Goal: Task Accomplishment & Management: Manage account settings

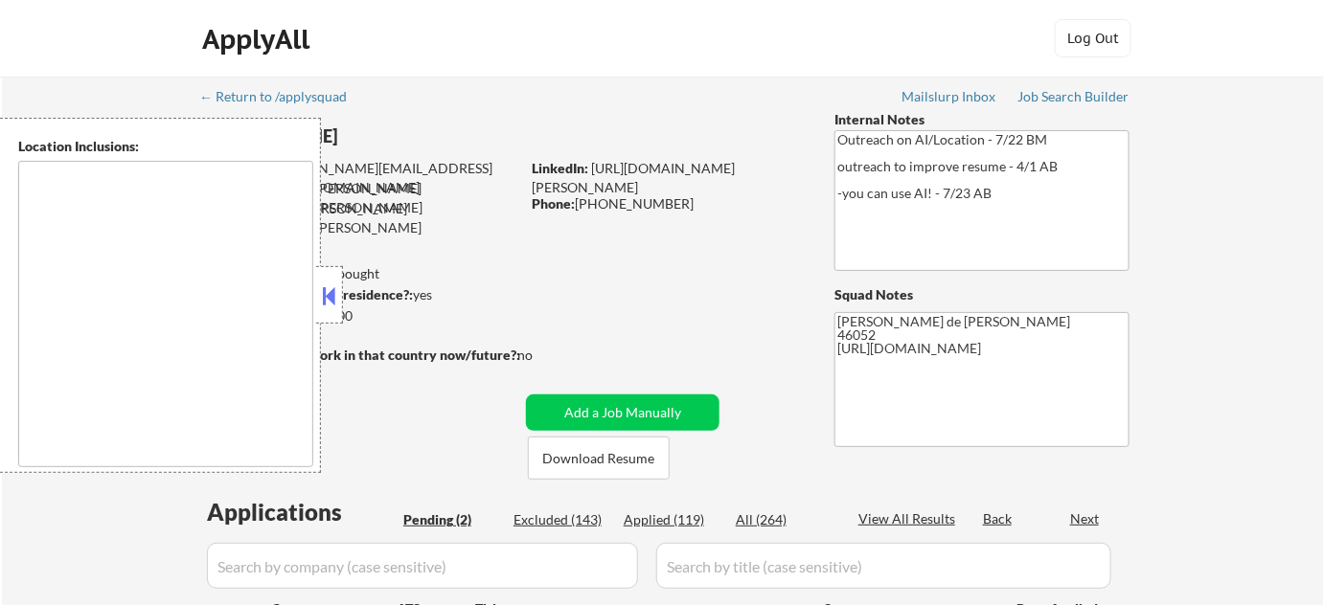
select select ""pending""
type textarea "Indianapolis, IN Speedway, IN Lawrence, IN Beech Grove, IN Southport, IN Cumber…"
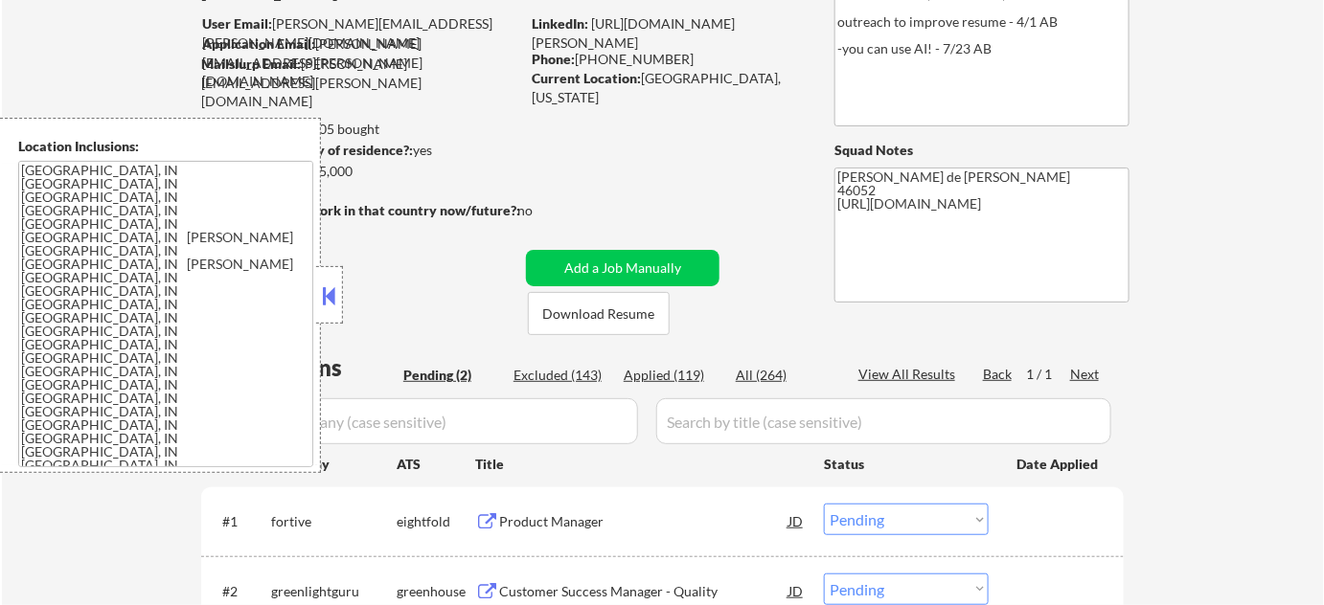
scroll to position [173, 0]
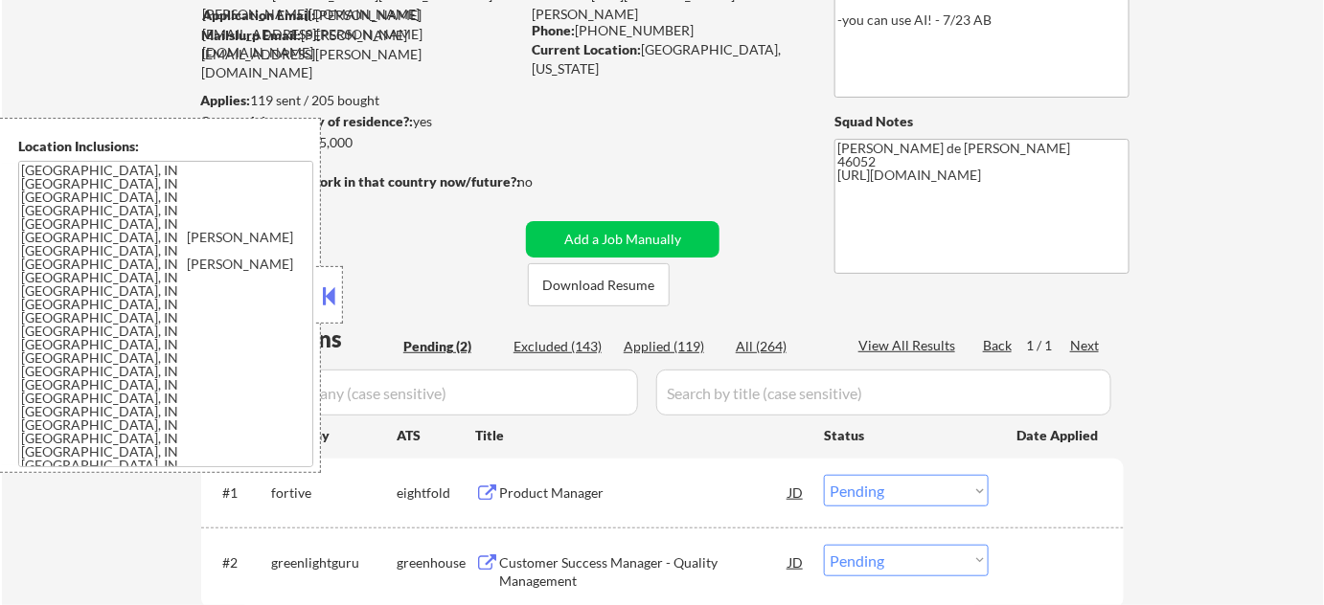
click at [304, 295] on textarea at bounding box center [165, 314] width 295 height 307
click at [334, 290] on button at bounding box center [329, 296] width 21 height 29
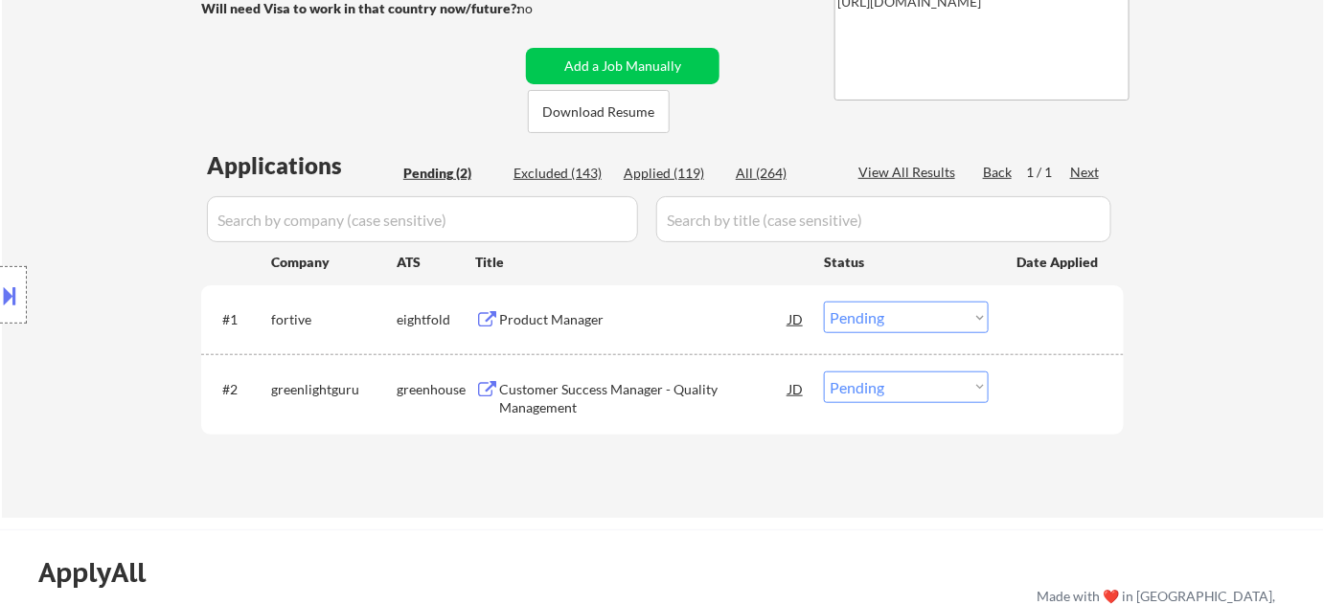
scroll to position [348, 0]
click at [549, 395] on div "Customer Success Manager - Quality Management" at bounding box center [643, 397] width 289 height 37
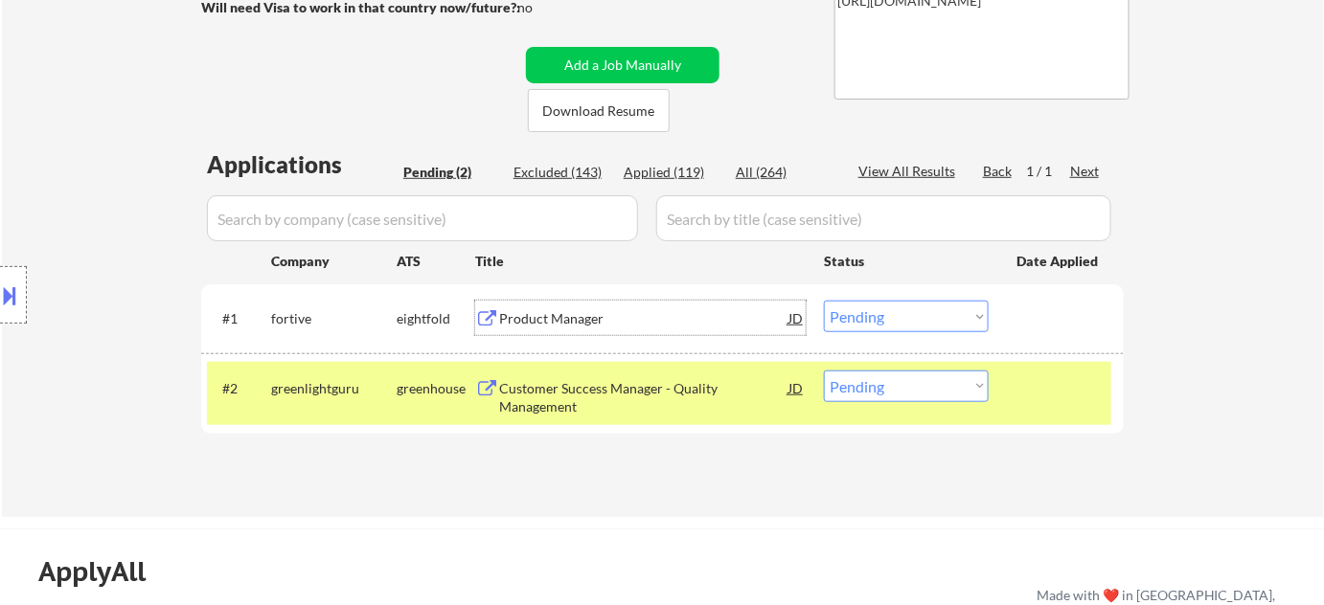
click at [548, 319] on div "Product Manager" at bounding box center [643, 318] width 289 height 19
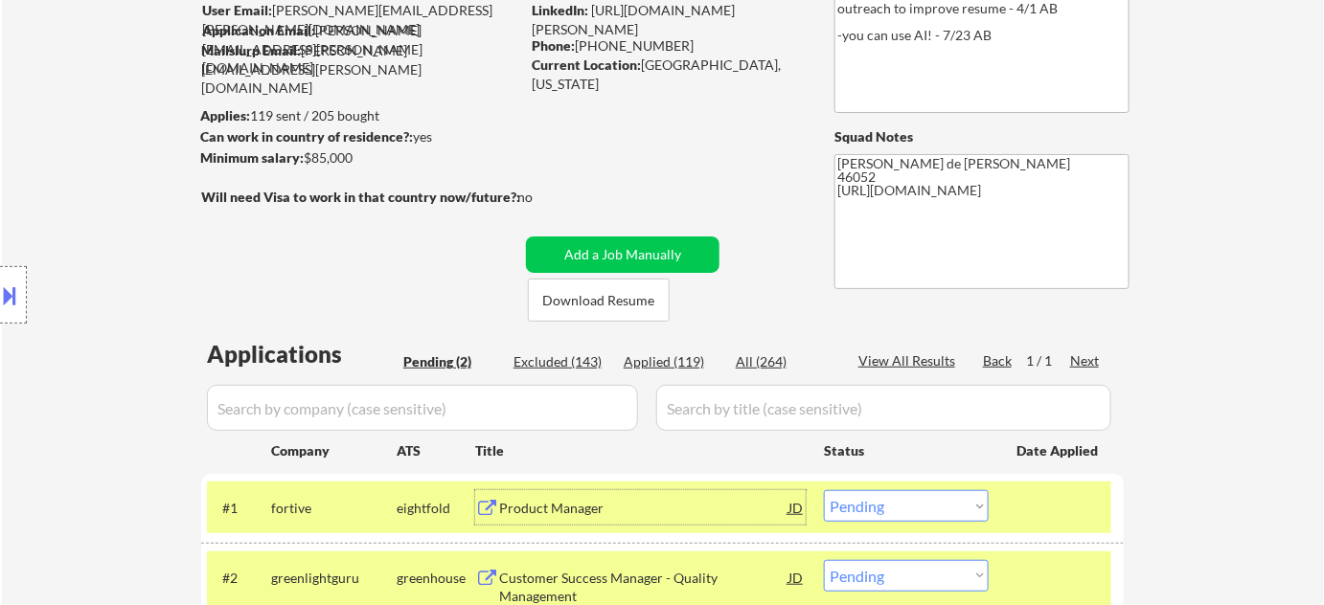
scroll to position [86, 0]
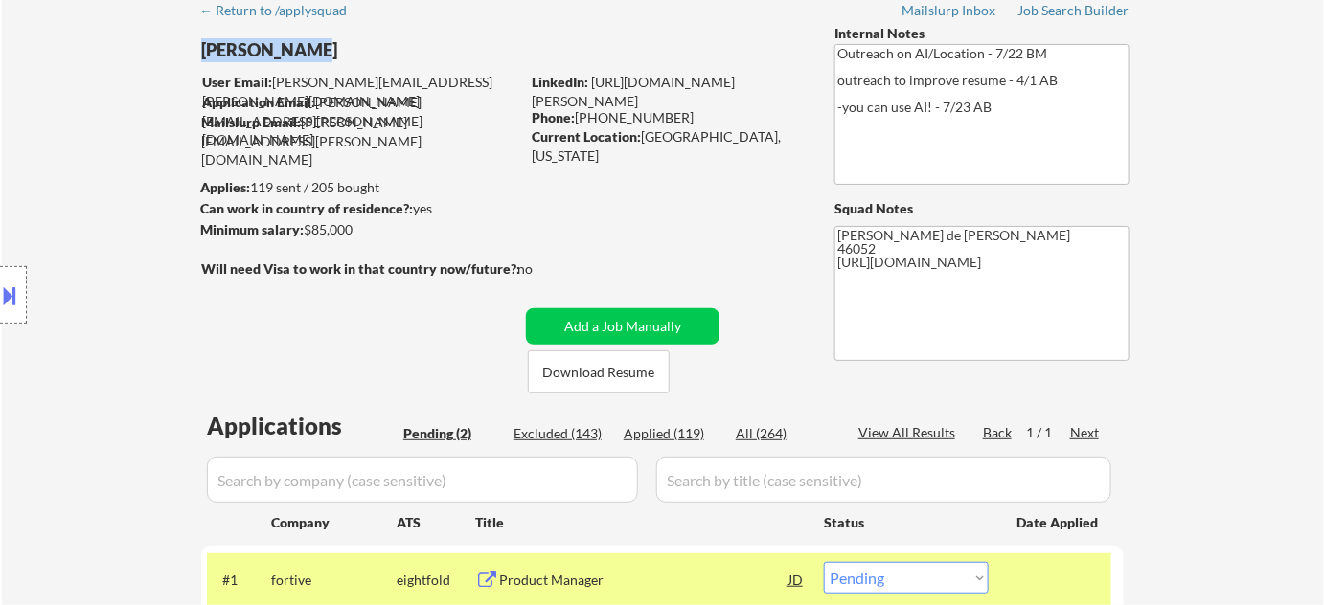
drag, startPoint x: 193, startPoint y: 44, endPoint x: 296, endPoint y: 48, distance: 103.5
click at [296, 48] on div "← Return to /applysquad Mailslurp Inbox Job Search Builder Jamie Pierce User Em…" at bounding box center [663, 376] width 956 height 773
copy div "Jamie Pierce"
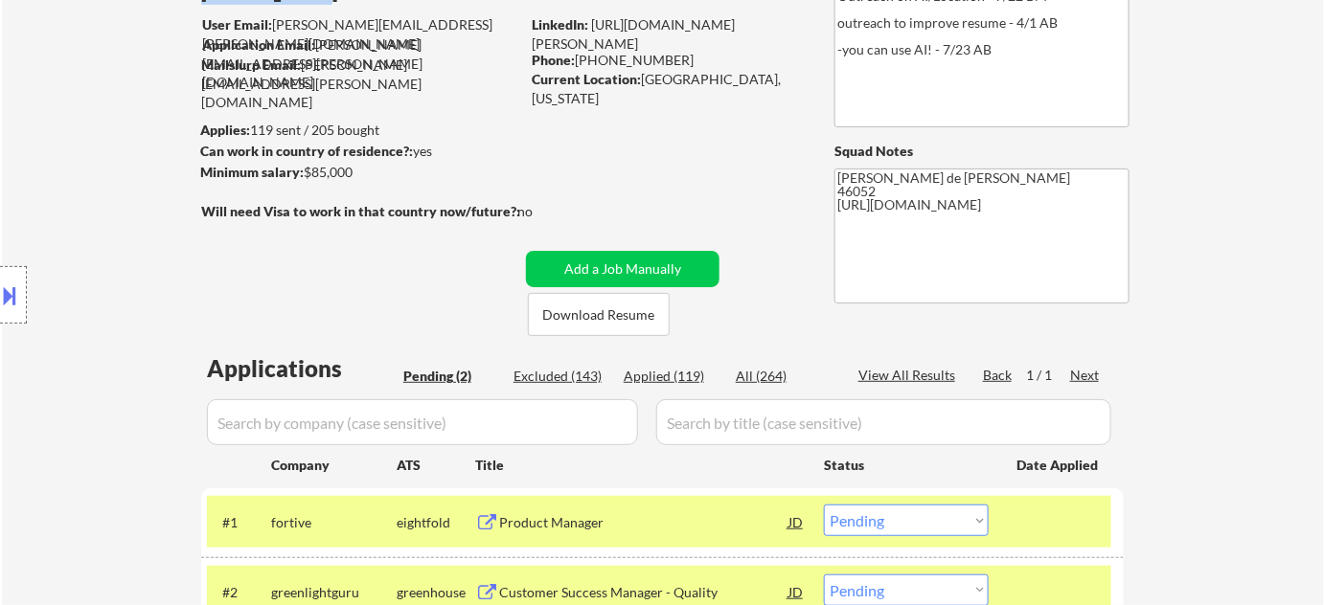
scroll to position [261, 0]
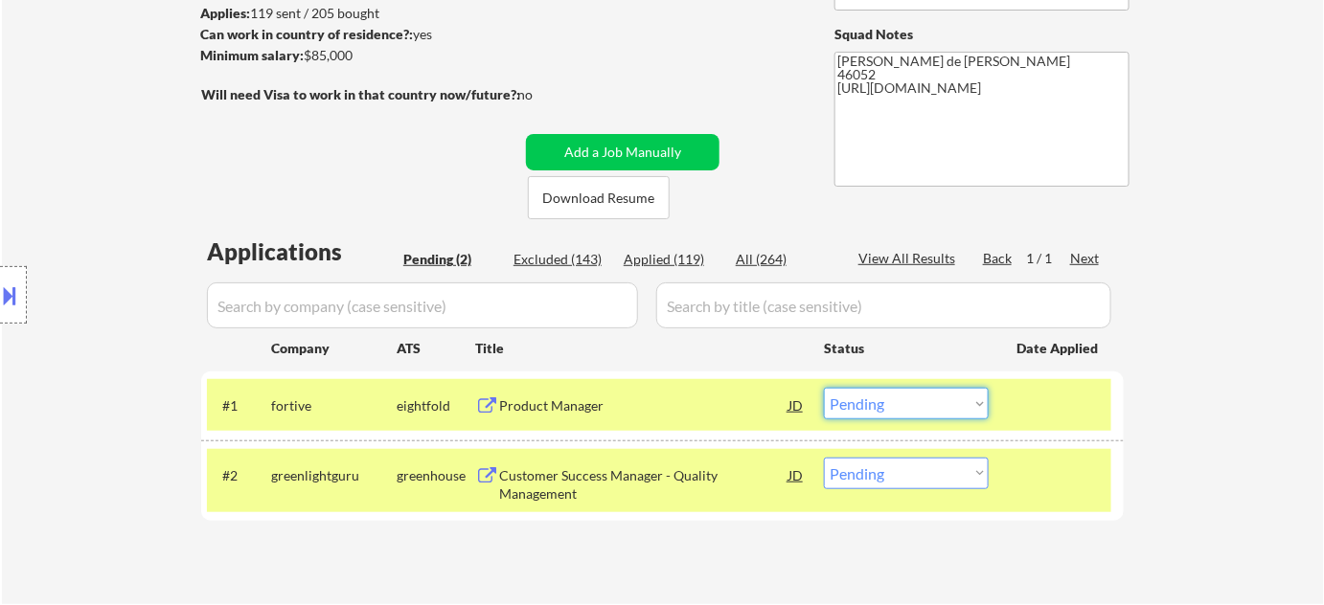
click at [879, 401] on select "Choose an option... Pending Applied Excluded (Questions) Excluded (Expired) Exc…" at bounding box center [906, 404] width 165 height 32
click at [824, 388] on select "Choose an option... Pending Applied Excluded (Questions) Excluded (Expired) Exc…" at bounding box center [906, 404] width 165 height 32
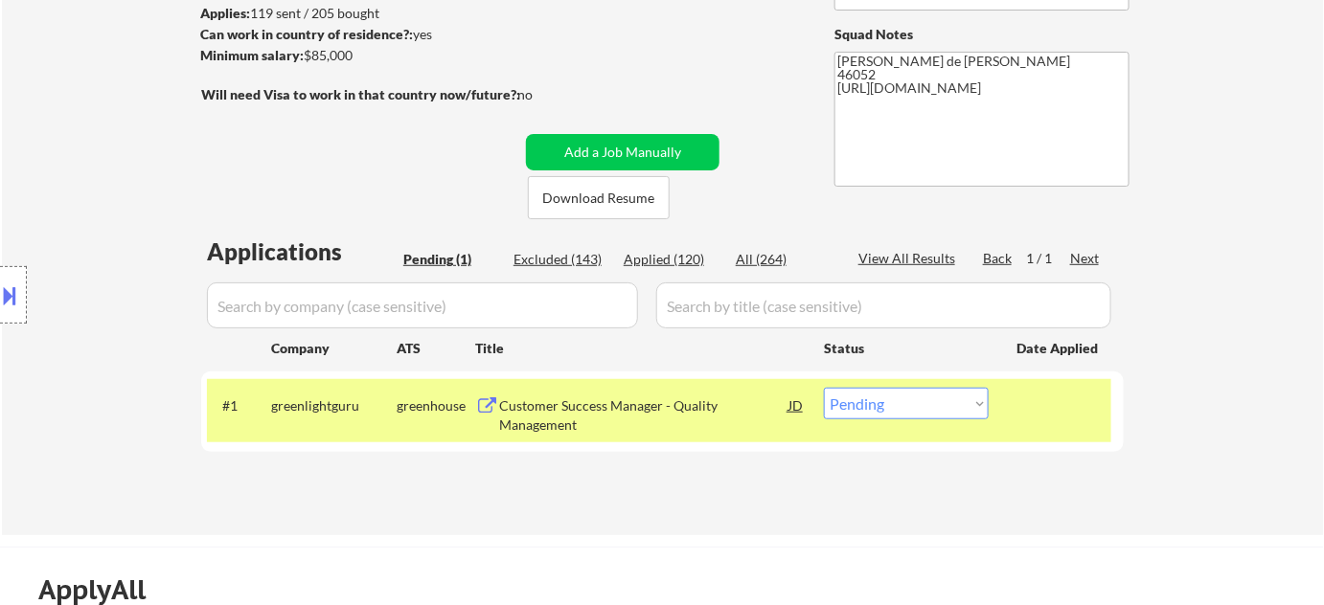
click at [20, 299] on button at bounding box center [10, 296] width 21 height 32
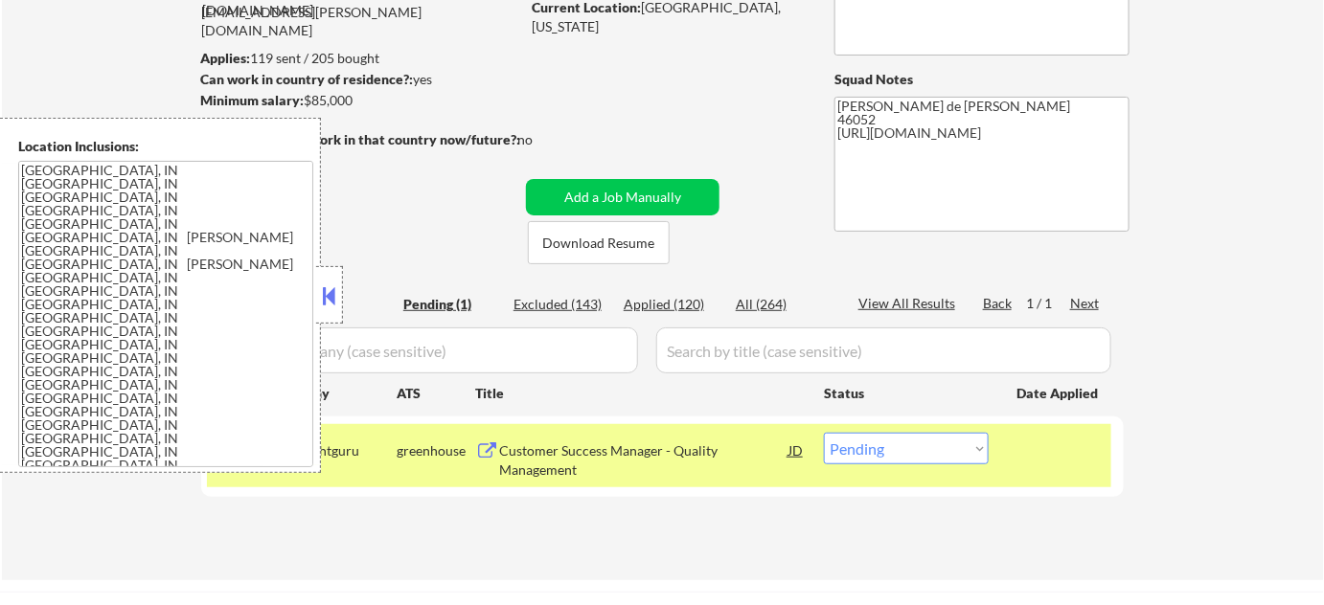
scroll to position [173, 0]
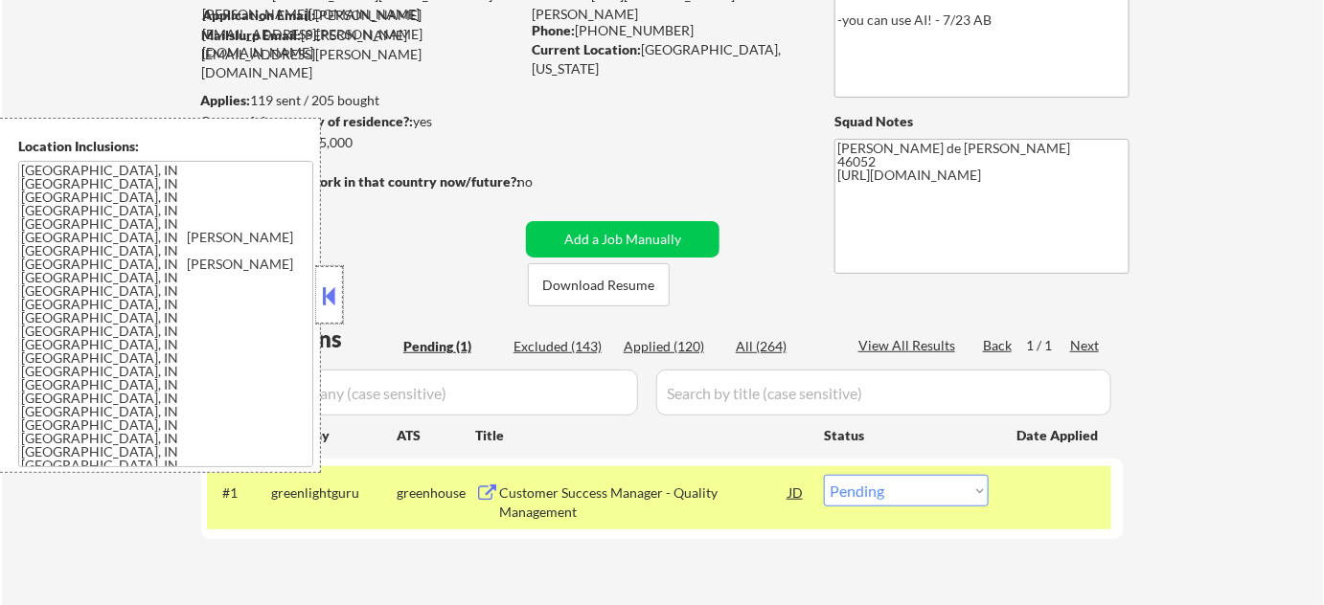
click at [331, 311] on div at bounding box center [329, 294] width 27 height 57
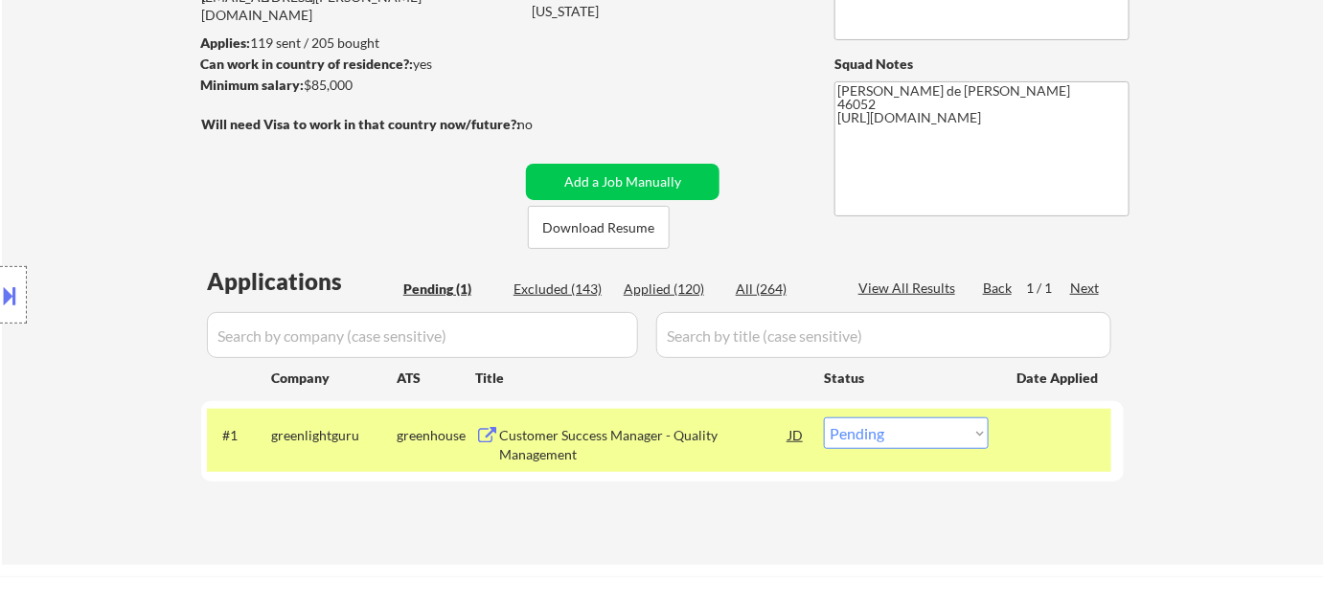
scroll to position [261, 0]
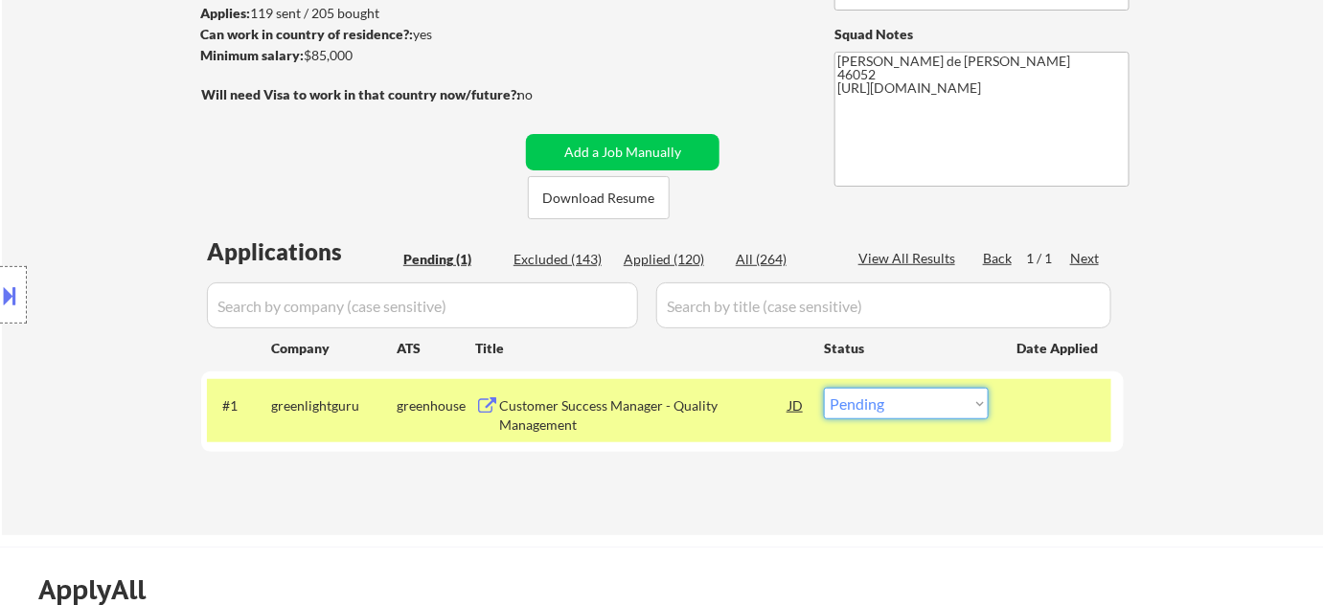
drag, startPoint x: 939, startPoint y: 410, endPoint x: 936, endPoint y: 395, distance: 15.6
click at [937, 408] on select "Choose an option... Pending Applied Excluded (Questions) Excluded (Expired) Exc…" at bounding box center [906, 404] width 165 height 32
select select ""applied""
click at [824, 388] on select "Choose an option... Pending Applied Excluded (Questions) Excluded (Expired) Exc…" at bounding box center [906, 404] width 165 height 32
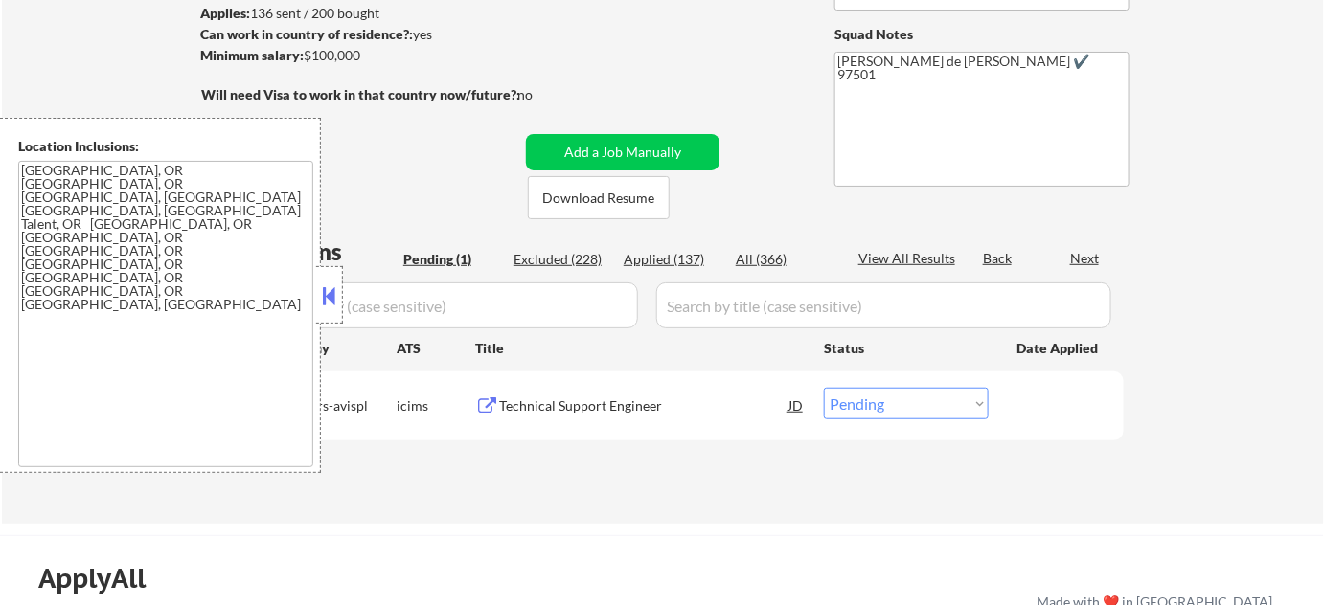
scroll to position [261, 0]
click at [335, 297] on button at bounding box center [329, 296] width 21 height 29
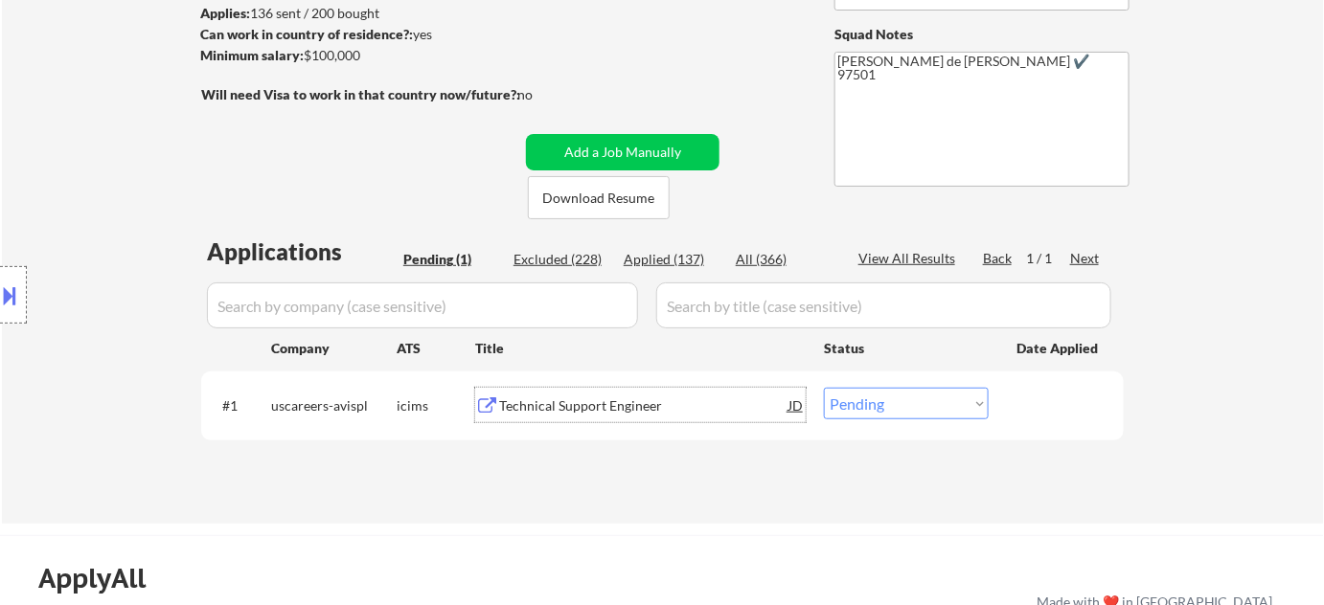
click at [610, 402] on div "Technical Support Engineer" at bounding box center [643, 406] width 289 height 19
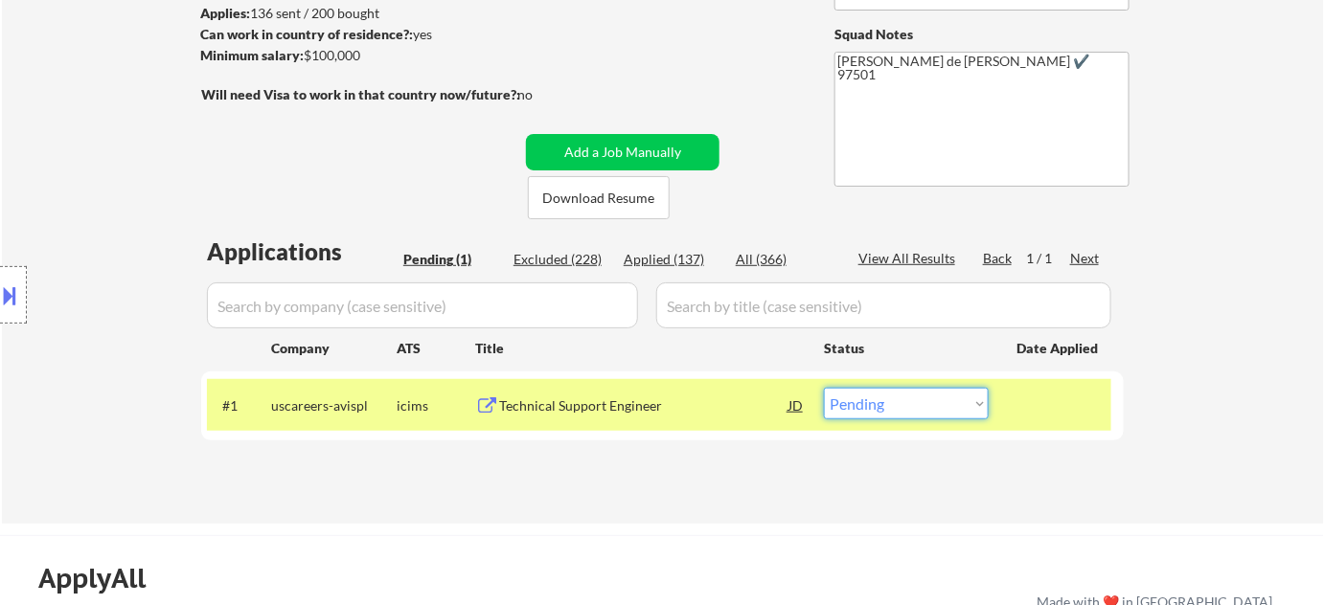
click at [904, 403] on select "Choose an option... Pending Applied Excluded (Questions) Excluded (Expired) Exc…" at bounding box center [906, 404] width 165 height 32
select select ""excluded__salary_""
click at [824, 388] on select "Choose an option... Pending Applied Excluded (Questions) Excluded (Expired) Exc…" at bounding box center [906, 404] width 165 height 32
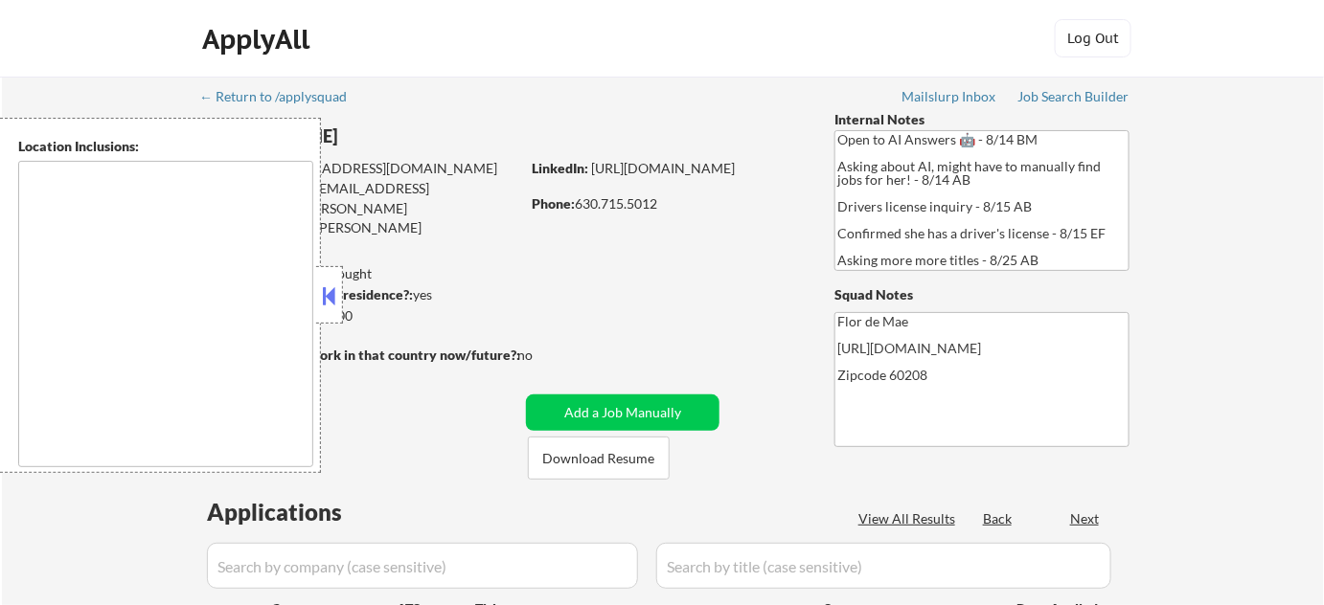
type textarea "[GEOGRAPHIC_DATA], [GEOGRAPHIC_DATA][PERSON_NAME], [GEOGRAPHIC_DATA], [GEOGRAPH…"
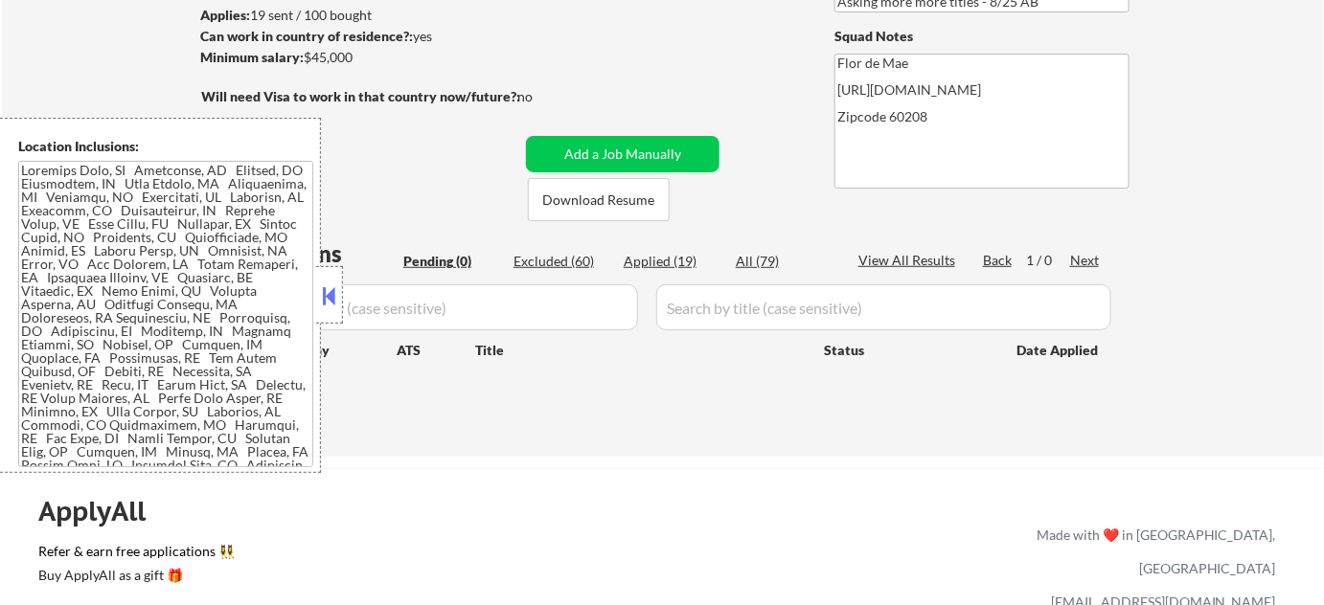
scroll to position [261, 0]
click at [329, 306] on button at bounding box center [329, 296] width 21 height 29
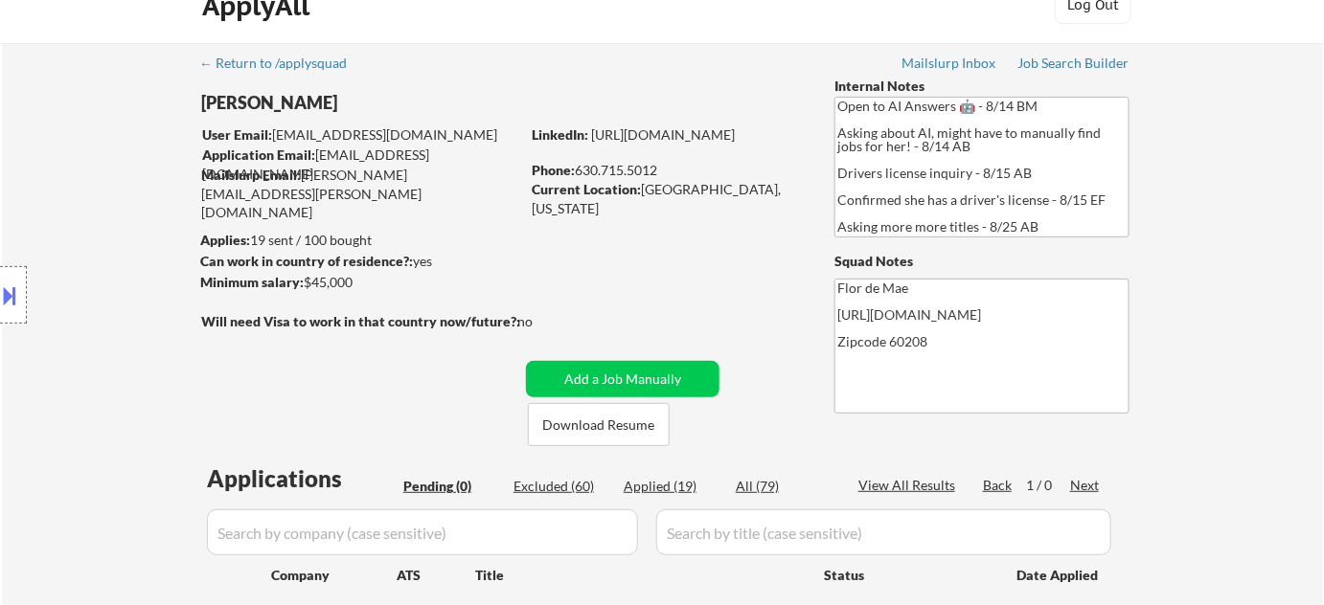
scroll to position [0, 0]
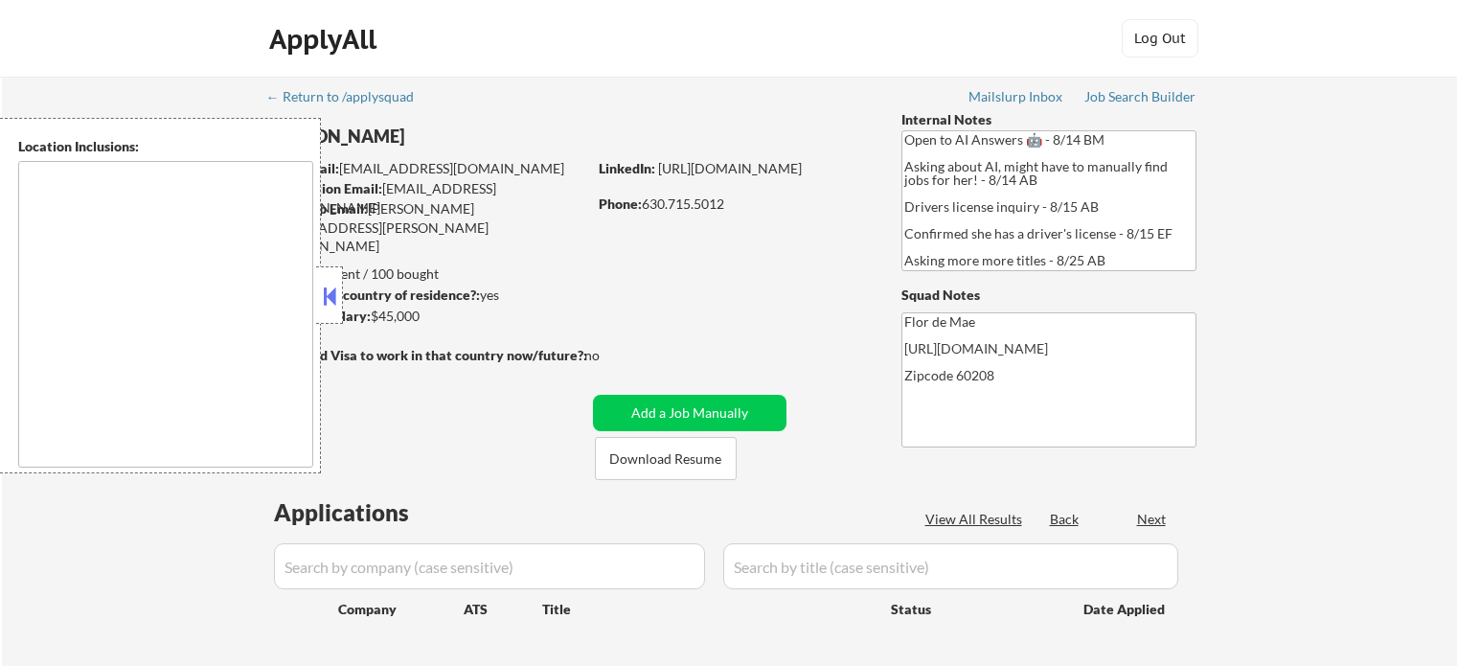
type textarea "Highland Park, IL Deerfield, IL Glencoe, IL Northbrook, IL Lake Forest, IL Bann…"
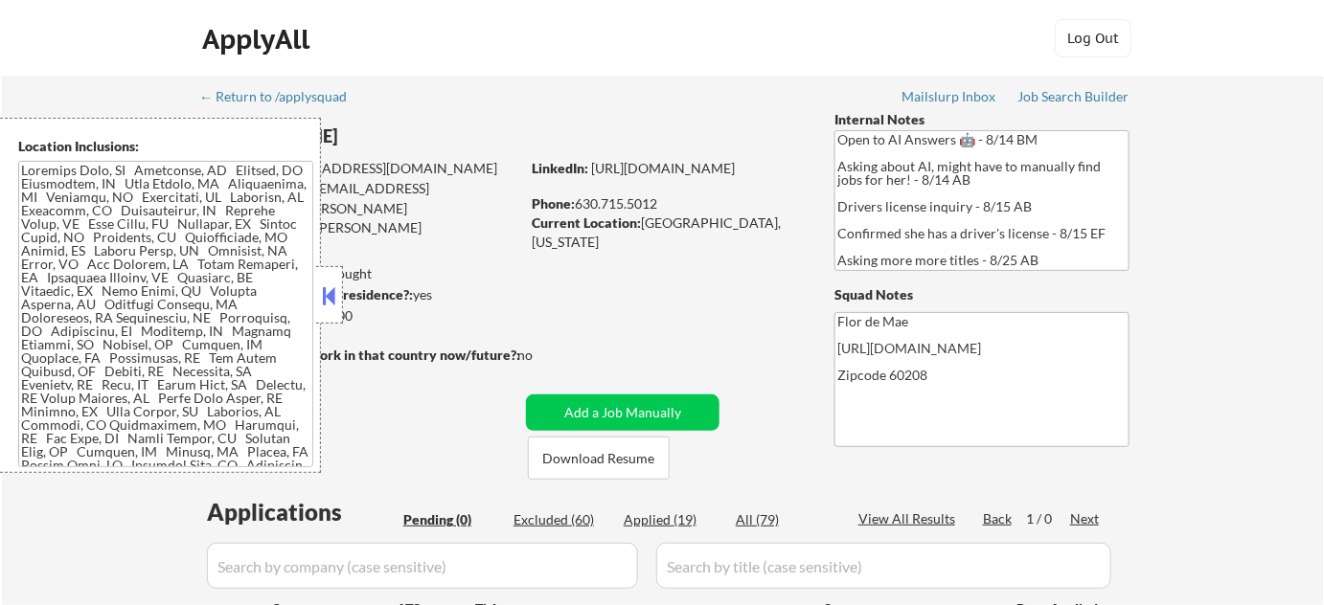
click at [131, 245] on textarea at bounding box center [165, 314] width 295 height 307
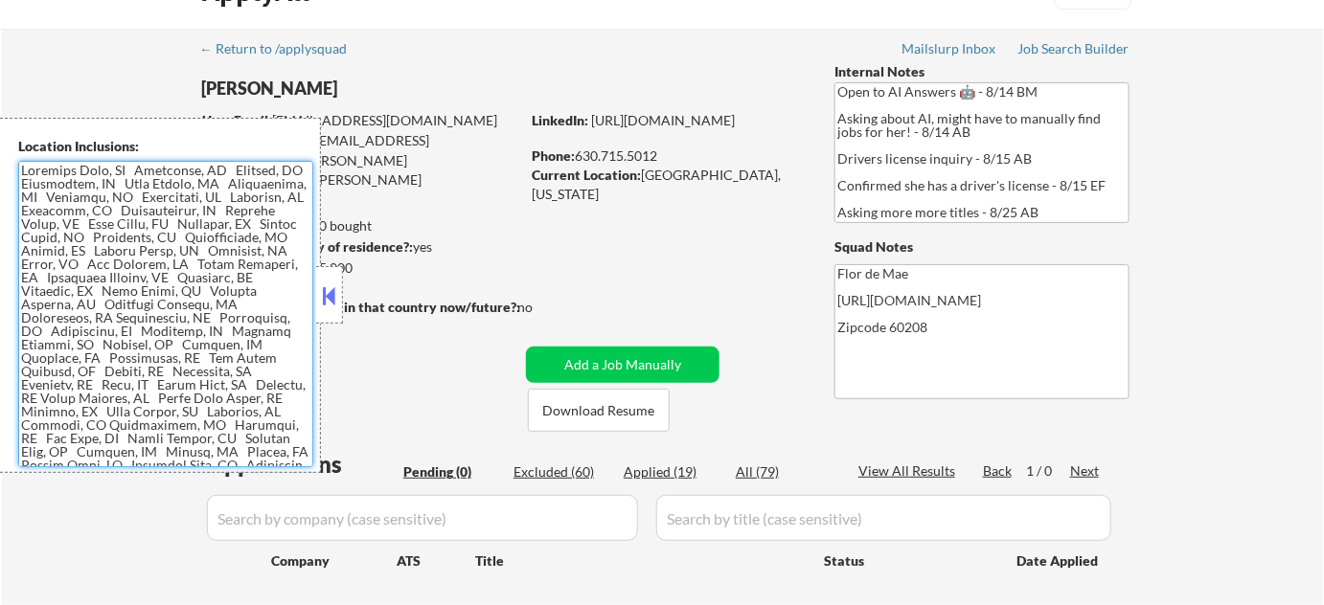
scroll to position [86, 0]
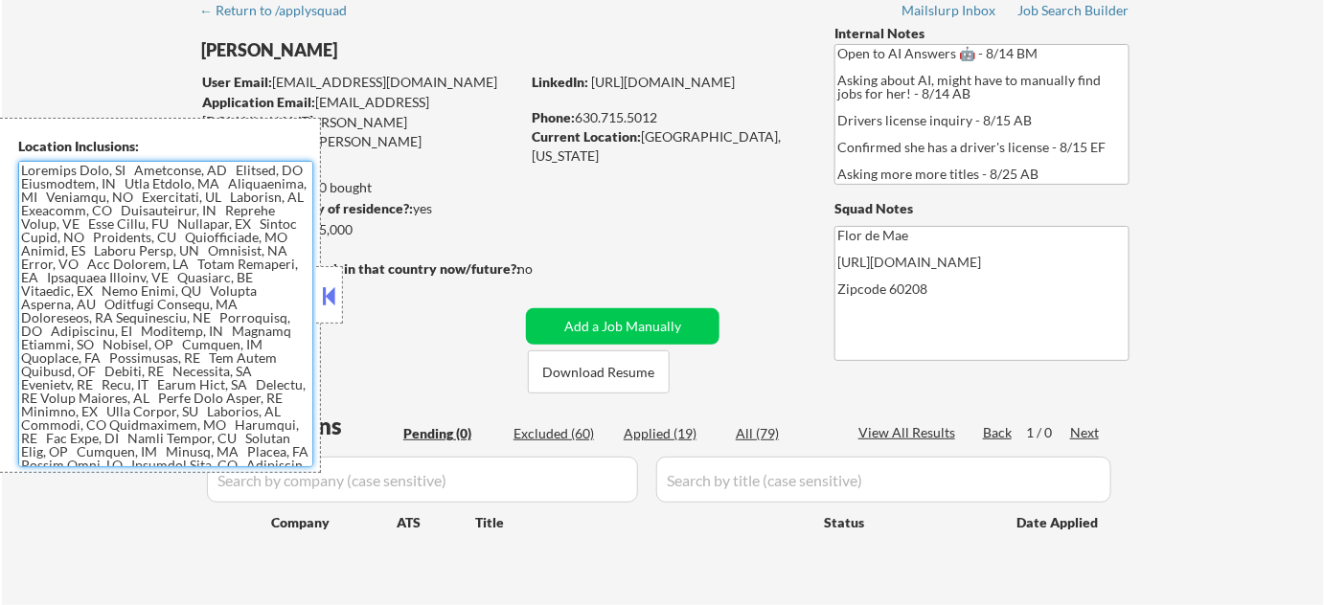
click at [332, 307] on button at bounding box center [329, 296] width 21 height 29
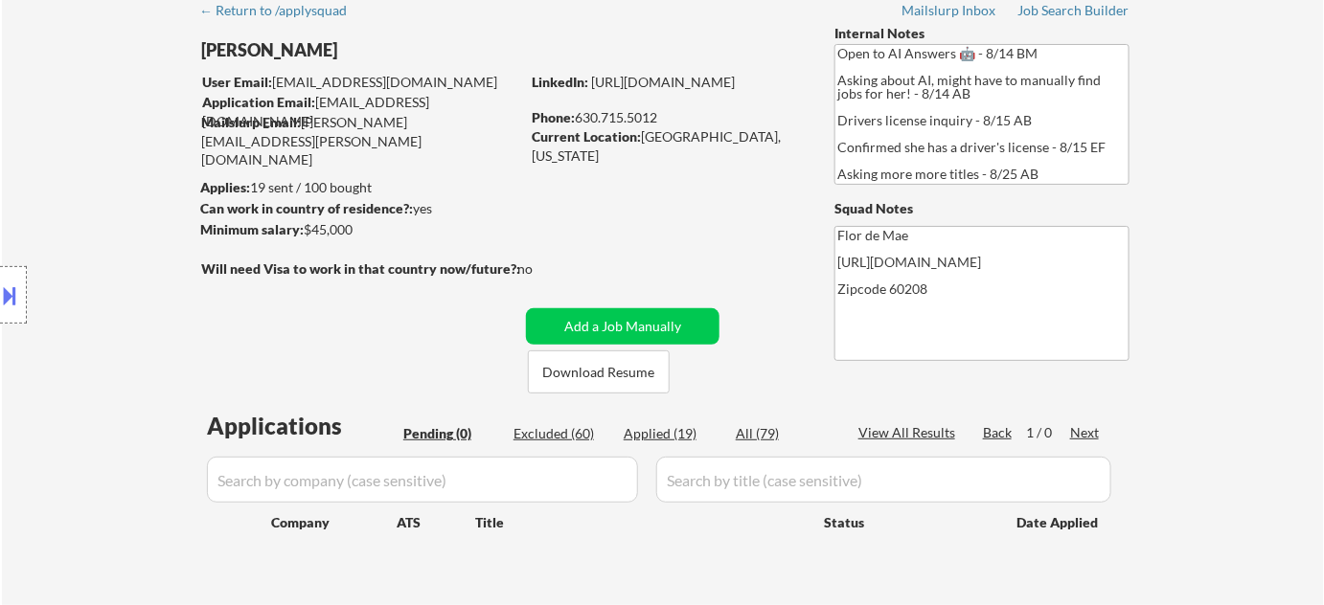
drag, startPoint x: 680, startPoint y: 437, endPoint x: 499, endPoint y: 496, distance: 190.6
click at [679, 437] on div "Applied (19)" at bounding box center [672, 433] width 96 height 19
click at [673, 431] on div "Applied (19)" at bounding box center [672, 433] width 96 height 19
select select ""applied""
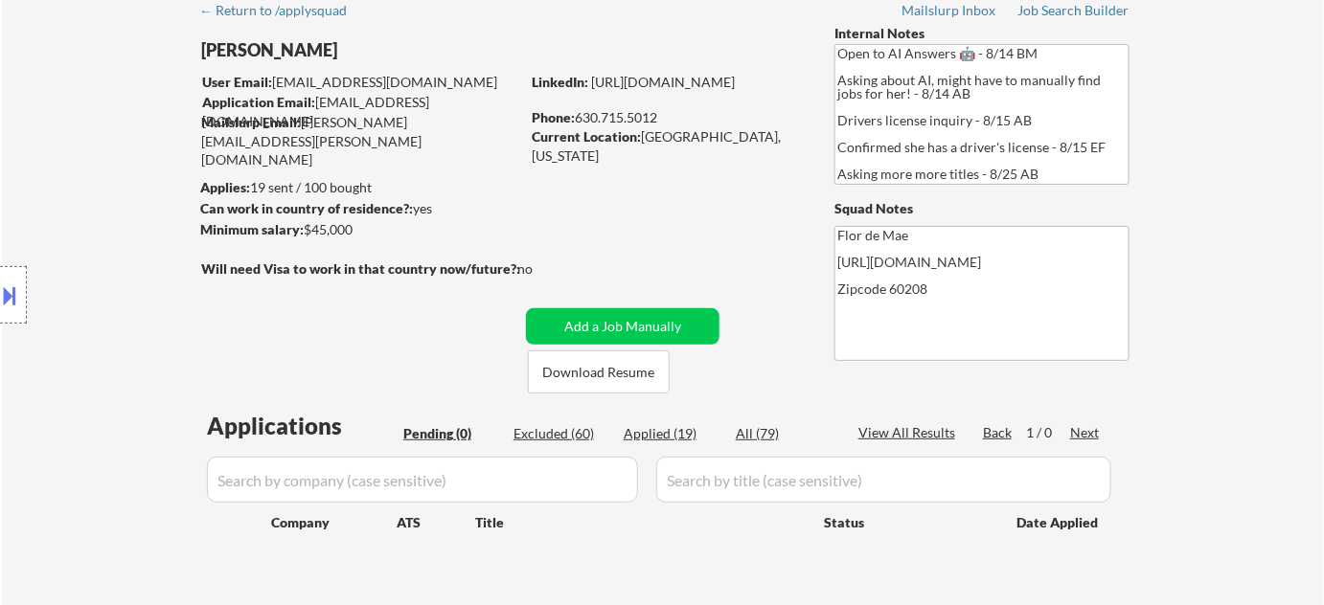
select select ""applied""
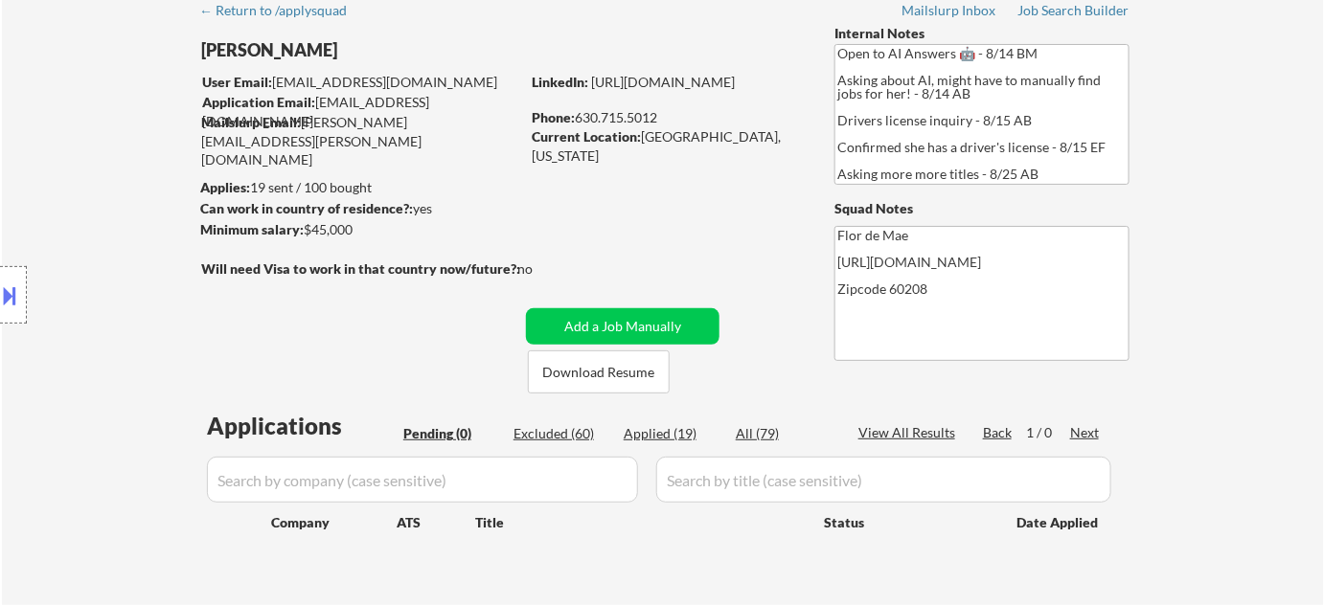
select select ""applied""
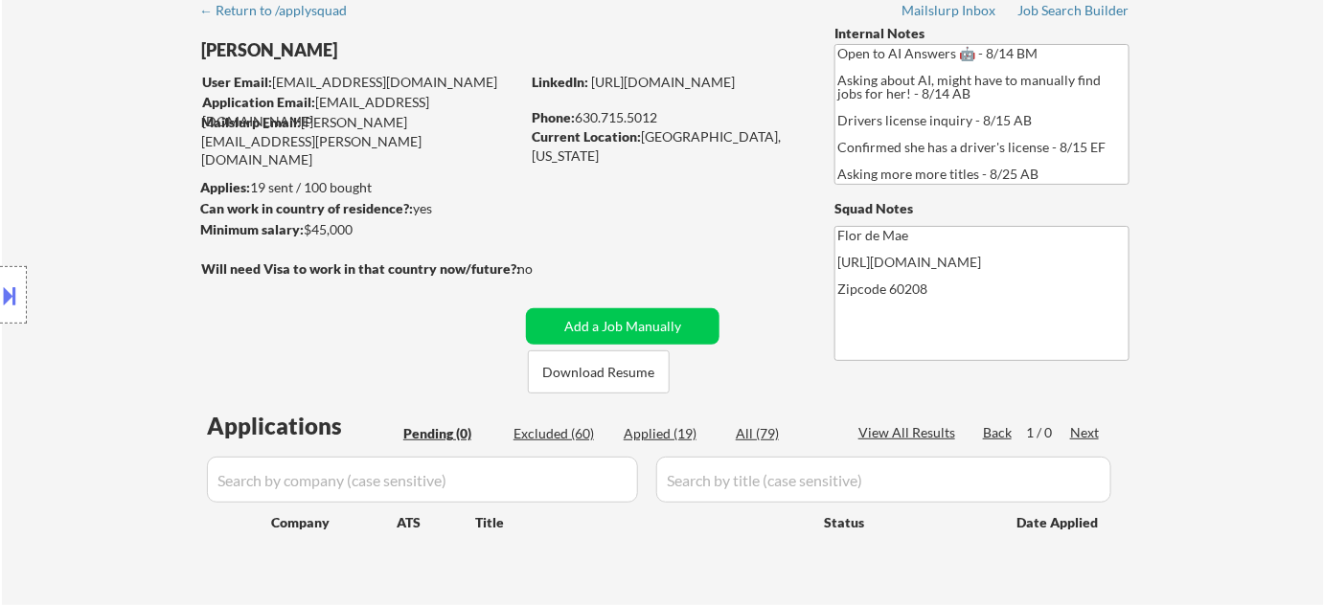
select select ""applied""
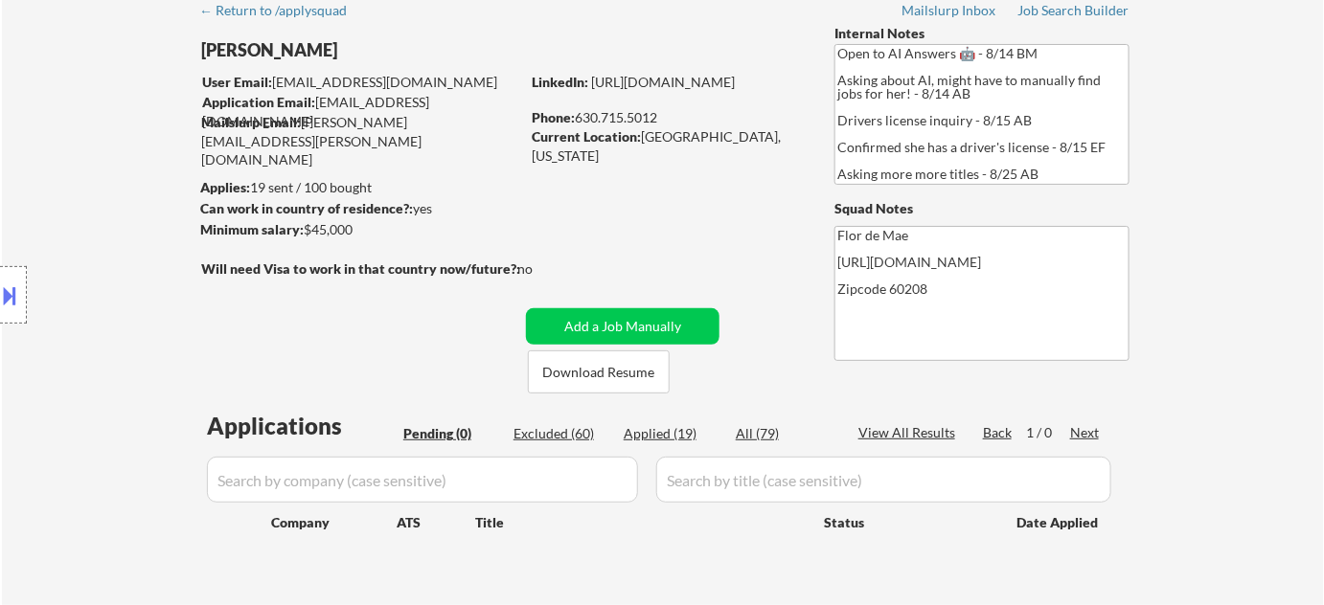
select select ""applied""
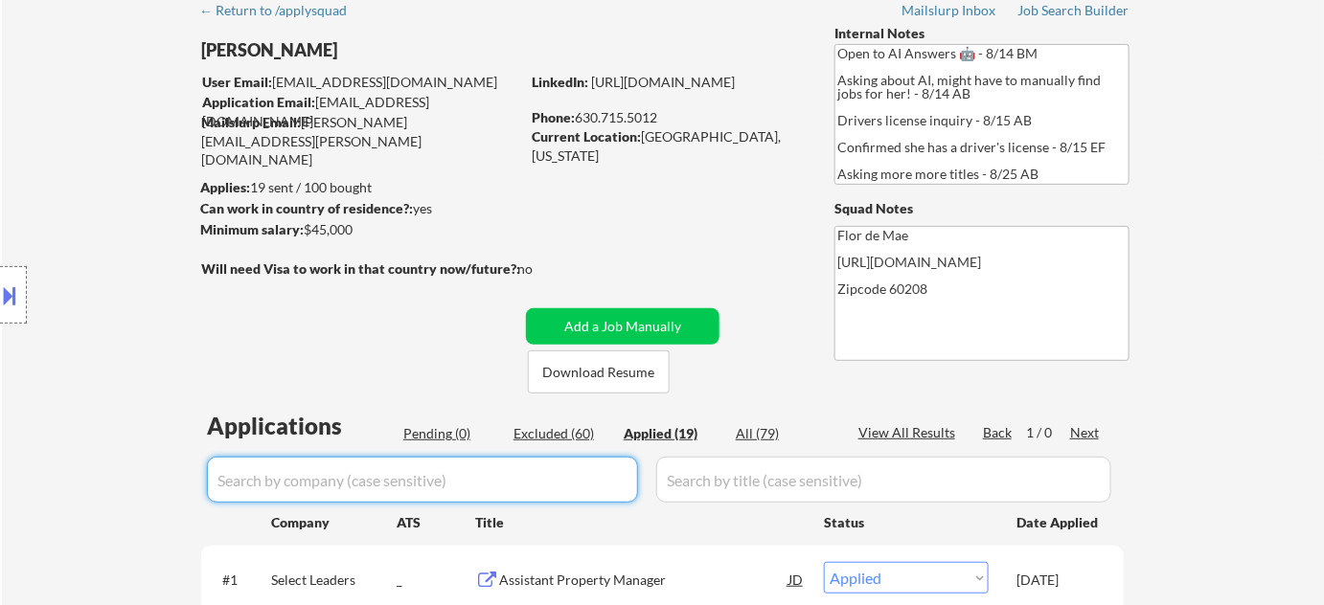
click at [515, 469] on input "input" at bounding box center [422, 480] width 431 height 46
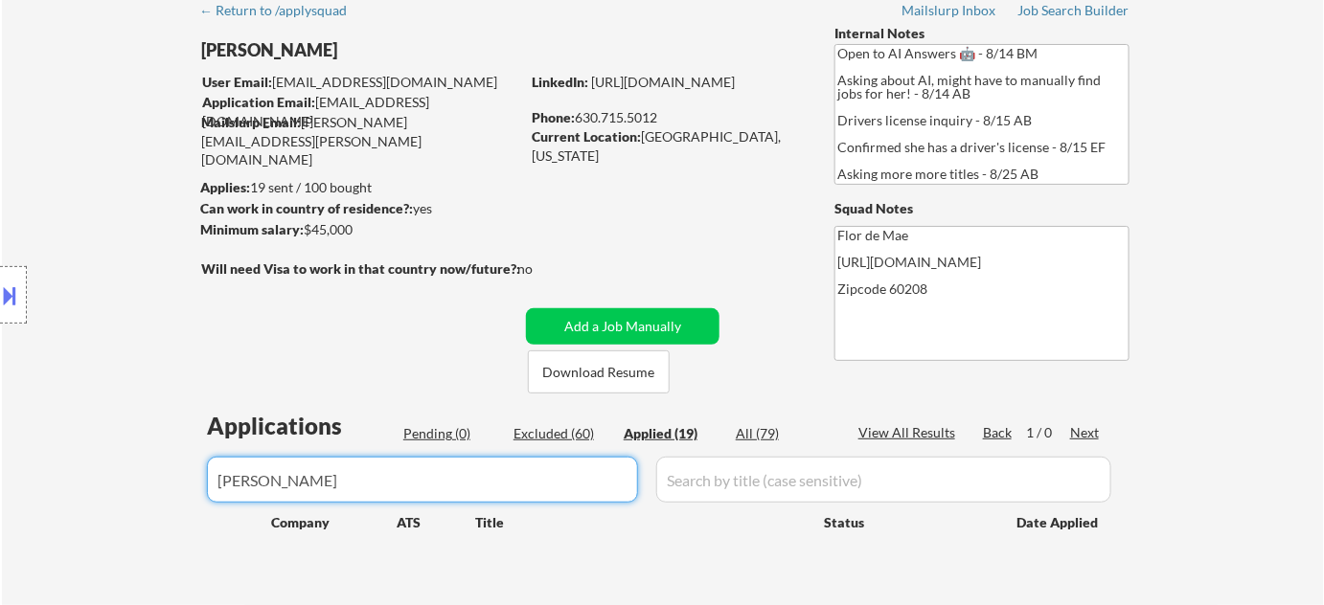
type input "berkson"
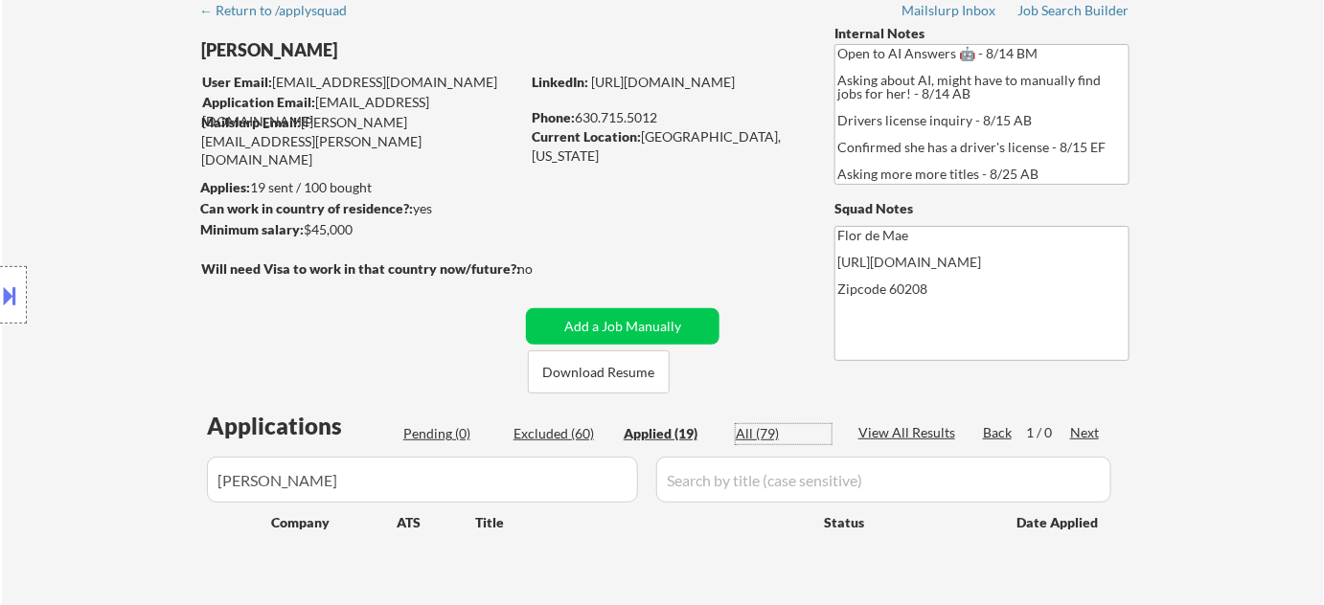
click at [772, 427] on div "All (79)" at bounding box center [784, 433] width 96 height 19
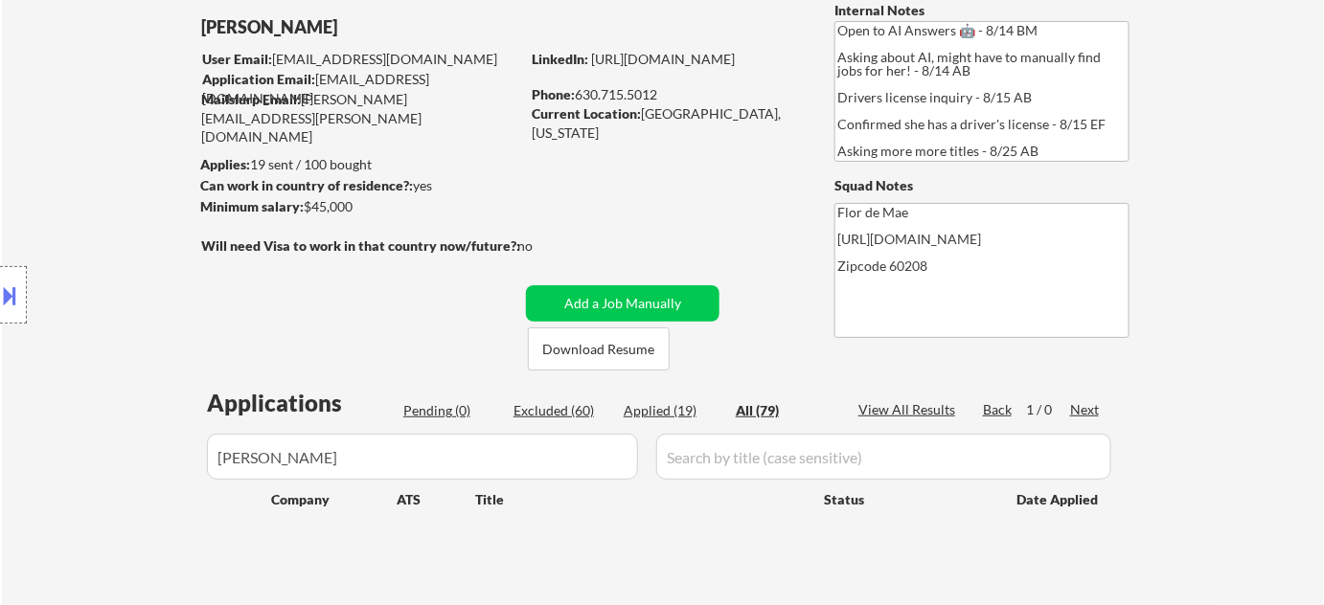
scroll to position [173, 0]
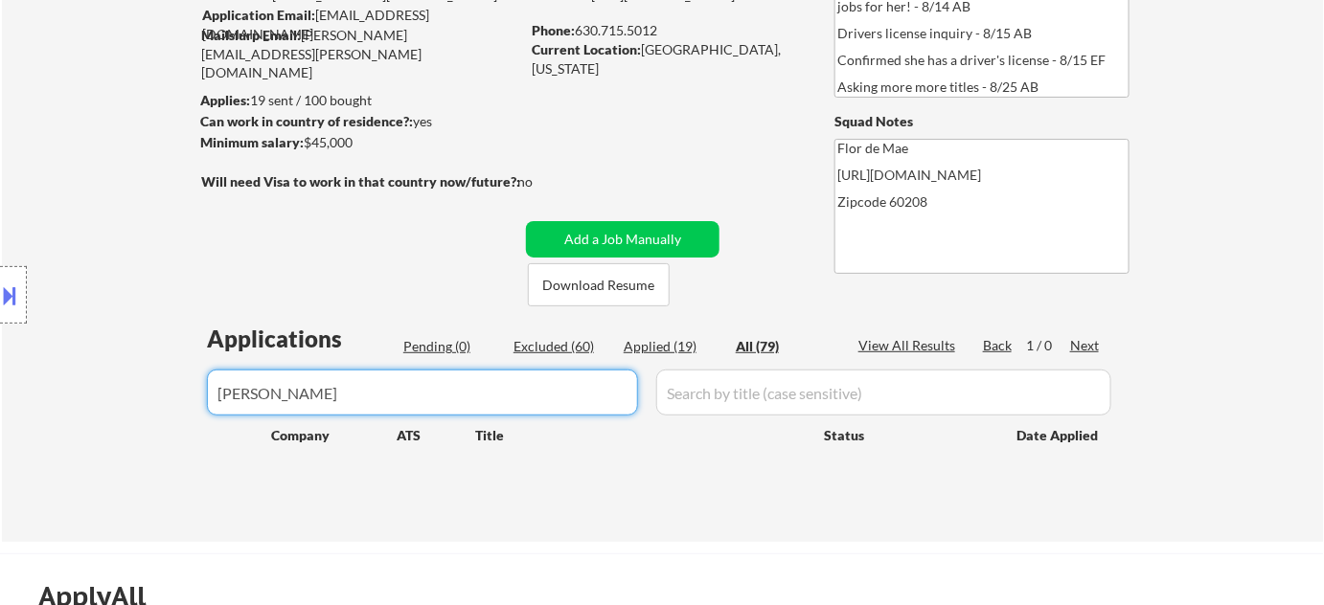
drag, startPoint x: 168, startPoint y: 345, endPoint x: 0, endPoint y: 299, distance: 173.9
click at [0, 301] on body "← Return to /applysquad Mailslurp Inbox Job Search Builder Laura Gerdes User Em…" at bounding box center [662, 129] width 1324 height 605
click at [456, 342] on div "Pending (0)" at bounding box center [451, 346] width 96 height 19
select select ""excluded__other_""
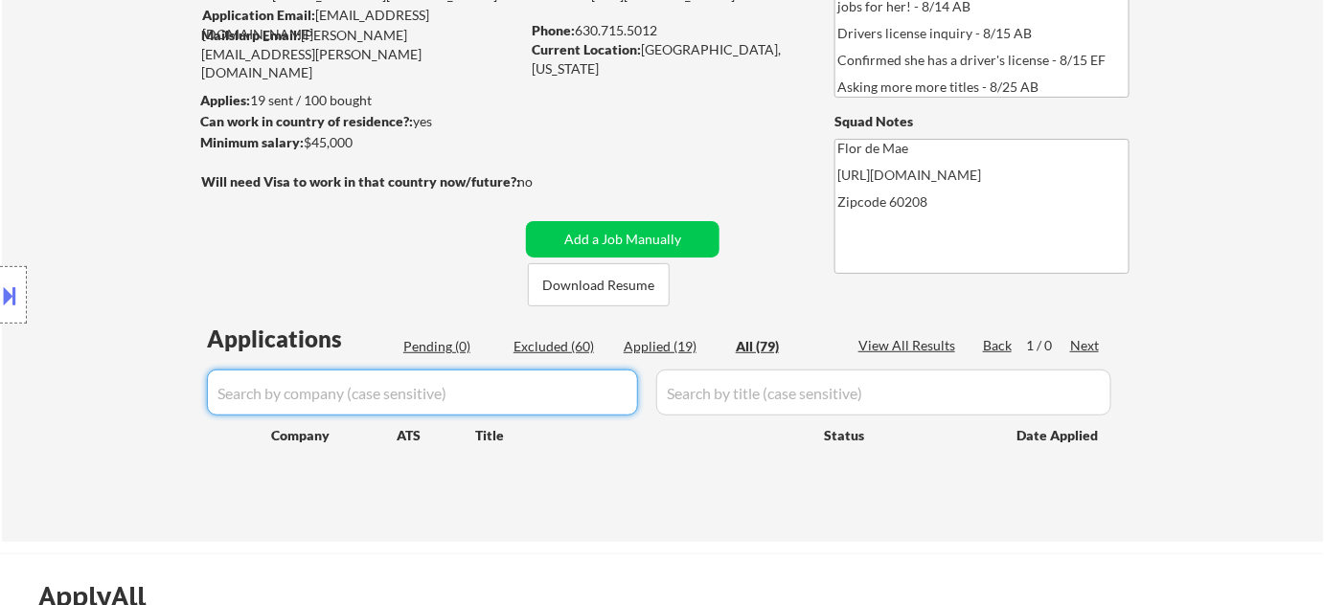
select select ""excluded__bad_match_""
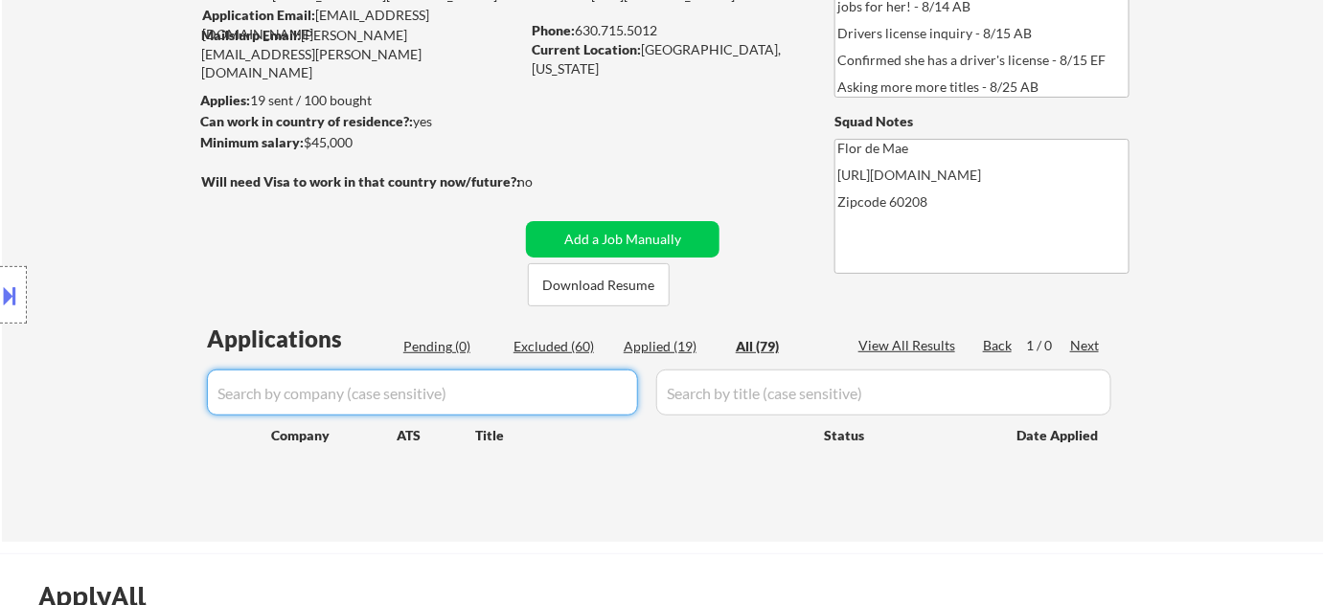
select select ""excluded__bad_match_""
select select ""excluded__location_""
select select ""excluded__bad_match_""
select select ""excluded__expired_""
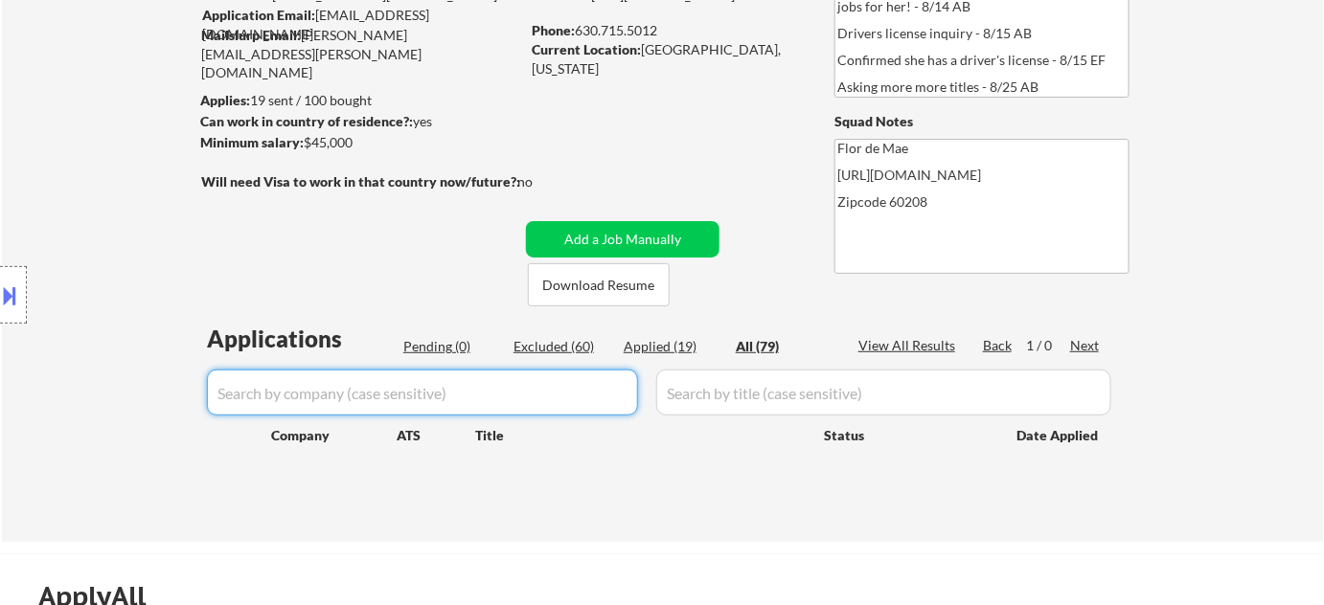
select select ""excluded__blocklist_""
select select ""excluded__expired_""
select select ""excluded__bad_match_""
select select ""excluded__expired_""
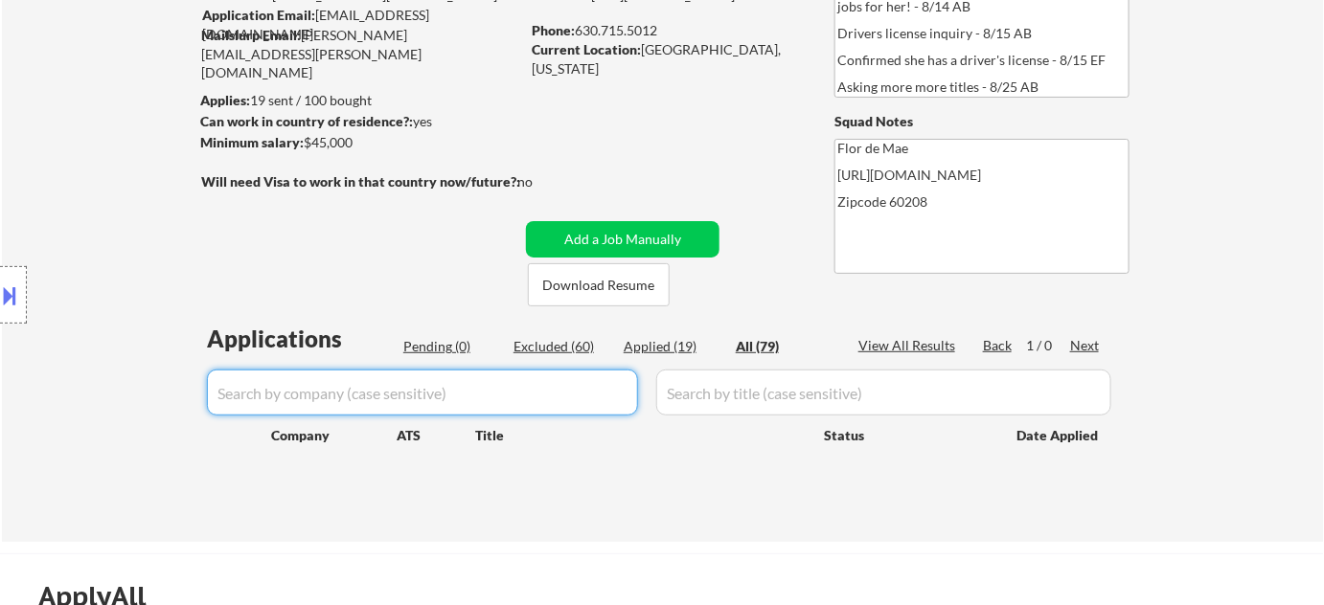
select select ""excluded__location_""
select select ""excluded__bad_match_""
select select ""excluded__location_""
select select ""excluded__bad_match_""
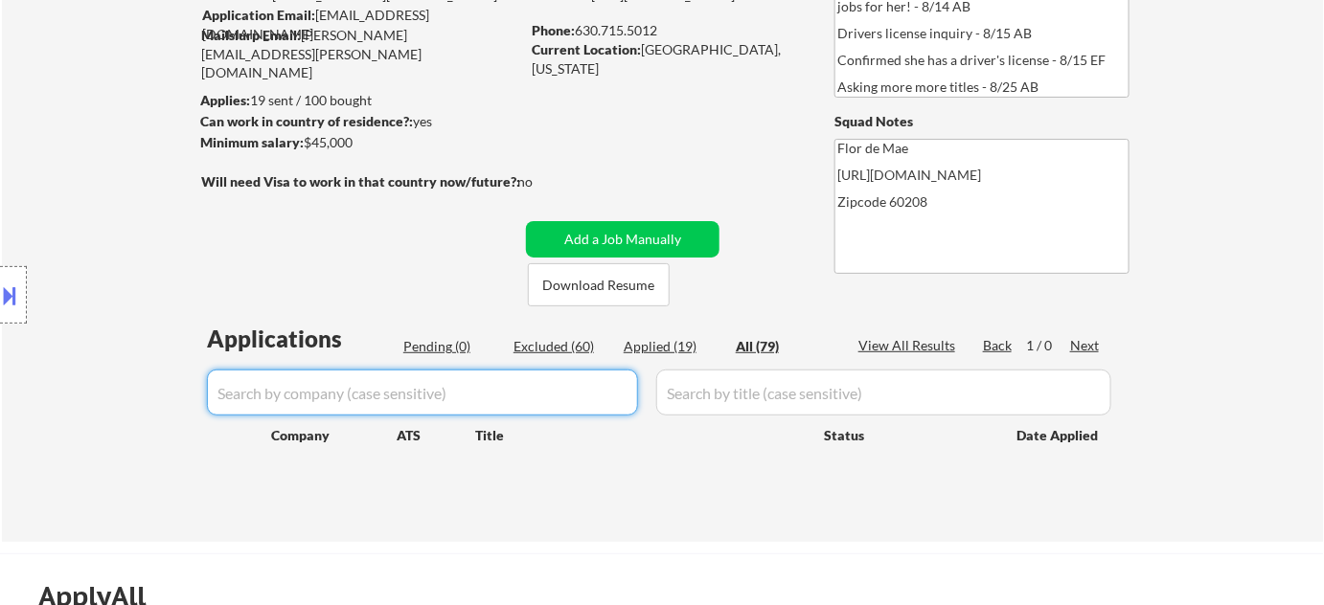
select select ""excluded__bad_match_""
select select ""excluded__blocklist_""
select select ""excluded__expired_""
select select ""excluded__location_""
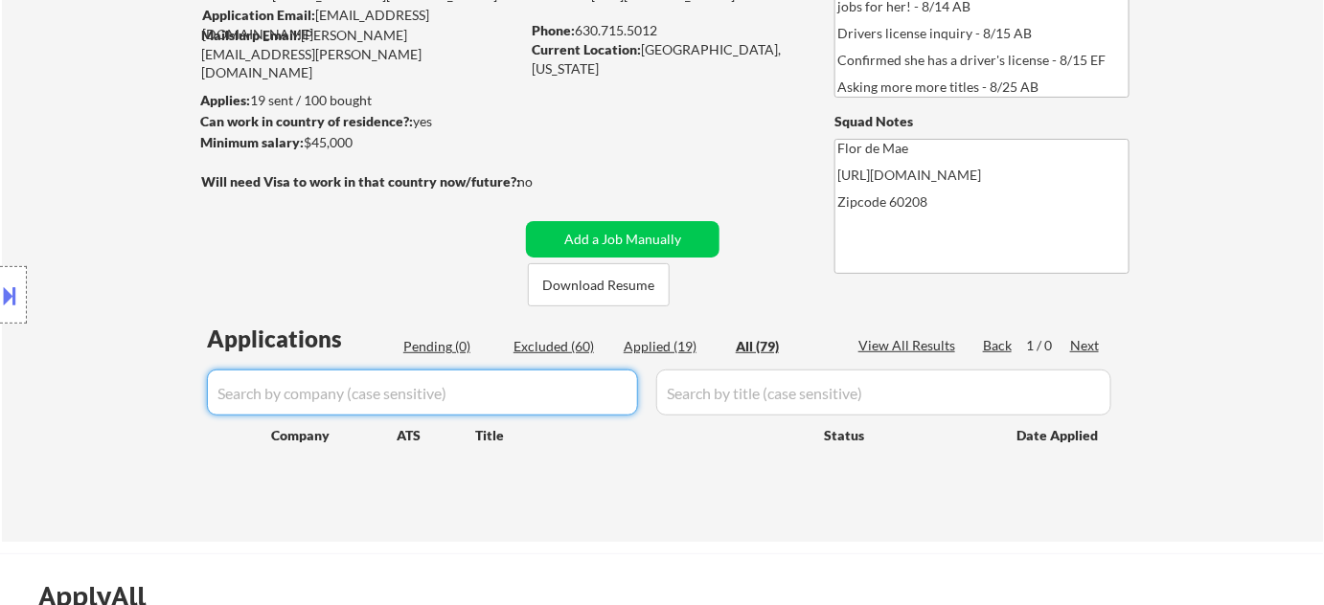
select select ""excluded__location_""
select select ""excluded__bad_match_""
select select ""excluded__expired_""
select select ""excluded__bad_match_""
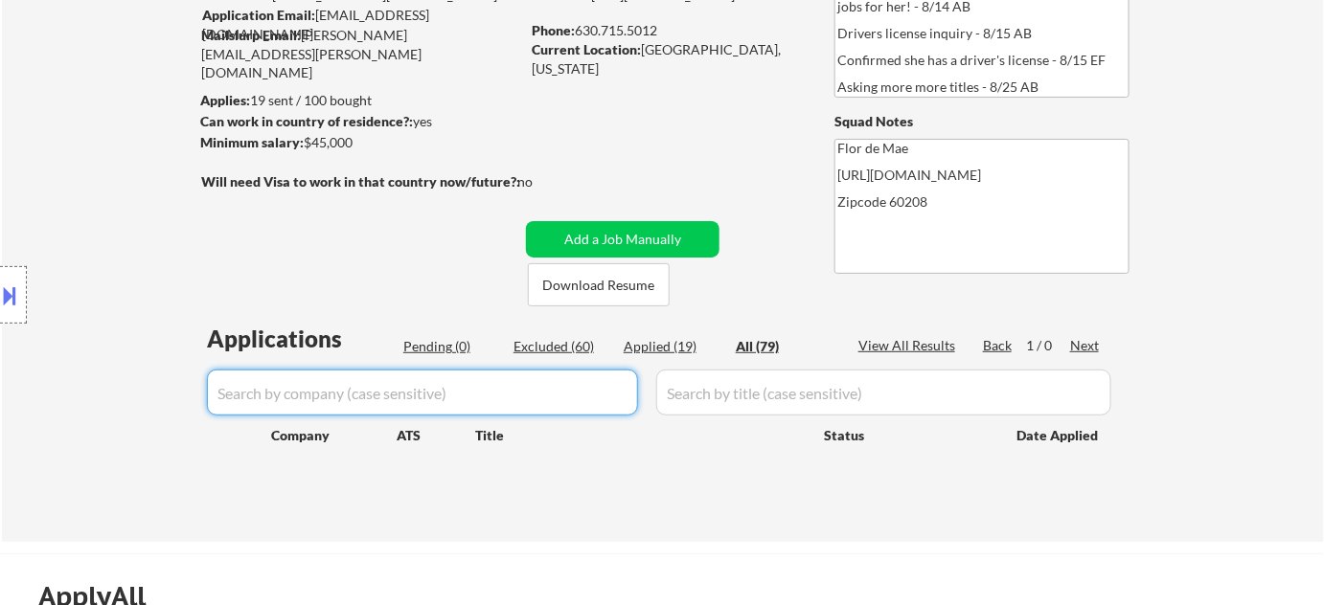
select select ""excluded__bad_match_""
select select ""excluded__expired_""
select select ""excluded__location_""
select select ""excluded__expired_""
select select ""excluded__location_""
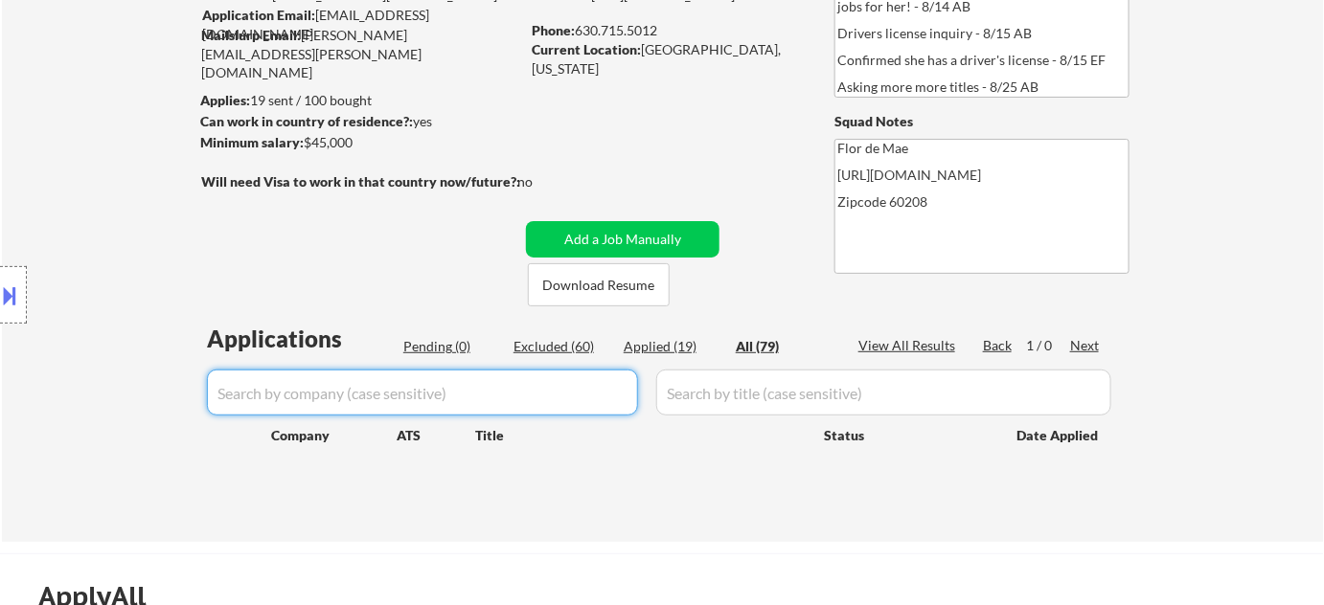
select select ""excluded__bad_match_""
select select ""excluded__salary_""
select select ""excluded__expired_""
select select ""excluded__location_""
select select ""excluded__expired_""
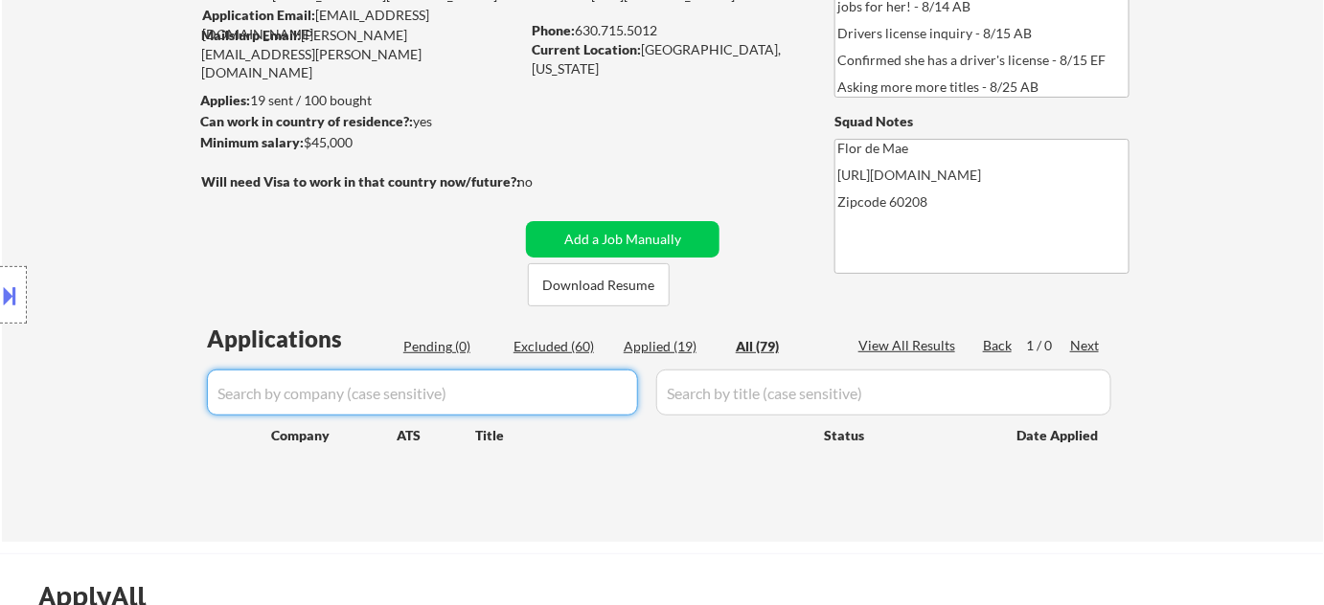
select select ""excluded__bad_match_""
select select ""excluded__blocklist_""
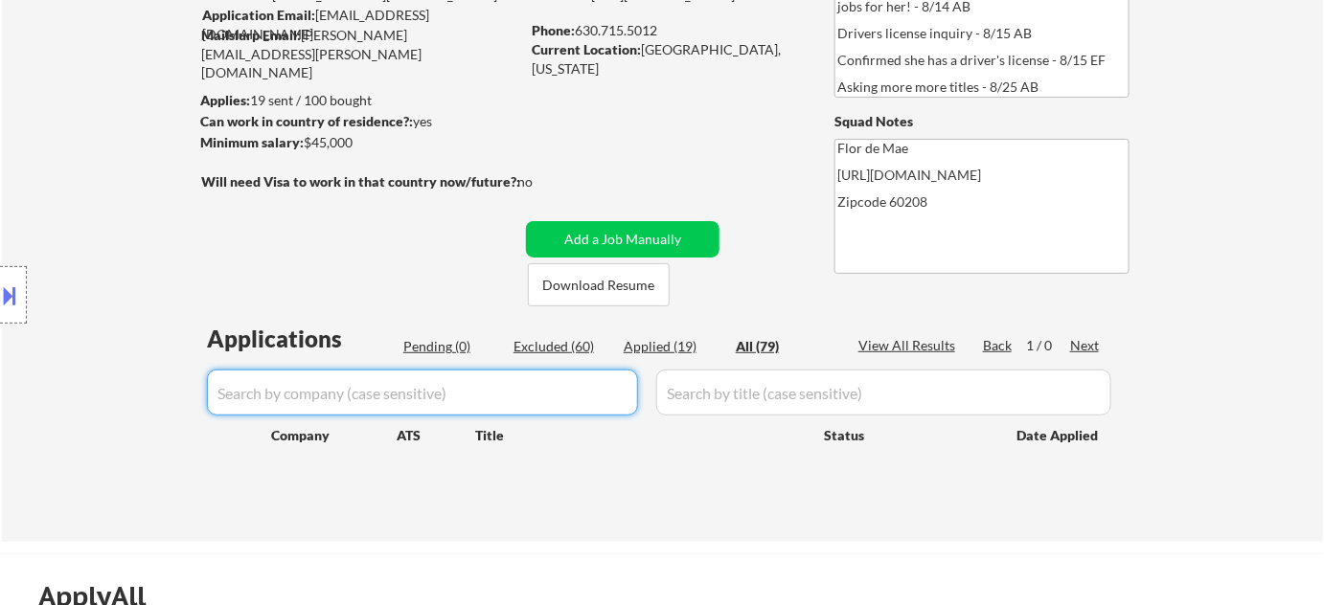
select select ""excluded__bad_match_""
select select ""excluded__blocklist_""
select select ""excluded__bad_match_""
select select ""excluded__blocklist_""
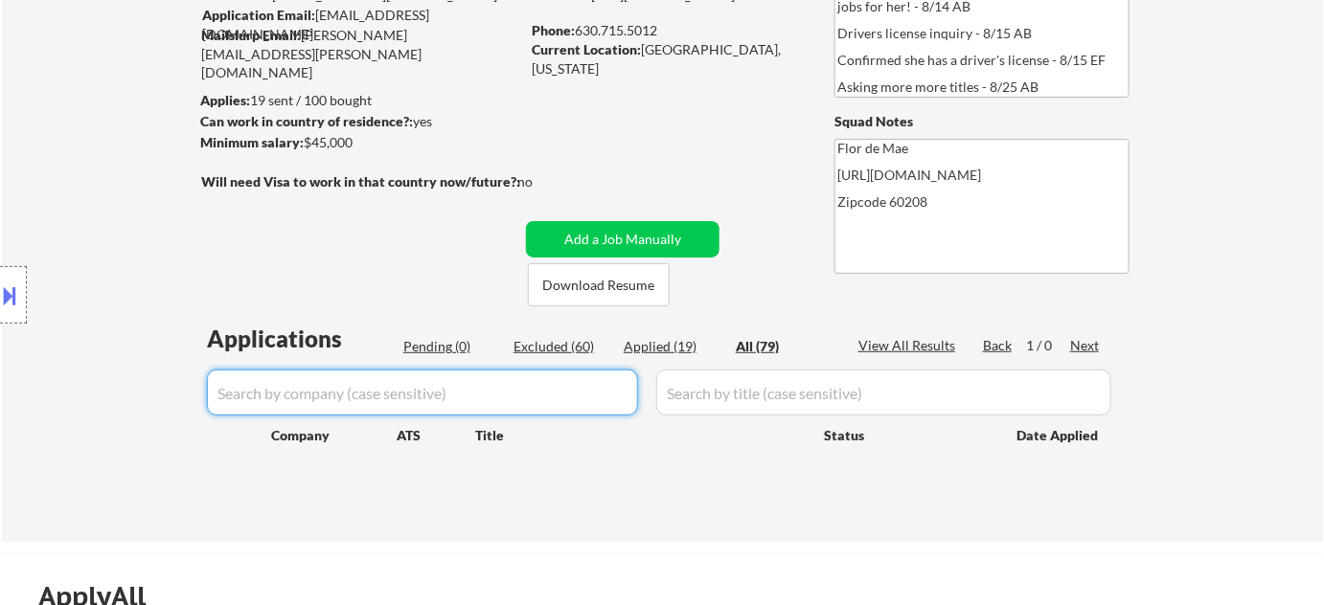
select select ""excluded__bad_match_""
select select ""excluded__location_""
select select ""excluded__bad_match_""
select select ""excluded__location_""
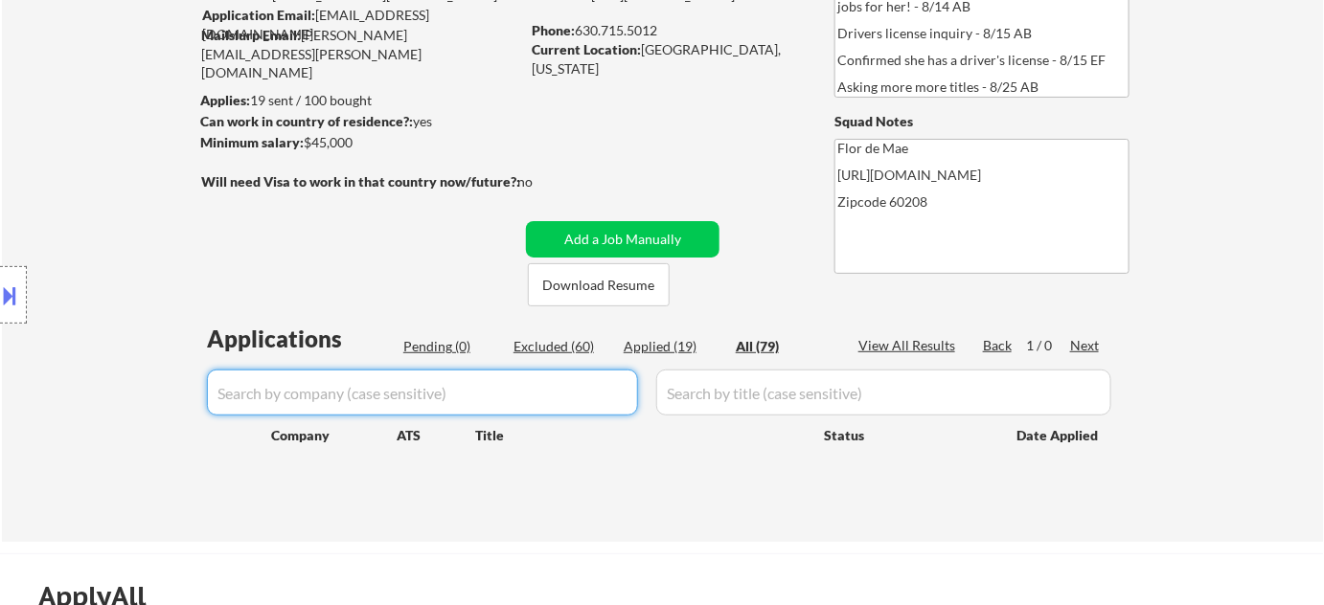
select select ""excluded__location_""
select select ""excluded__bad_match_""
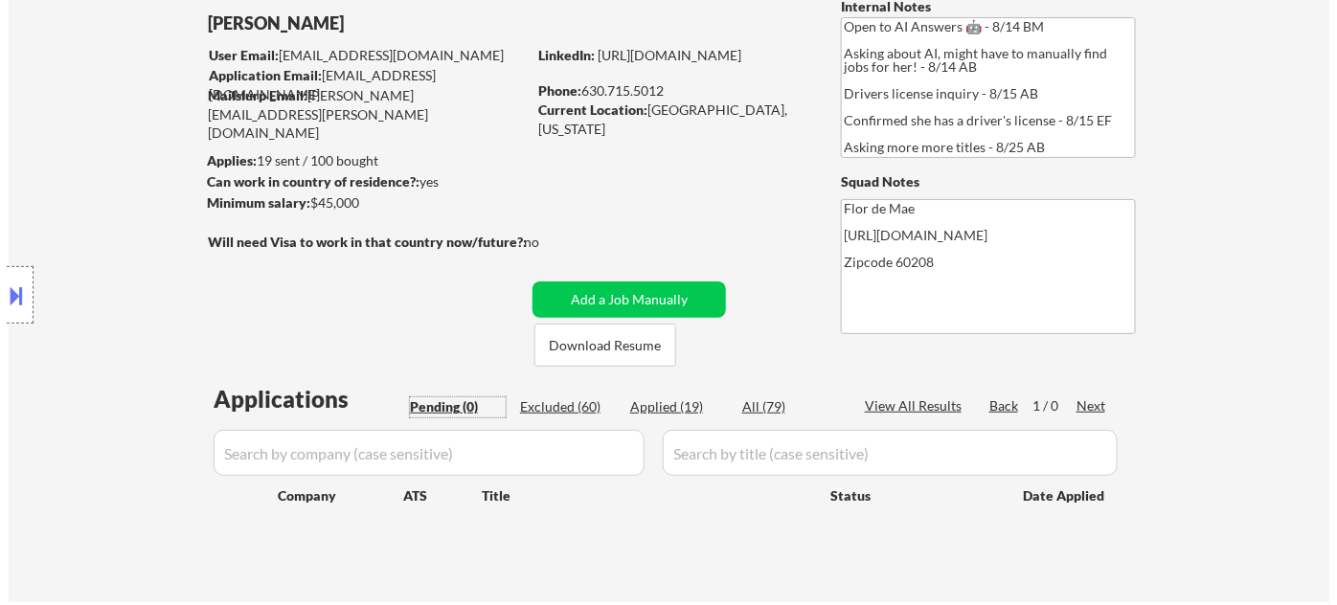
scroll to position [86, 0]
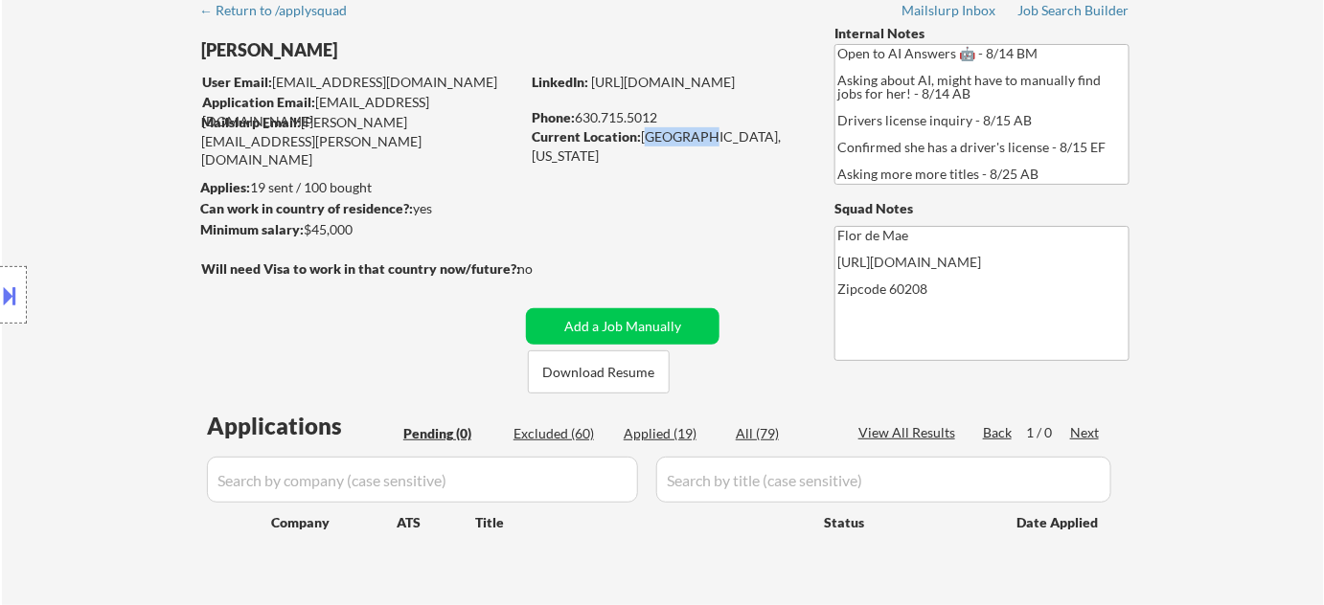
drag, startPoint x: 645, startPoint y: 137, endPoint x: 697, endPoint y: 139, distance: 51.8
click at [697, 139] on div "Current Location: Evanston, Illinois" at bounding box center [667, 145] width 271 height 37
copy div "Evanston"
click at [0, 321] on div at bounding box center [13, 294] width 27 height 57
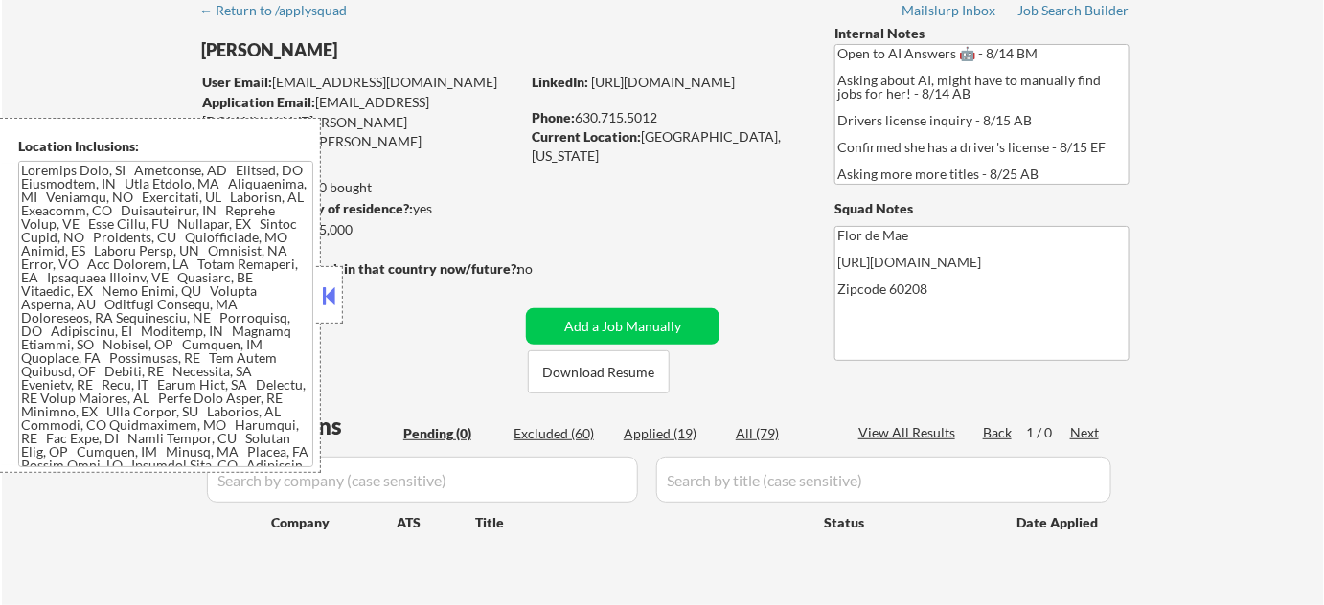
click at [336, 308] on button at bounding box center [329, 296] width 21 height 29
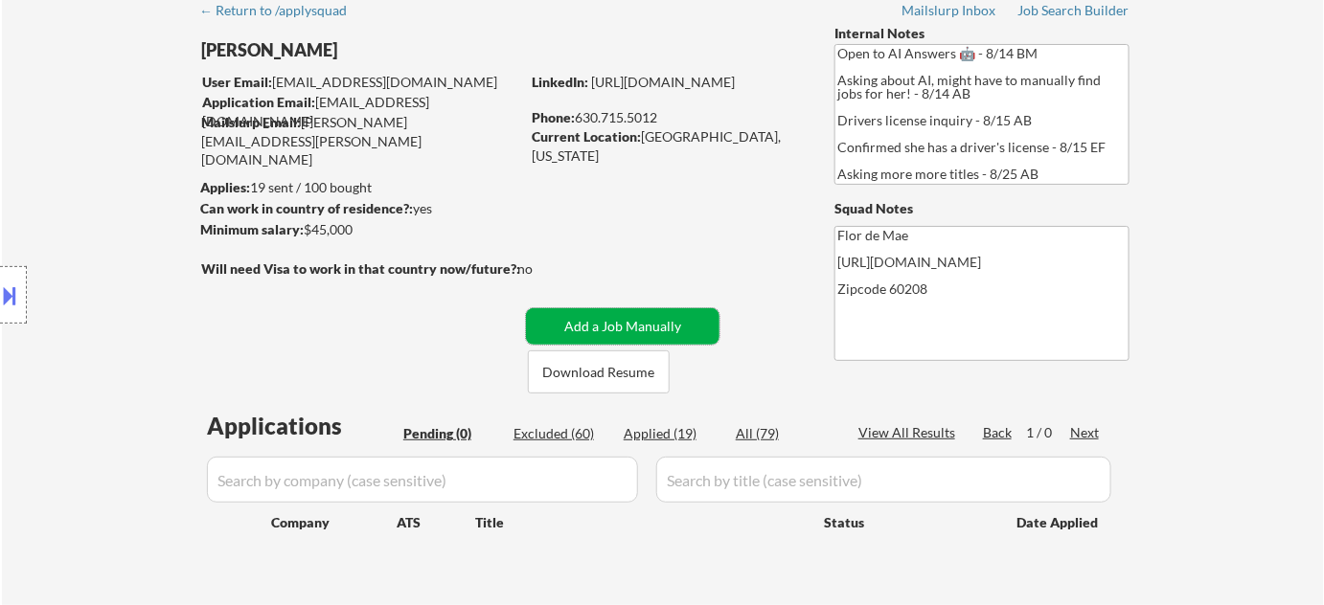
click at [605, 318] on button "Add a Job Manually" at bounding box center [623, 326] width 194 height 36
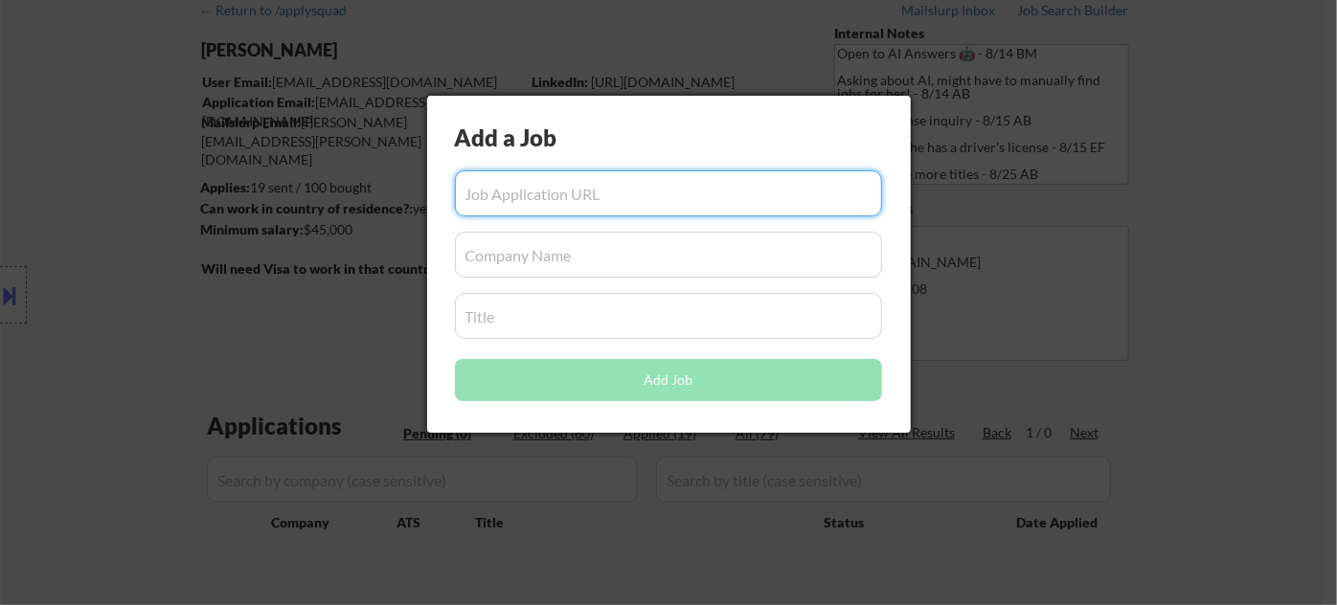
paste input "https://www.glassdoor.com/job-listing/property-manager-berkson-sons-JV_IC112893…"
type input "https://www.glassdoor.com/job-listing/property-manager-berkson-sons-JV_IC112893…"
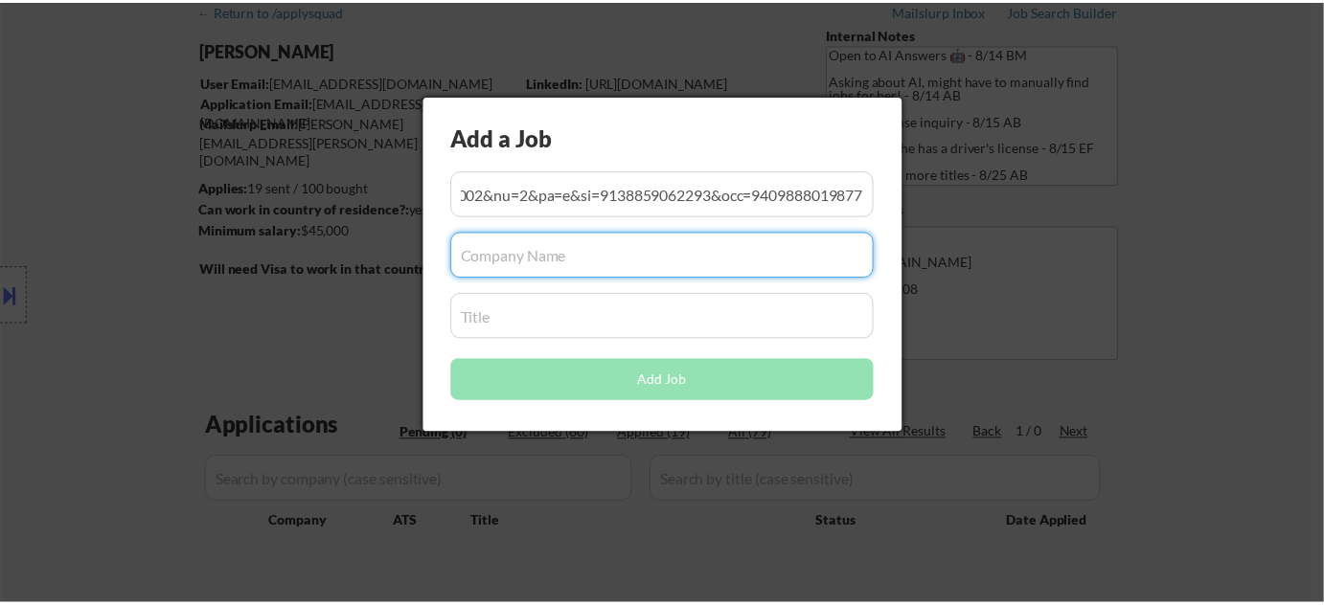
scroll to position [0, 0]
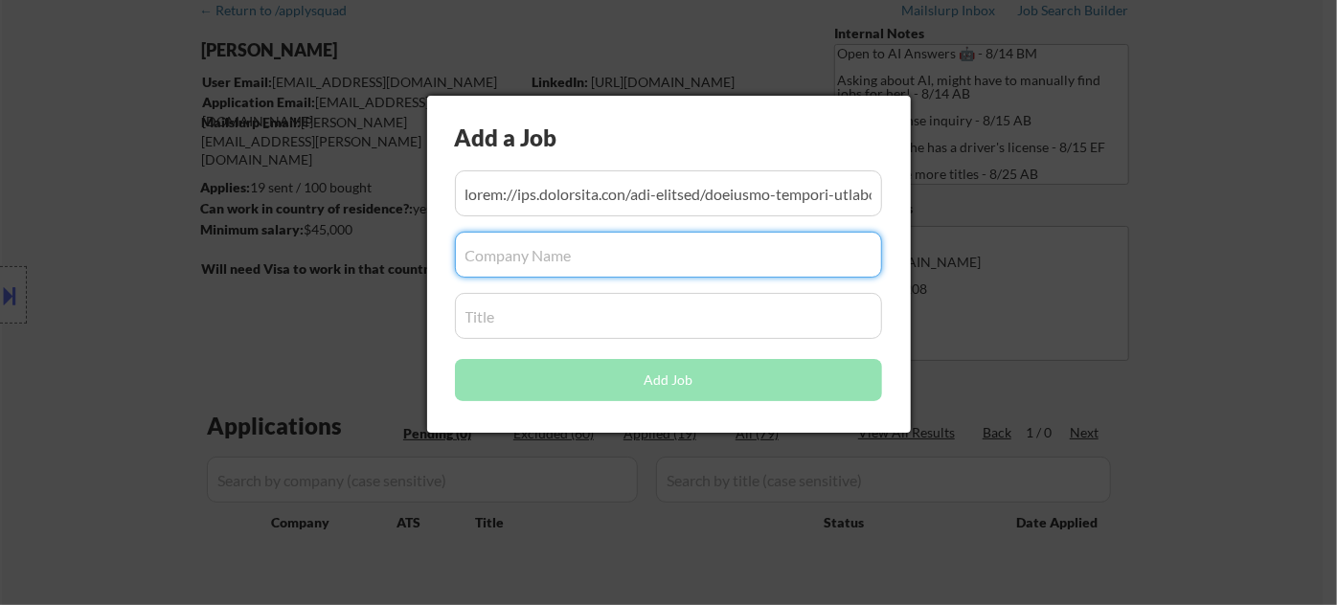
click at [592, 257] on input "input" at bounding box center [668, 255] width 427 height 46
paste input "Berkson & Sons, Ltd"
type input "Berkson & Sons, Ltd"
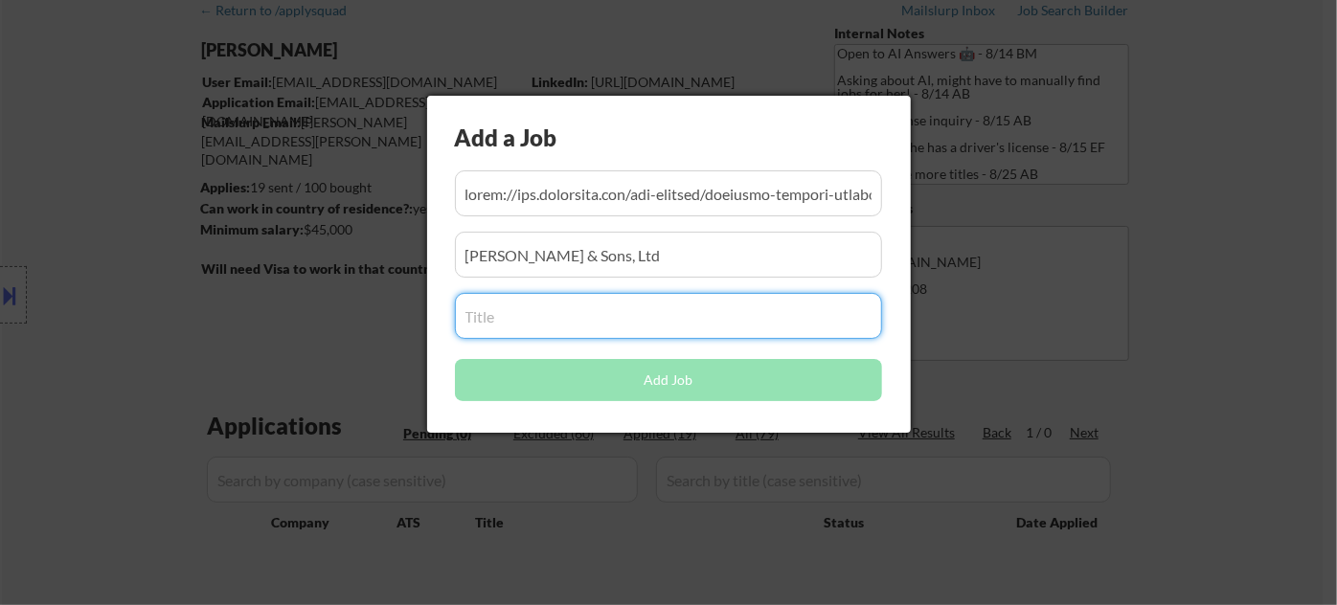
click at [571, 301] on input "input" at bounding box center [668, 316] width 427 height 46
paste input "Property Manager"
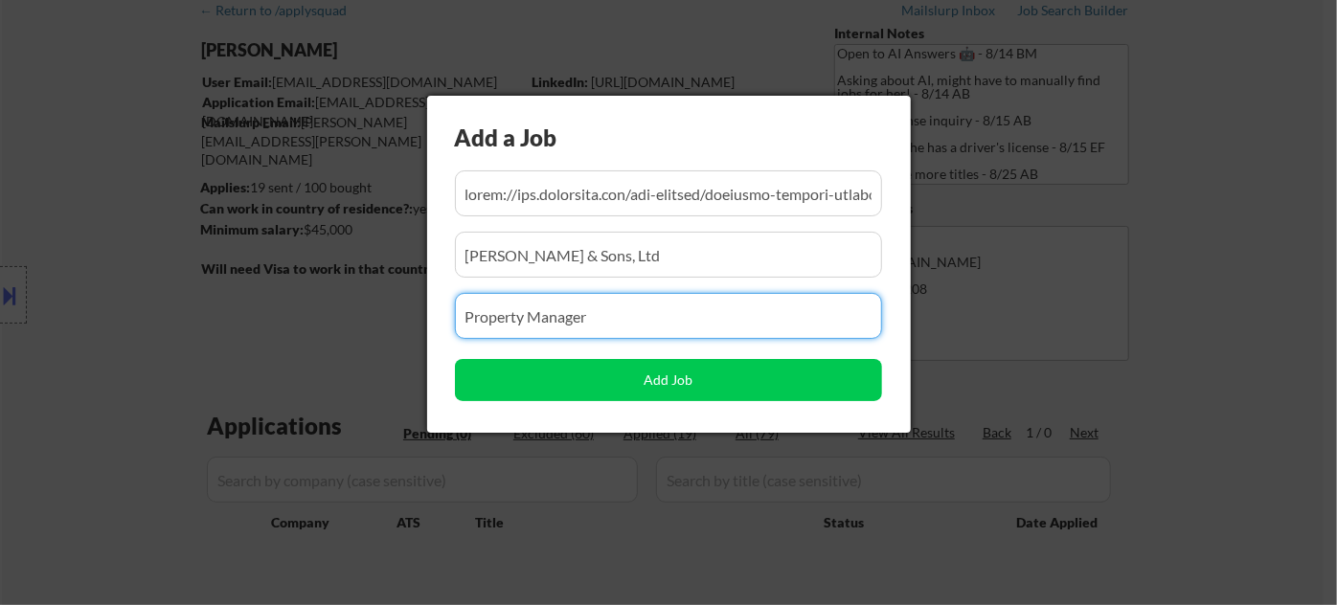
type input "Property Manager"
click at [687, 170] on div "Add a Job Add Job" at bounding box center [669, 264] width 484 height 337
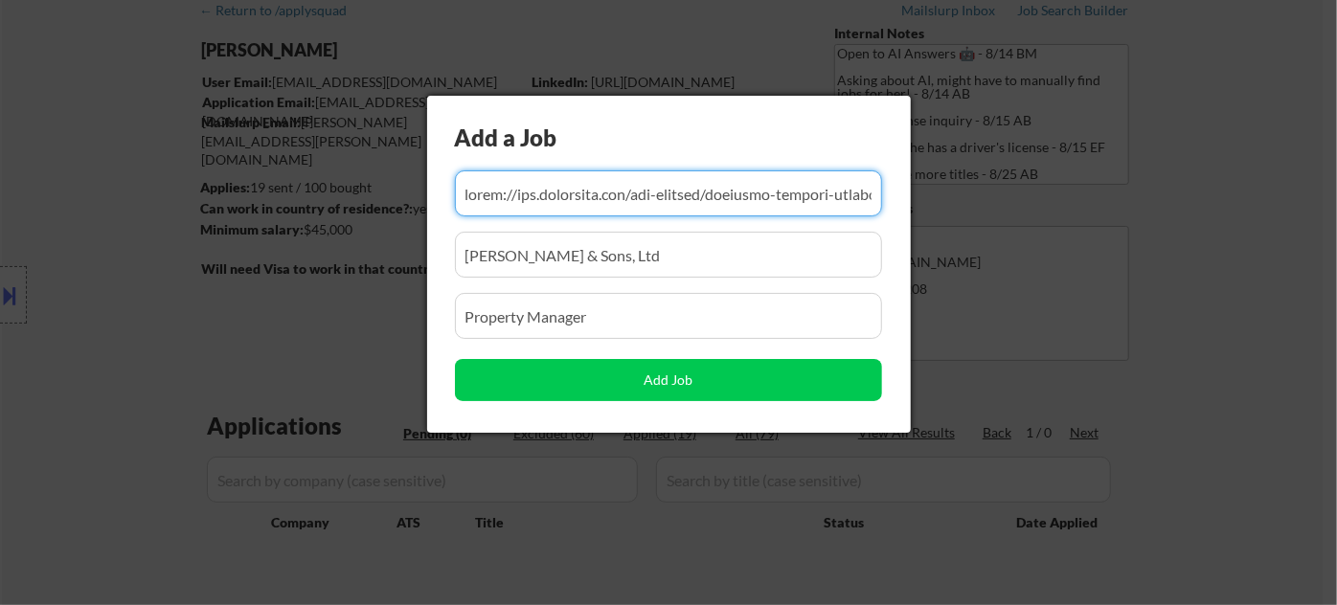
click at [666, 200] on input "input" at bounding box center [668, 194] width 427 height 46
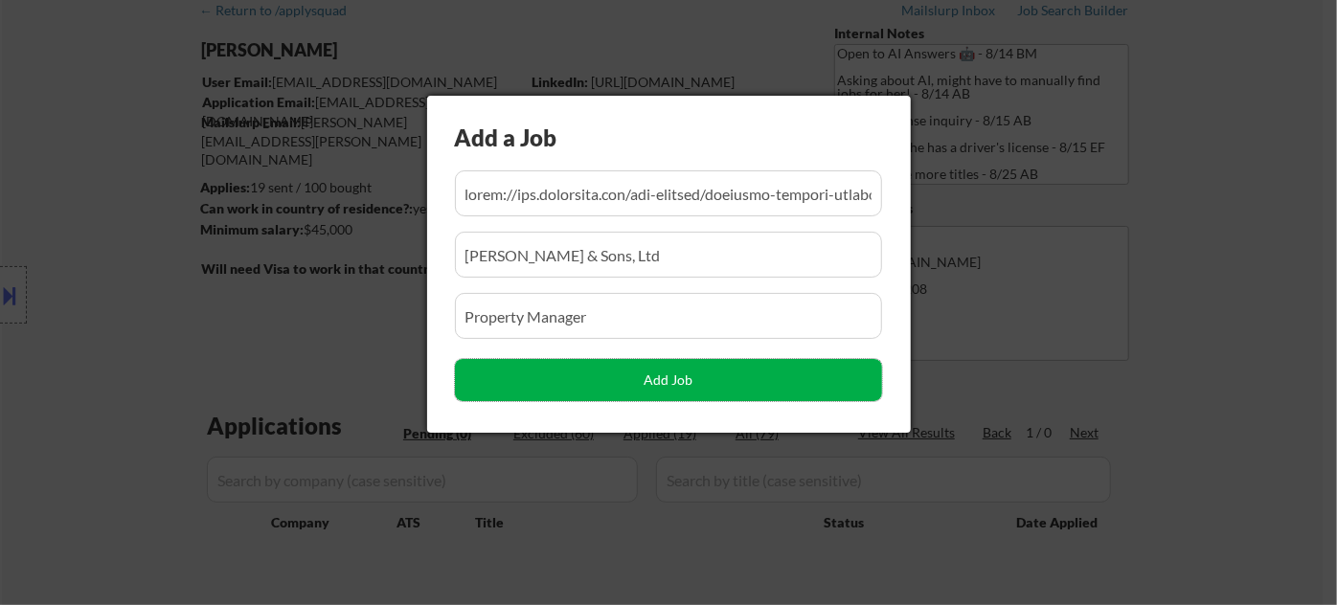
click at [670, 363] on button "Add Job" at bounding box center [668, 380] width 427 height 42
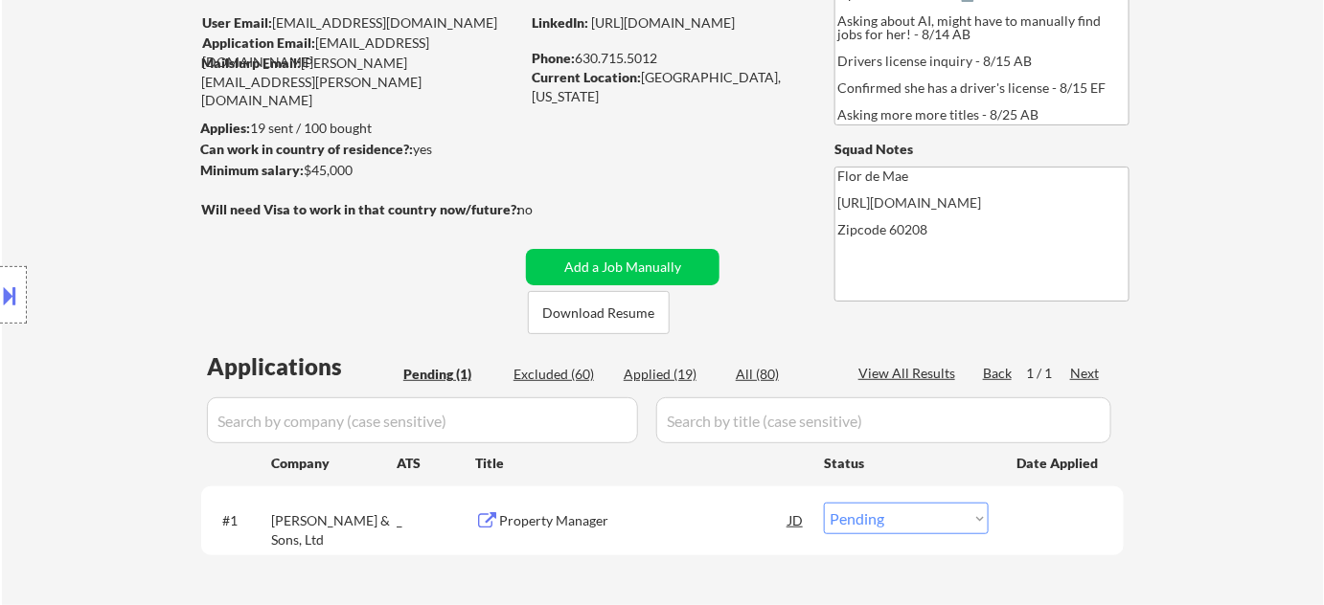
scroll to position [173, 0]
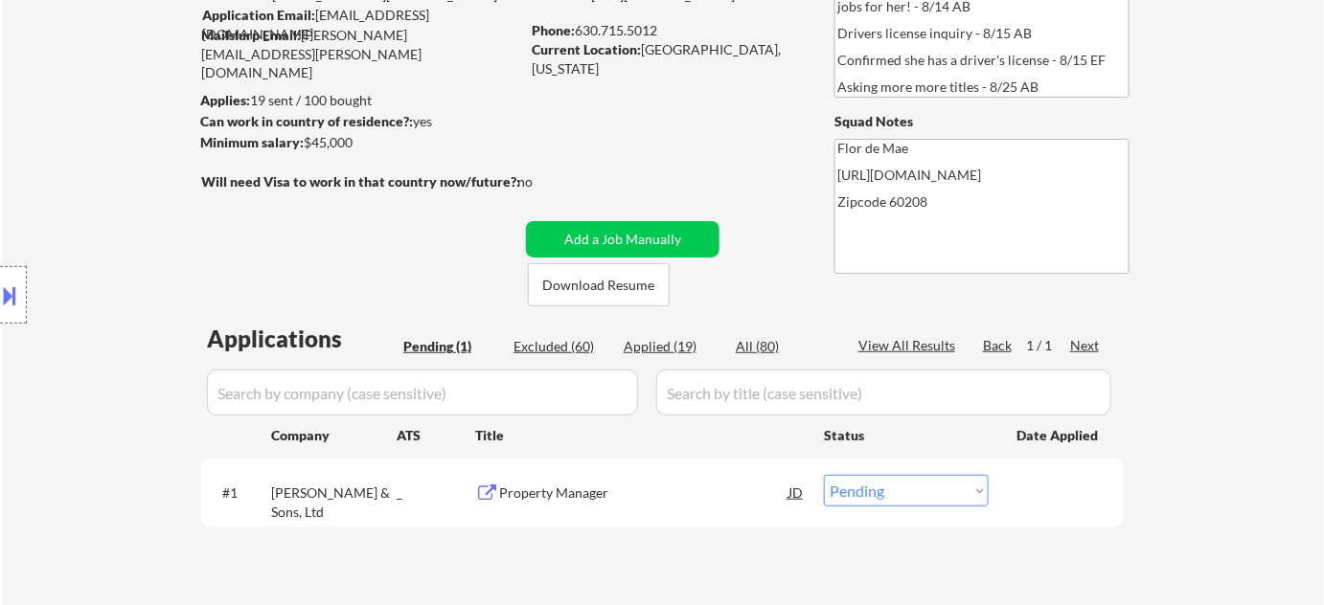
drag, startPoint x: 948, startPoint y: 489, endPoint x: 946, endPoint y: 477, distance: 11.7
click at [948, 489] on select "Choose an option... Pending Applied Excluded (Questions) Excluded (Expired) Exc…" at bounding box center [906, 491] width 165 height 32
select select ""applied""
click at [824, 475] on select "Choose an option... Pending Applied Excluded (Questions) Excluded (Expired) Exc…" at bounding box center [906, 491] width 165 height 32
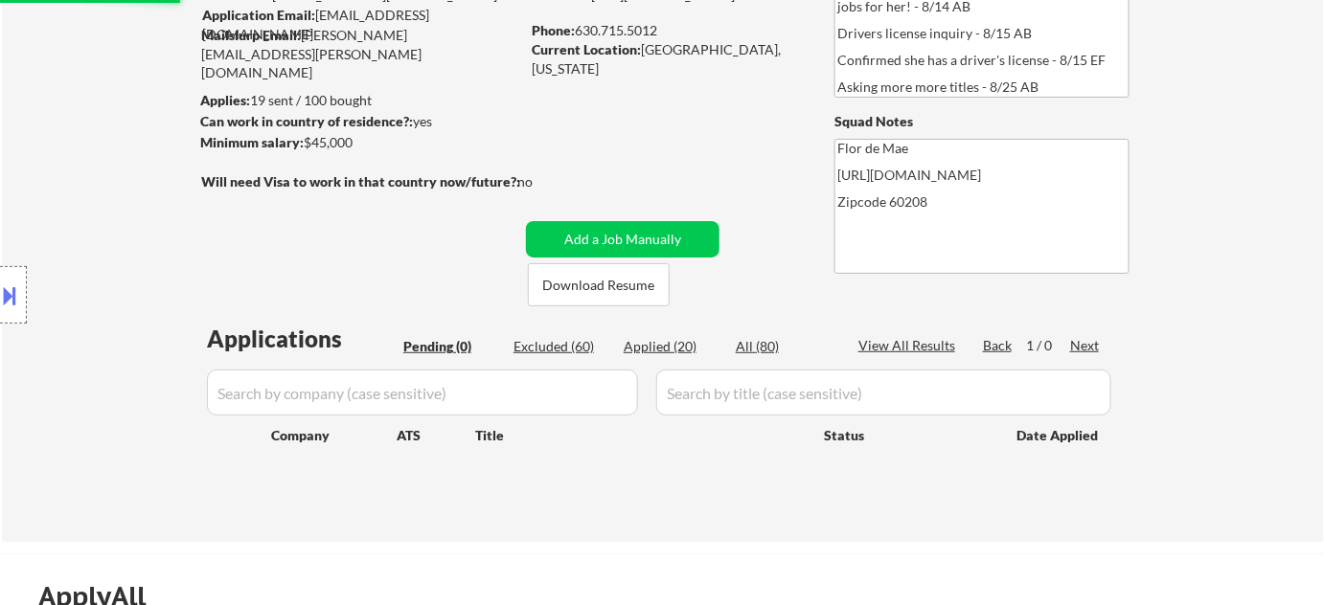
click at [664, 348] on div "Applied (20)" at bounding box center [672, 346] width 96 height 19
select select ""applied""
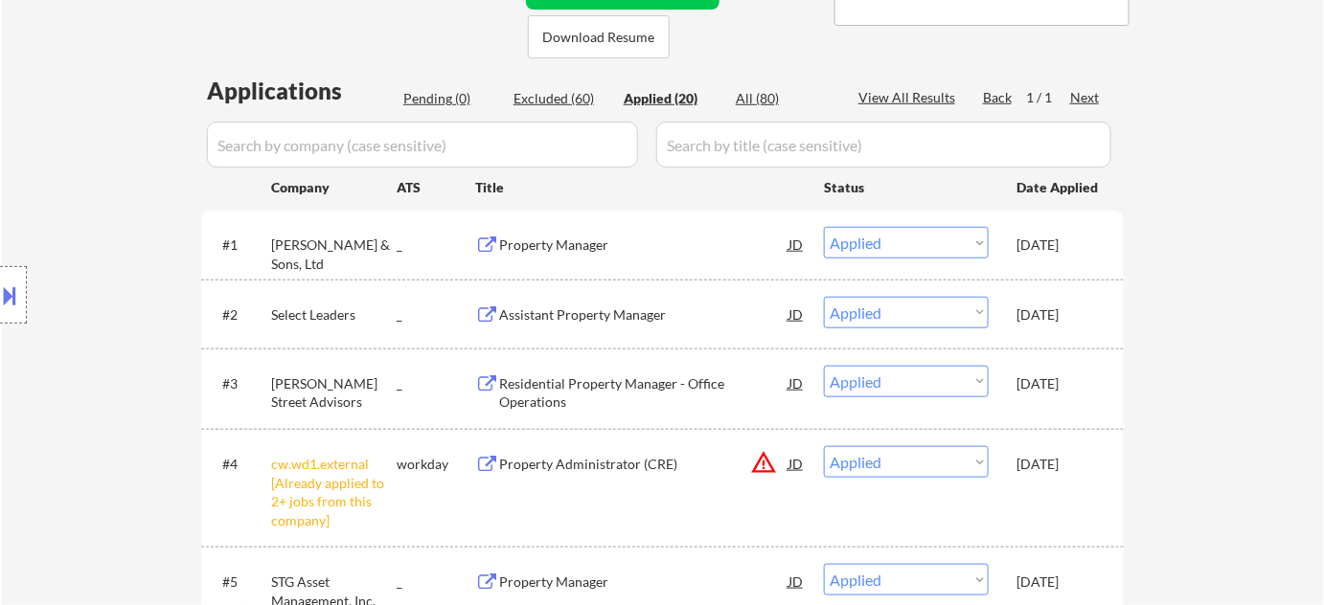
scroll to position [348, 0]
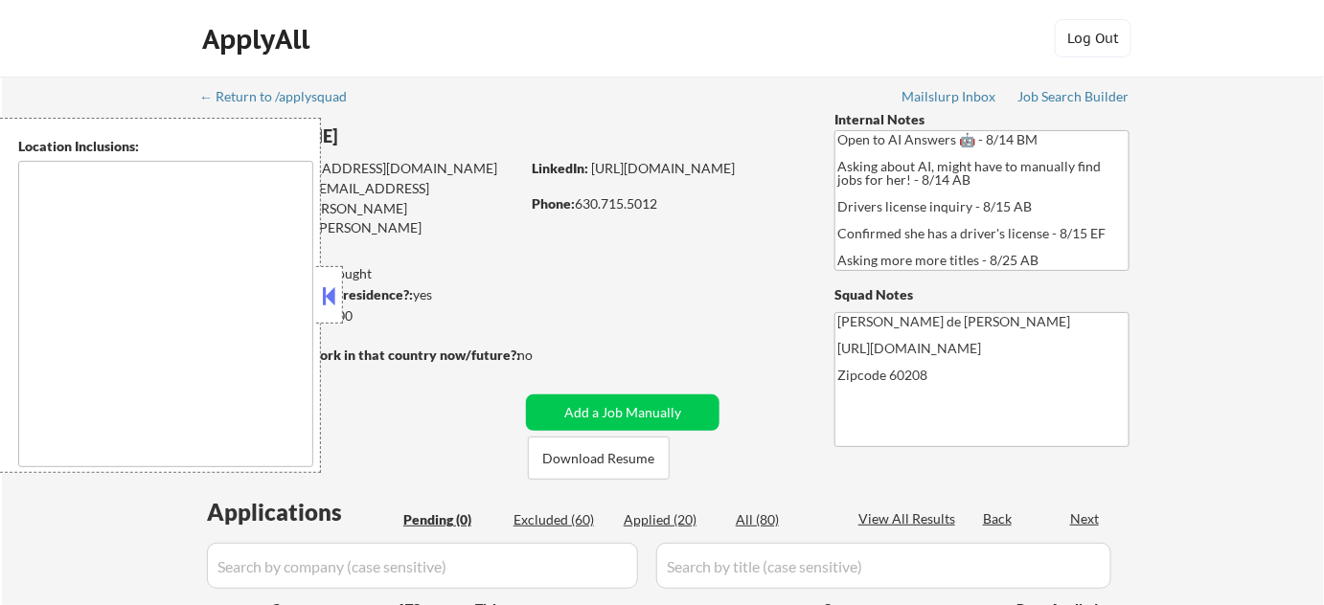
type textarea "[GEOGRAPHIC_DATA], [GEOGRAPHIC_DATA], [GEOGRAPHIC_DATA], [GEOGRAPHIC_DATA] [GEO…"
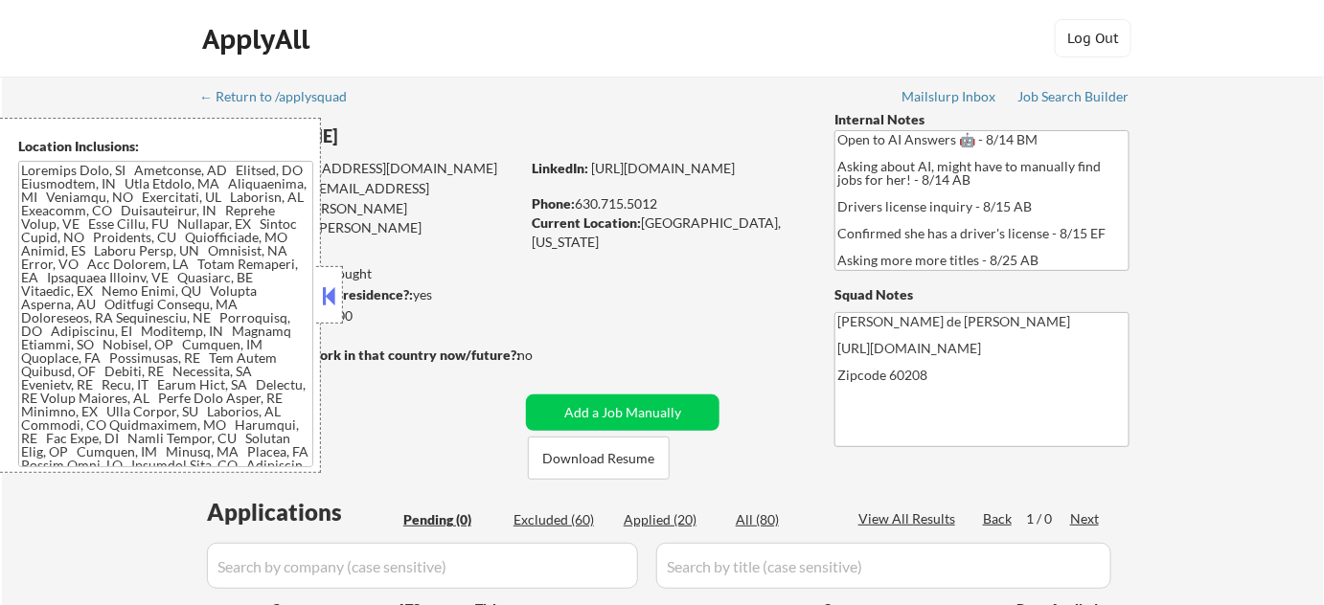
click at [665, 513] on div "Applied (20)" at bounding box center [672, 520] width 96 height 19
select select ""applied""
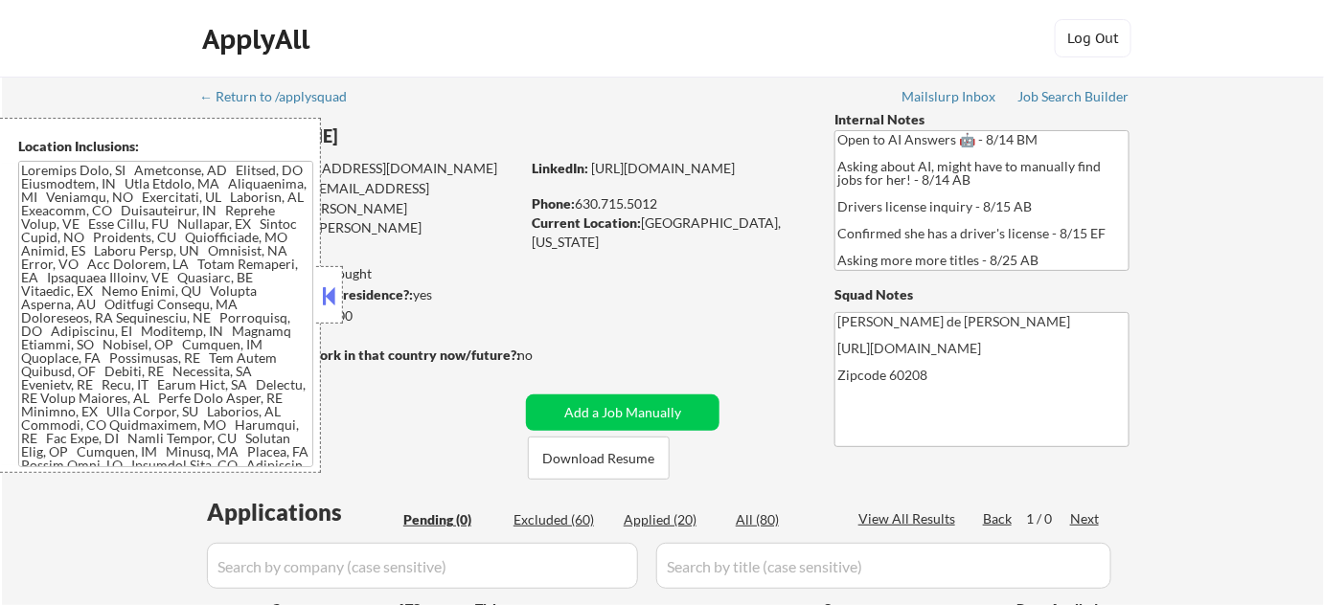
select select ""applied""
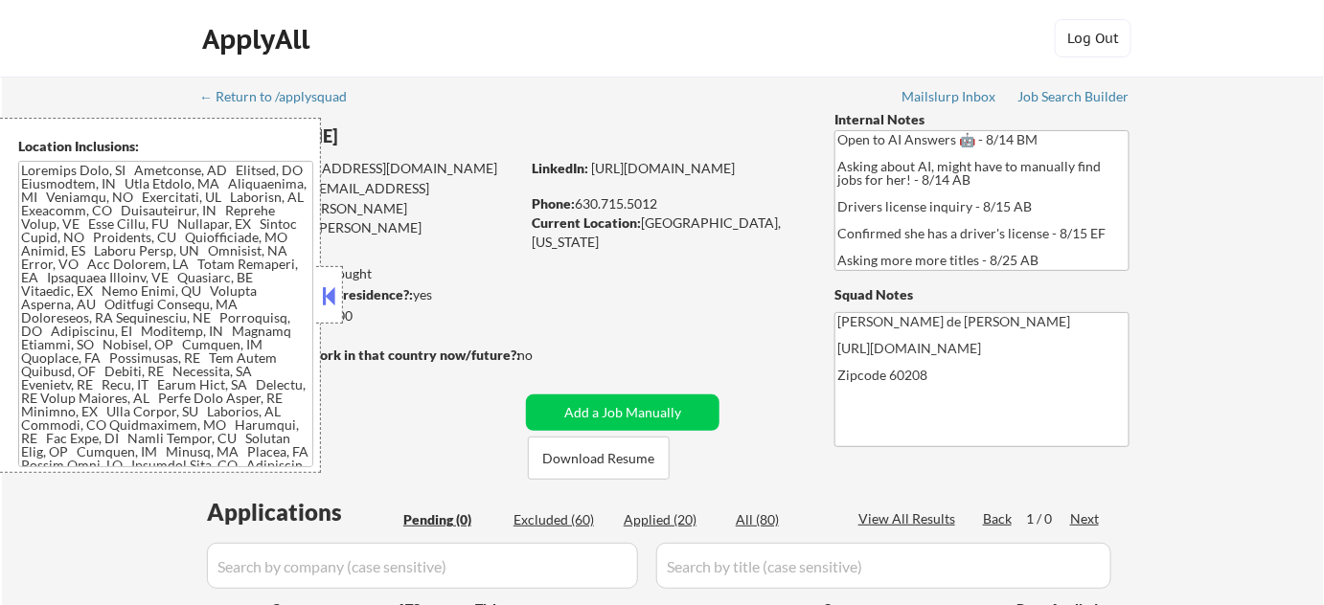
select select ""applied""
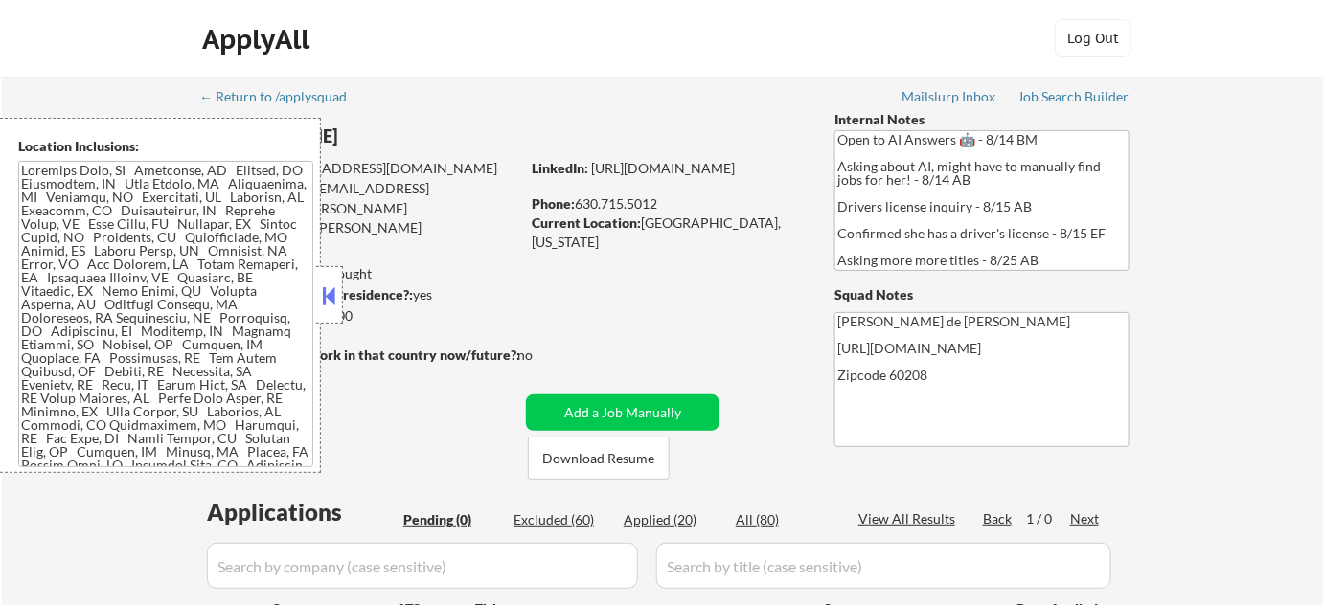
select select ""applied""
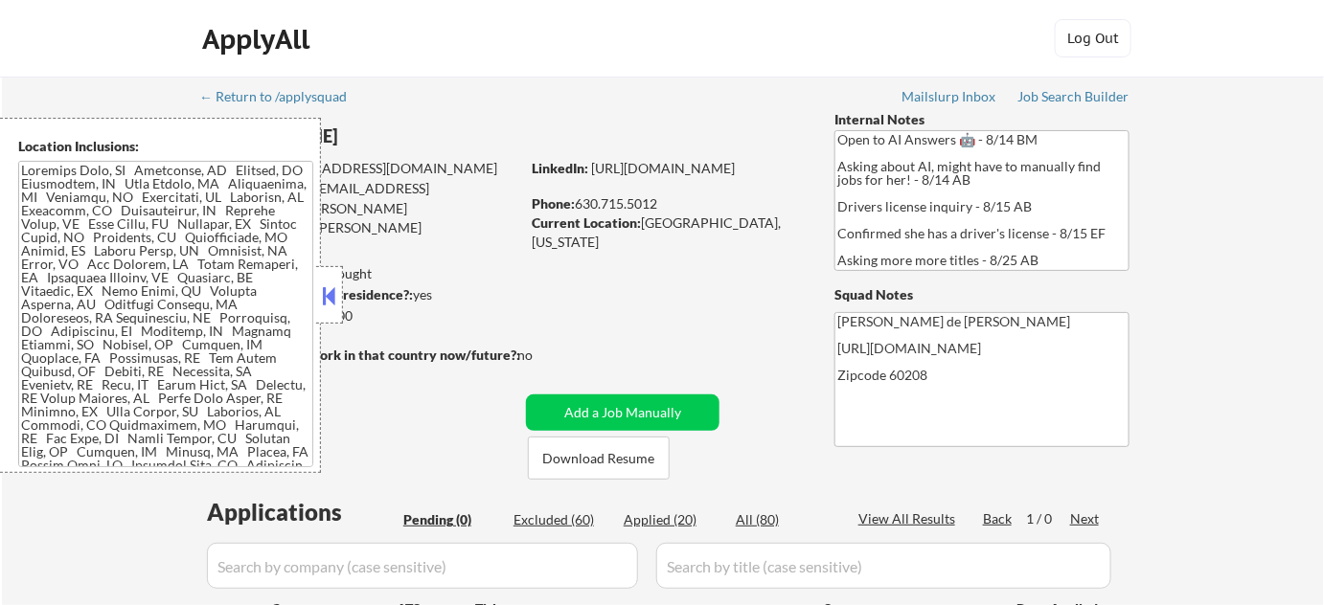
select select ""applied""
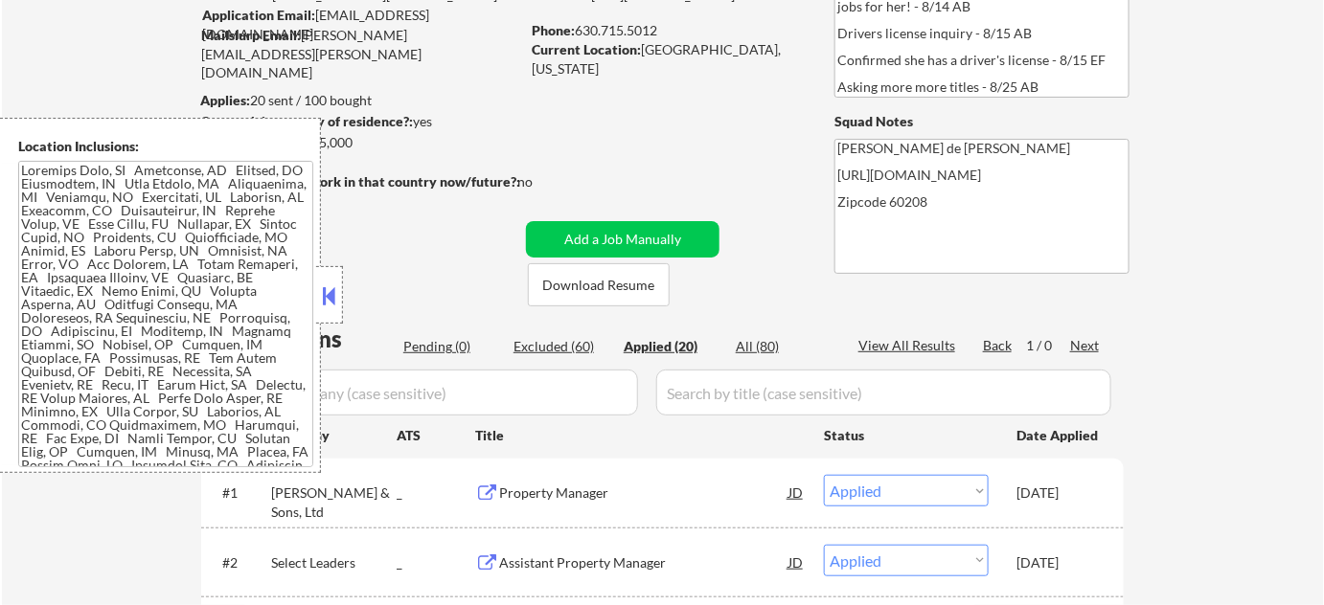
click at [329, 303] on button at bounding box center [329, 296] width 21 height 29
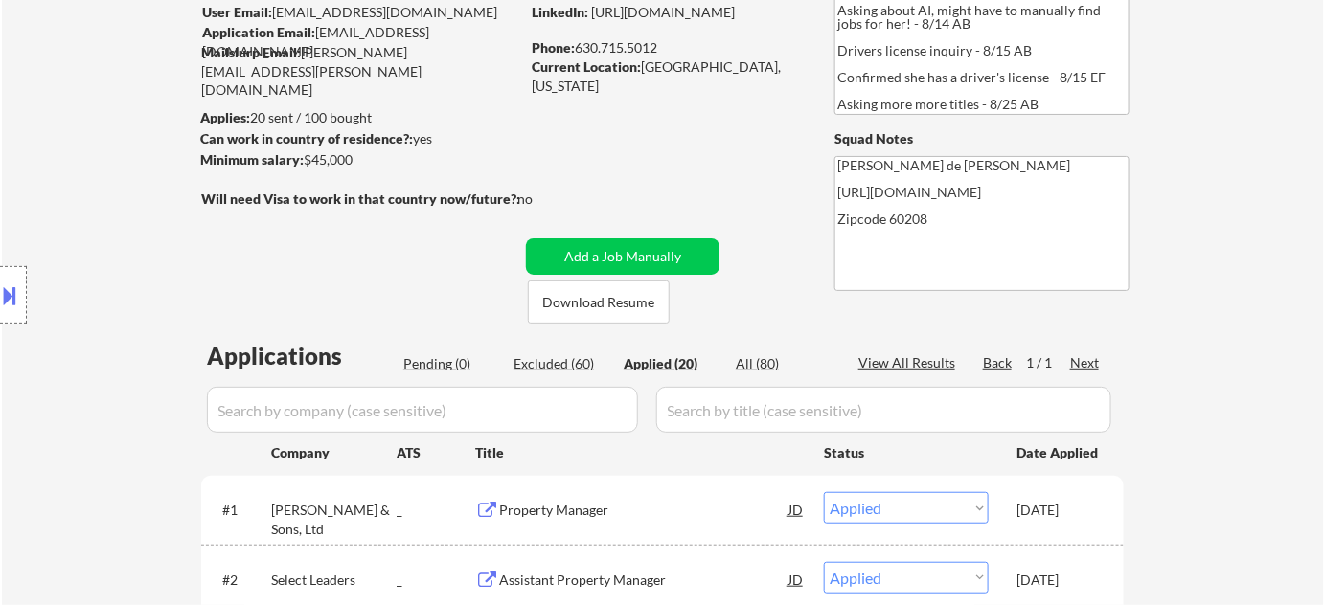
scroll to position [140, 0]
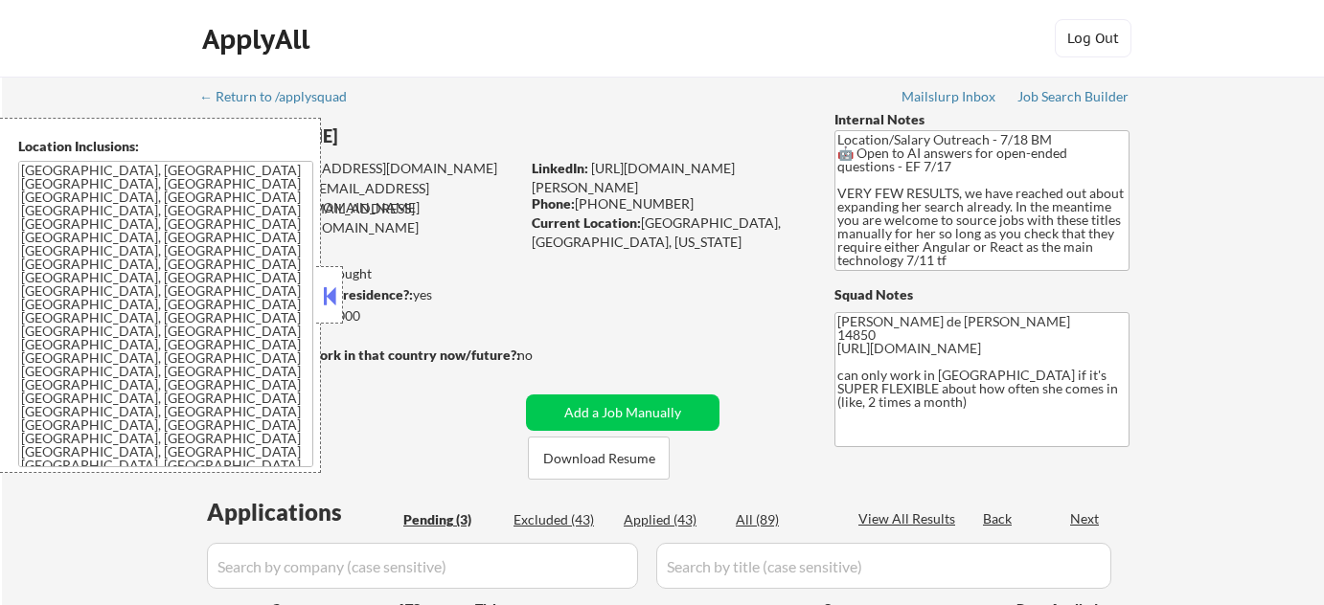
select select ""pending""
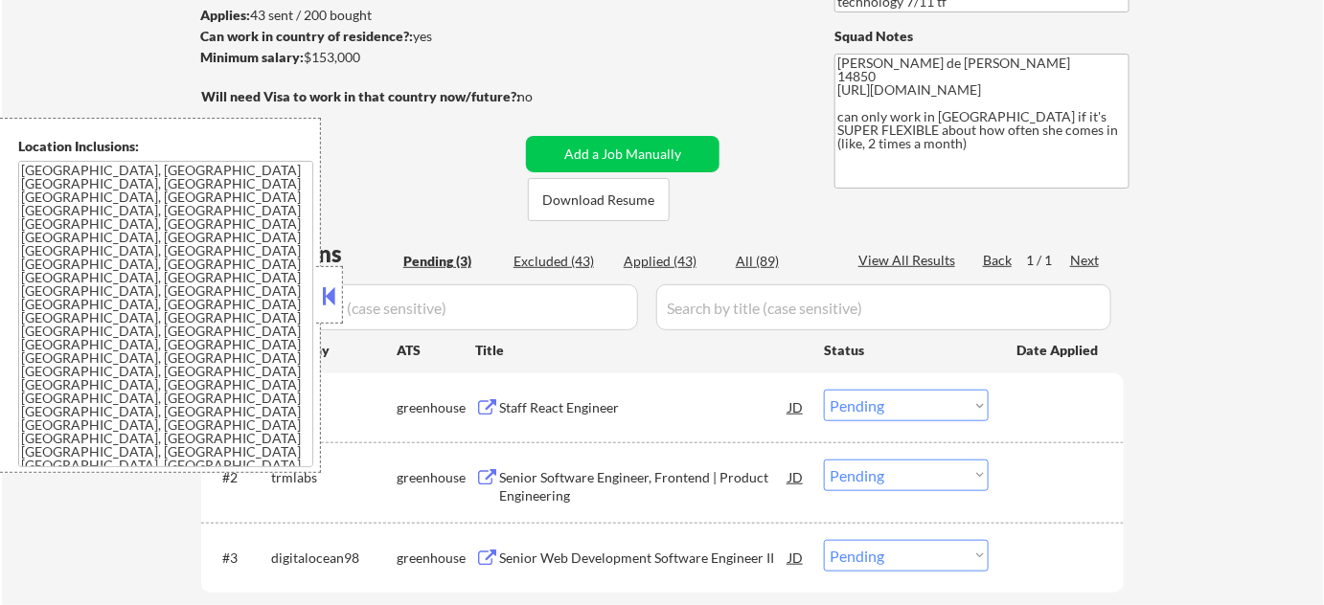
scroll to position [261, 0]
click at [323, 296] on button at bounding box center [329, 296] width 21 height 29
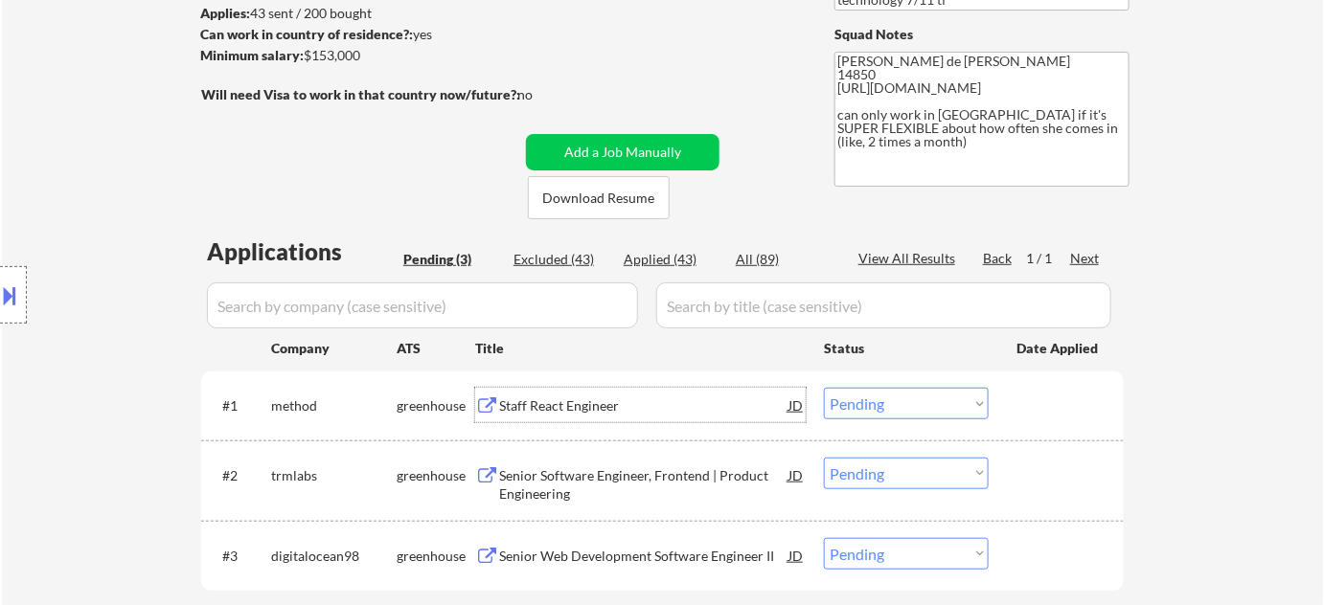
click at [586, 405] on div "Staff React Engineer" at bounding box center [643, 406] width 289 height 19
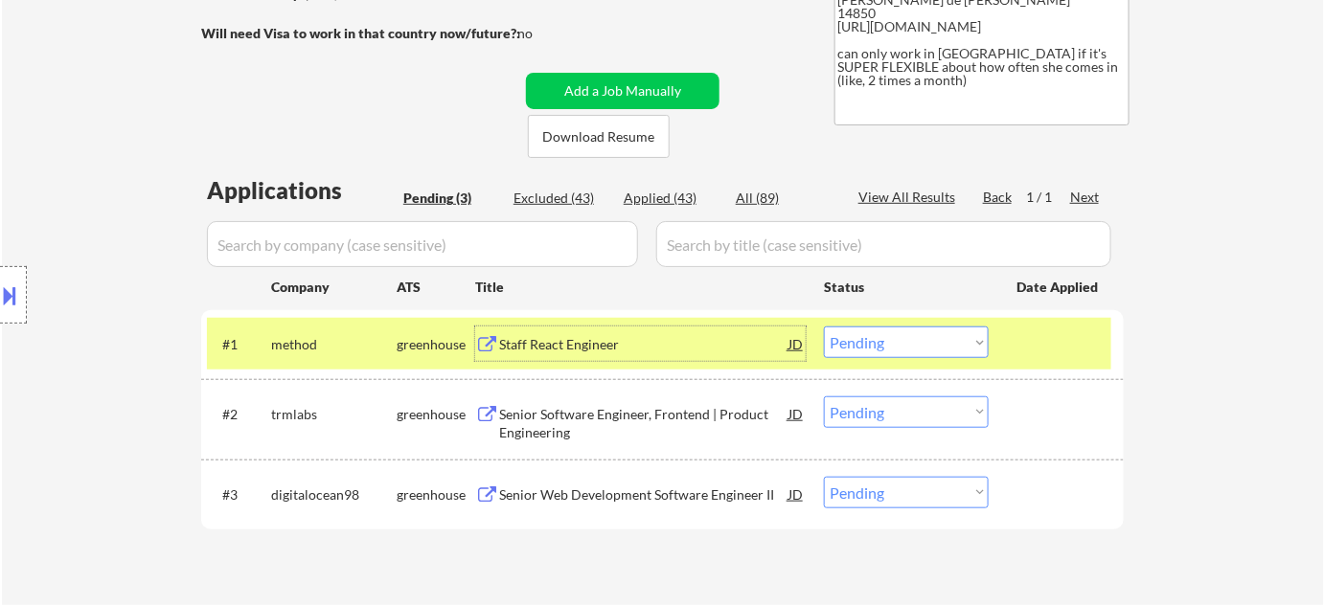
scroll to position [348, 0]
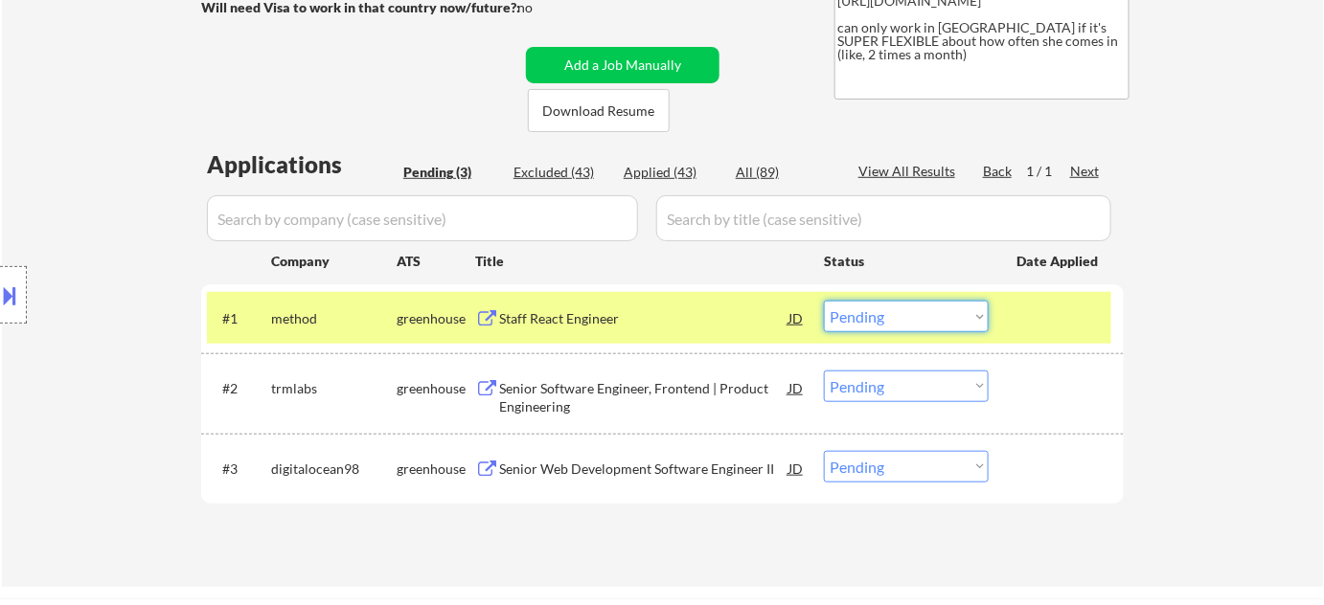
click at [889, 310] on select "Choose an option... Pending Applied Excluded (Questions) Excluded (Expired) Exc…" at bounding box center [906, 317] width 165 height 32
drag, startPoint x: 894, startPoint y: 314, endPoint x: 894, endPoint y: 326, distance: 11.5
click at [894, 314] on select "Choose an option... Pending Applied Excluded (Questions) Excluded (Expired) Exc…" at bounding box center [906, 317] width 165 height 32
click at [824, 301] on select "Choose an option... Pending Applied Excluded (Questions) Excluded (Expired) Exc…" at bounding box center [906, 317] width 165 height 32
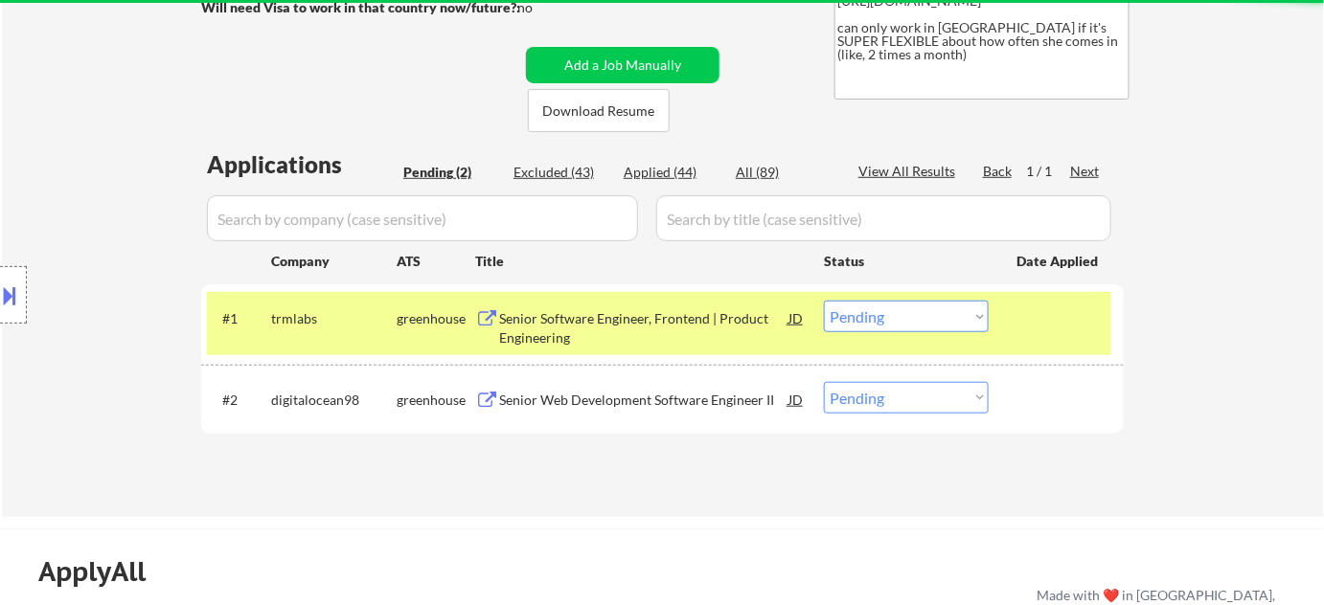
click at [542, 329] on div "Senior Software Engineer, Frontend | Product Engineering" at bounding box center [643, 327] width 289 height 37
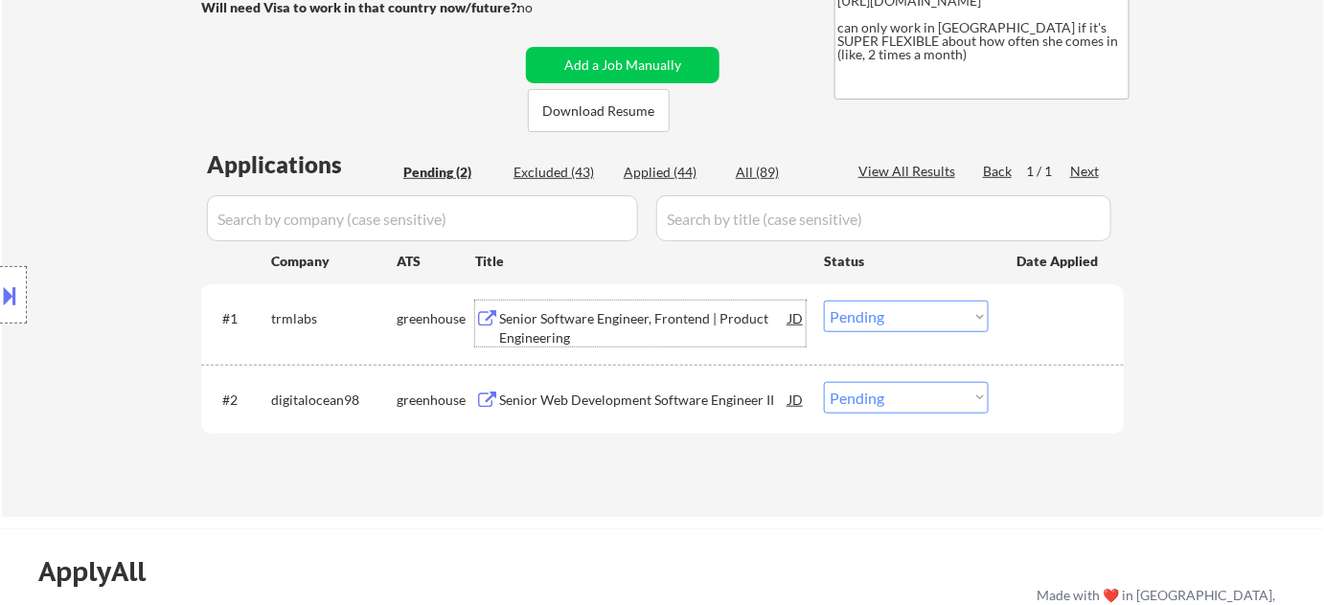
click at [867, 303] on select "Choose an option... Pending Applied Excluded (Questions) Excluded (Expired) Exc…" at bounding box center [906, 317] width 165 height 32
click at [824, 301] on select "Choose an option... Pending Applied Excluded (Questions) Excluded (Expired) Exc…" at bounding box center [906, 317] width 165 height 32
click at [633, 393] on div "Senior Web Development Software Engineer II" at bounding box center [643, 400] width 289 height 19
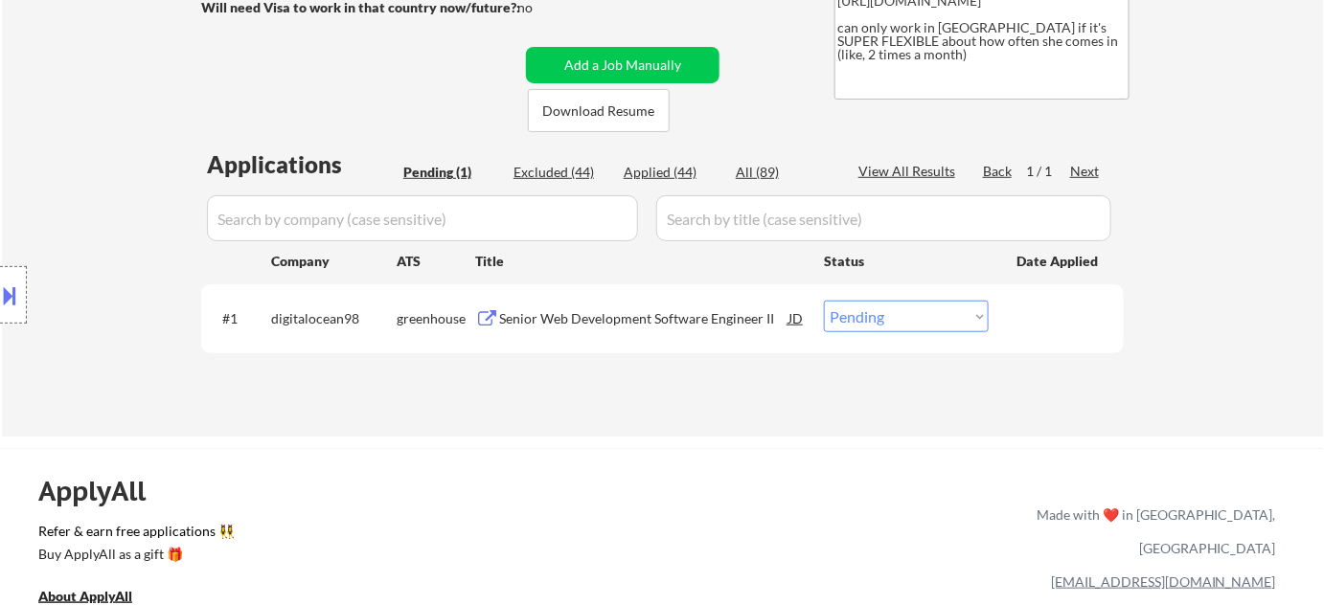
click at [945, 318] on select "Choose an option... Pending Applied Excluded (Questions) Excluded (Expired) Exc…" at bounding box center [906, 317] width 165 height 32
select select ""excluded__bad_match_""
click at [824, 301] on select "Choose an option... Pending Applied Excluded (Questions) Excluded (Expired) Exc…" at bounding box center [906, 317] width 165 height 32
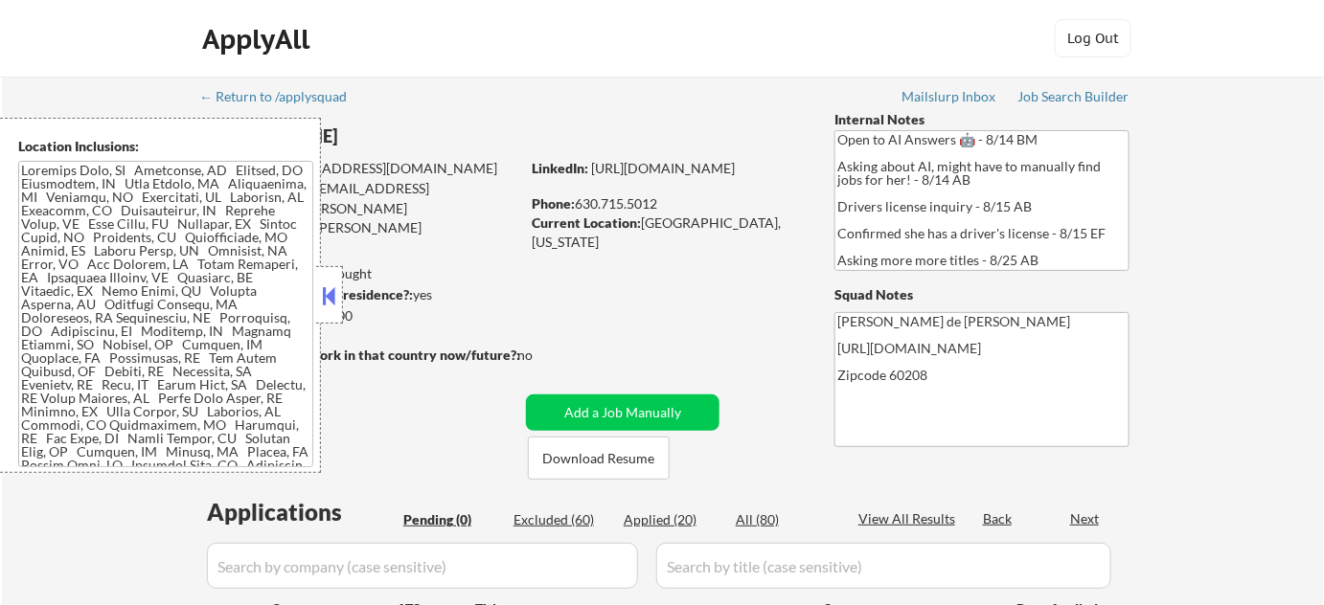
scroll to position [86, 0]
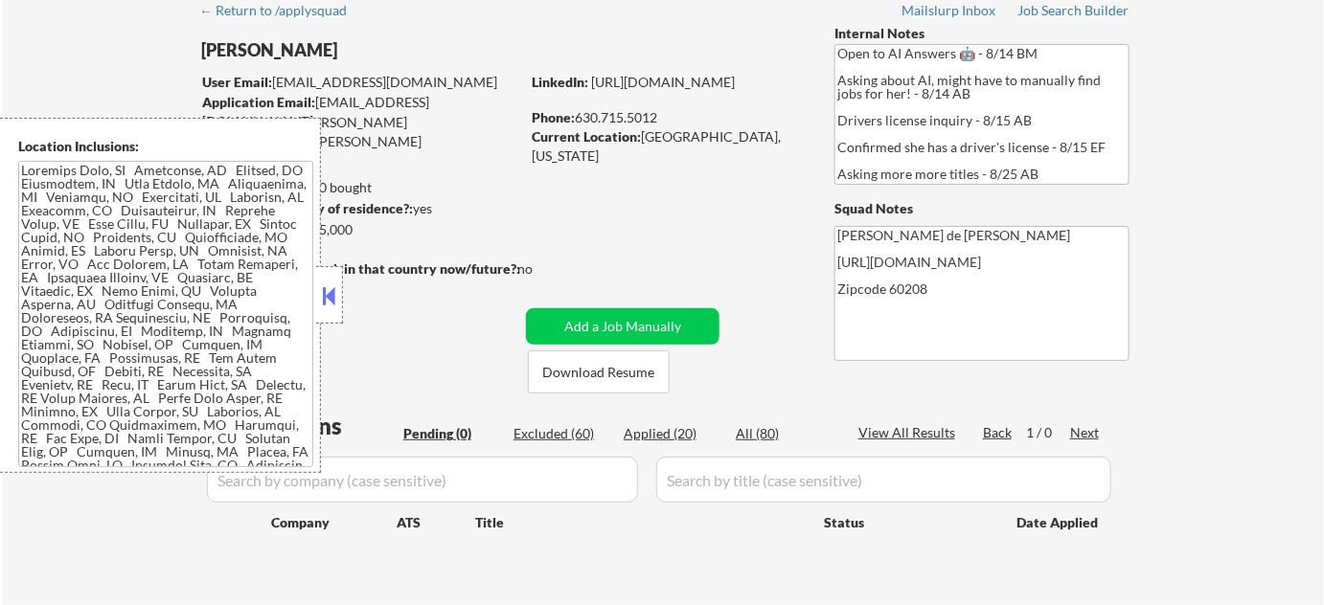
click at [660, 432] on div "Applied (20)" at bounding box center [672, 433] width 96 height 19
select select ""applied""
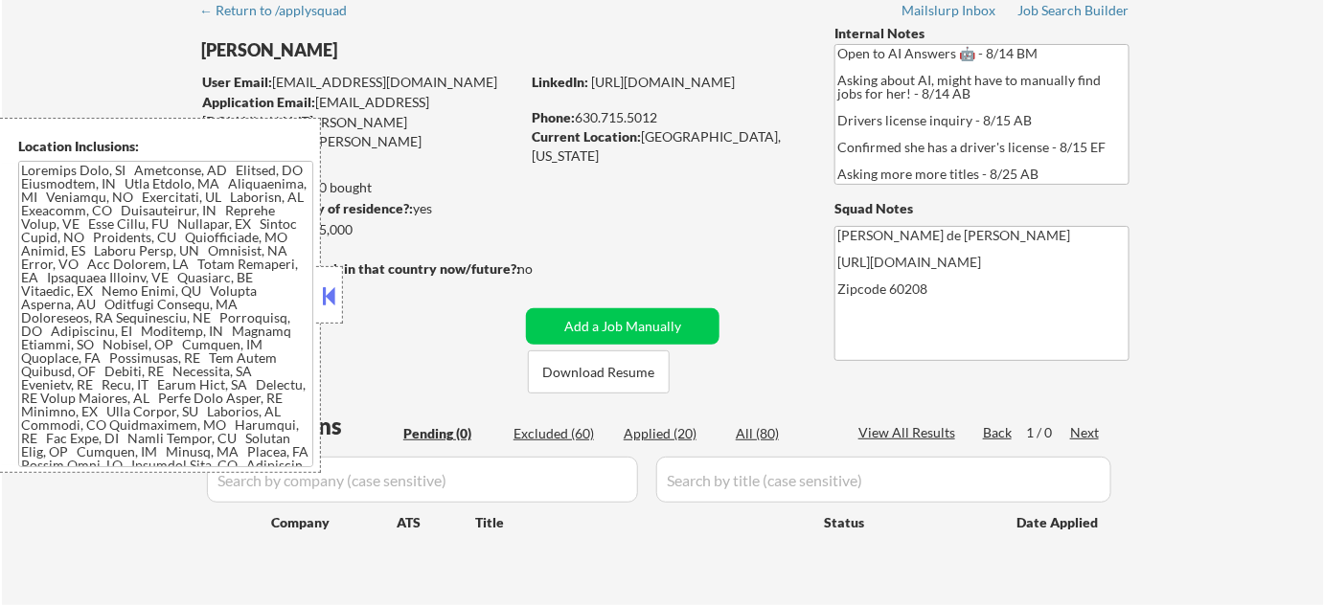
select select ""applied""
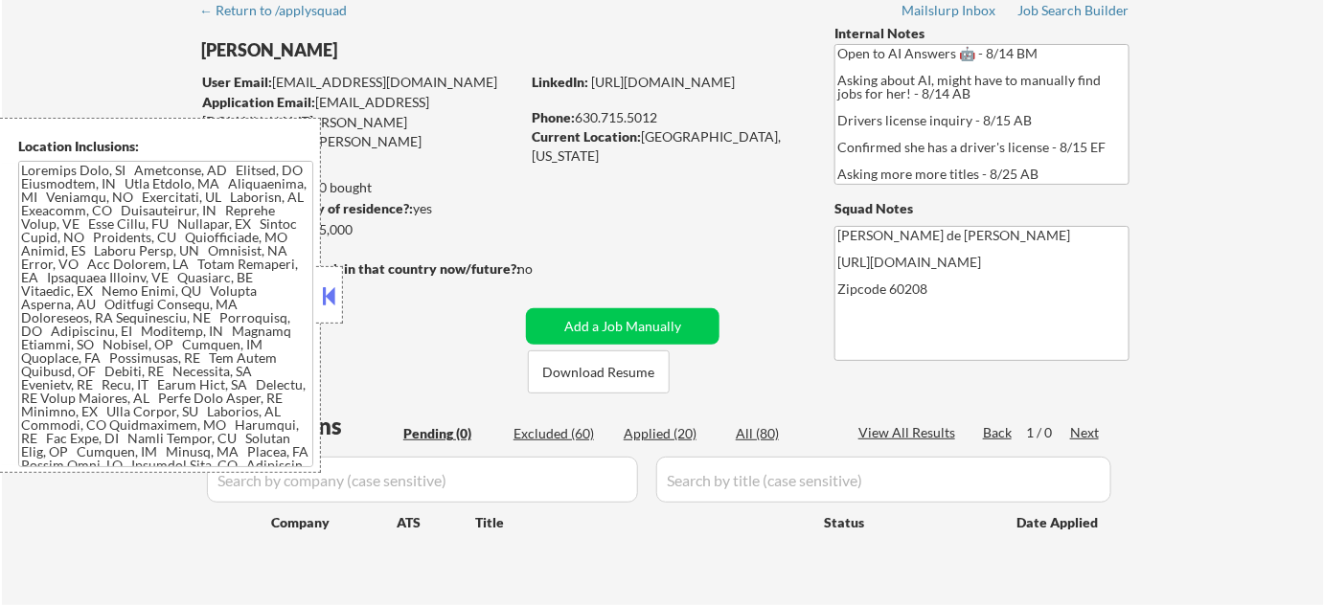
select select ""applied""
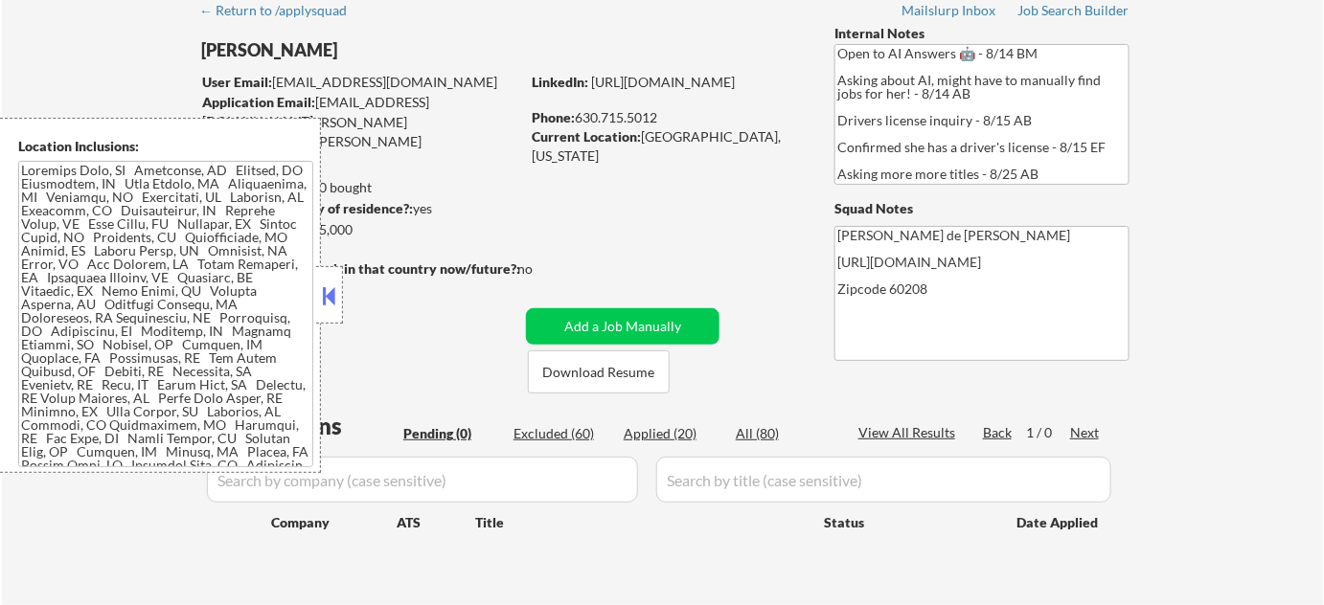
select select ""applied""
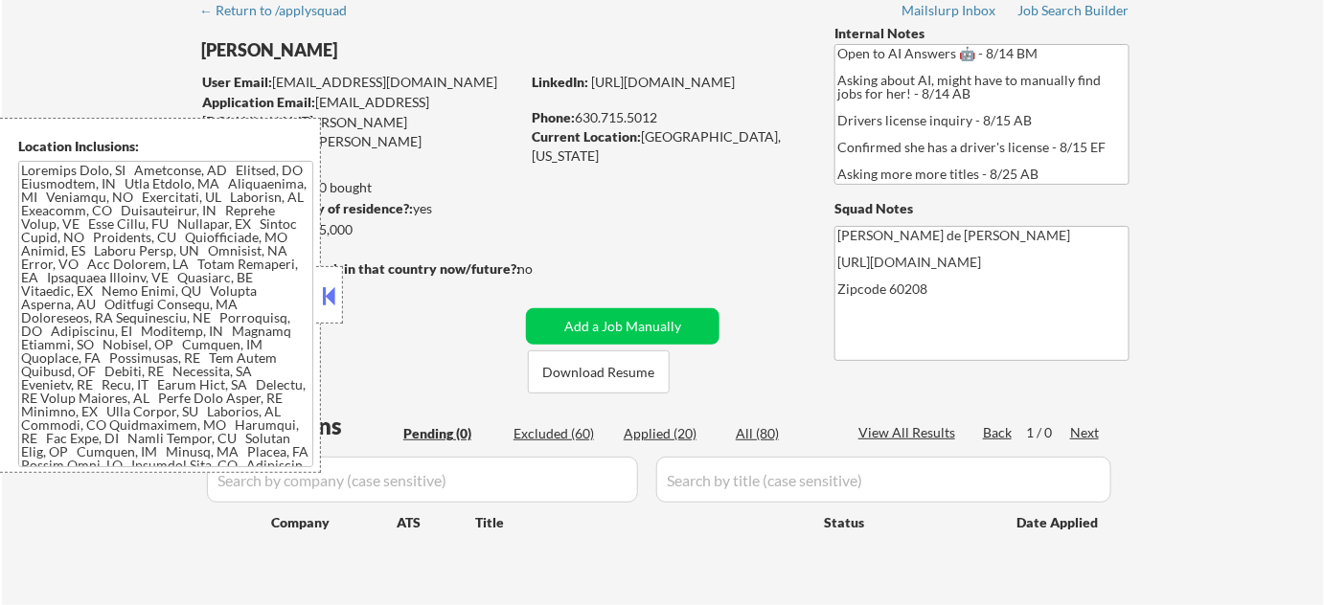
select select ""applied""
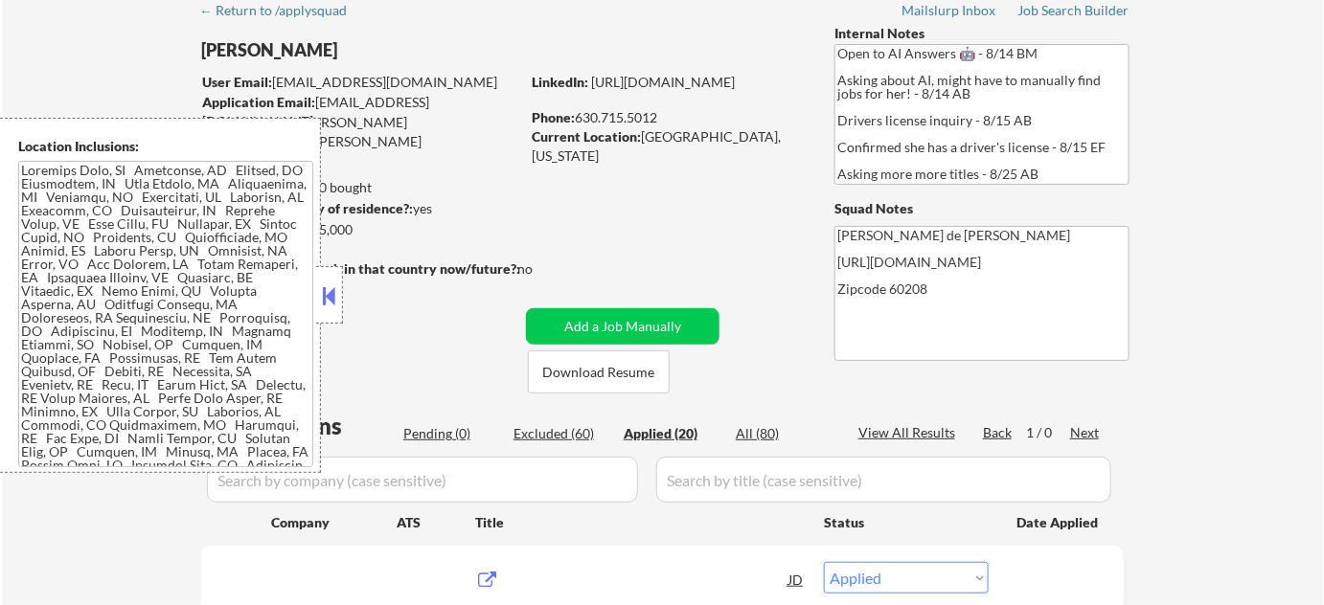
click at [682, 431] on div "Applied (20)" at bounding box center [672, 433] width 96 height 19
click at [333, 303] on button at bounding box center [329, 296] width 21 height 29
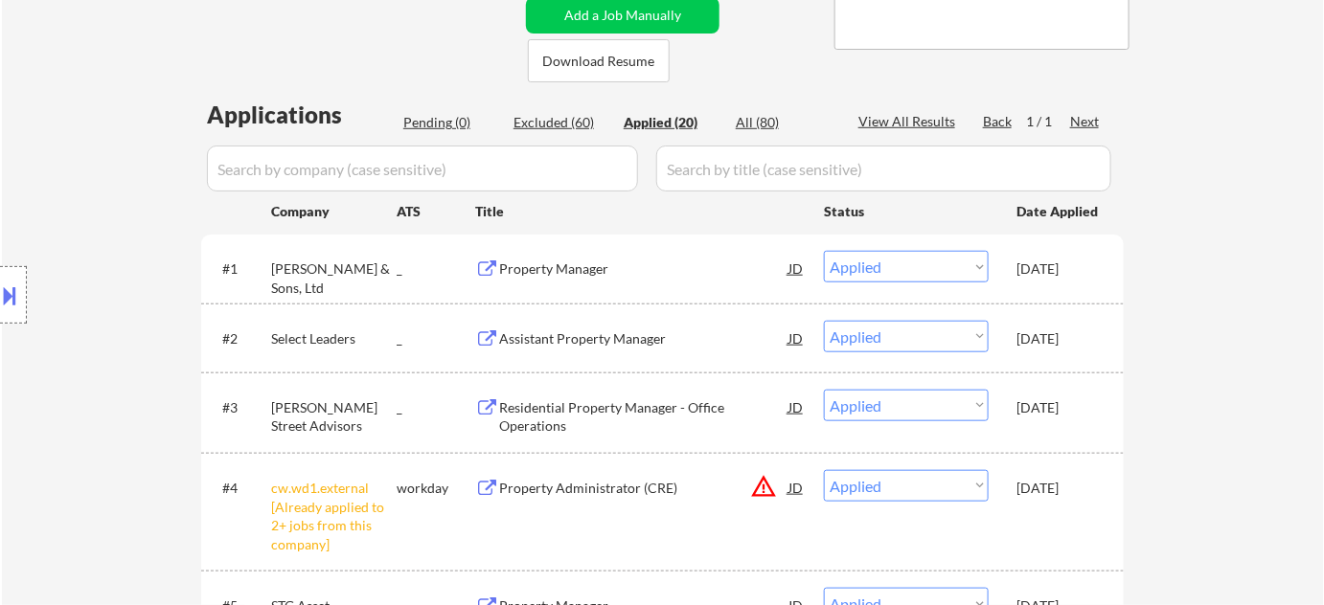
scroll to position [348, 0]
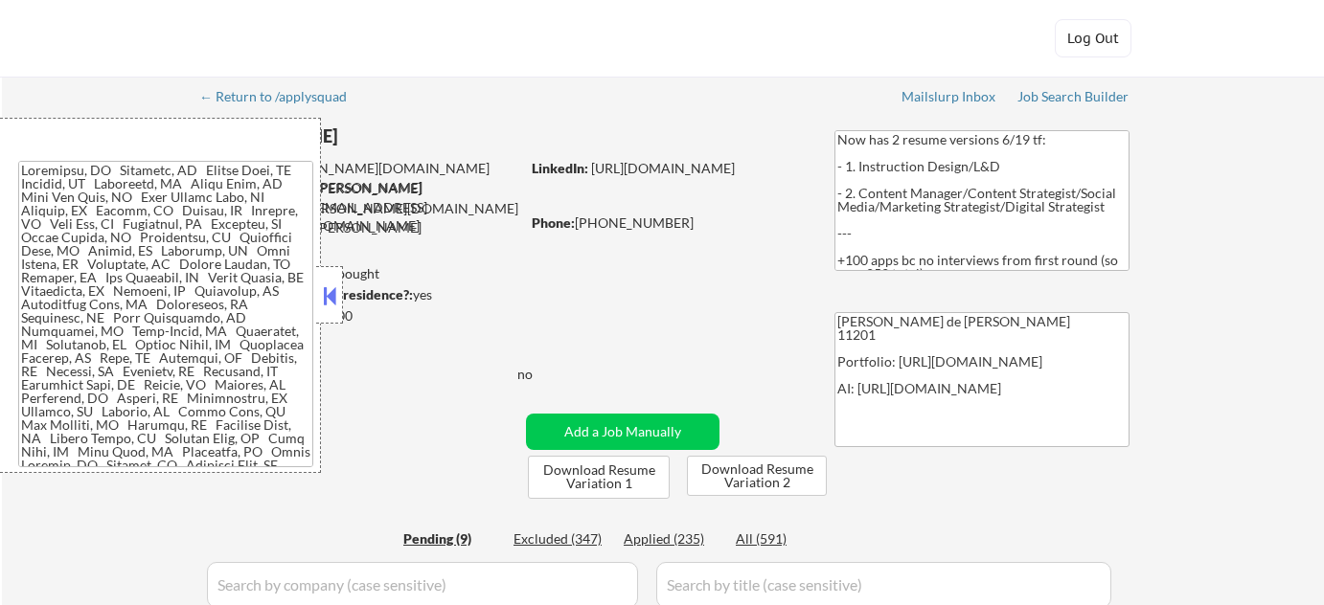
select select ""pending""
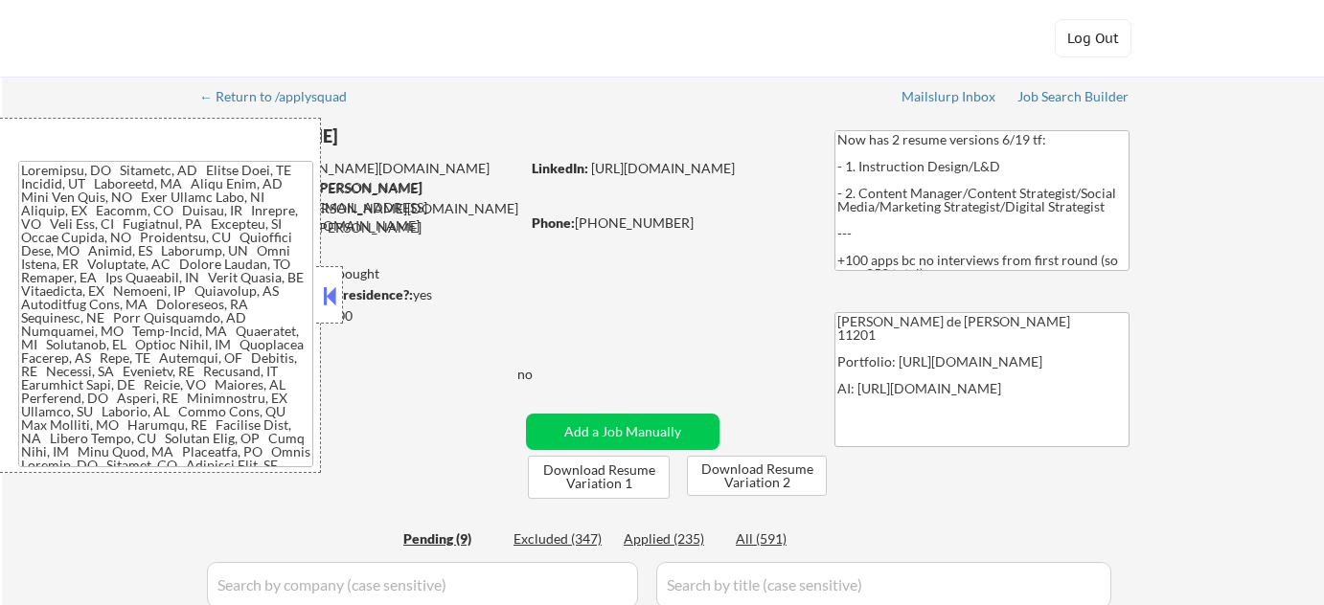
select select ""pending""
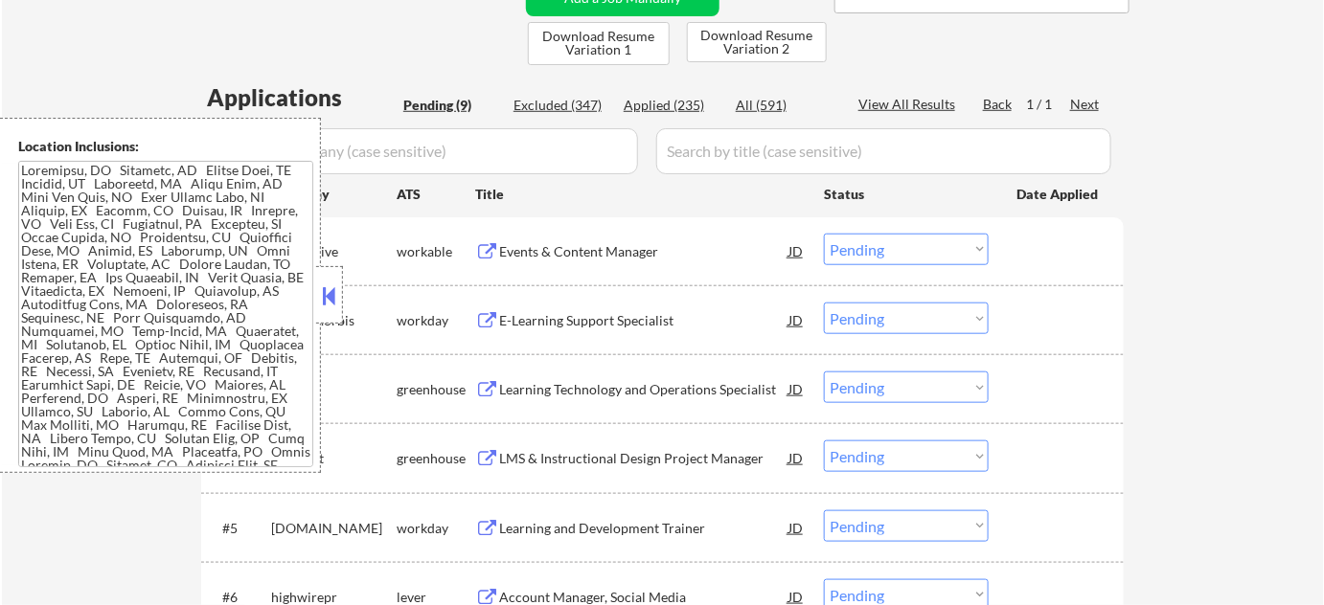
scroll to position [435, 0]
click at [331, 305] on button at bounding box center [329, 296] width 21 height 29
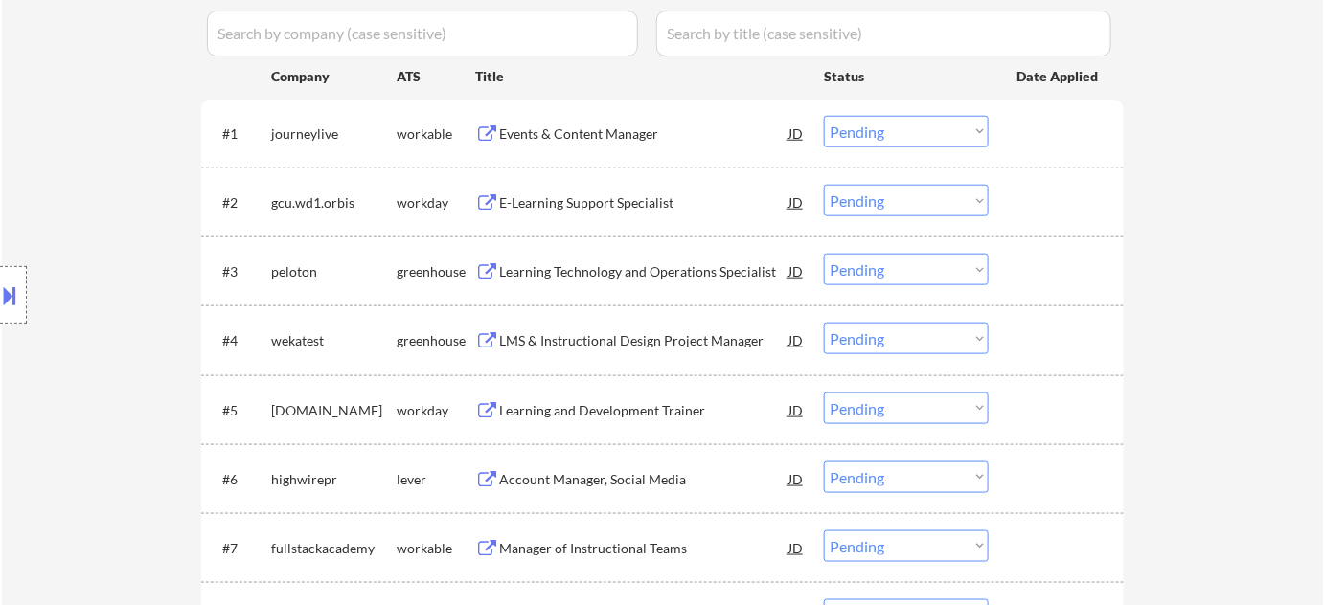
scroll to position [522, 0]
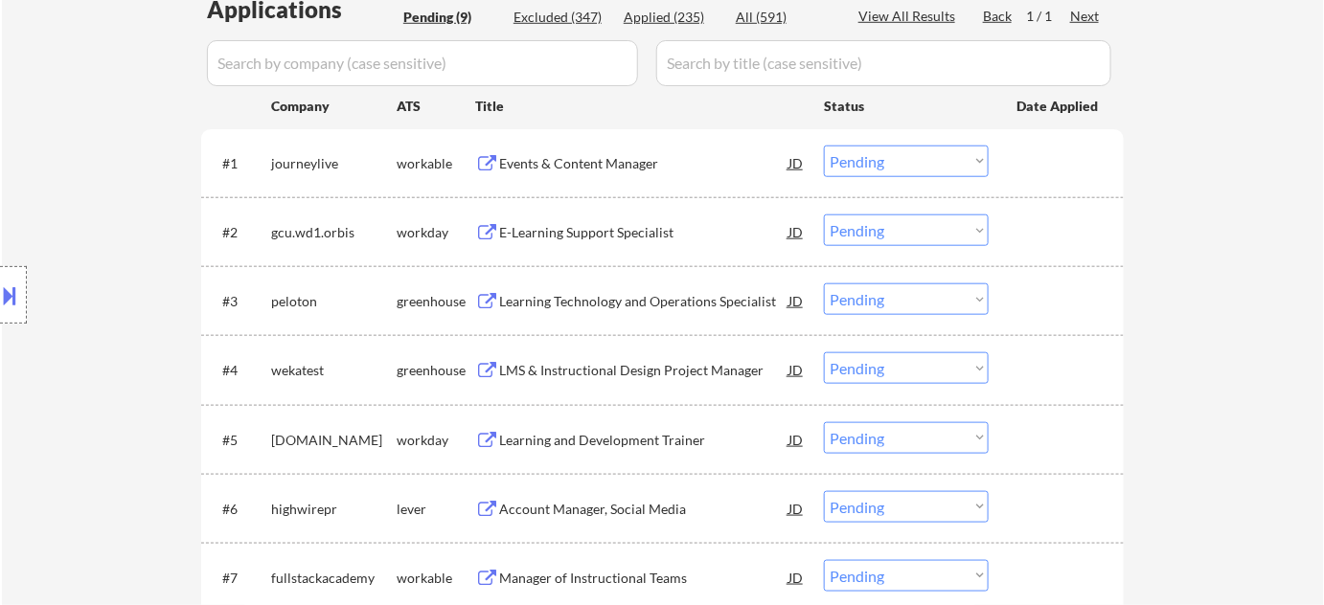
click at [604, 160] on div "Events & Content Manager" at bounding box center [643, 163] width 289 height 19
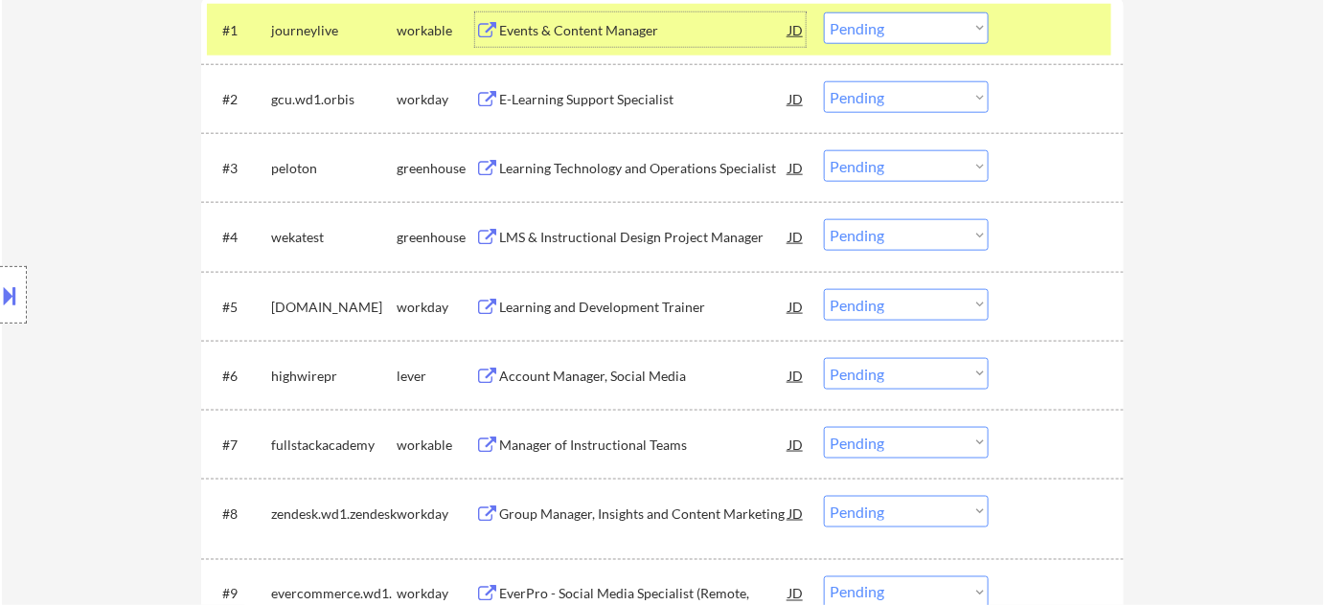
scroll to position [697, 0]
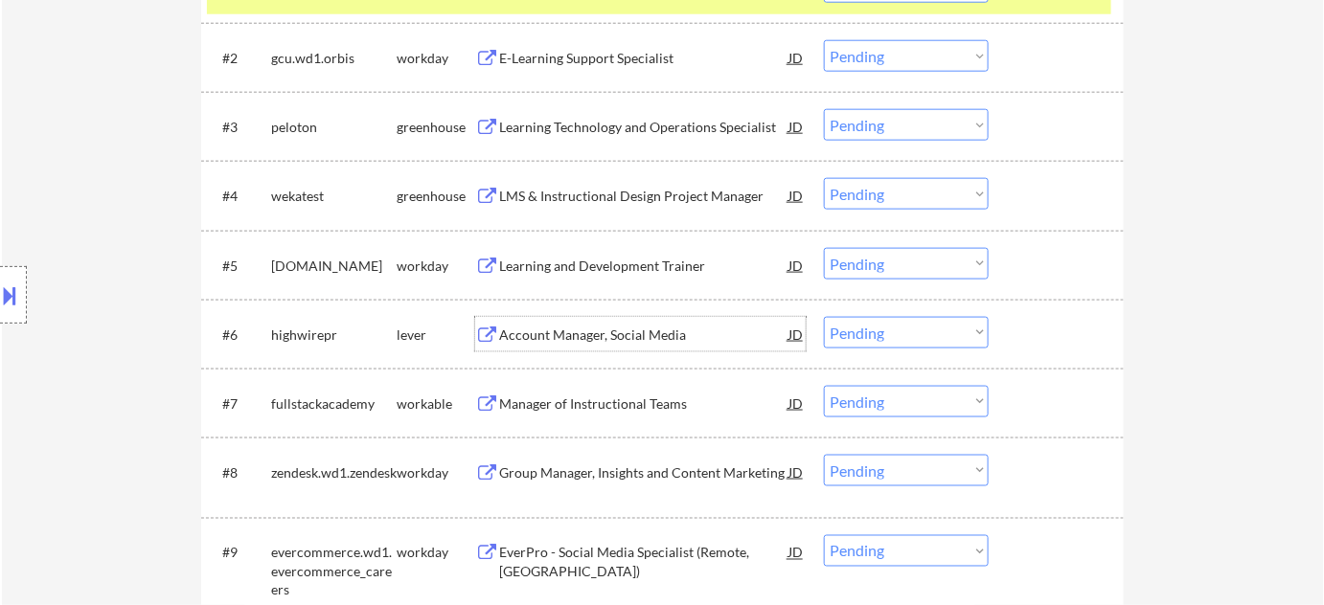
click at [585, 336] on div "Account Manager, Social Media" at bounding box center [643, 335] width 289 height 19
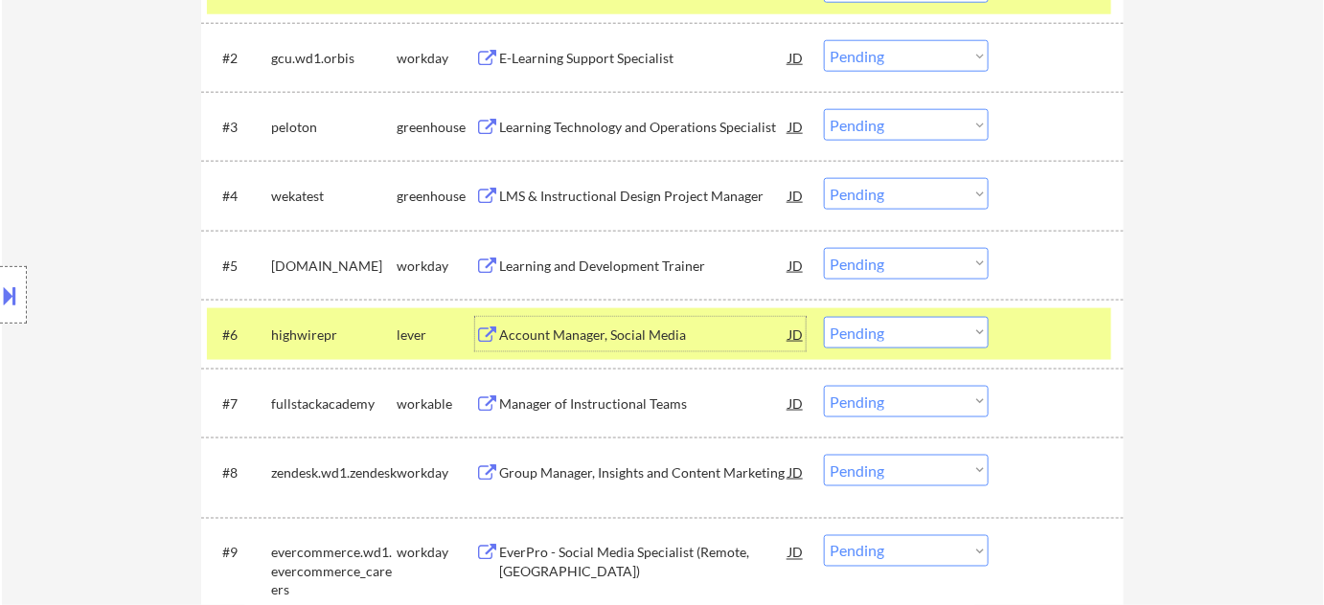
click at [889, 329] on select "Choose an option... Pending Applied Excluded (Questions) Excluded (Expired) Exc…" at bounding box center [906, 333] width 165 height 32
click at [824, 317] on select "Choose an option... Pending Applied Excluded (Questions) Excluded (Expired) Exc…" at bounding box center [906, 333] width 165 height 32
select select ""pending""
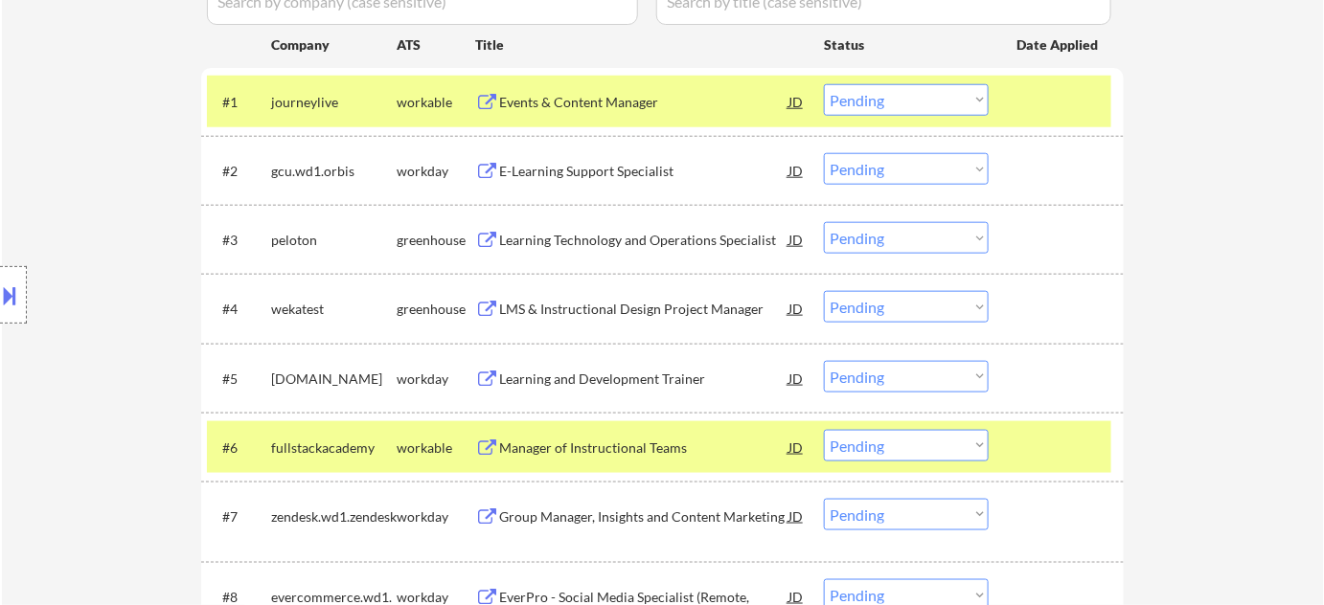
scroll to position [522, 0]
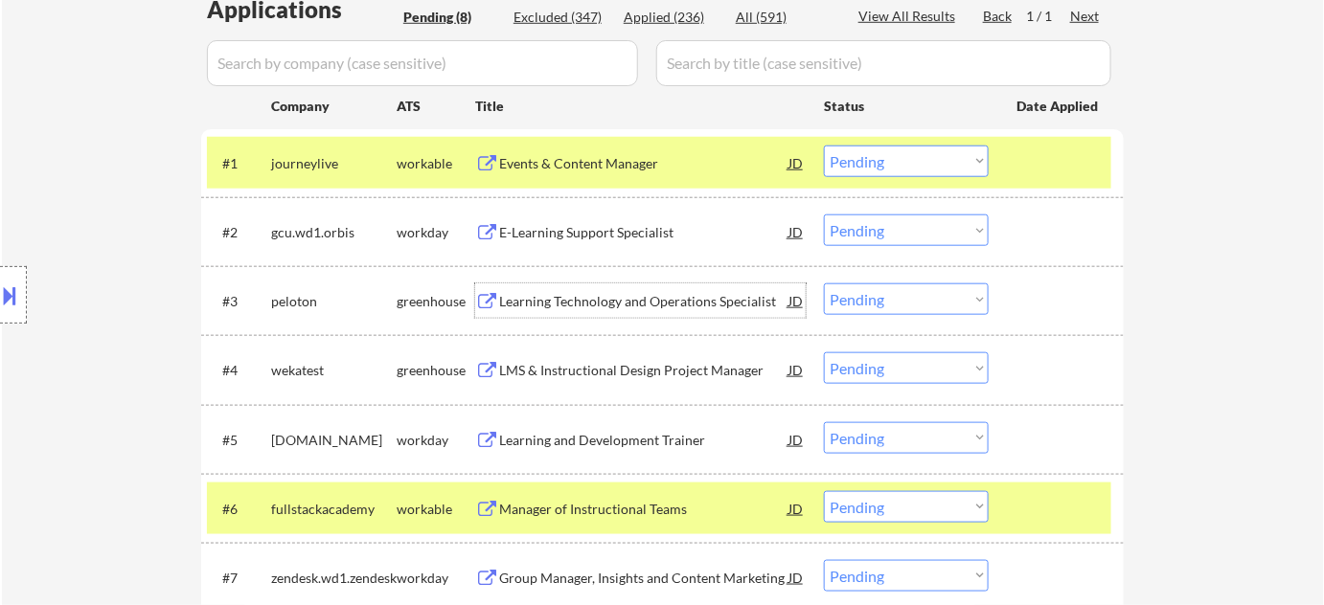
click at [578, 293] on div "Learning Technology and Operations Specialist" at bounding box center [643, 301] width 289 height 19
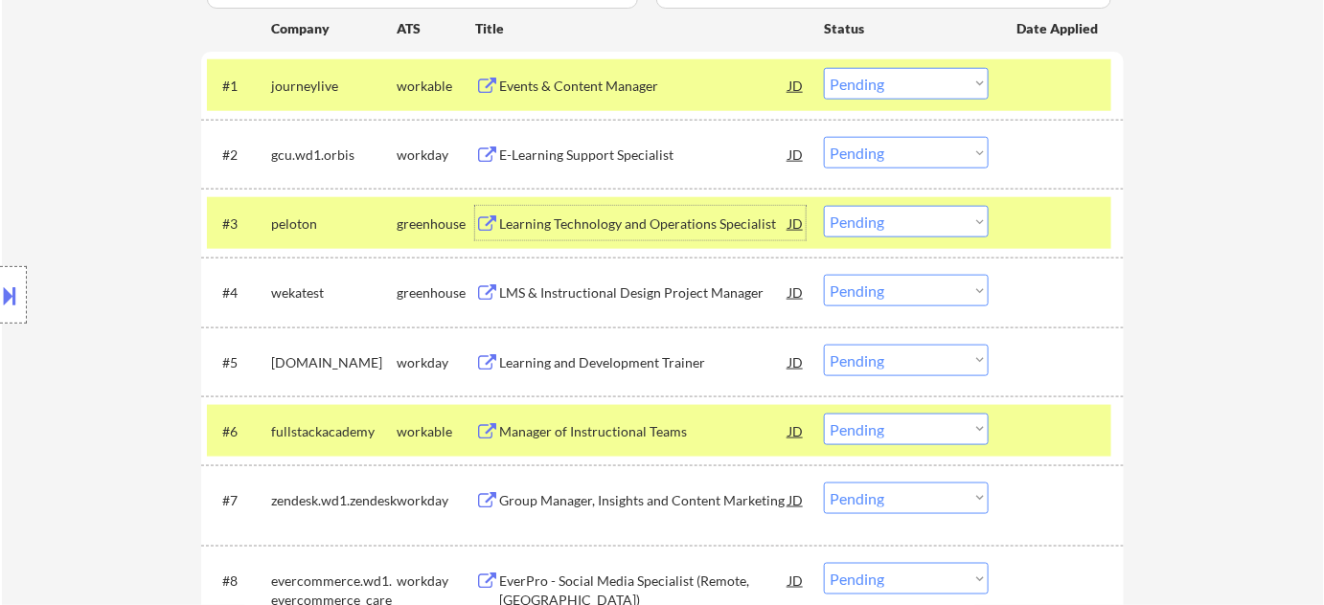
scroll to position [609, 0]
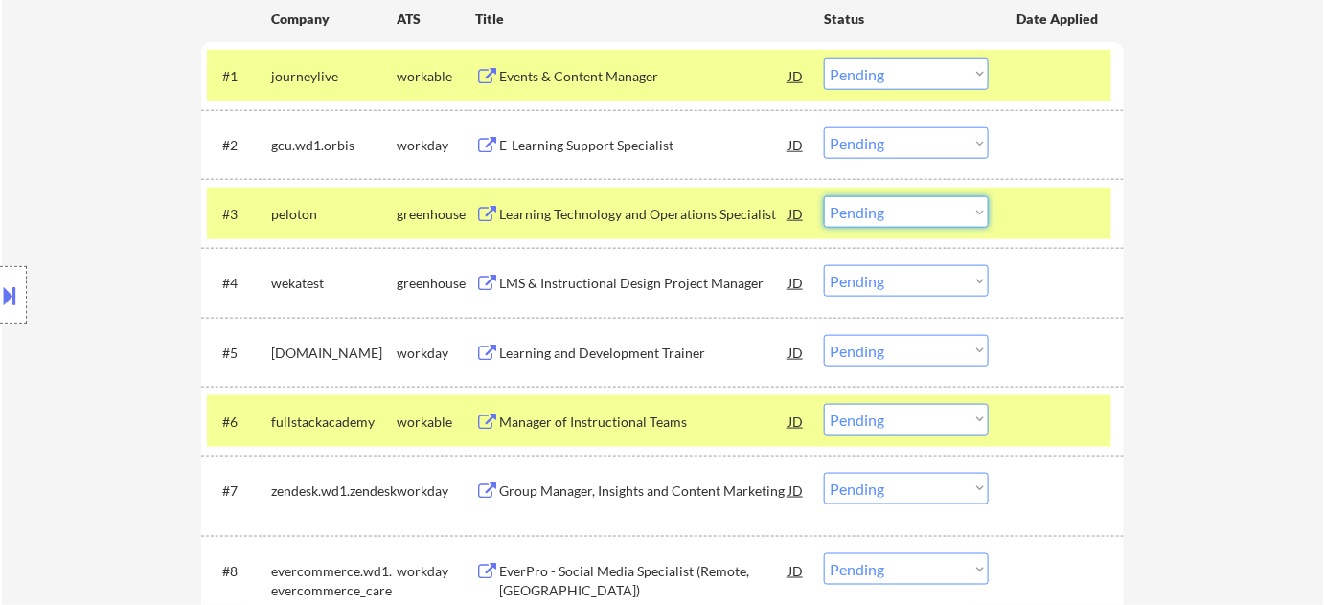
drag, startPoint x: 876, startPoint y: 204, endPoint x: 871, endPoint y: 223, distance: 19.8
click at [876, 204] on select "Choose an option... Pending Applied Excluded (Questions) Excluded (Expired) Exc…" at bounding box center [906, 212] width 165 height 32
click at [824, 196] on select "Choose an option... Pending Applied Excluded (Questions) Excluded (Expired) Exc…" at bounding box center [906, 212] width 165 height 32
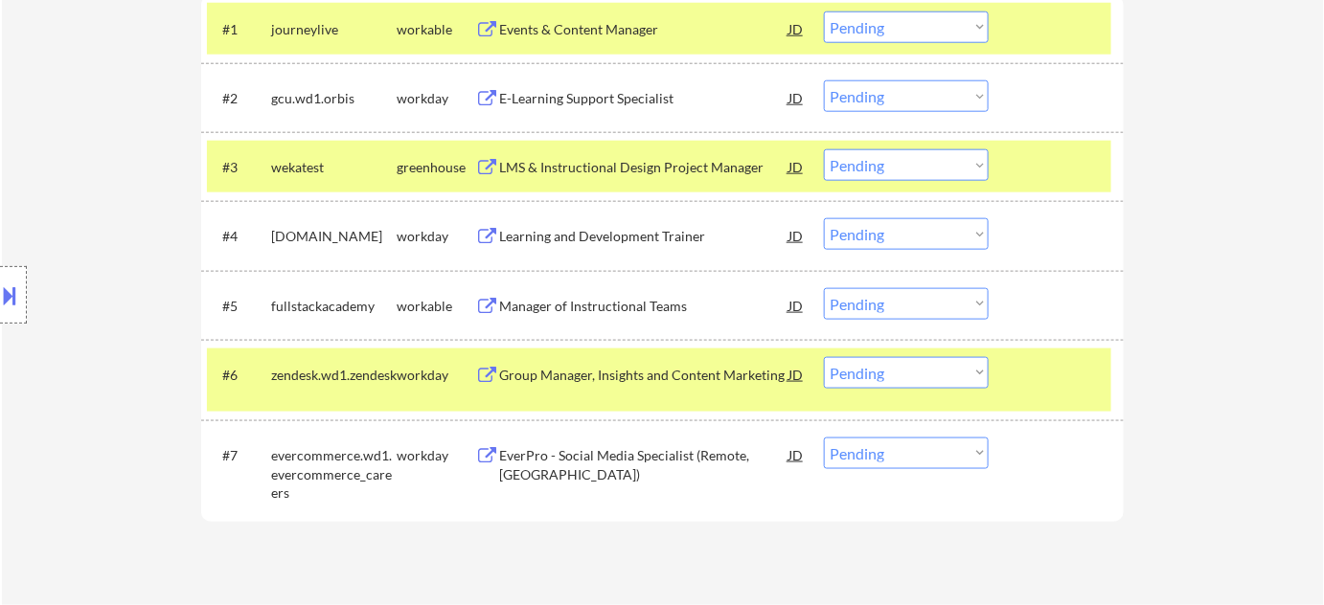
scroll to position [697, 0]
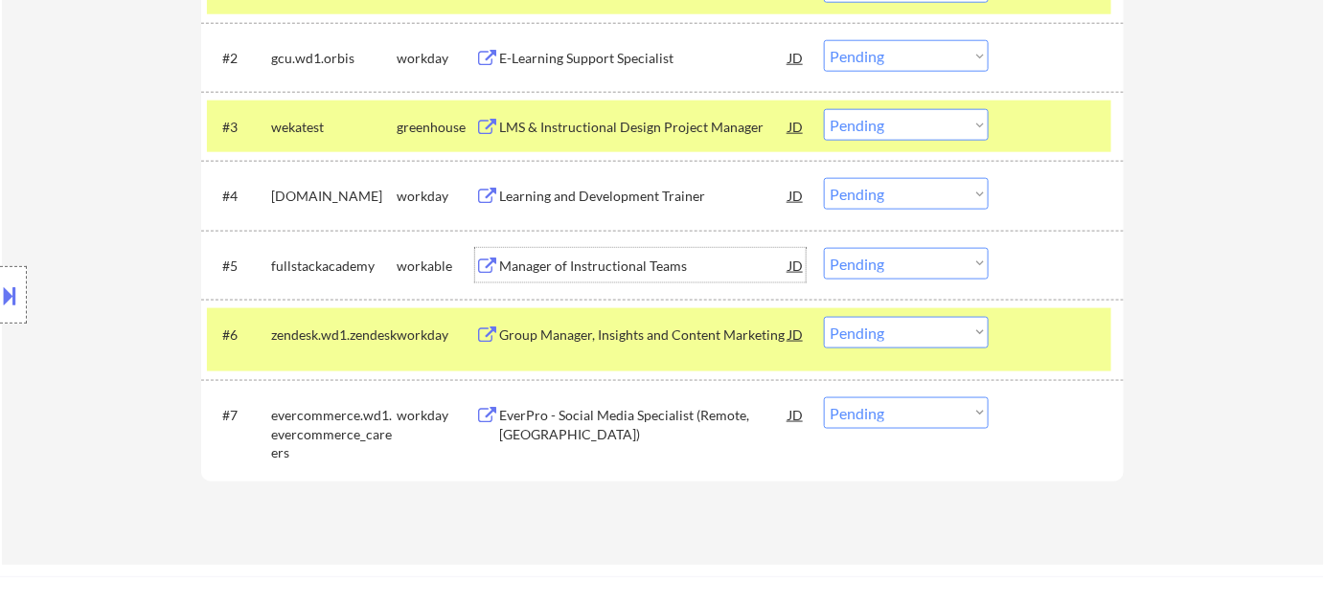
click at [608, 269] on div "Manager of Instructional Teams" at bounding box center [643, 266] width 289 height 19
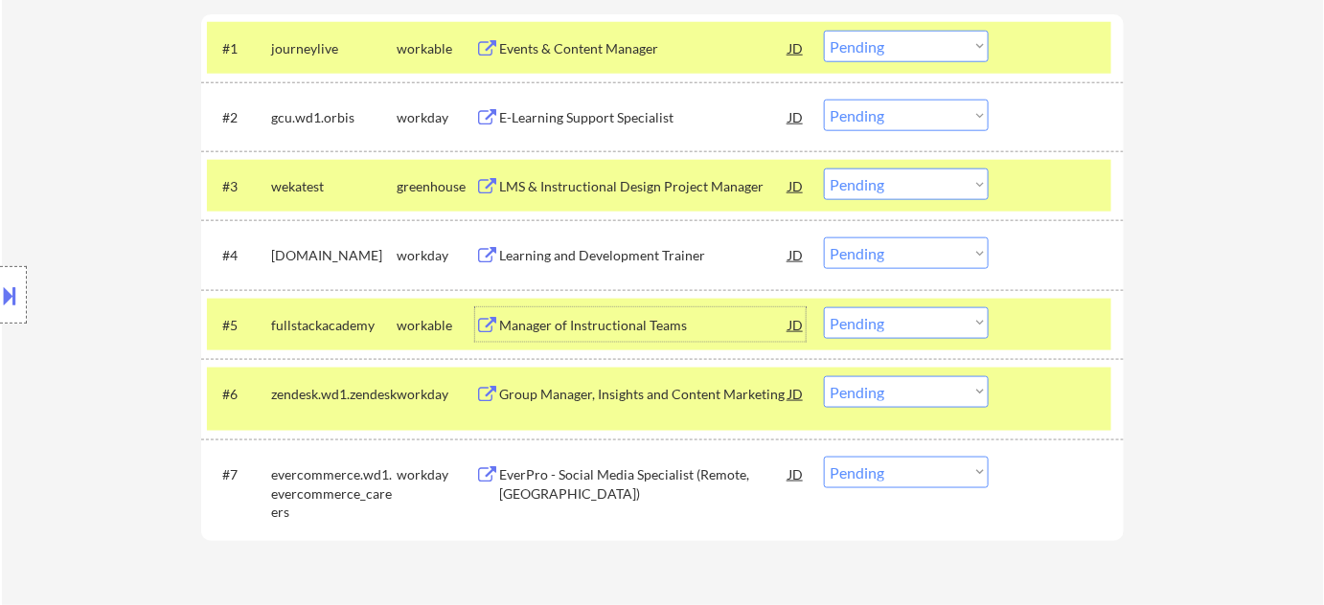
scroll to position [609, 0]
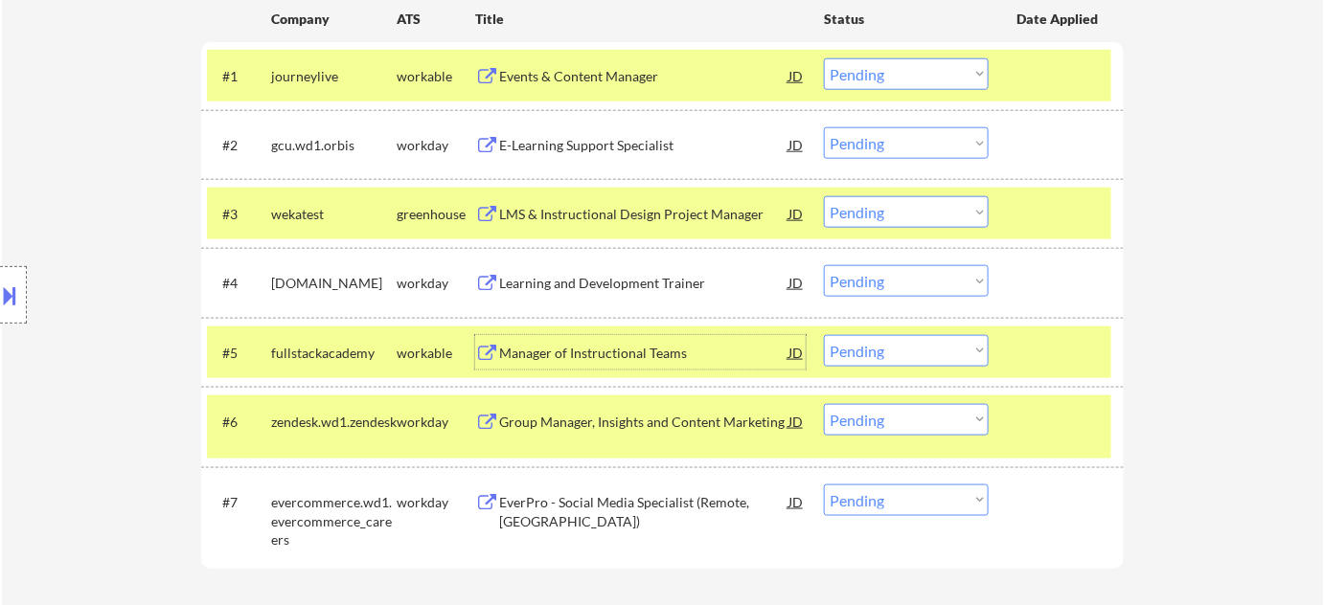
click at [645, 208] on div "LMS & Instructional Design Project Manager" at bounding box center [643, 214] width 289 height 19
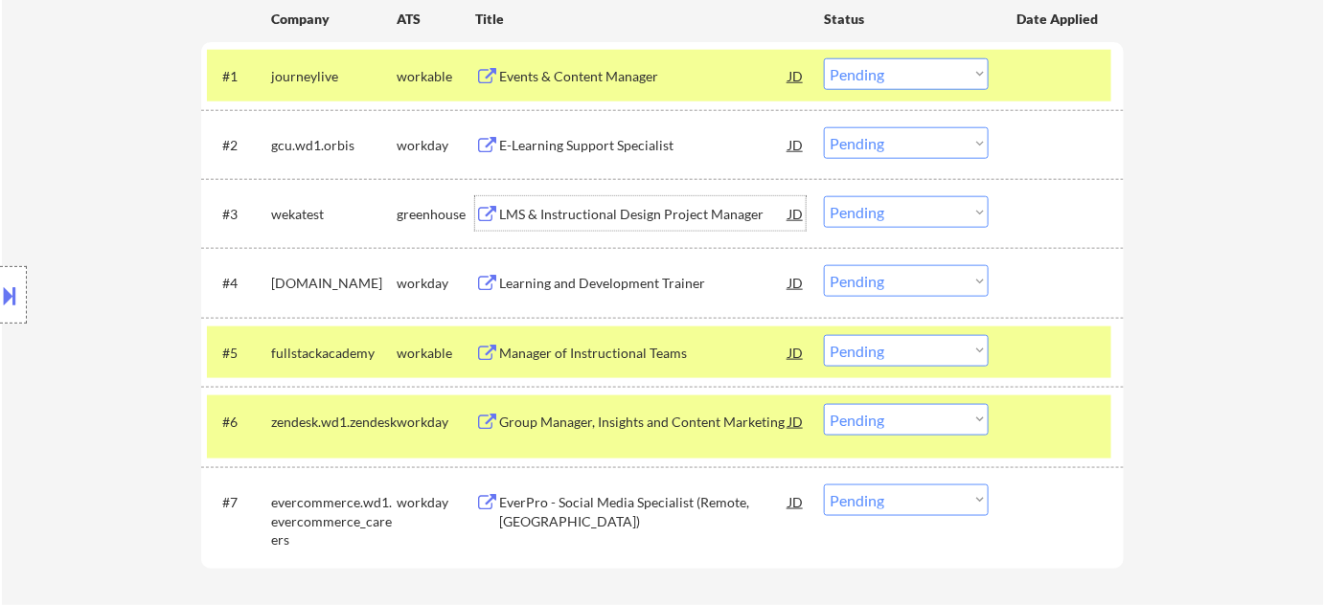
click at [886, 211] on select "Choose an option... Pending Applied Excluded (Questions) Excluded (Expired) Exc…" at bounding box center [906, 212] width 165 height 32
click at [824, 196] on select "Choose an option... Pending Applied Excluded (Questions) Excluded (Expired) Exc…" at bounding box center [906, 212] width 165 height 32
select select ""pending""
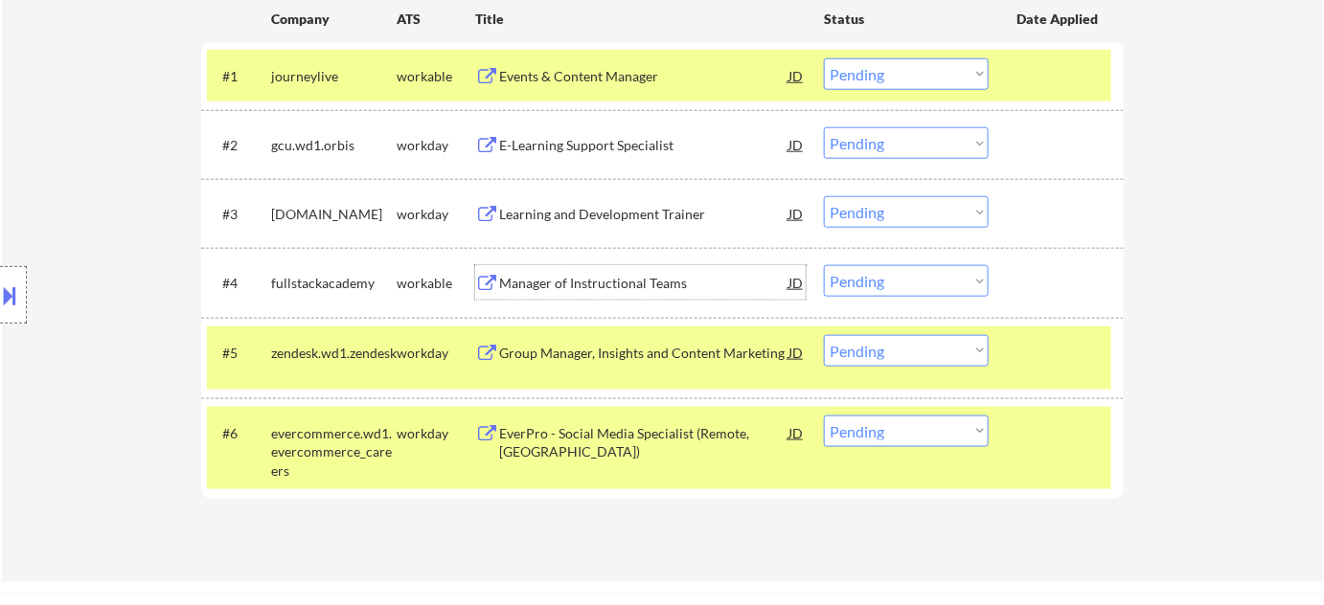
click at [640, 286] on div "Manager of Instructional Teams" at bounding box center [643, 283] width 289 height 19
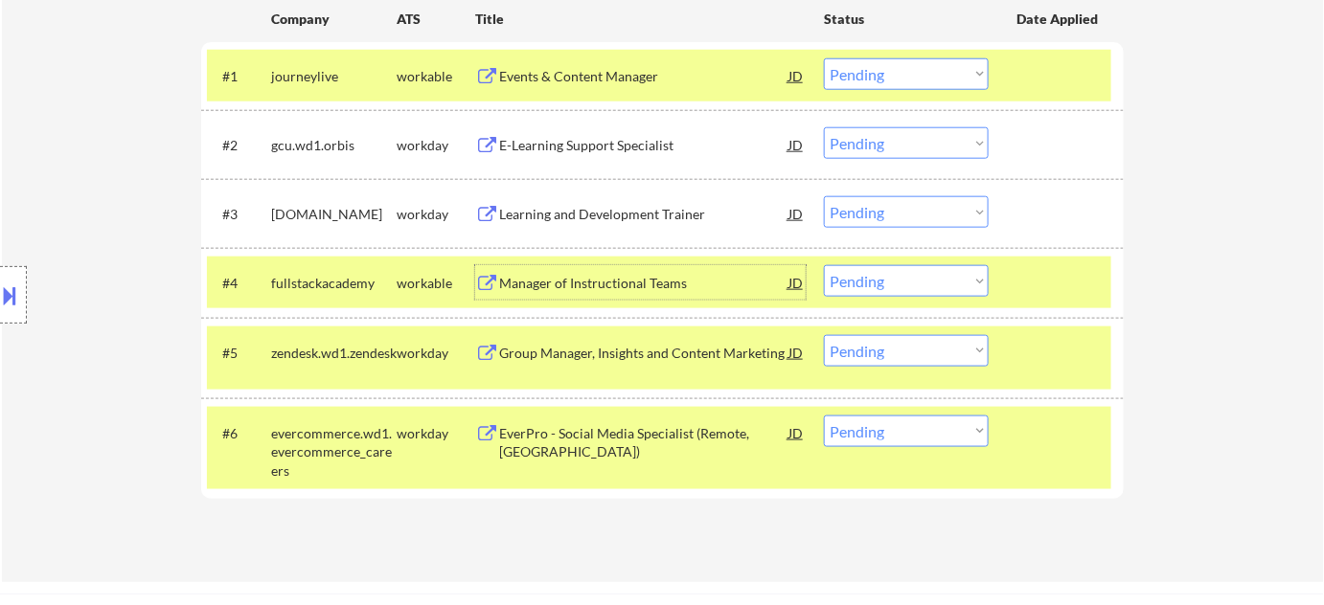
click at [597, 147] on div "E-Learning Support Specialist" at bounding box center [643, 145] width 289 height 19
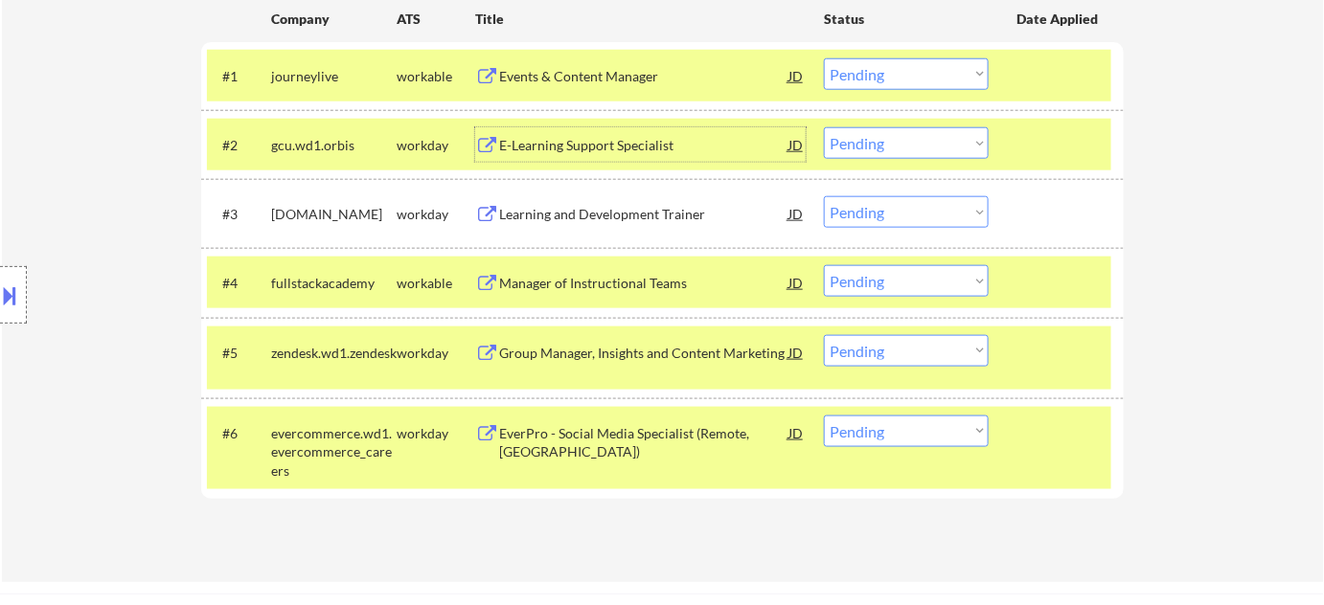
click at [930, 139] on select "Choose an option... Pending Applied Excluded (Questions) Excluded (Expired) Exc…" at bounding box center [906, 143] width 165 height 32
click at [824, 127] on select "Choose an option... Pending Applied Excluded (Questions) Excluded (Expired) Exc…" at bounding box center [906, 143] width 165 height 32
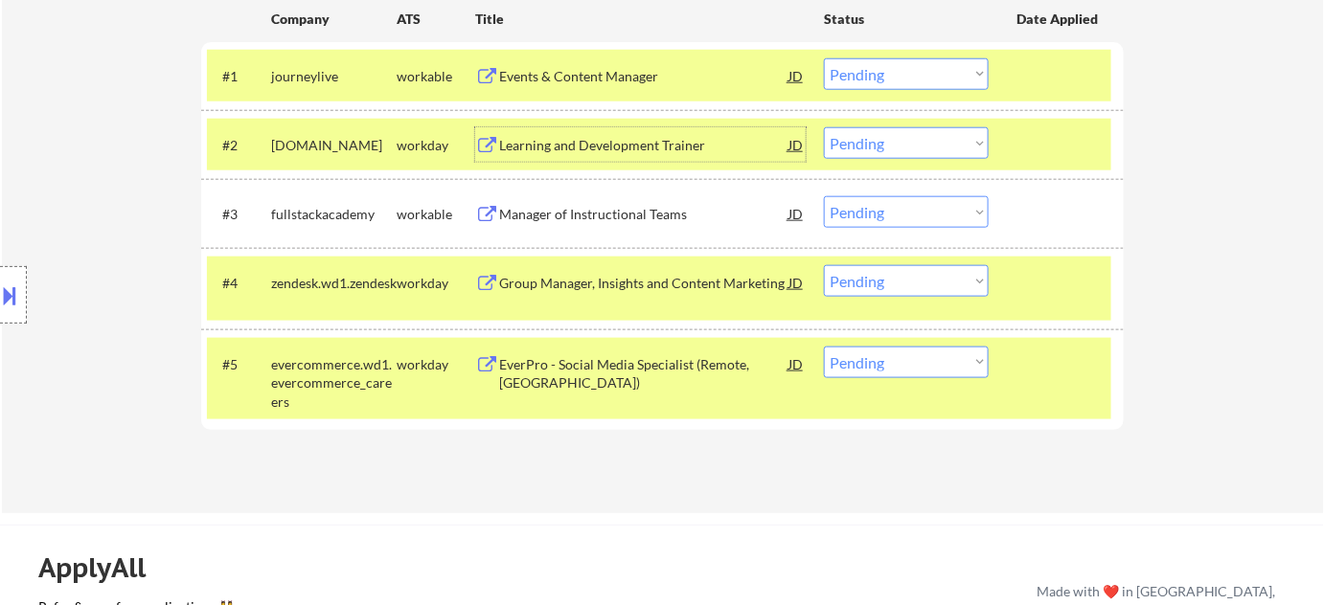
click at [627, 152] on div "Learning and Development Trainer" at bounding box center [643, 145] width 289 height 19
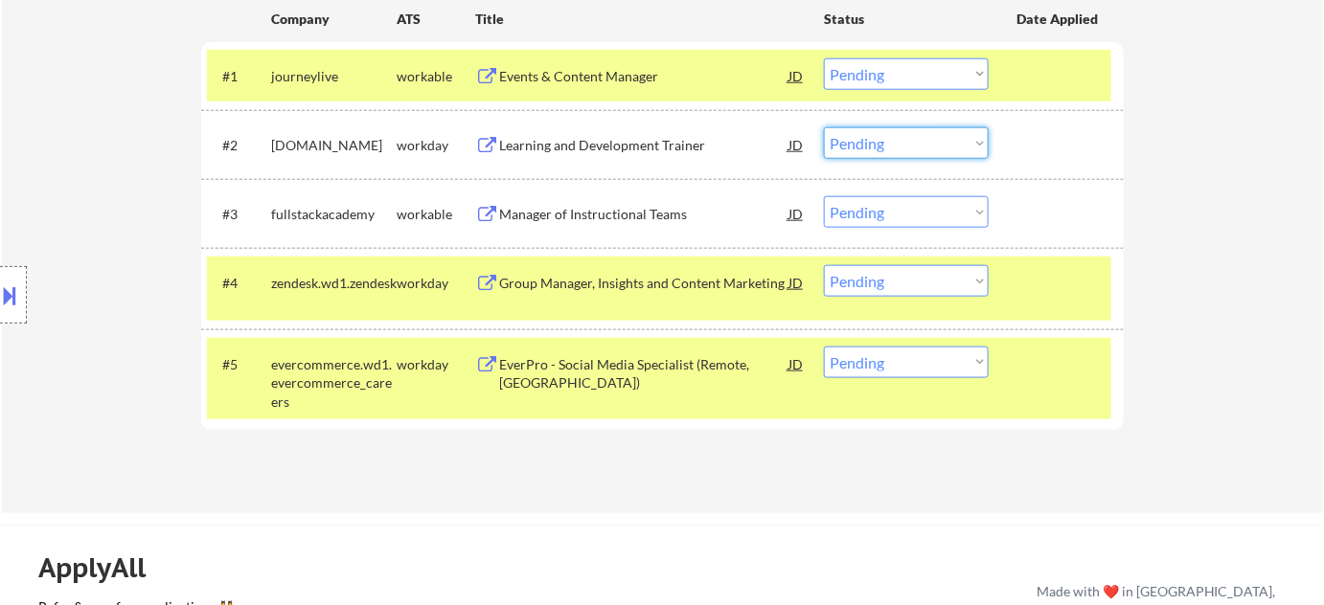
click at [929, 148] on select "Choose an option... Pending Applied Excluded (Questions) Excluded (Expired) Exc…" at bounding box center [906, 143] width 165 height 32
click at [824, 127] on select "Choose an option... Pending Applied Excluded (Questions) Excluded (Expired) Exc…" at bounding box center [906, 143] width 165 height 32
select select ""pending""
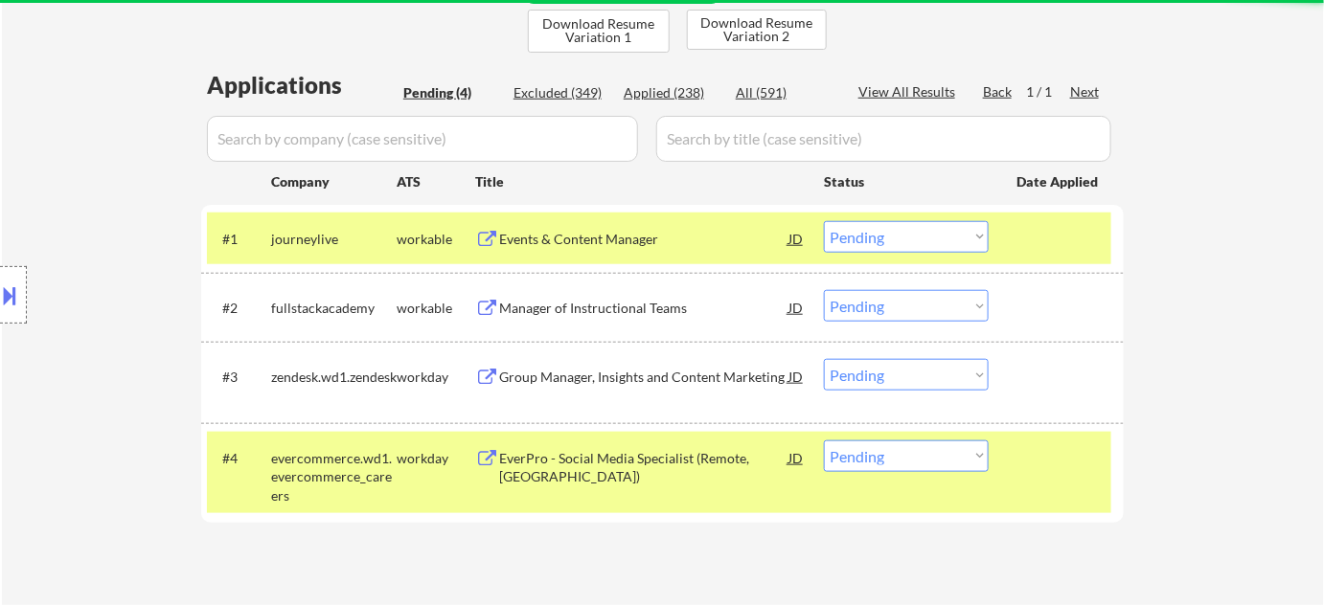
scroll to position [435, 0]
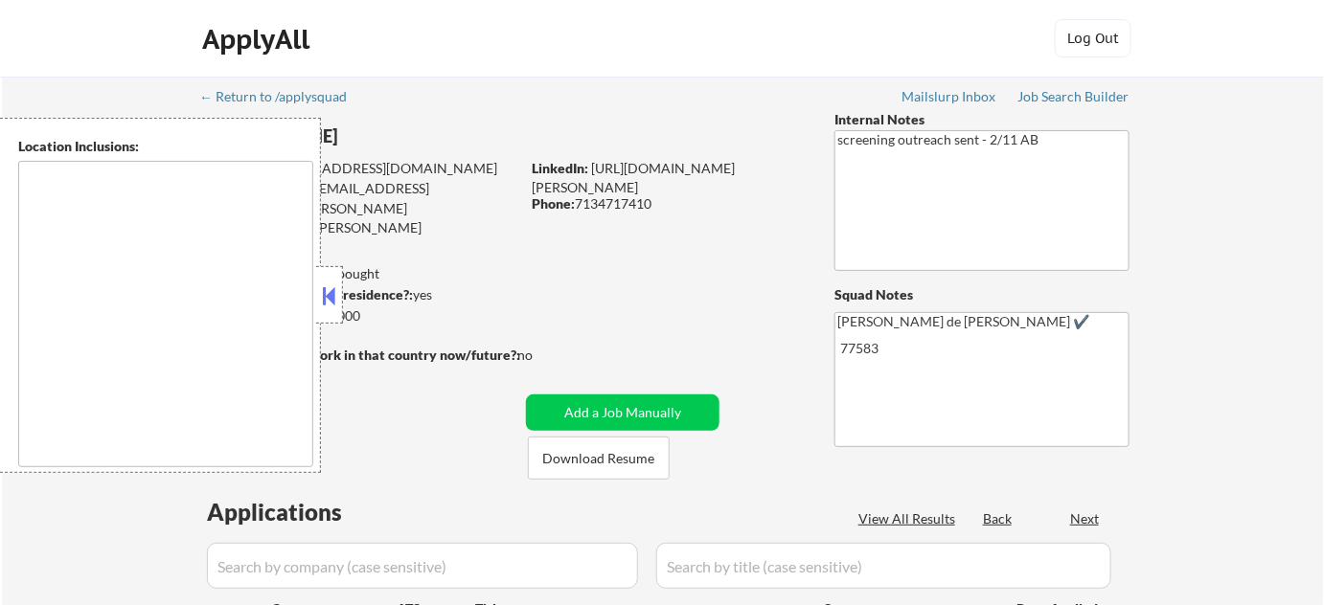
select select ""pending""
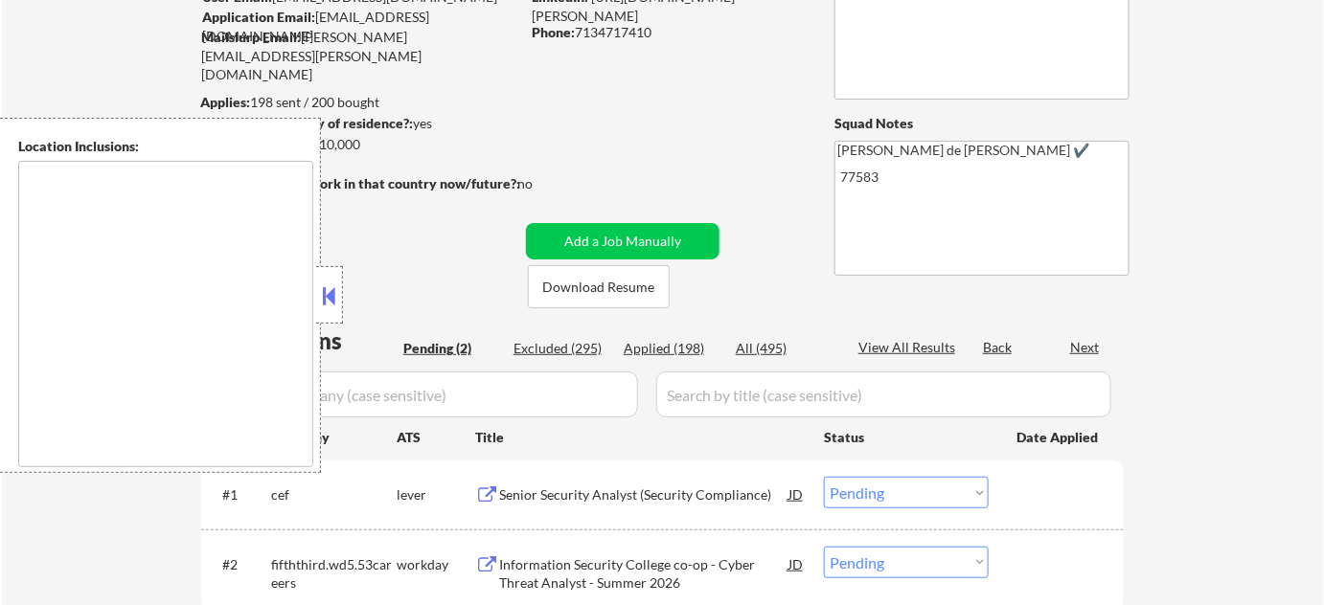
type textarea "remote"
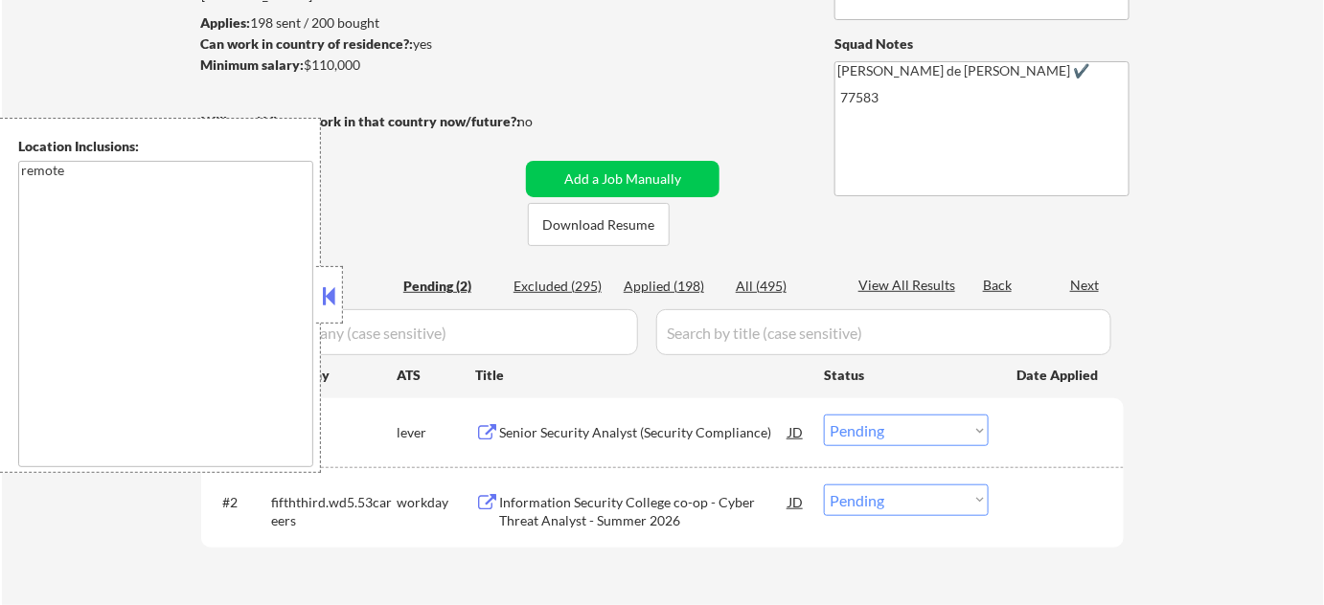
scroll to position [261, 0]
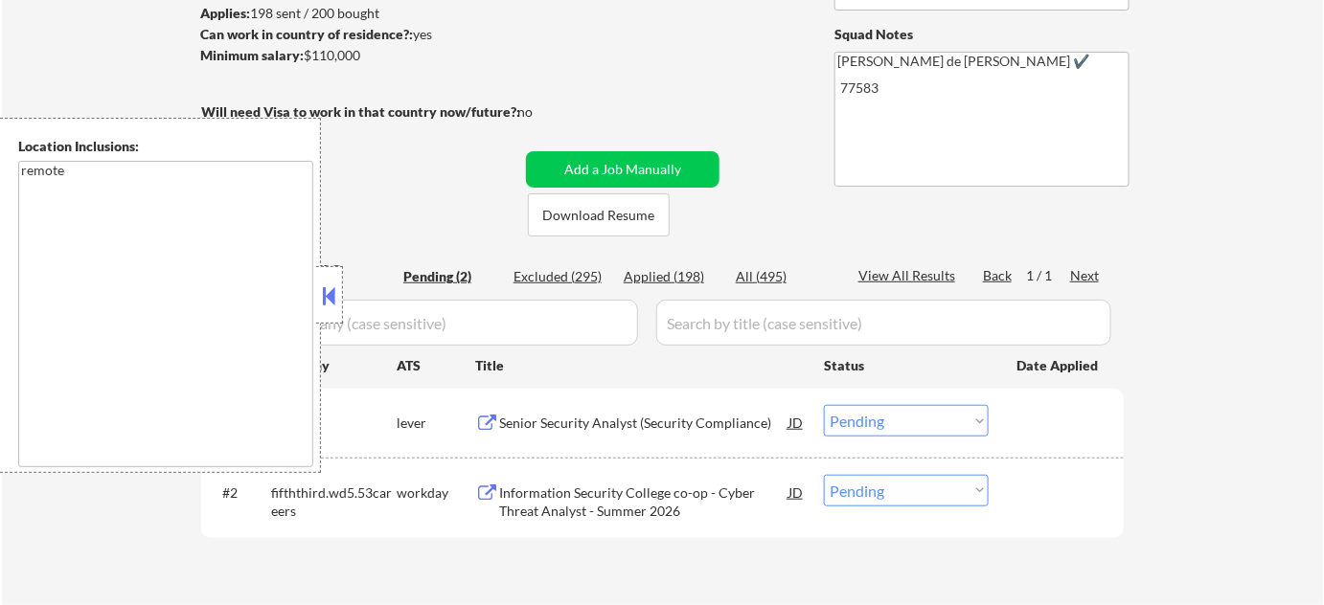
click at [328, 307] on button at bounding box center [329, 296] width 21 height 29
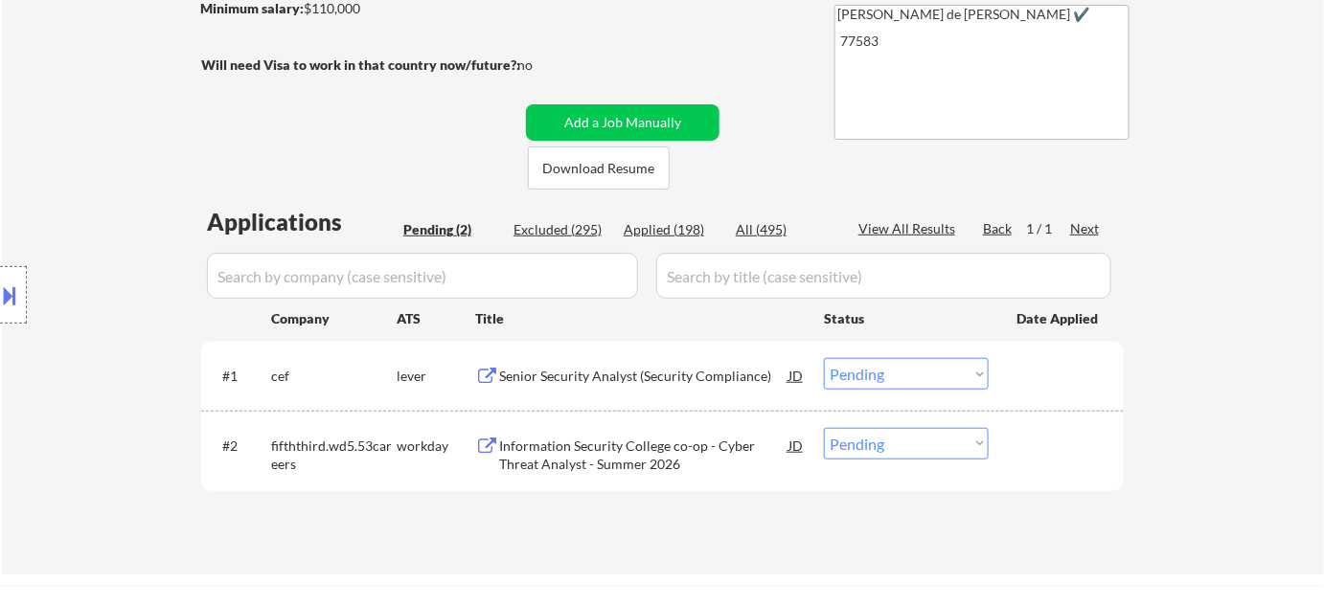
scroll to position [348, 0]
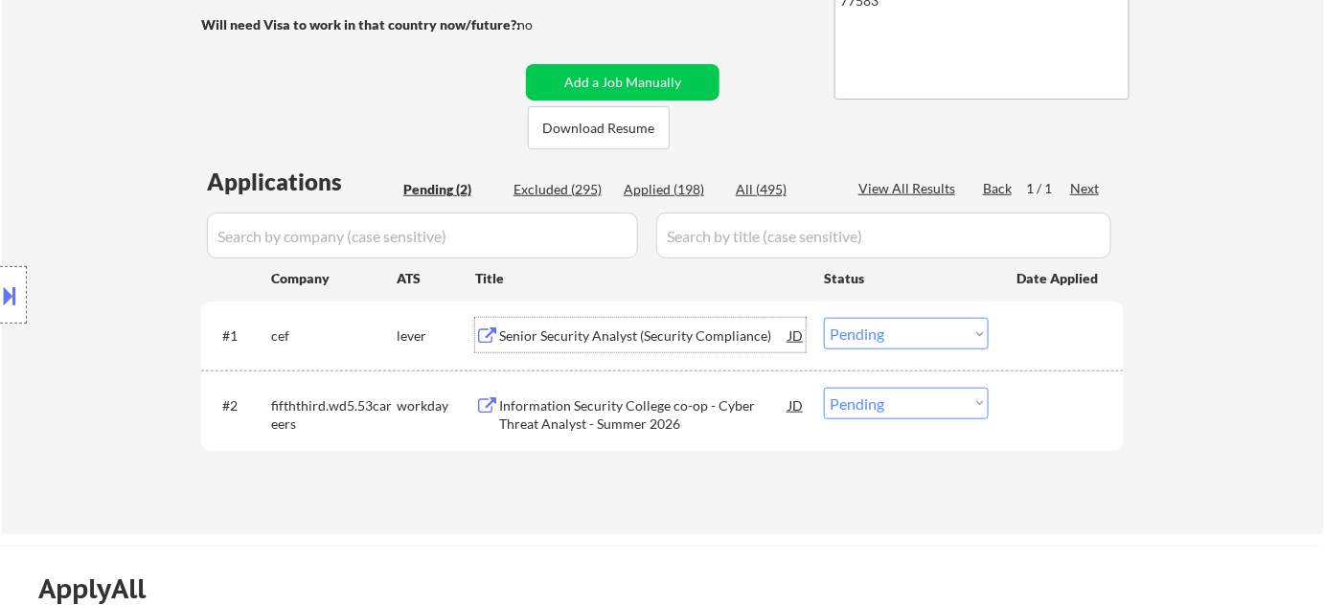
click at [636, 338] on div "Senior Security Analyst (Security Compliance)" at bounding box center [643, 336] width 289 height 19
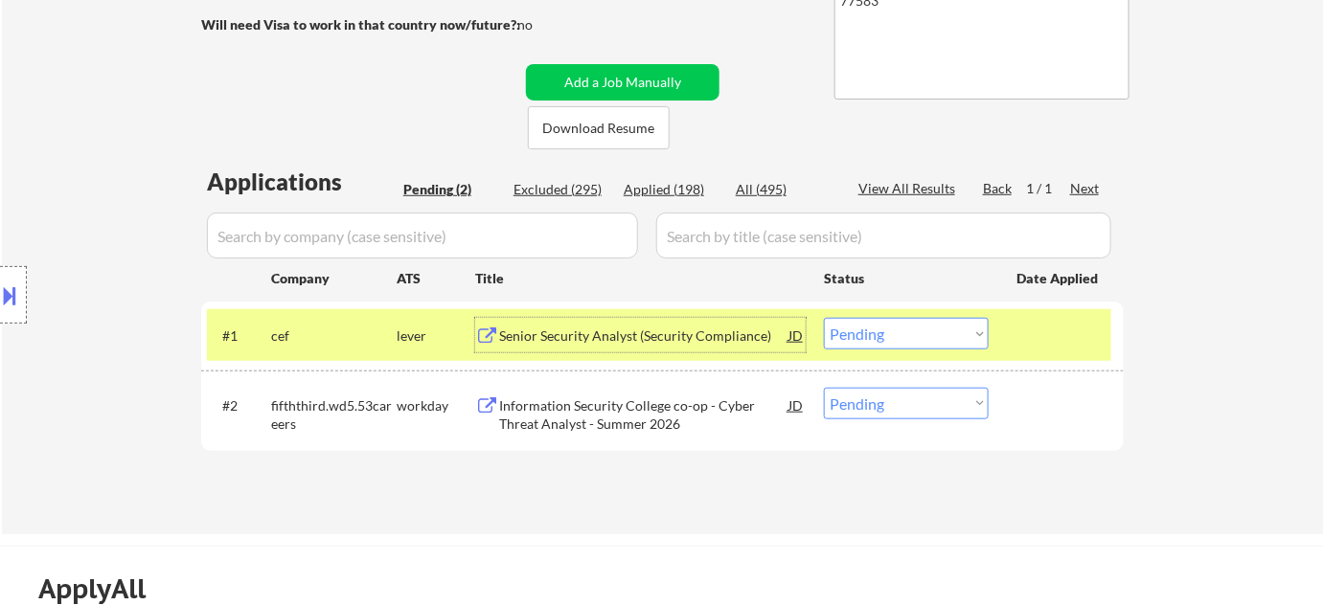
click at [886, 333] on select "Choose an option... Pending Applied Excluded (Questions) Excluded (Expired) Exc…" at bounding box center [906, 334] width 165 height 32
click at [824, 318] on select "Choose an option... Pending Applied Excluded (Questions) Excluded (Expired) Exc…" at bounding box center [906, 334] width 165 height 32
click at [592, 413] on div "Information Security College co-op - Cyber Threat Analyst - Summer 2026" at bounding box center [643, 415] width 289 height 37
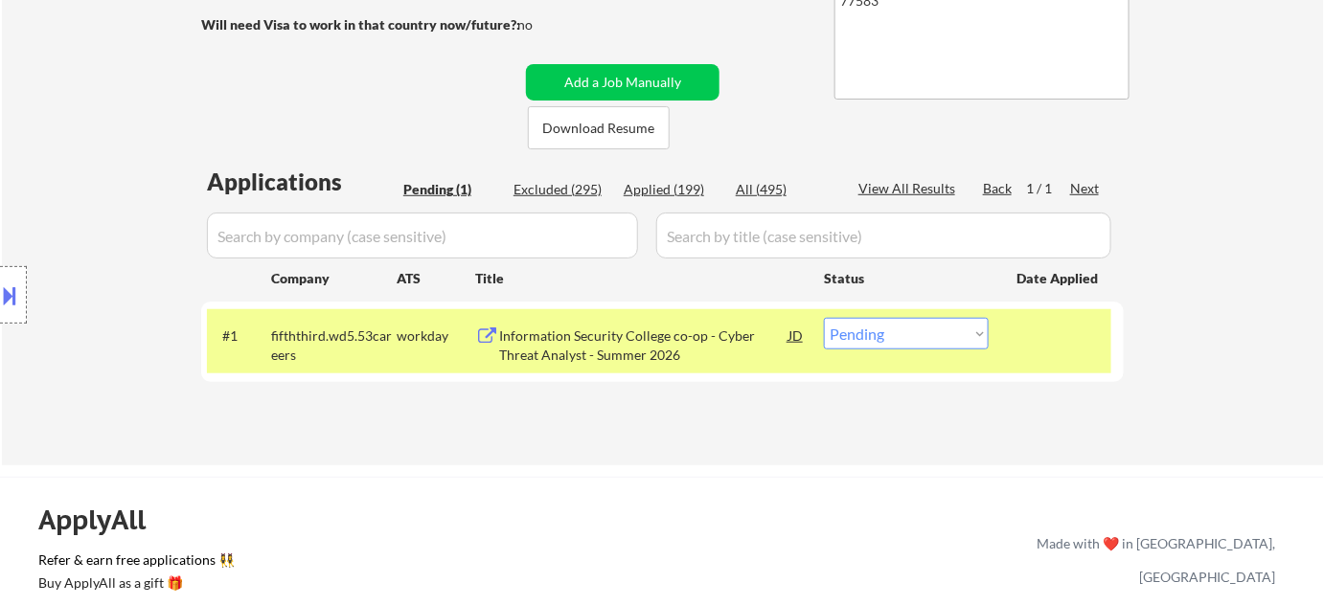
click at [968, 337] on select "Choose an option... Pending Applied Excluded (Questions) Excluded (Expired) Exc…" at bounding box center [906, 334] width 165 height 32
select select ""excluded__bad_match_""
click at [824, 318] on select "Choose an option... Pending Applied Excluded (Questions) Excluded (Expired) Exc…" at bounding box center [906, 334] width 165 height 32
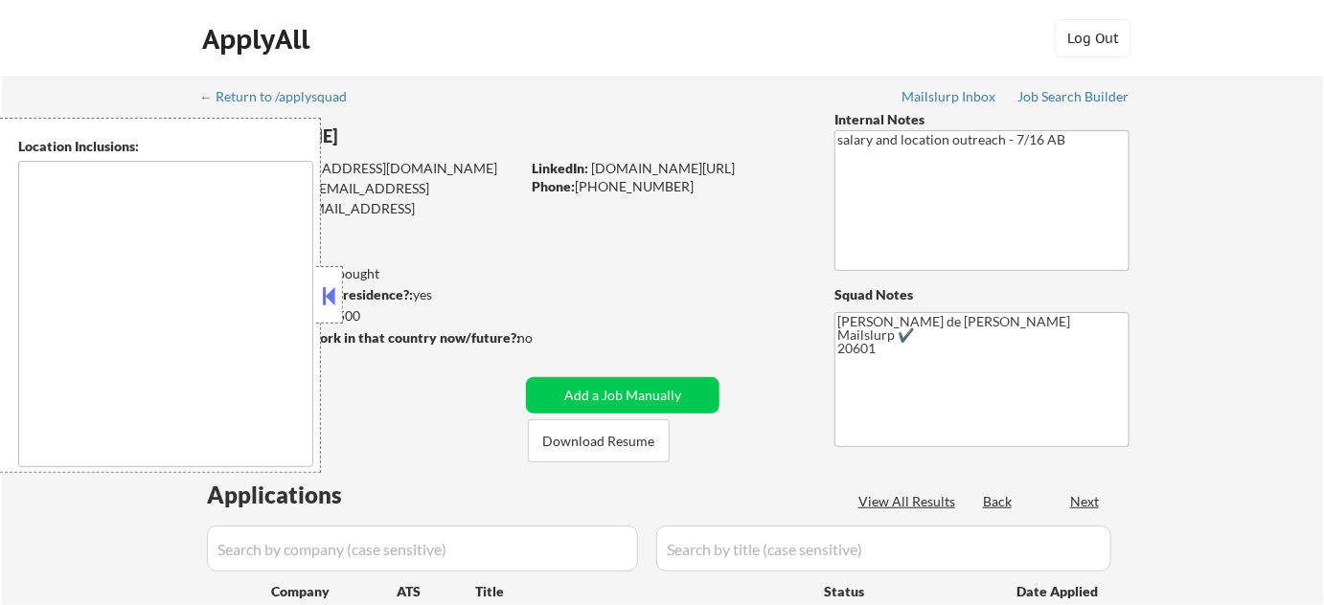
type textarea "[GEOGRAPHIC_DATA], [GEOGRAPHIC_DATA] [GEOGRAPHIC_DATA], [GEOGRAPHIC_DATA] [GEOG…"
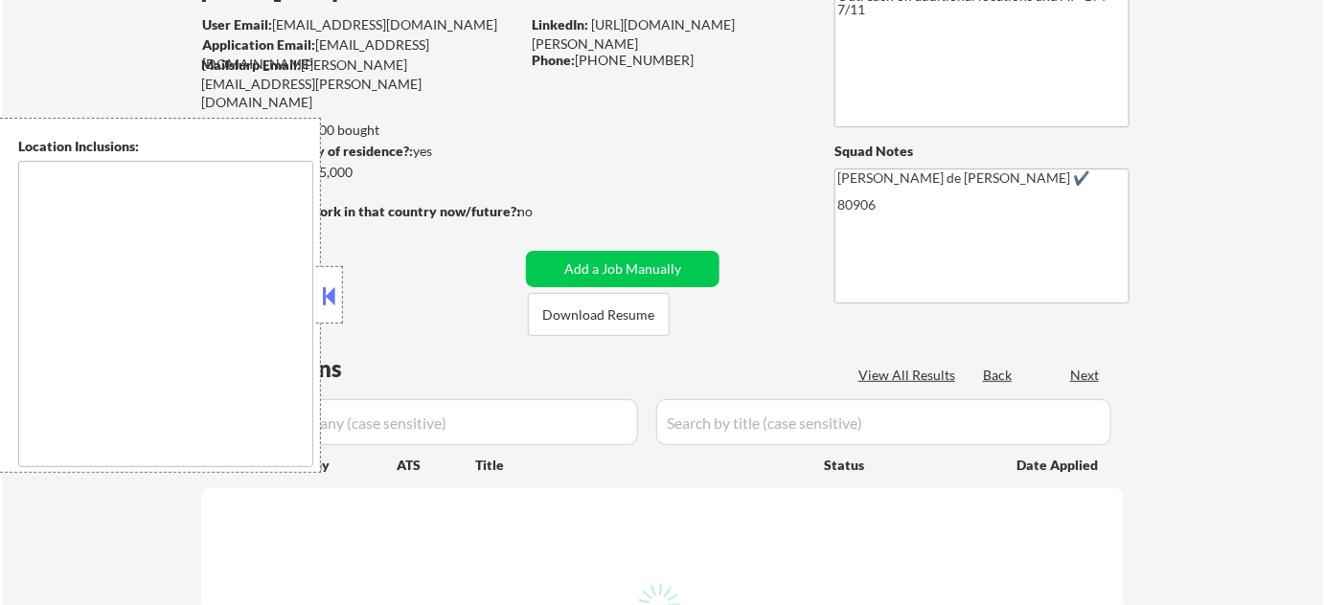
scroll to position [173, 0]
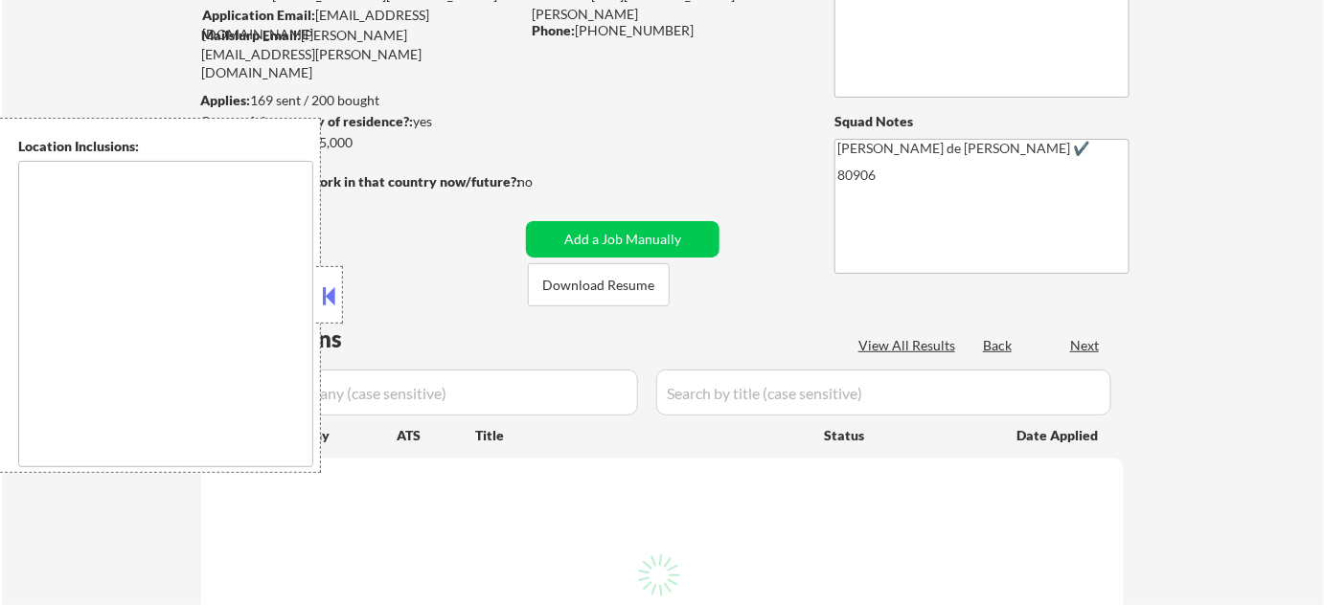
select select ""pending""
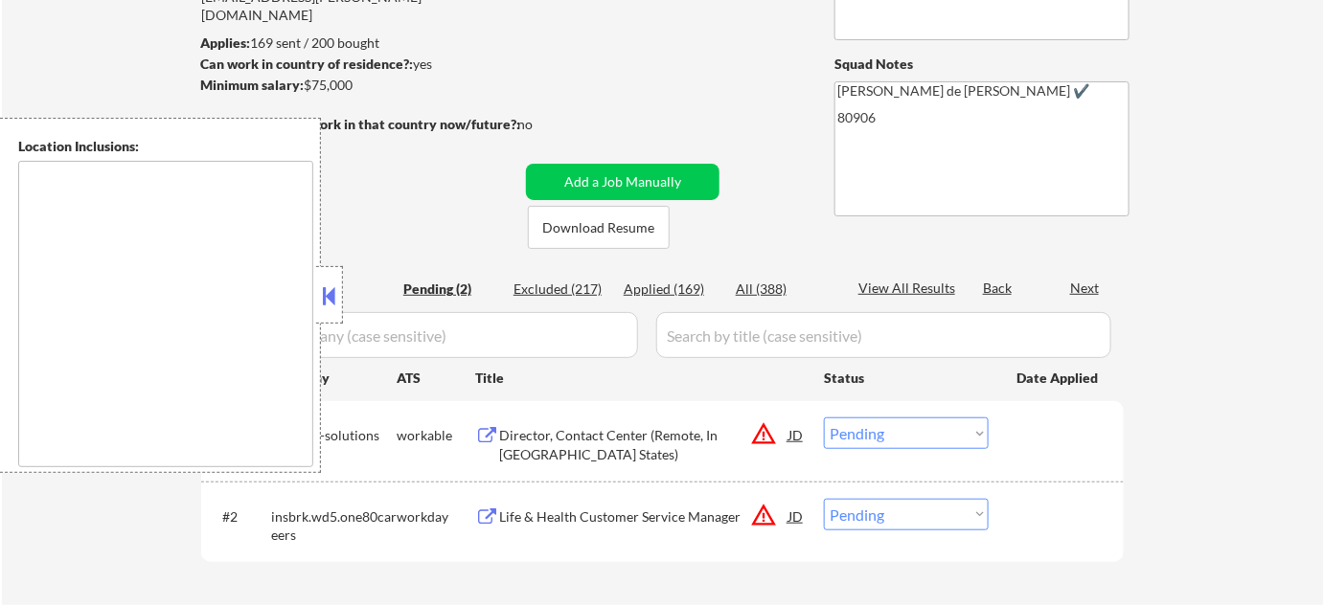
scroll to position [261, 0]
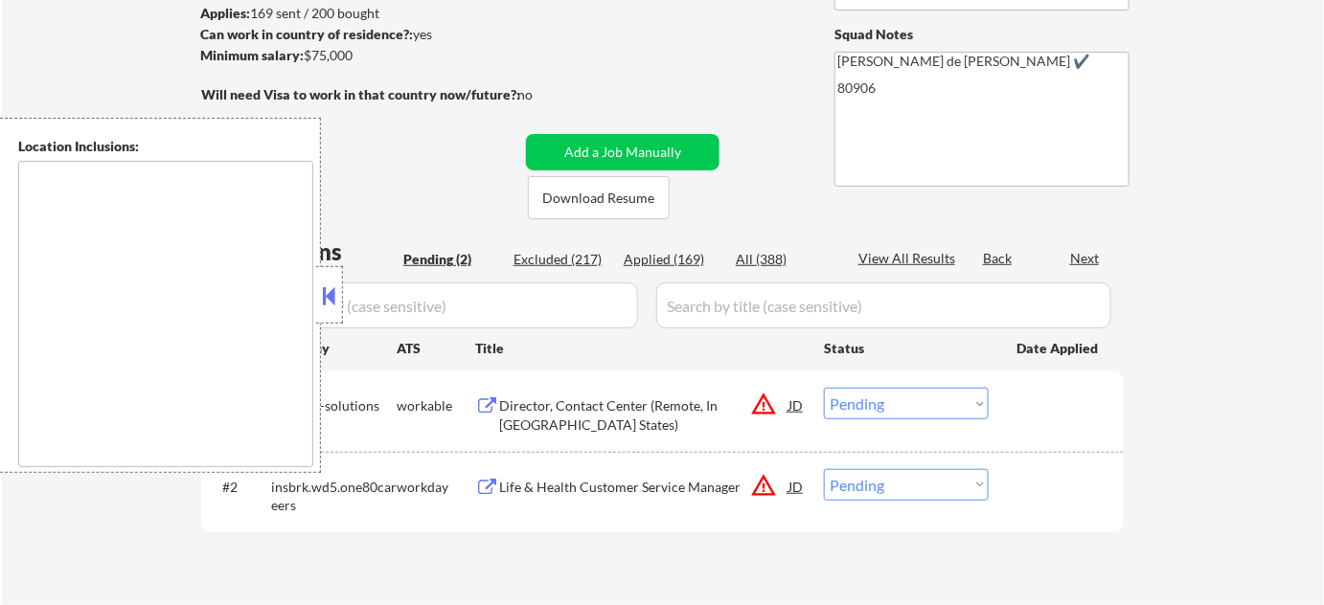
type textarea "Colorado Springs, CO Manitou Springs, CO Fountain, CO Security-Widefield, CO Ci…"
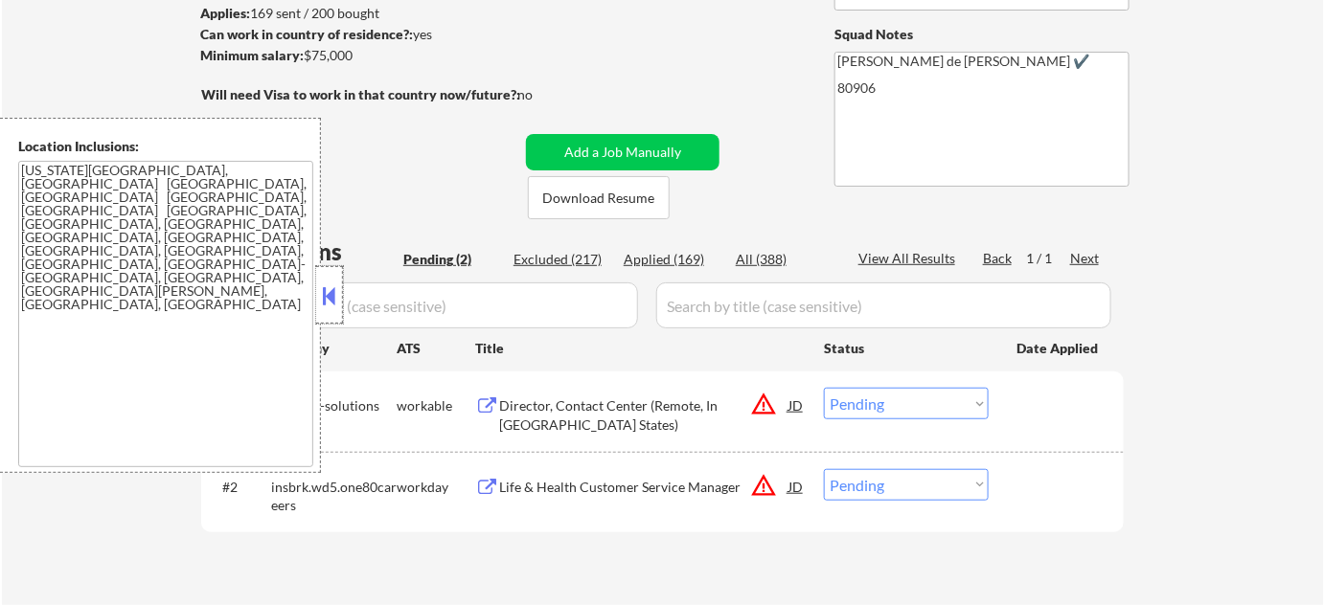
click at [316, 286] on div at bounding box center [329, 294] width 27 height 57
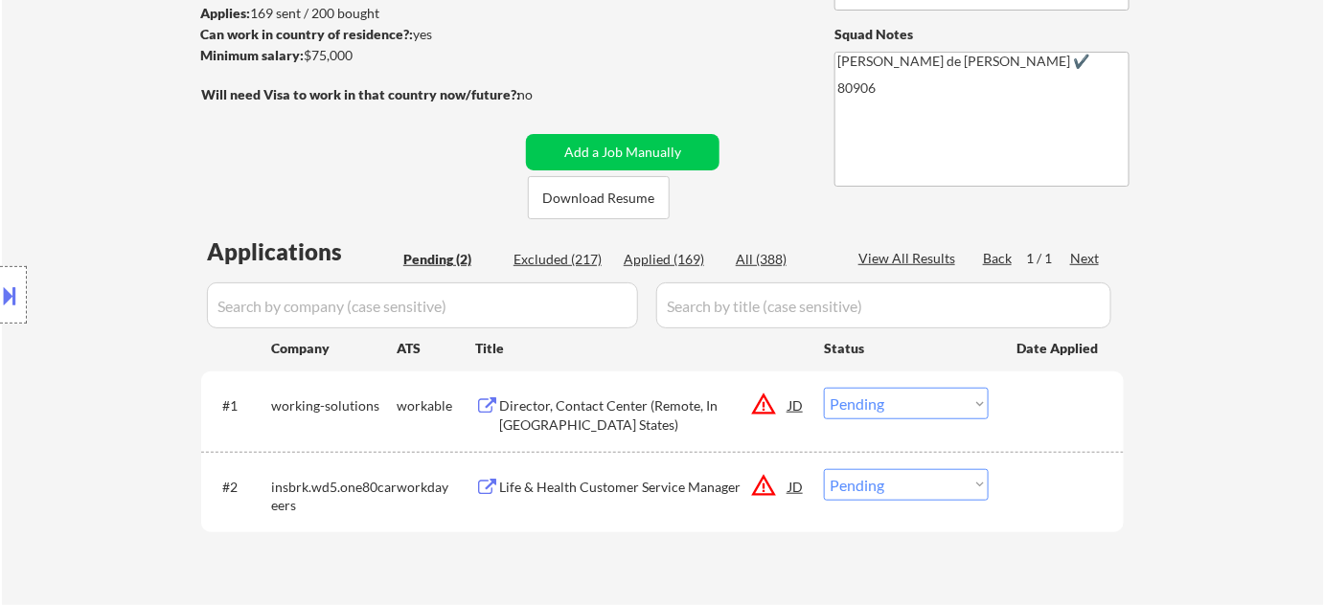
drag, startPoint x: 869, startPoint y: 400, endPoint x: 879, endPoint y: 394, distance: 11.7
click at [869, 400] on select "Choose an option... Pending Applied Excluded (Questions) Excluded (Expired) Exc…" at bounding box center [906, 404] width 165 height 32
click at [824, 388] on select "Choose an option... Pending Applied Excluded (Questions) Excluded (Expired) Exc…" at bounding box center [906, 404] width 165 height 32
click at [881, 486] on select "Choose an option... Pending Applied Excluded (Questions) Excluded (Expired) Exc…" at bounding box center [906, 485] width 165 height 32
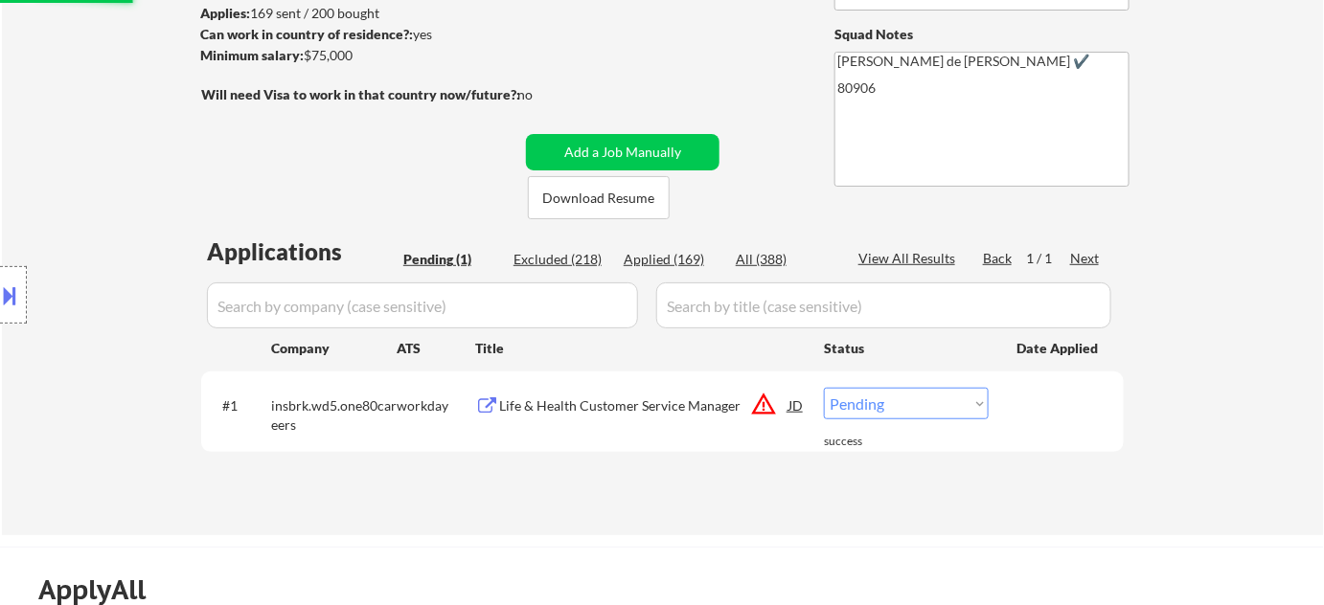
click at [1157, 434] on div "← Return to /applysquad Mailslurp Inbox Job Search Builder Adam Hinrichsen User…" at bounding box center [663, 176] width 1322 height 720
click at [959, 421] on div "#1 insbrk.wd5.one80careers workday Life & Health Customer Service Manager JD wa…" at bounding box center [659, 410] width 904 height 63
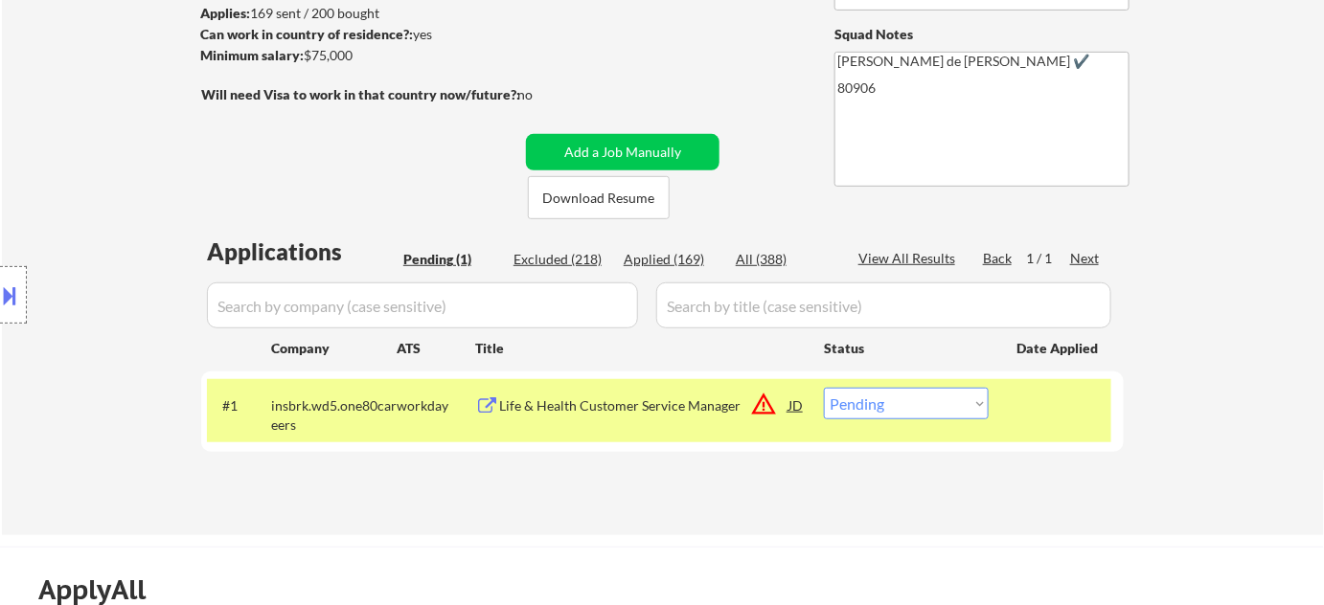
click at [955, 405] on select "Choose an option... Pending Applied Excluded (Questions) Excluded (Expired) Exc…" at bounding box center [906, 404] width 165 height 32
select select ""excluded__location_""
click at [824, 388] on select "Choose an option... Pending Applied Excluded (Questions) Excluded (Expired) Exc…" at bounding box center [906, 404] width 165 height 32
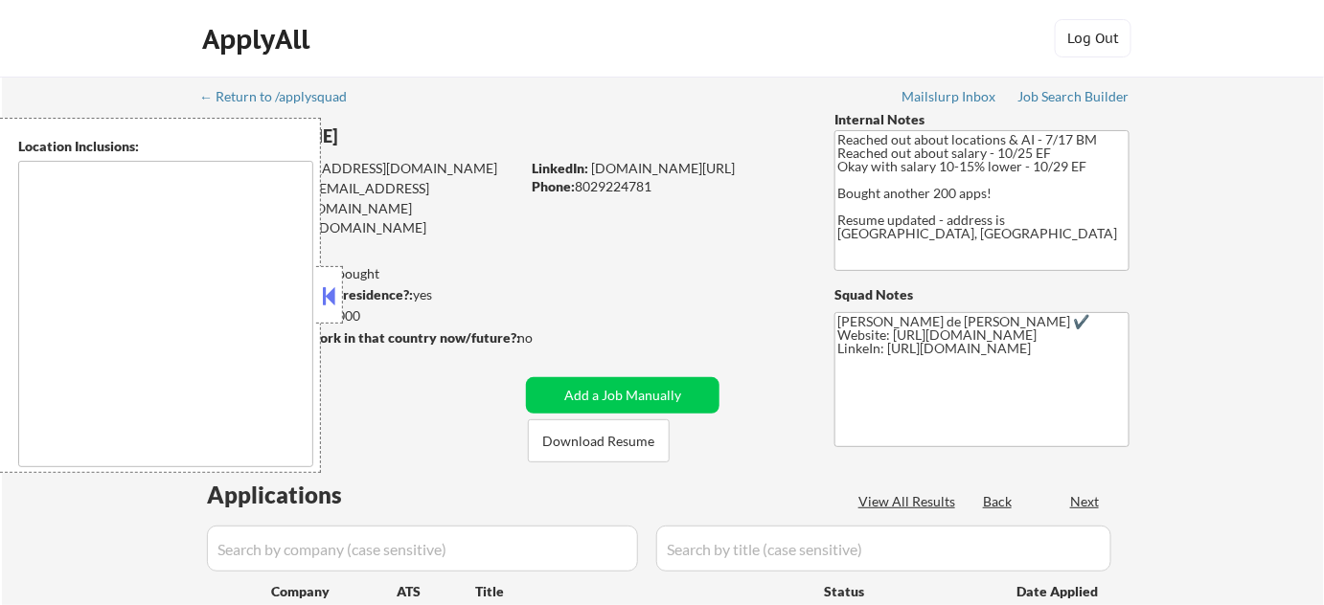
select select ""pending""
type textarea "Remote, [GEOGRAPHIC_DATA] [GEOGRAPHIC_DATA], [GEOGRAPHIC_DATA] [GEOGRAPHIC_DATA…"
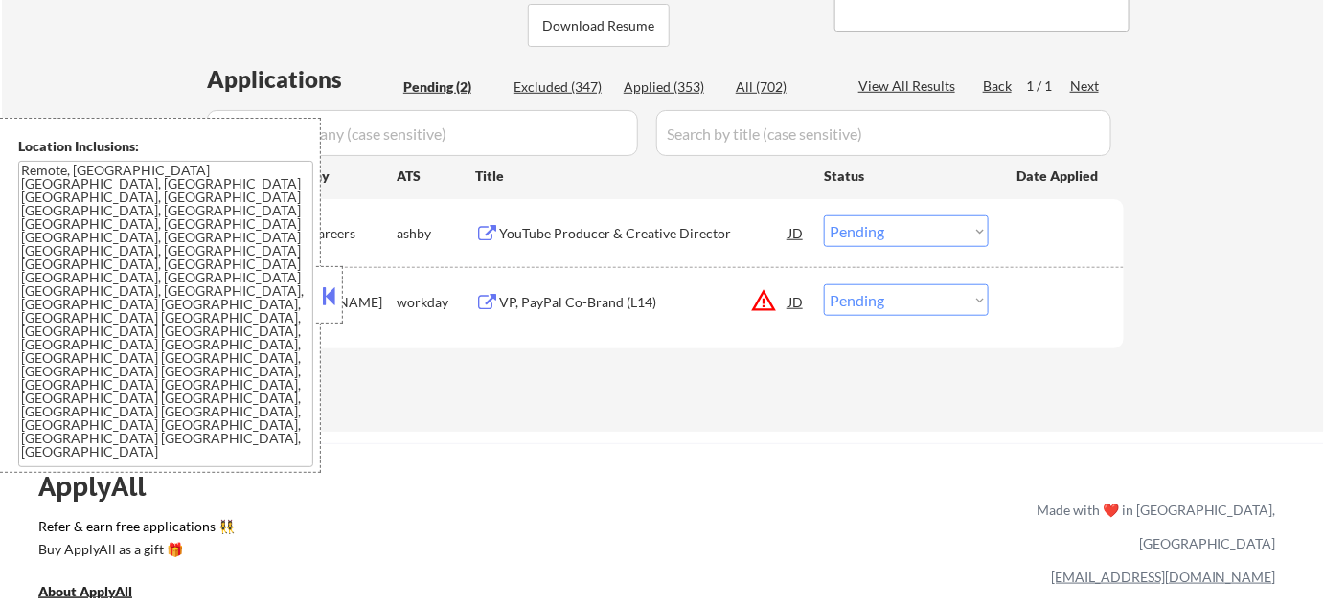
scroll to position [435, 0]
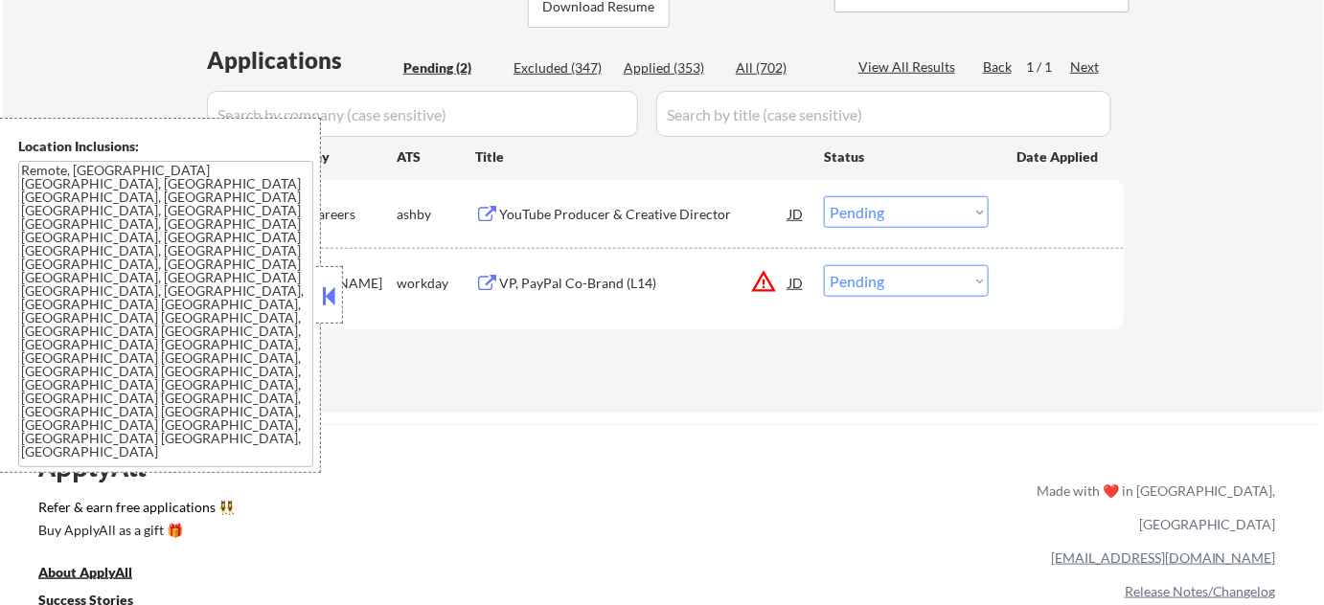
click at [328, 300] on button at bounding box center [329, 296] width 21 height 29
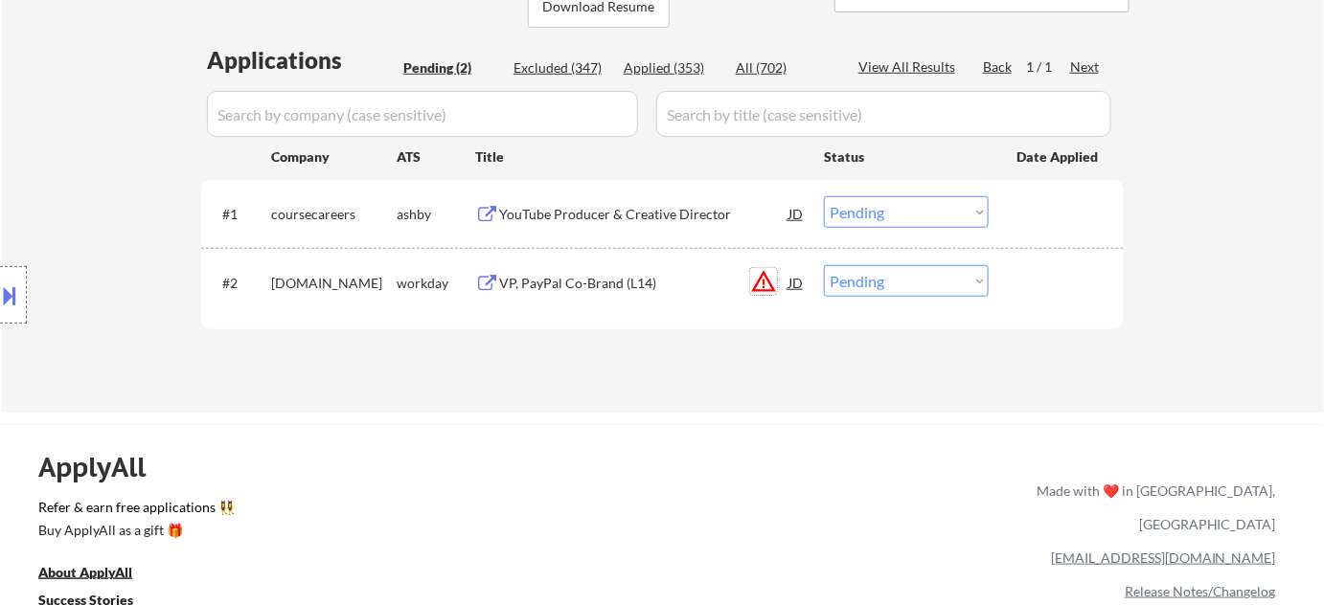
click at [763, 282] on button "warning_amber" at bounding box center [763, 281] width 27 height 27
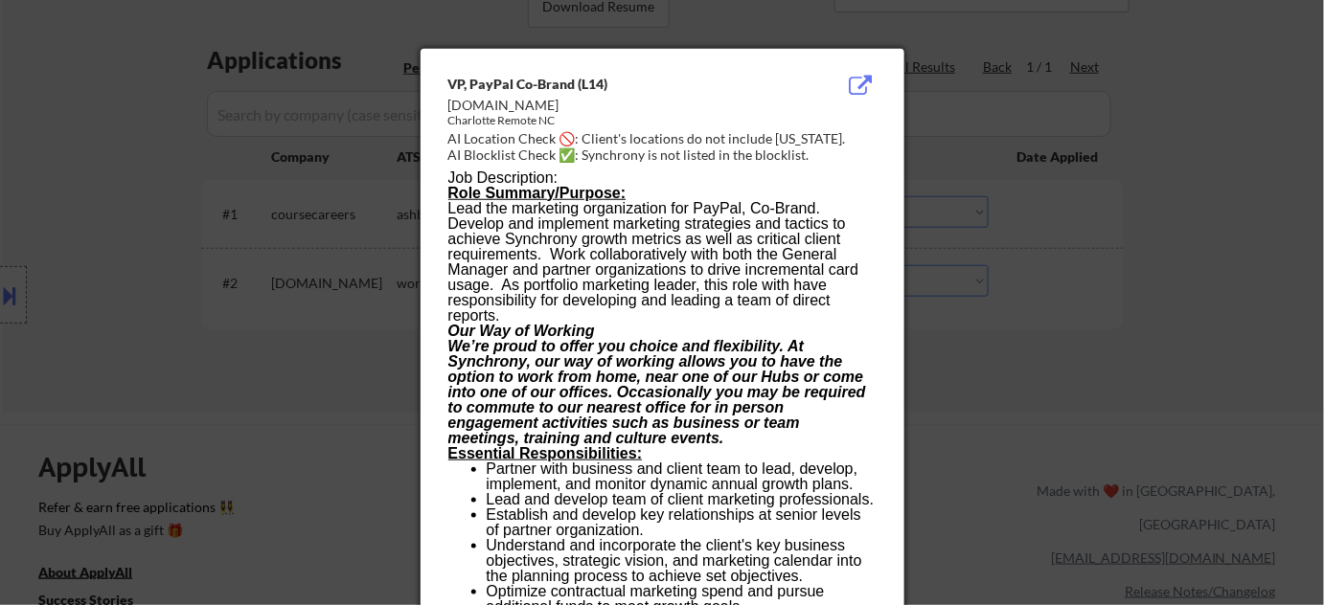
click at [978, 373] on div at bounding box center [662, 302] width 1324 height 605
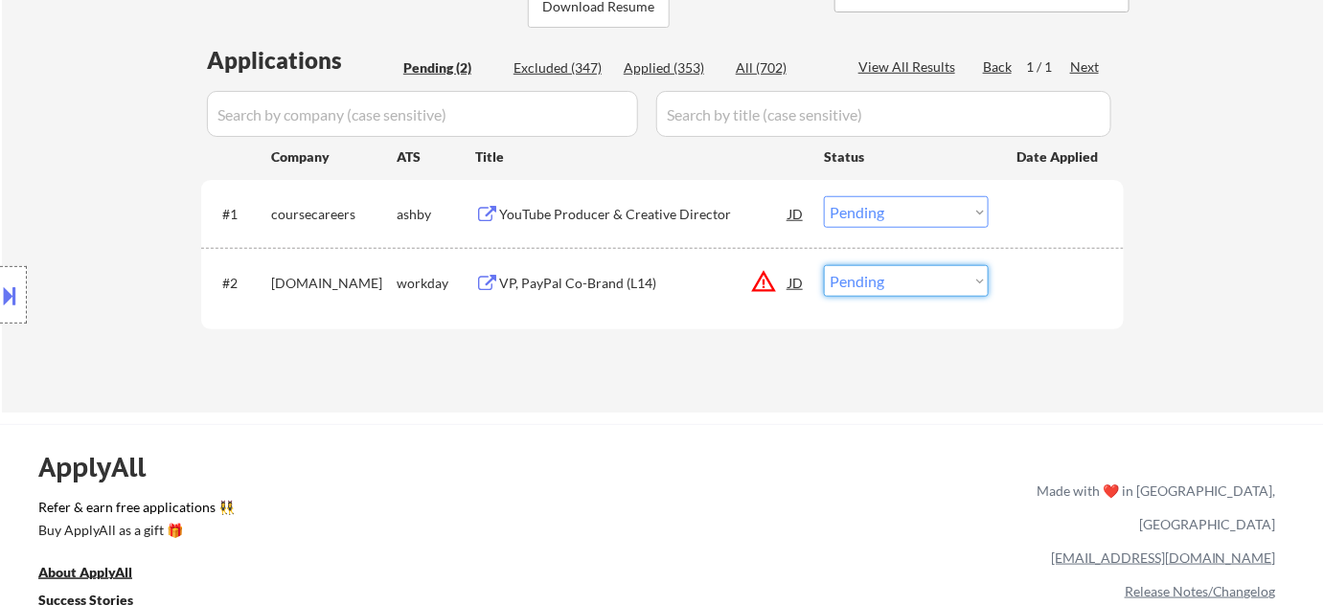
click at [940, 285] on select "Choose an option... Pending Applied Excluded (Questions) Excluded (Expired) Exc…" at bounding box center [906, 281] width 165 height 32
select select ""excluded__location_""
click at [824, 265] on select "Choose an option... Pending Applied Excluded (Questions) Excluded (Expired) Exc…" at bounding box center [906, 281] width 165 height 32
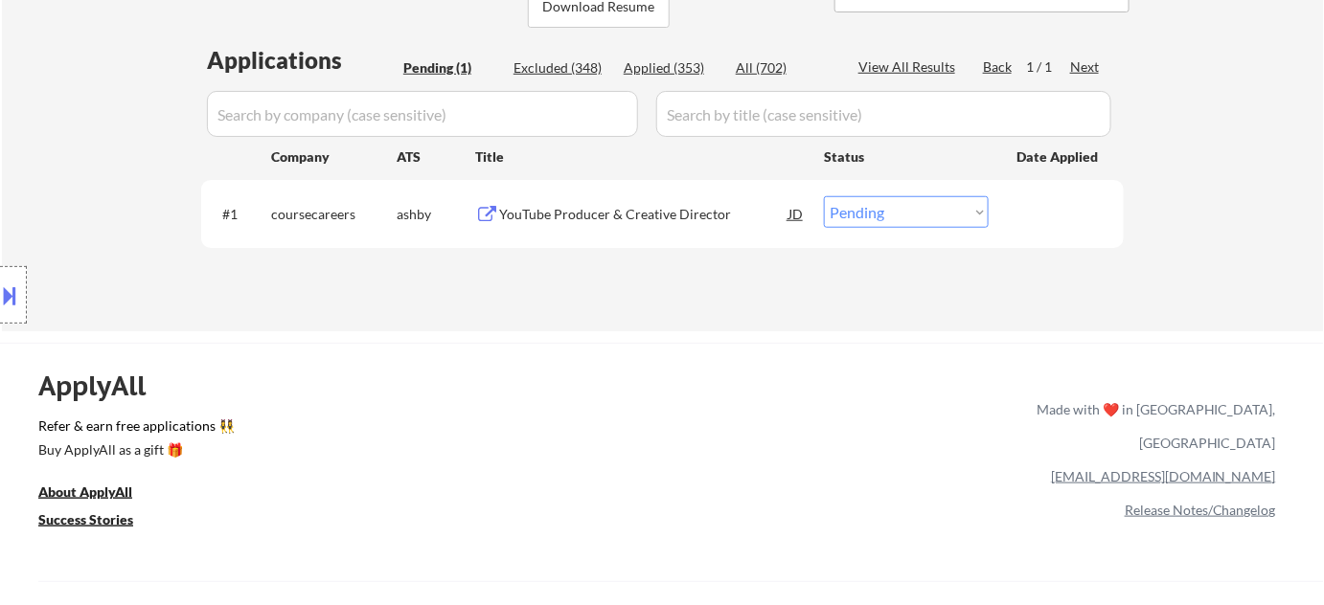
click at [540, 207] on div "YouTube Producer & Creative Director" at bounding box center [643, 214] width 289 height 19
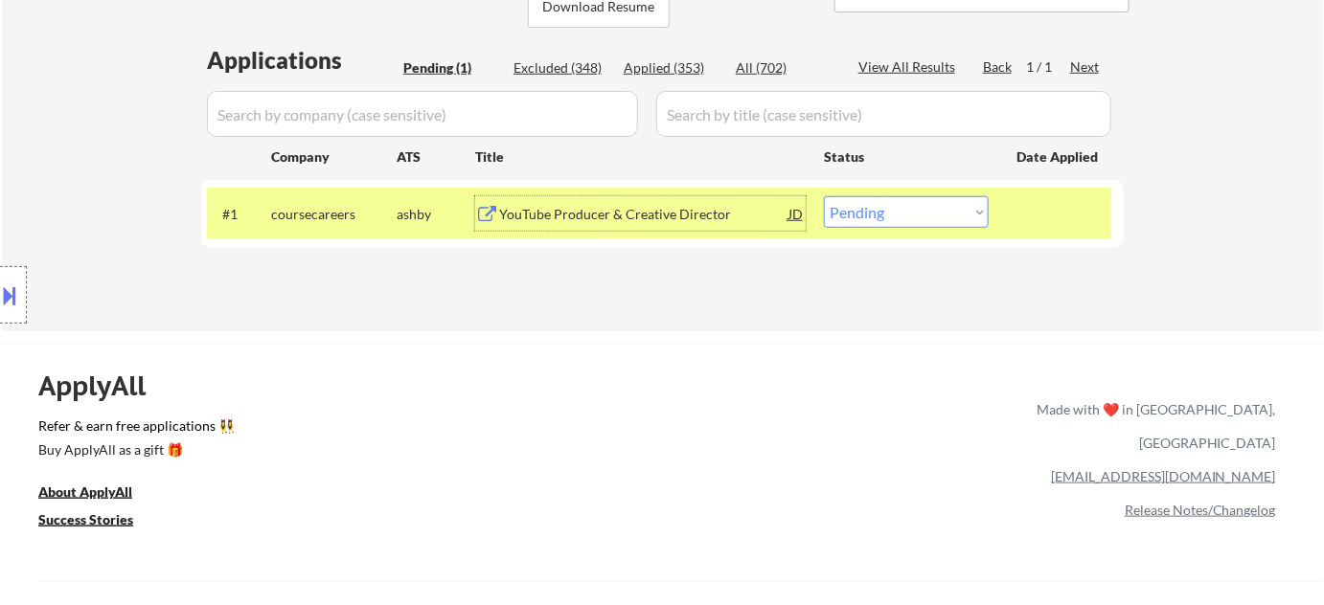
click at [891, 197] on div "#1 coursecareers [PERSON_NAME] YouTube Producer & Creative Director [PERSON_NAM…" at bounding box center [659, 214] width 904 height 52
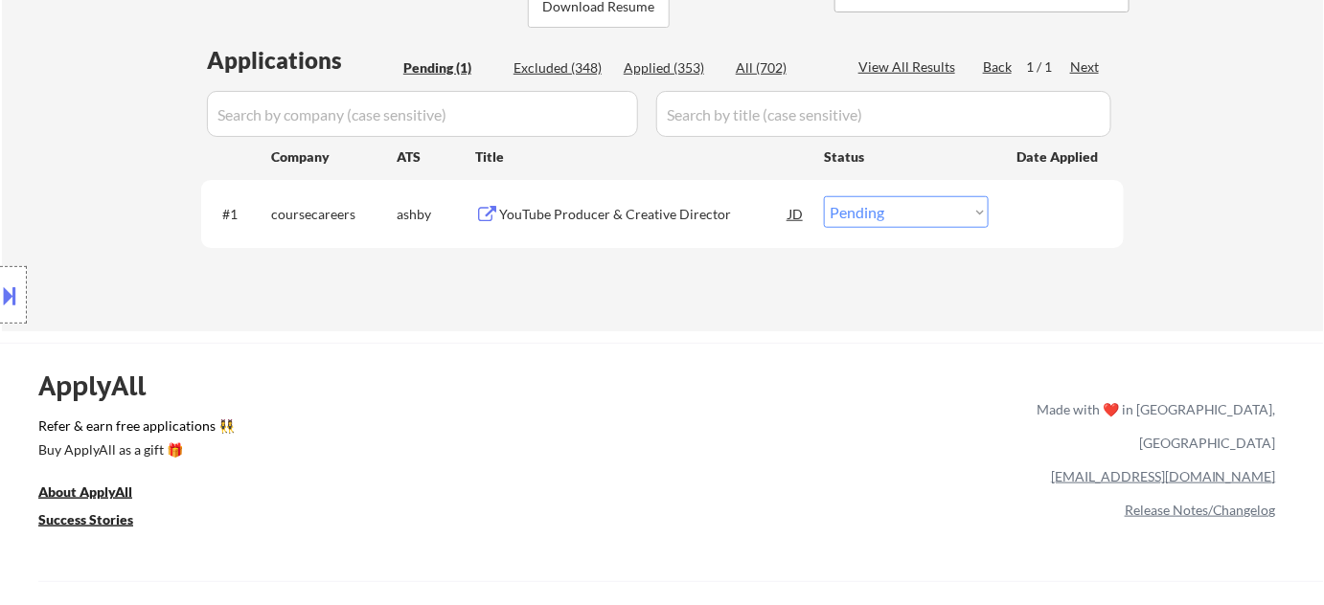
click at [904, 216] on select "Choose an option... Pending Applied Excluded (Questions) Excluded (Expired) Exc…" at bounding box center [906, 212] width 165 height 32
select select ""excluded__salary_""
click at [824, 196] on select "Choose an option... Pending Applied Excluded (Questions) Excluded (Expired) Exc…" at bounding box center [906, 212] width 165 height 32
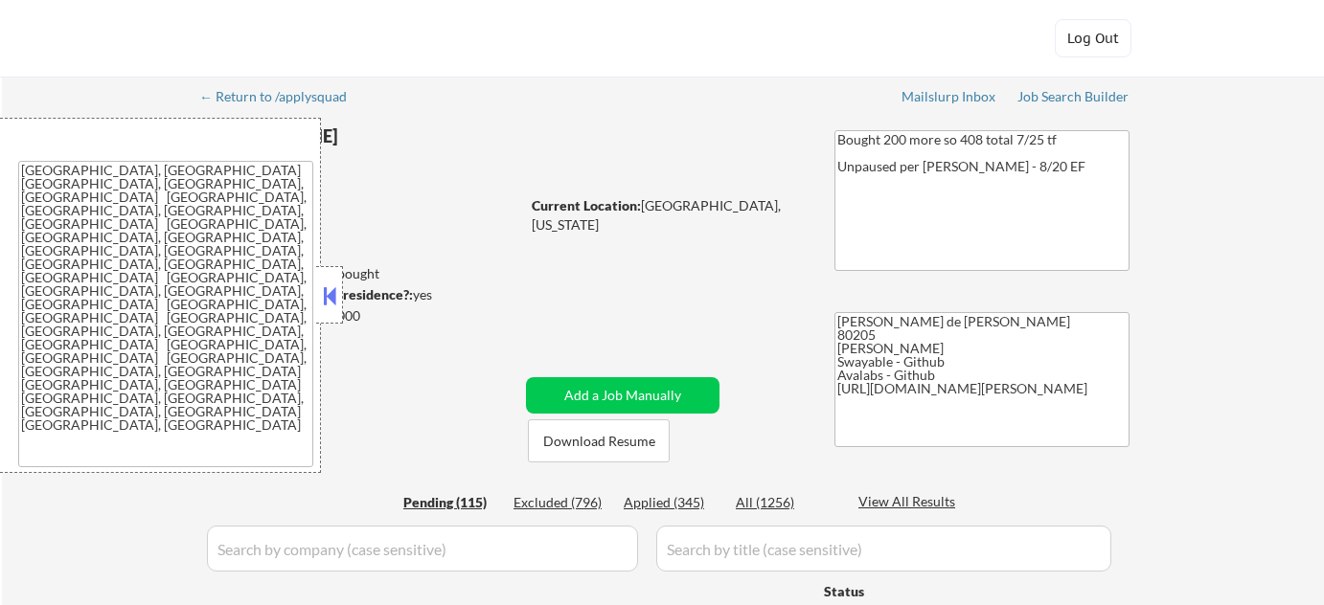
select select ""pending""
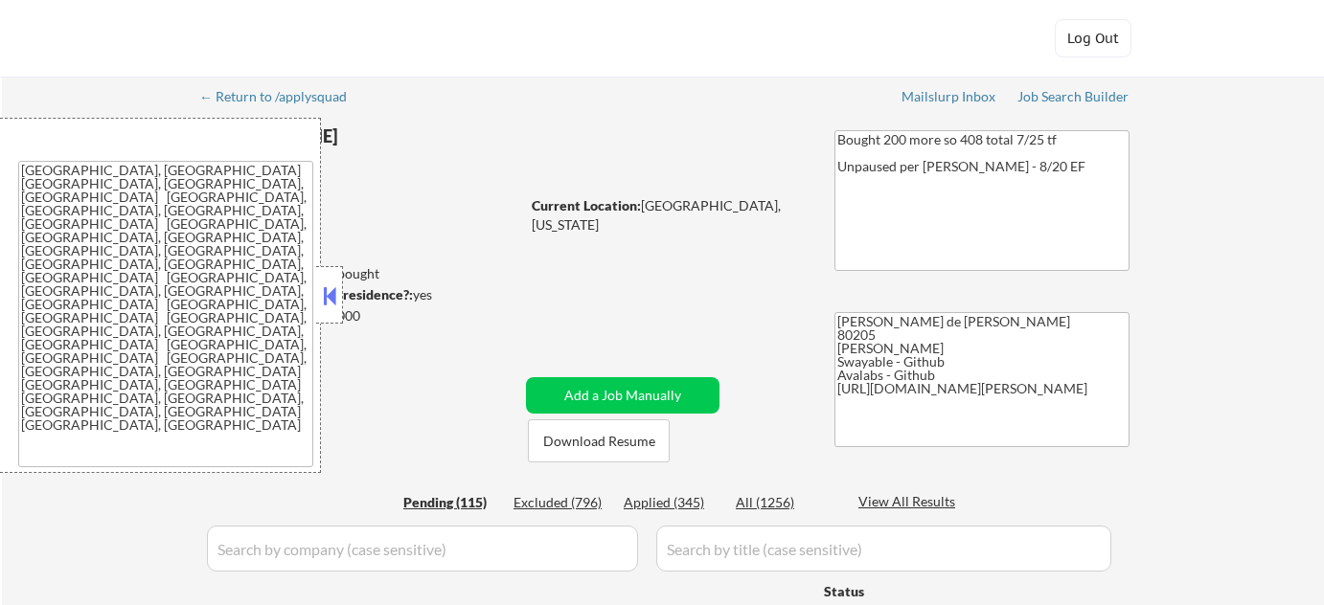
select select ""pending""
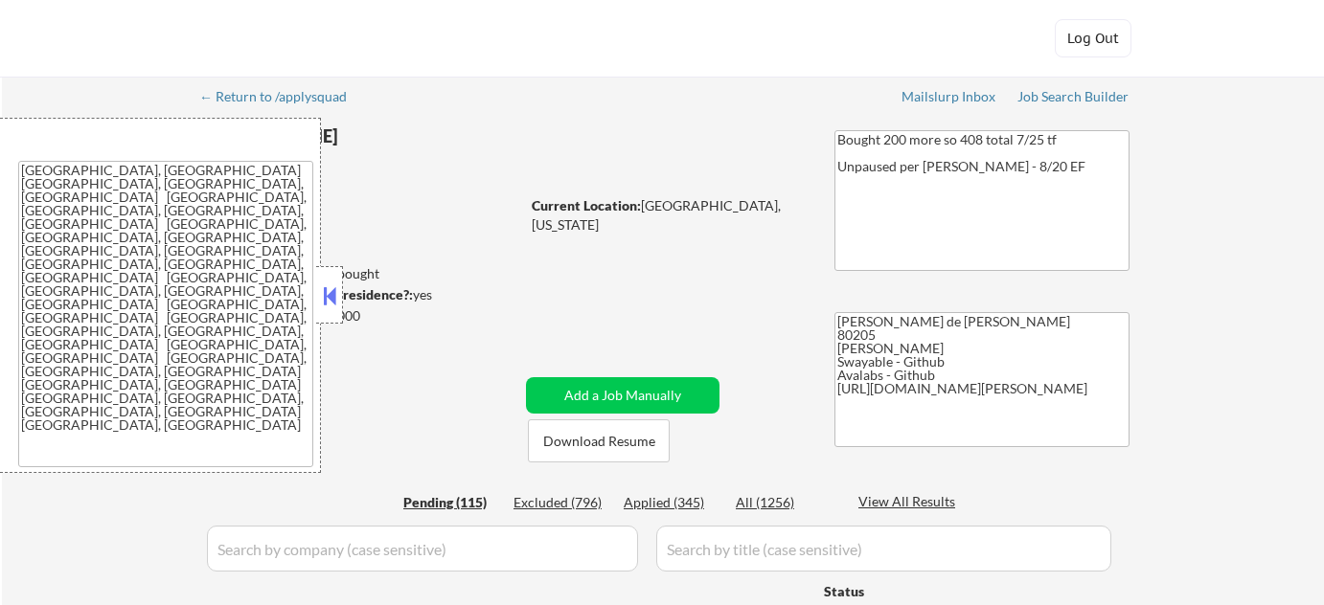
select select ""pending""
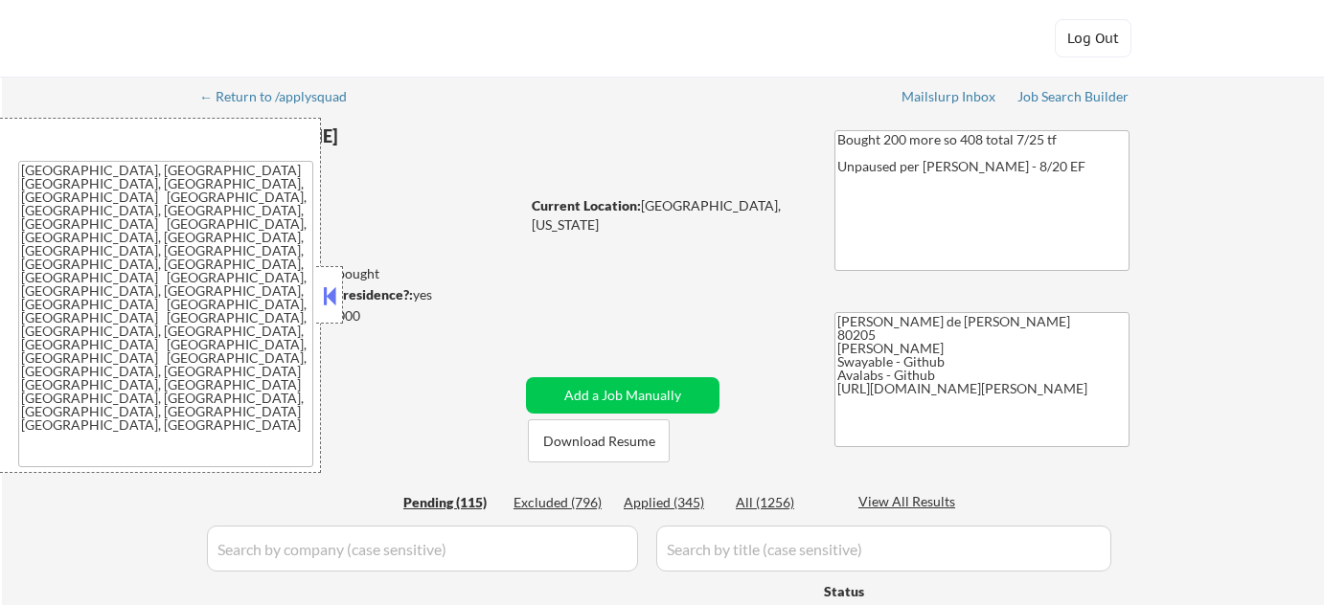
select select ""pending""
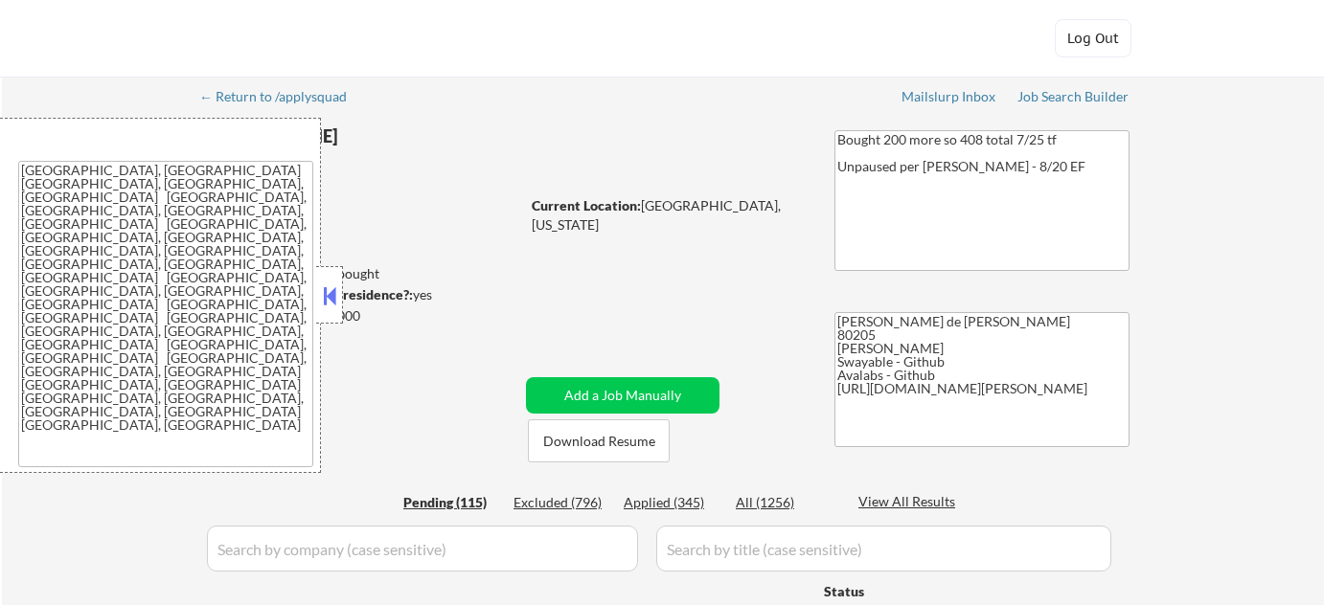
select select ""pending""
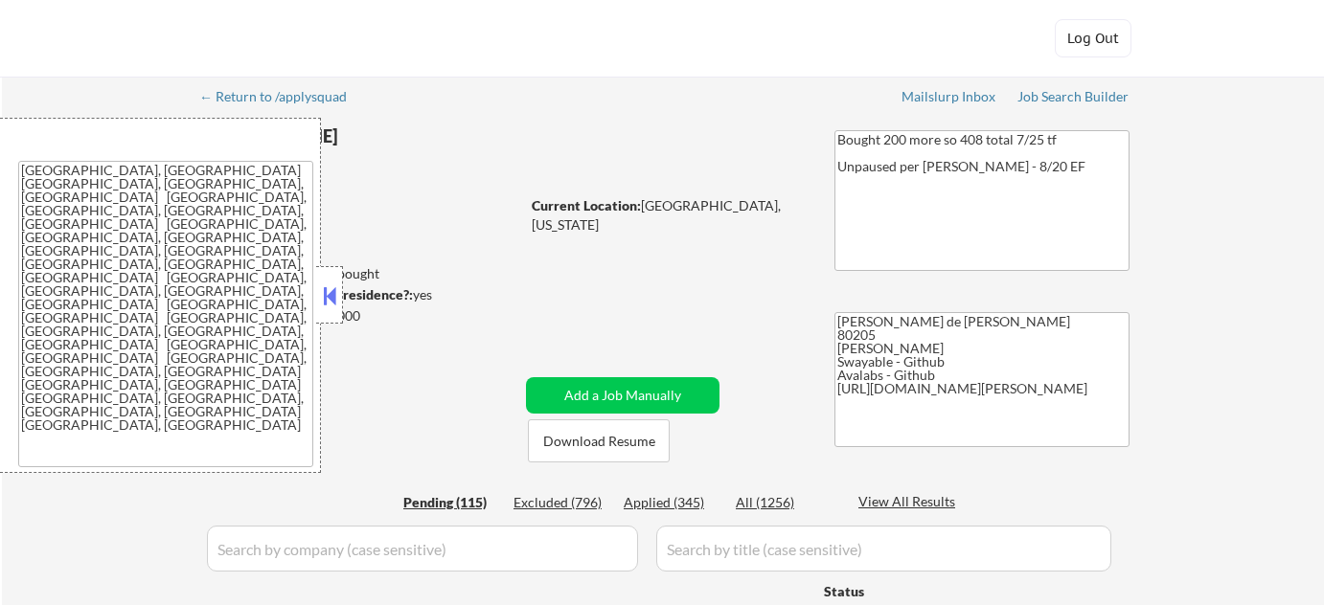
select select ""pending""
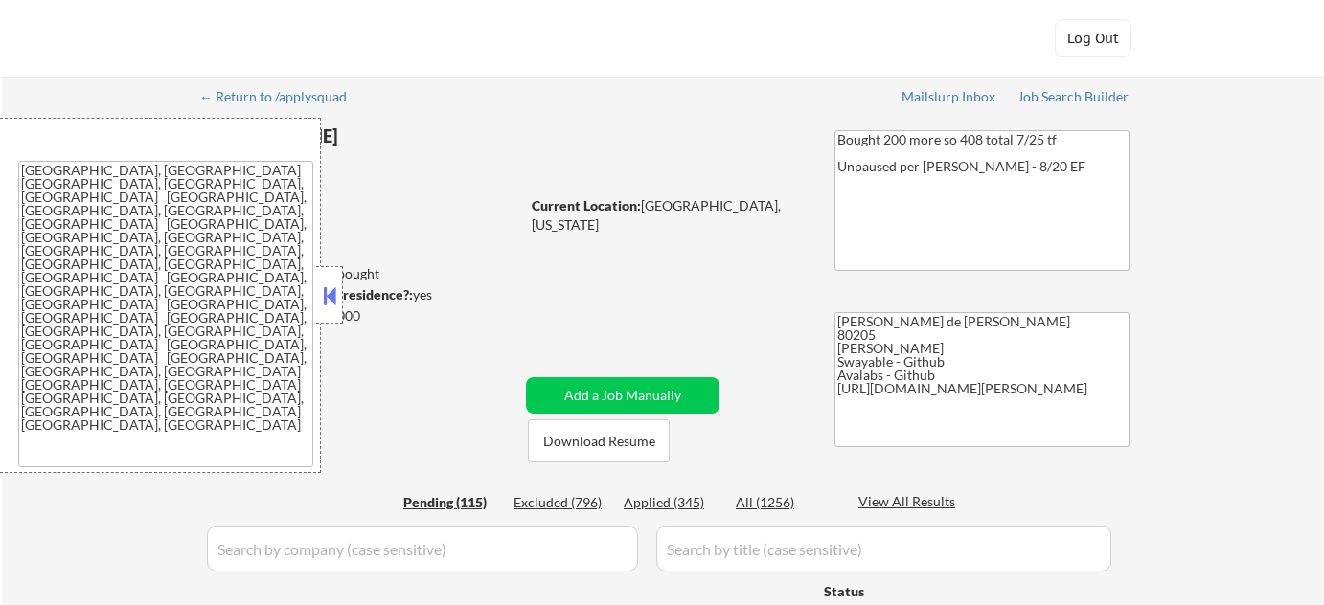
select select ""pending""
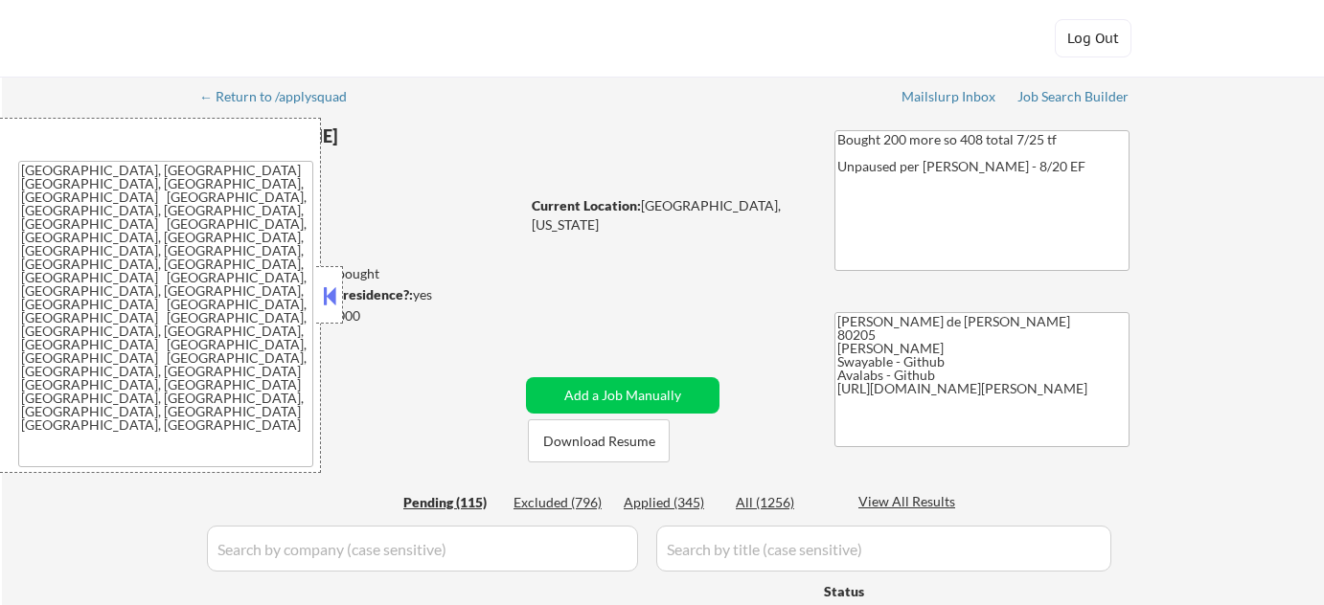
select select ""pending""
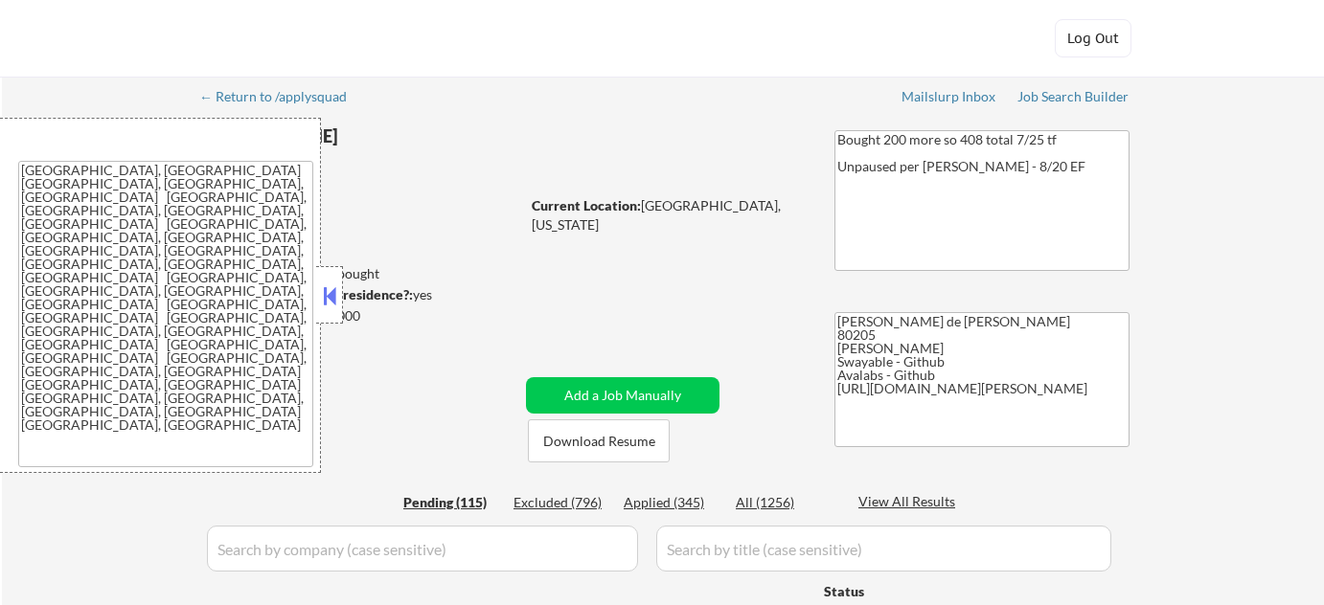
select select ""pending""
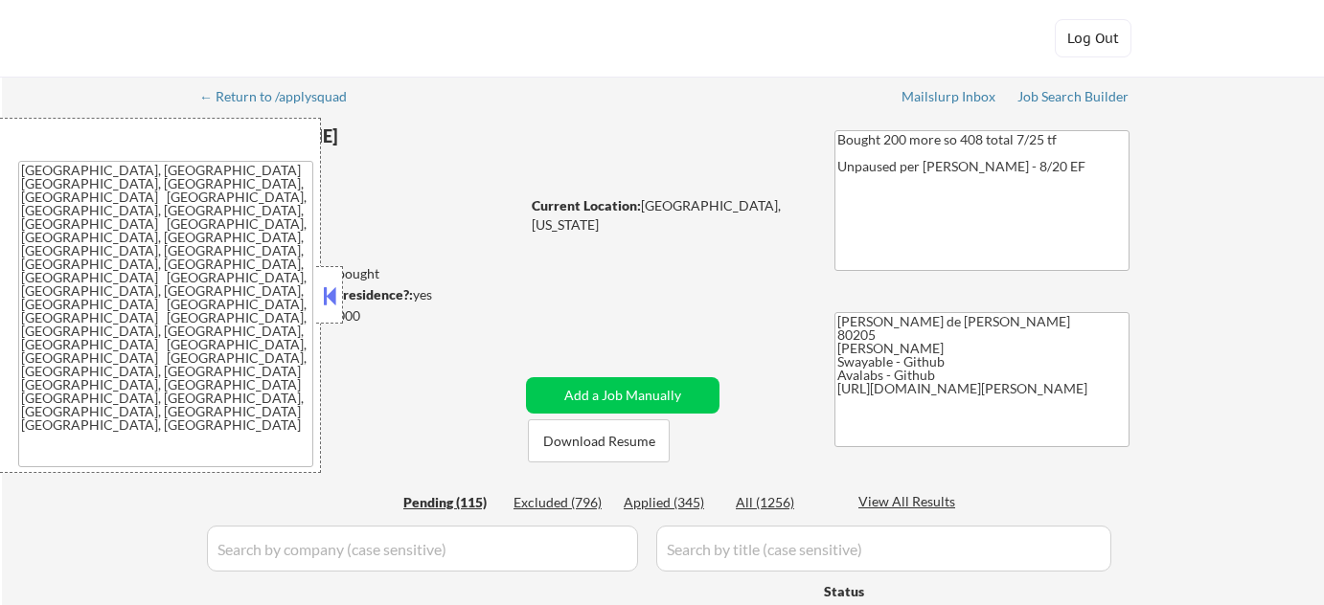
select select ""pending""
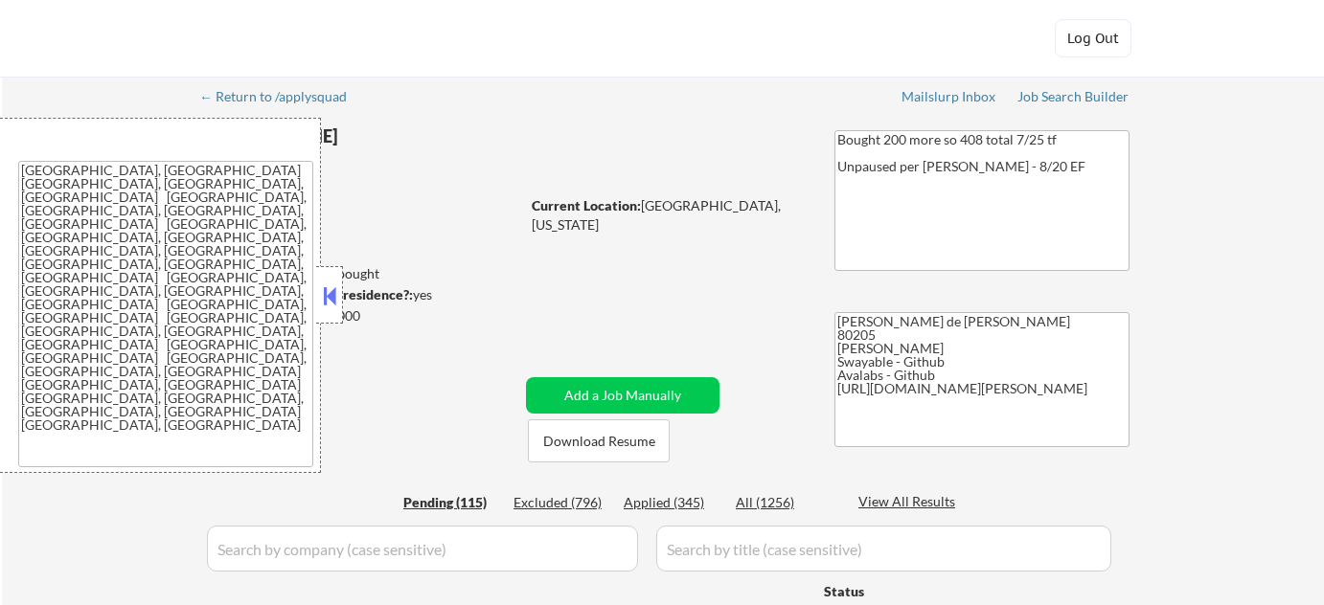
select select ""pending""
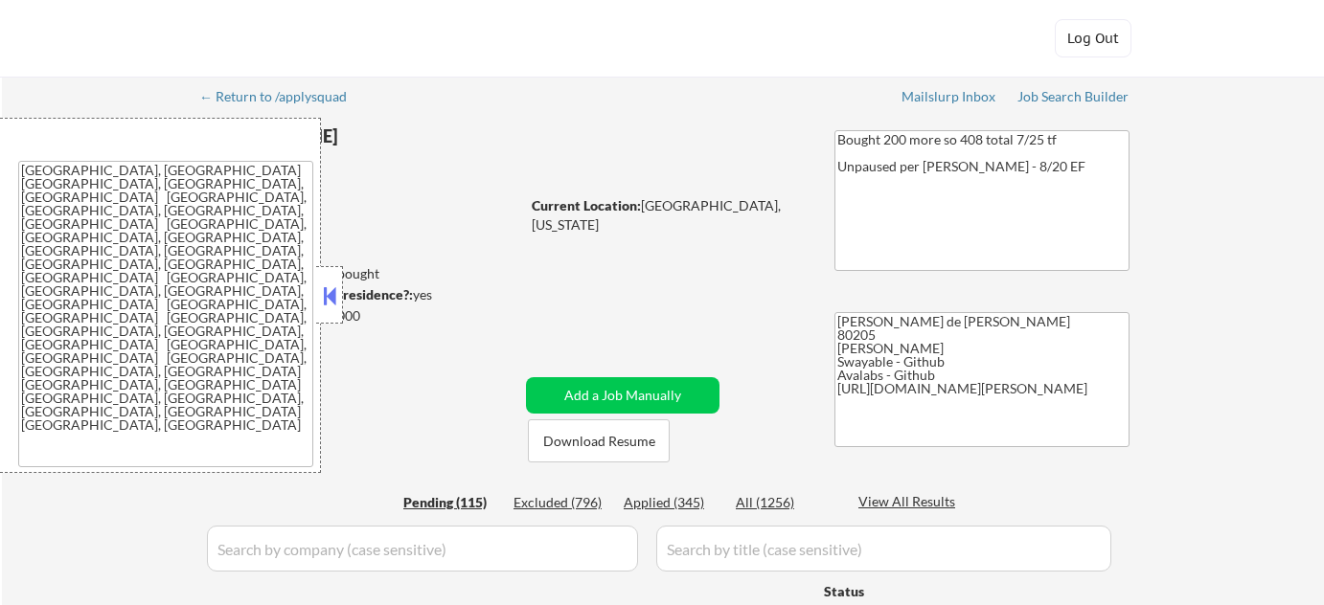
select select ""pending""
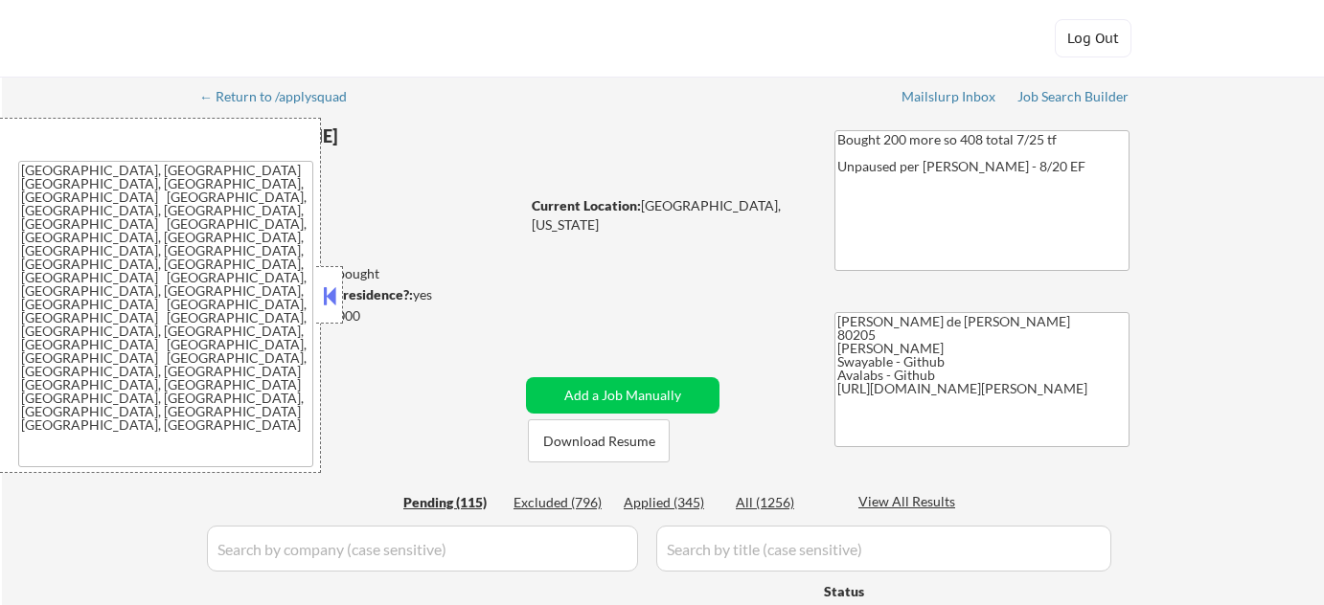
select select ""pending""
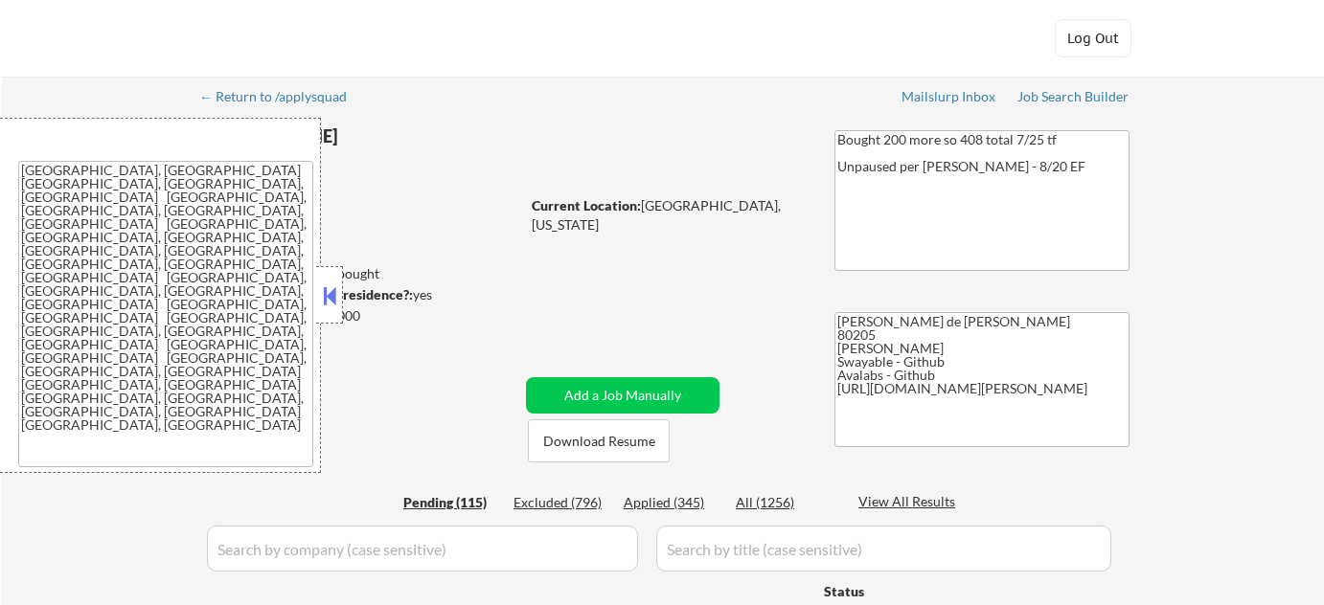
select select ""pending""
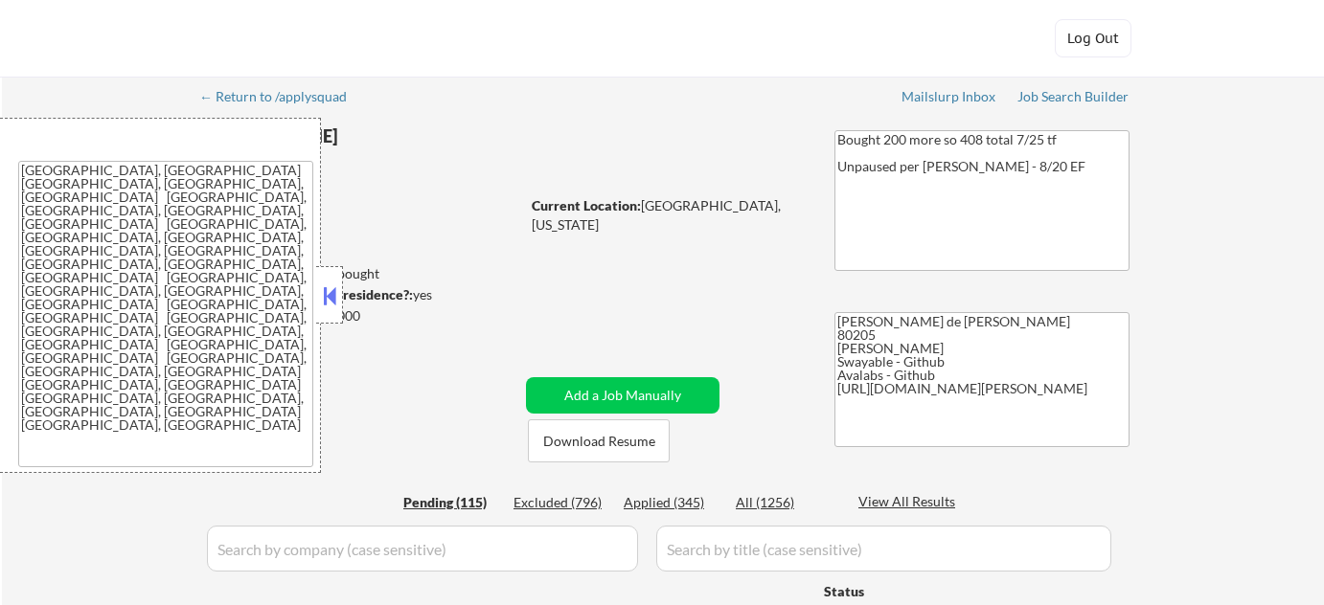
select select ""pending""
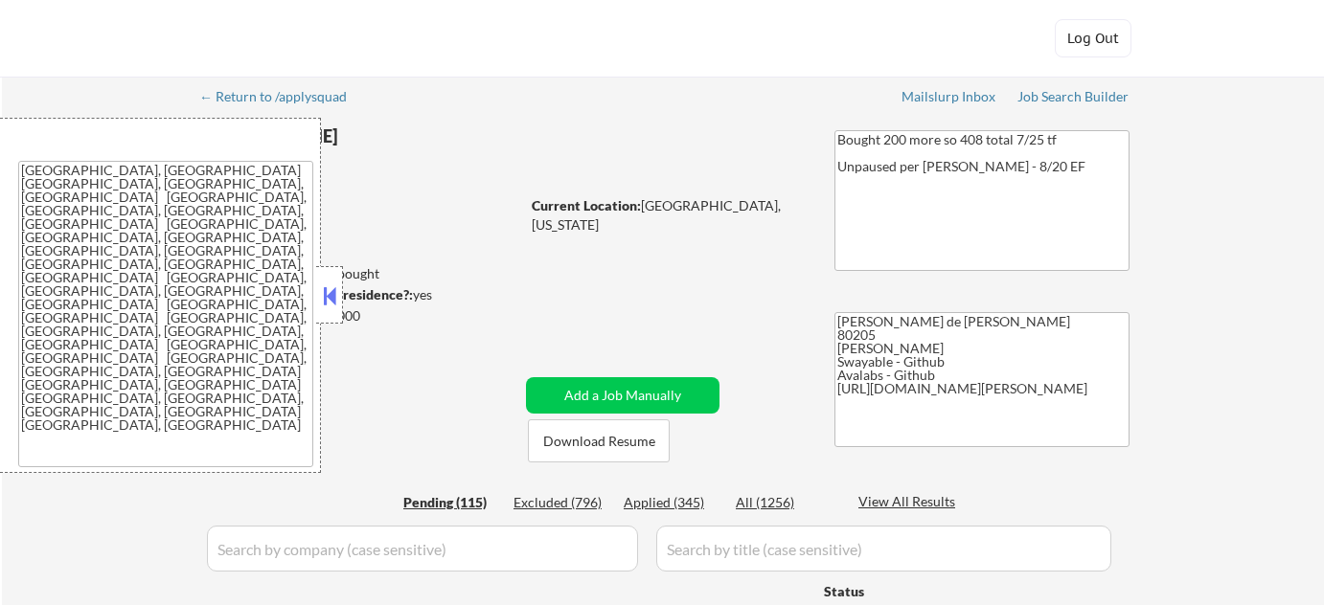
select select ""pending""
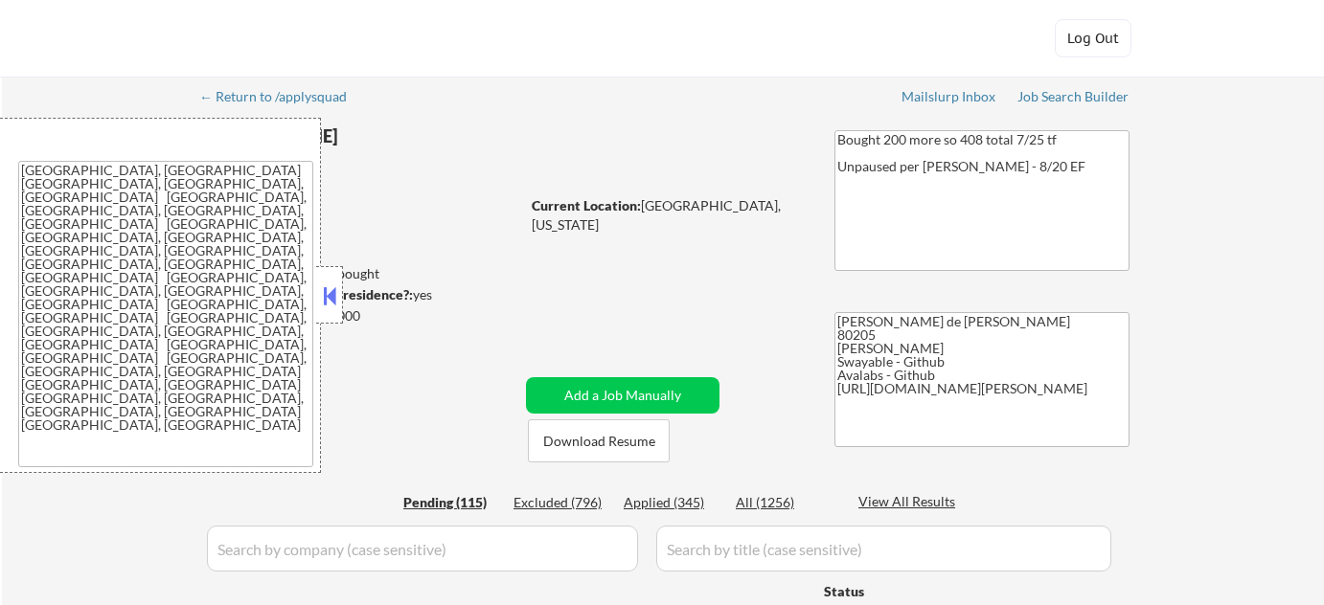
select select ""pending""
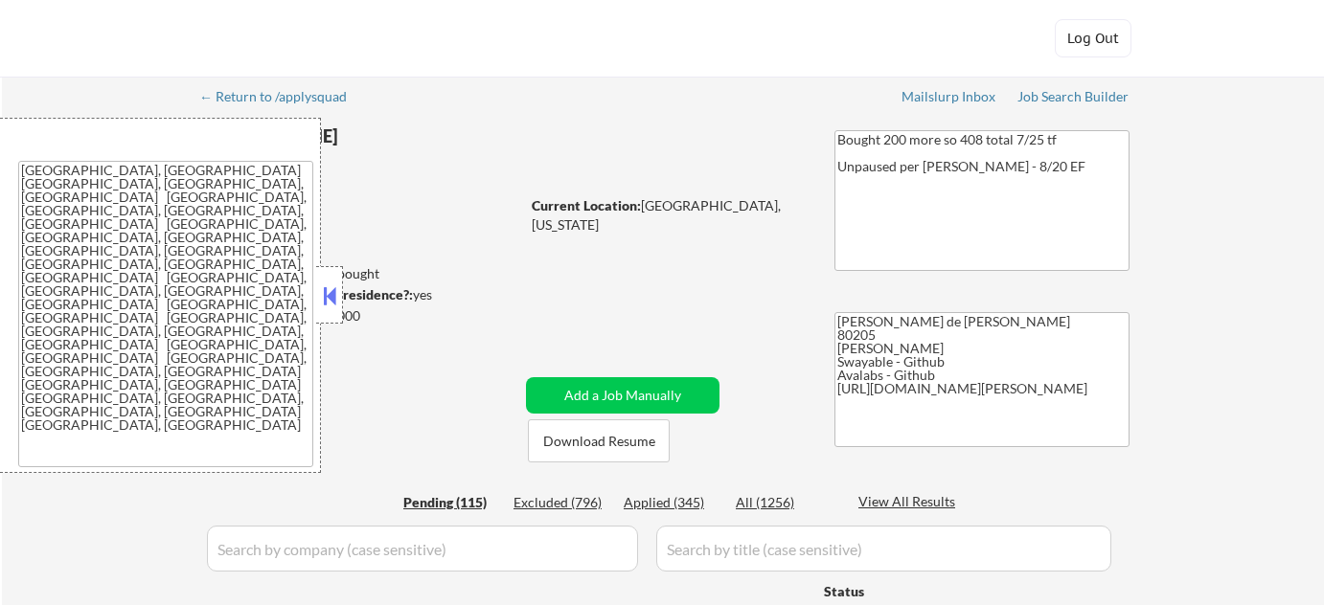
select select ""pending""
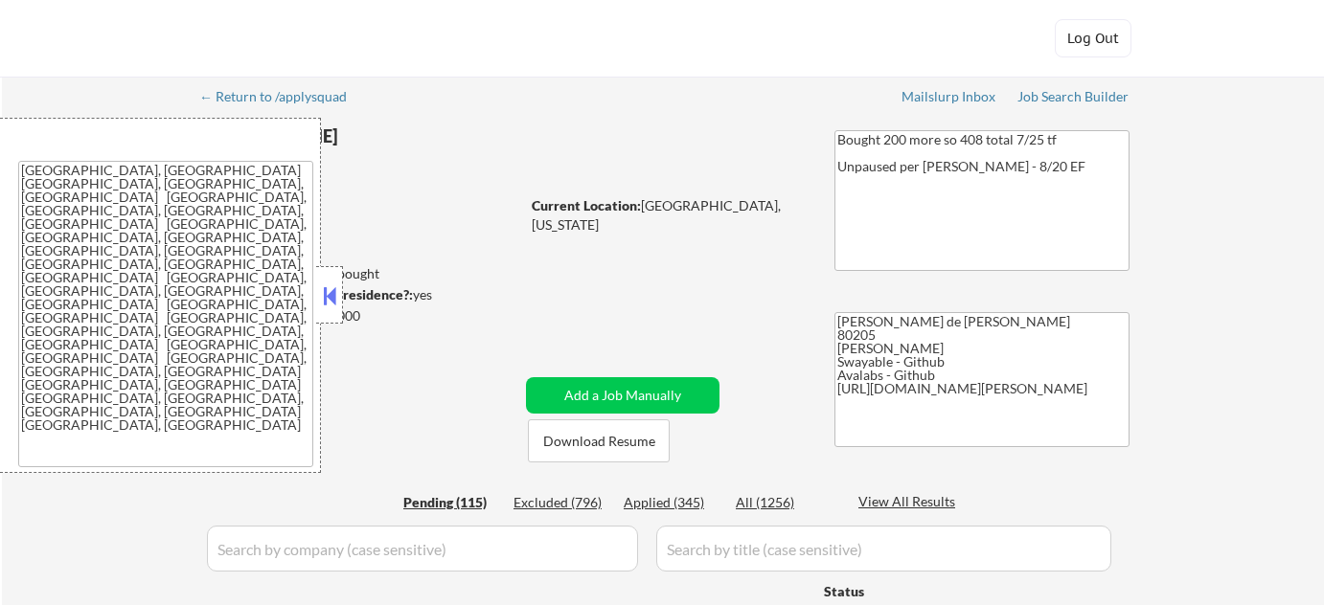
select select ""pending""
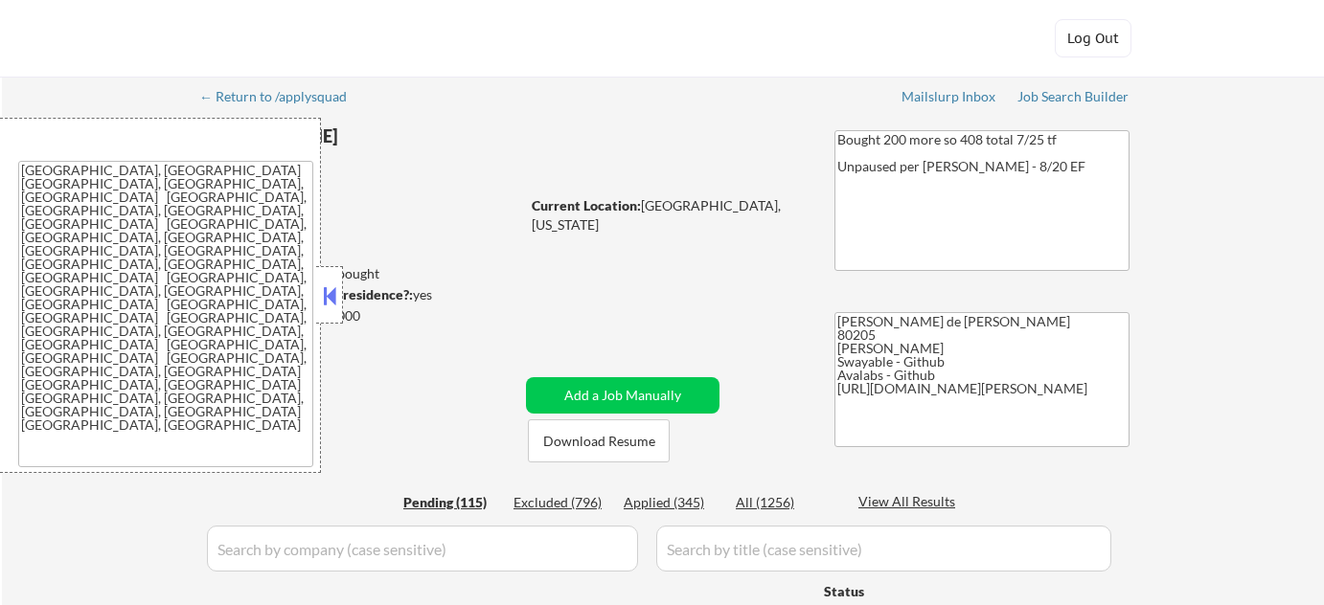
select select ""pending""
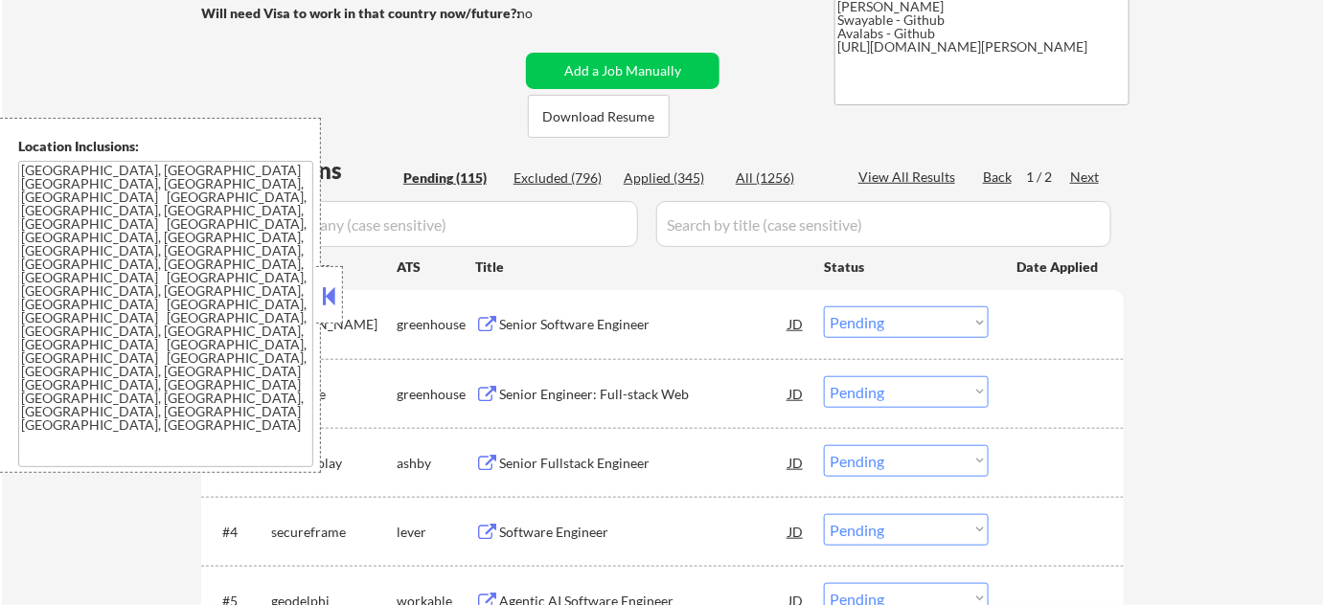
scroll to position [348, 0]
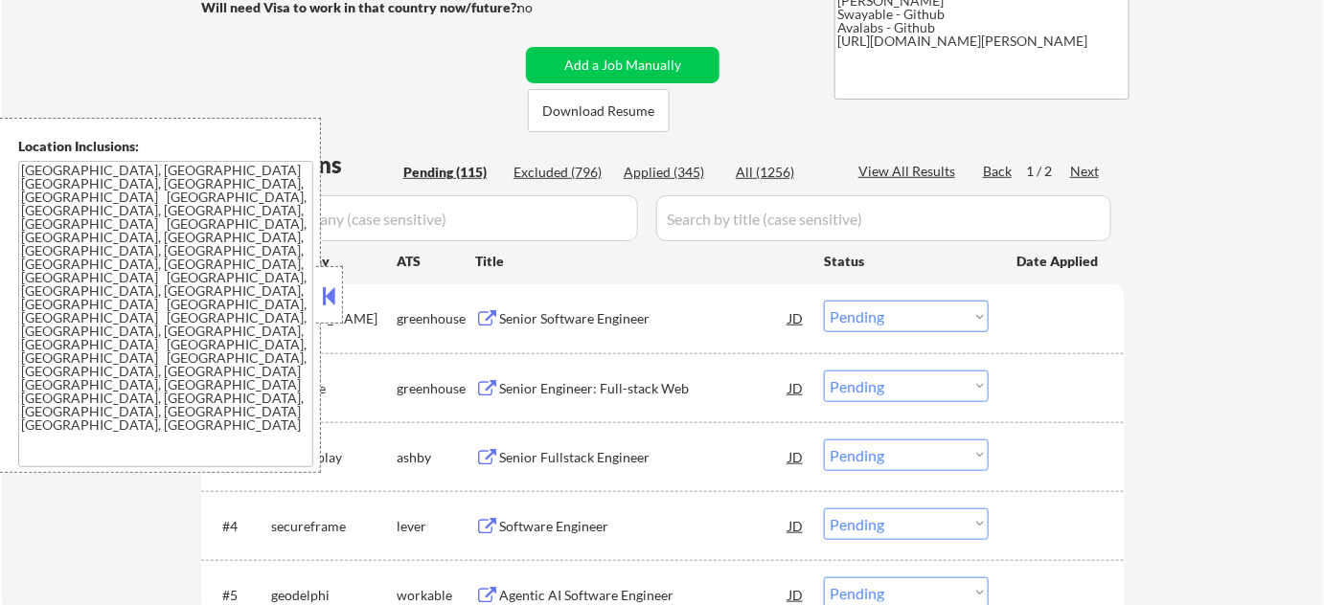
click at [337, 297] on button at bounding box center [329, 296] width 21 height 29
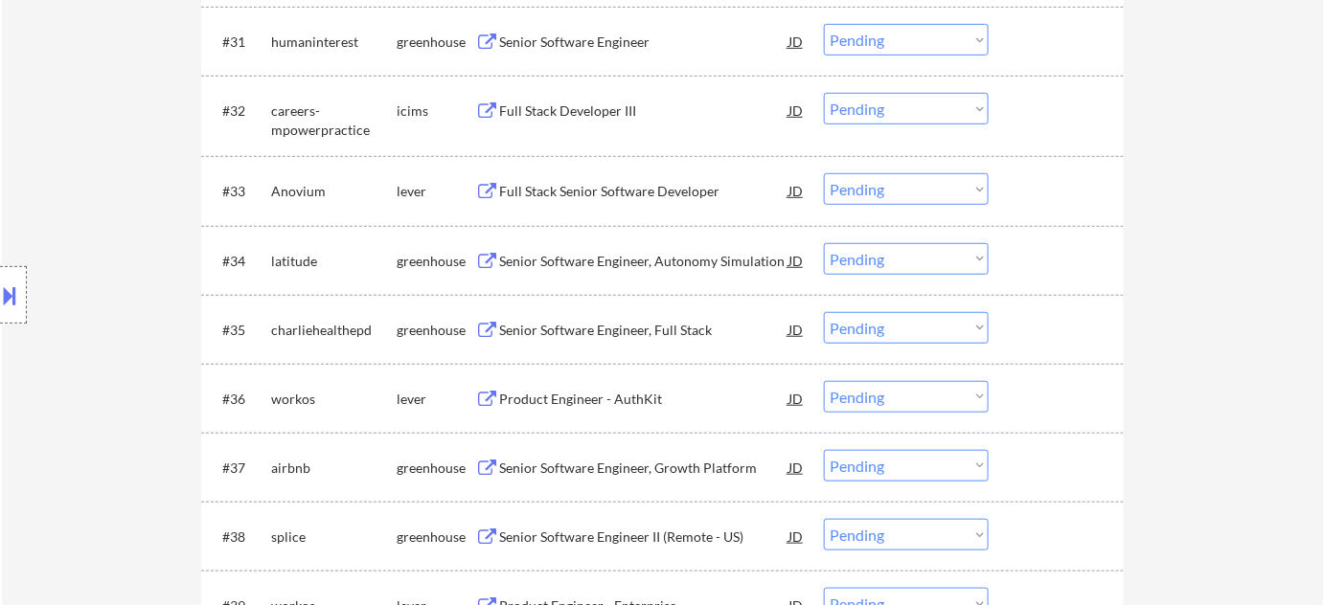
scroll to position [2787, 0]
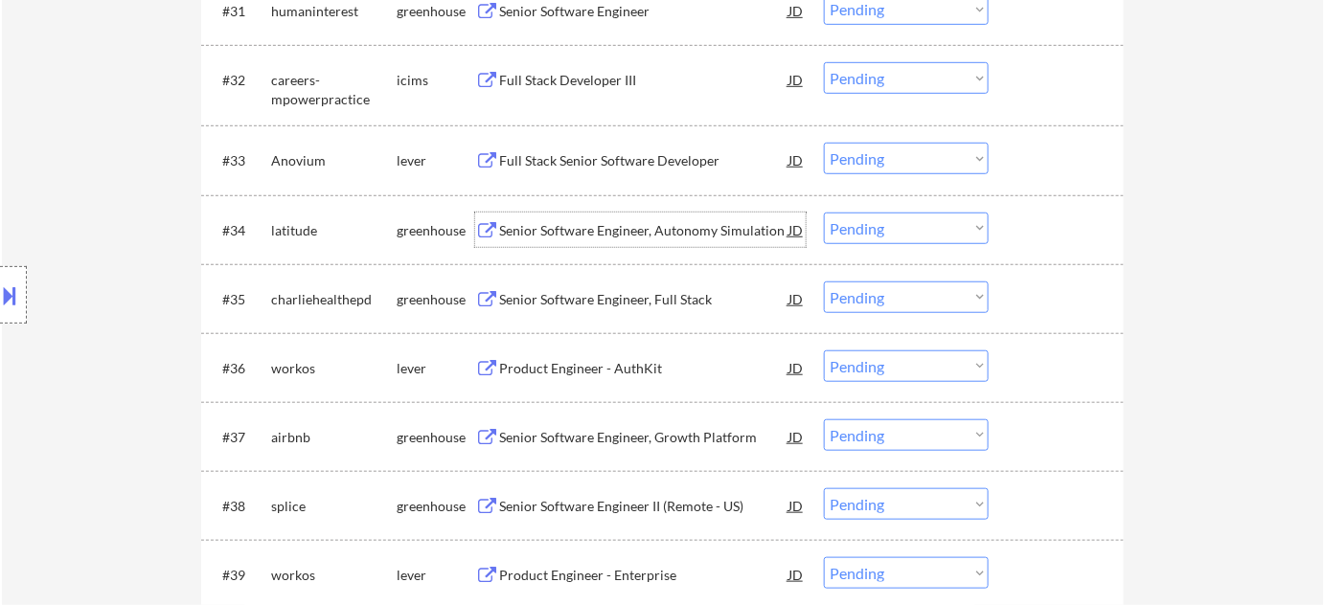
click at [645, 224] on div "Senior Software Engineer, Autonomy Simulation" at bounding box center [643, 230] width 289 height 19
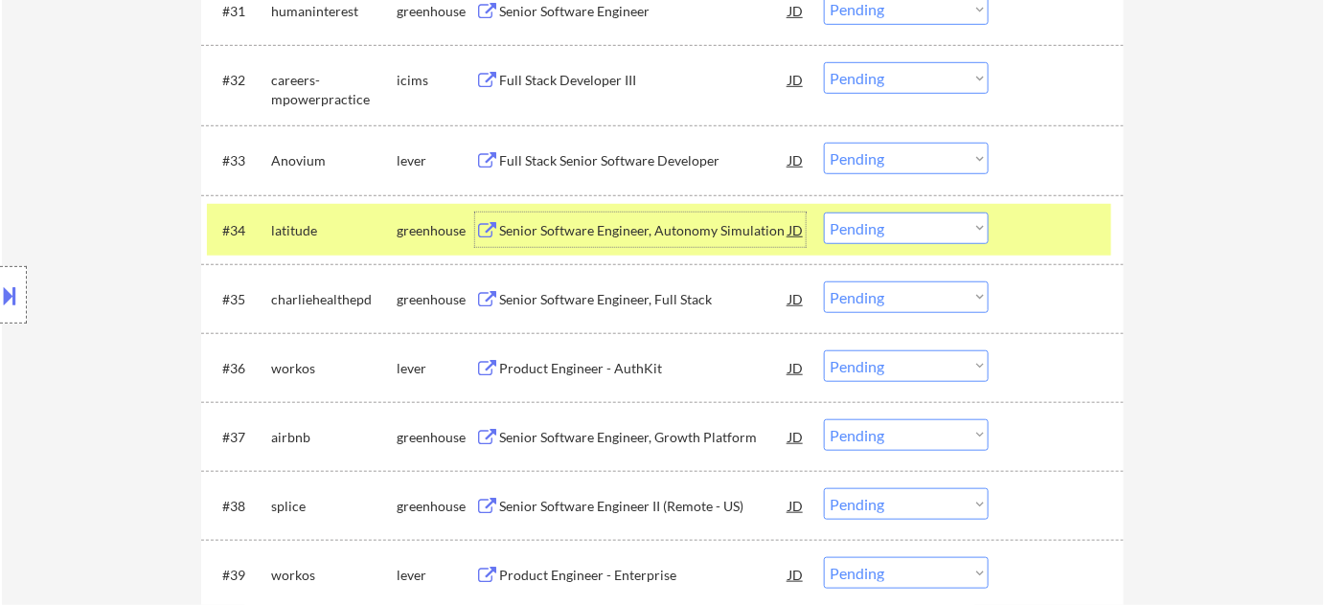
click at [891, 229] on select "Choose an option... Pending Applied Excluded (Questions) Excluded (Expired) Exc…" at bounding box center [906, 229] width 165 height 32
click at [824, 213] on select "Choose an option... Pending Applied Excluded (Questions) Excluded (Expired) Exc…" at bounding box center [906, 229] width 165 height 32
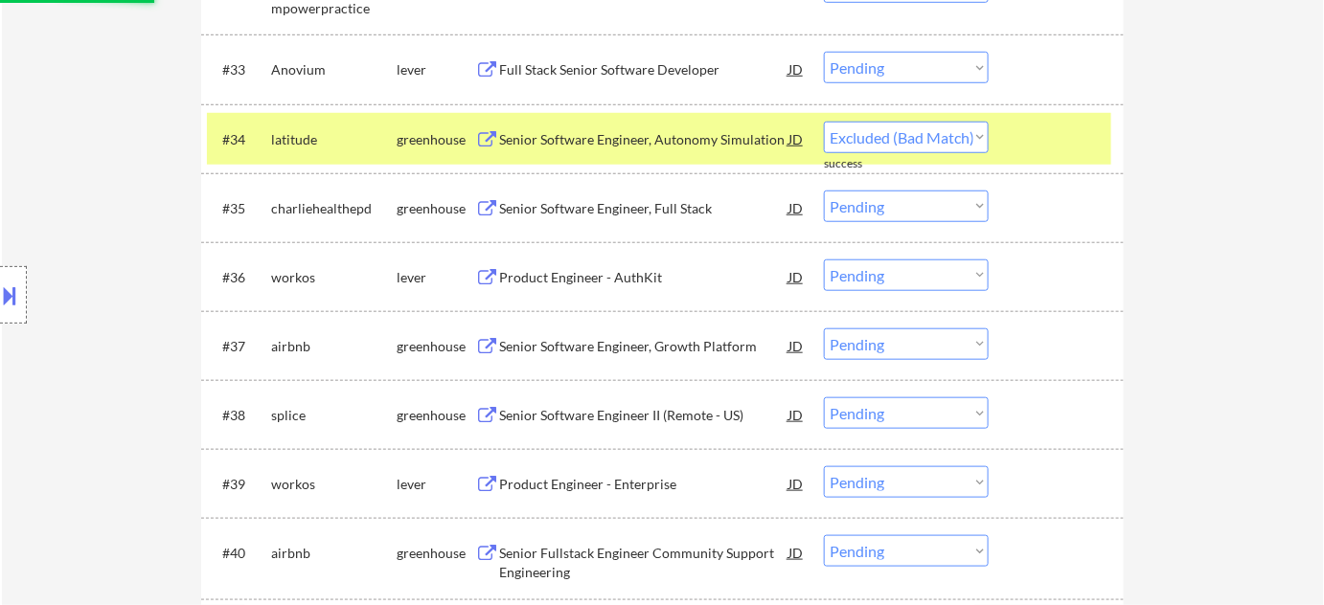
select select ""pending""
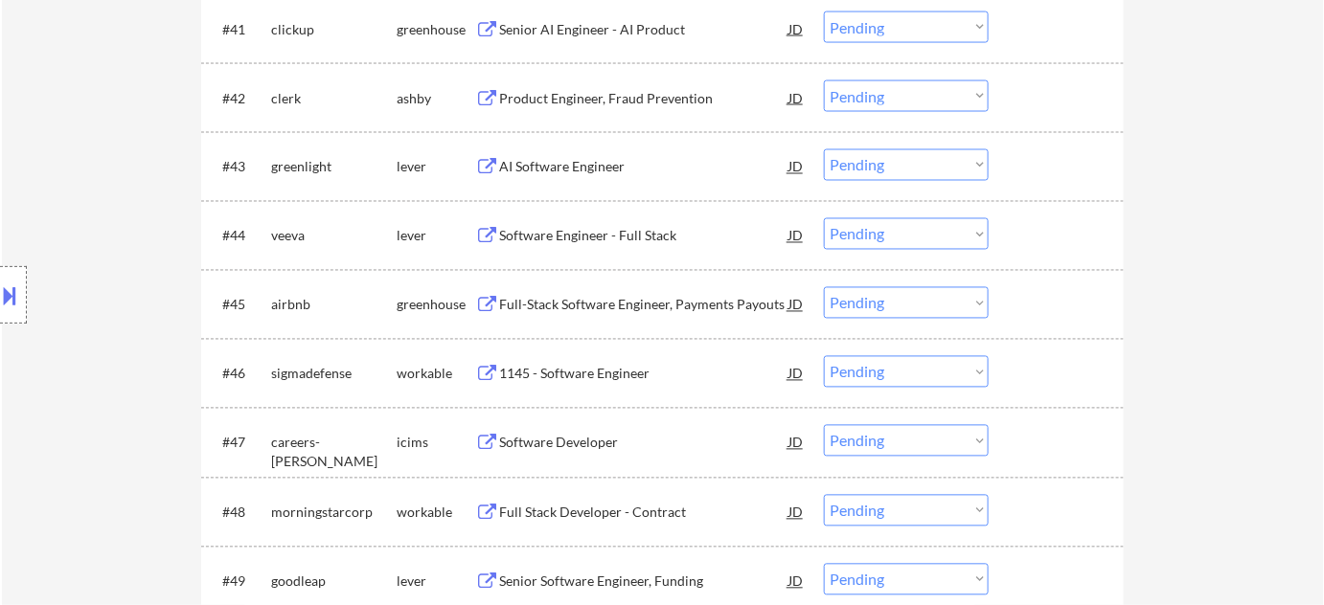
scroll to position [3571, 0]
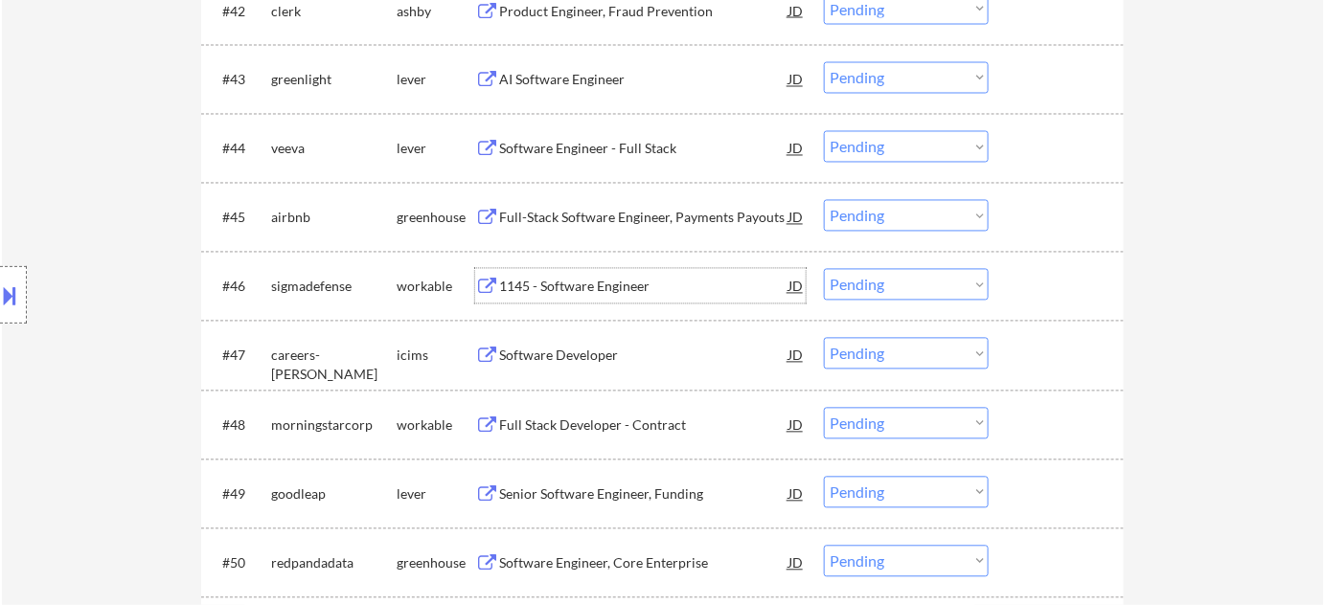
click at [554, 286] on div "1145 - Software Engineer" at bounding box center [643, 287] width 289 height 19
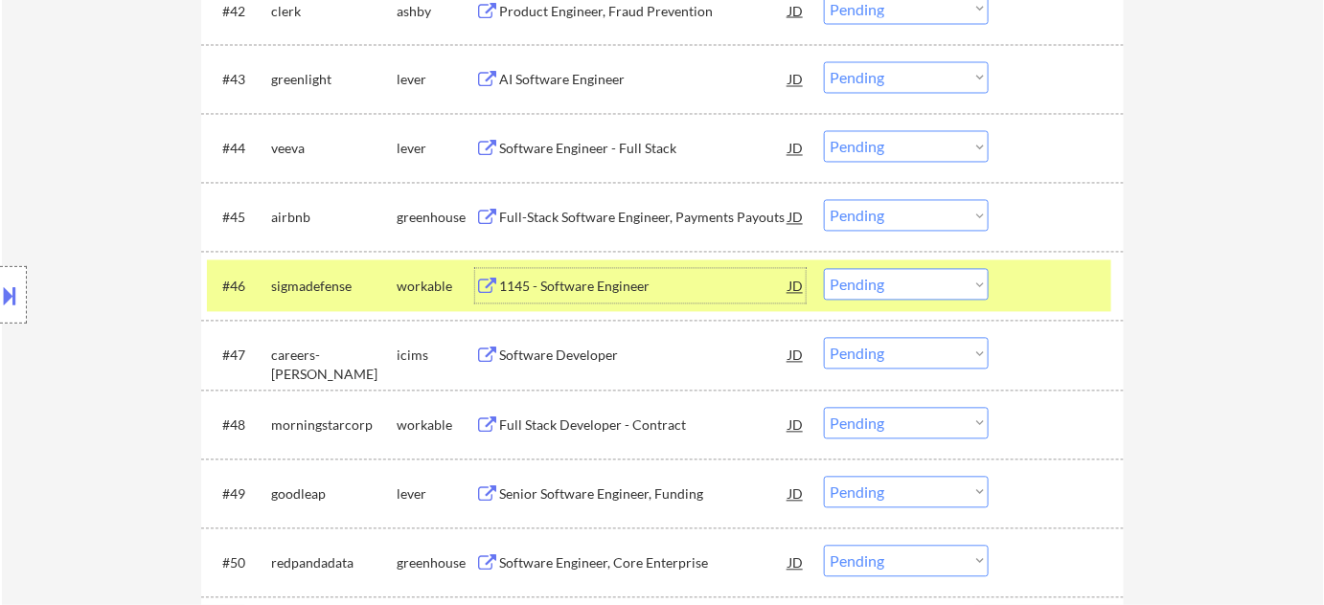
click at [848, 272] on select "Choose an option... Pending Applied Excluded (Questions) Excluded (Expired) Exc…" at bounding box center [906, 285] width 165 height 32
click at [824, 269] on select "Choose an option... Pending Applied Excluded (Questions) Excluded (Expired) Exc…" at bounding box center [906, 285] width 165 height 32
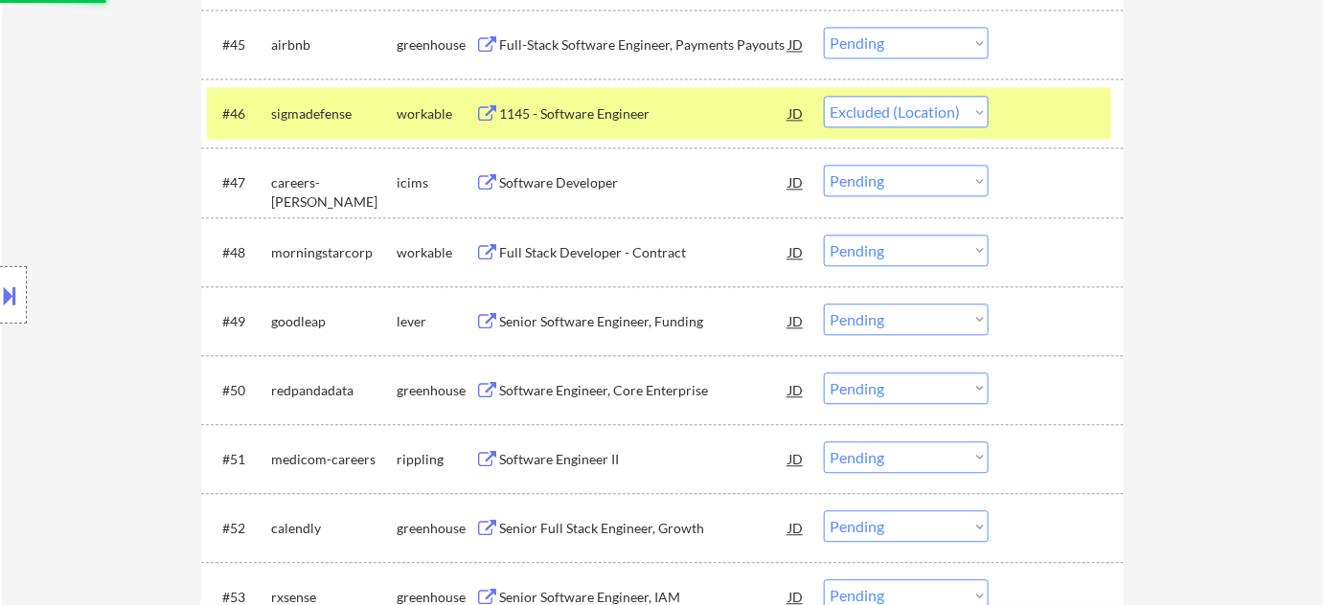
scroll to position [3745, 0]
select select ""pending""
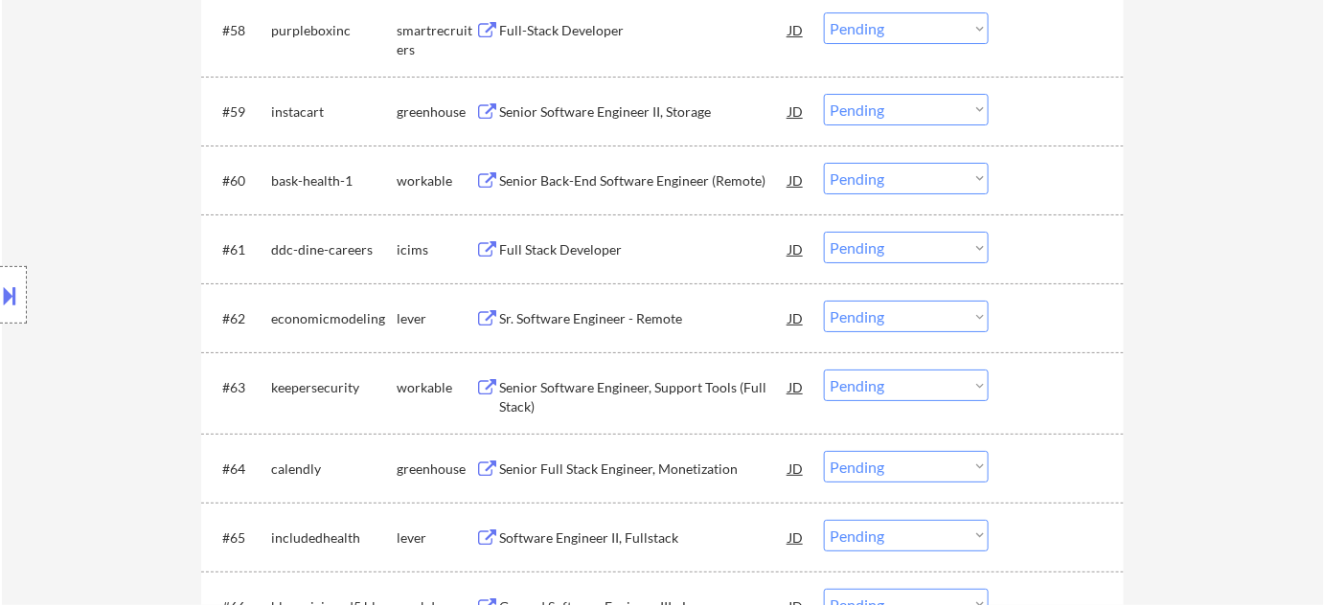
scroll to position [4790, 0]
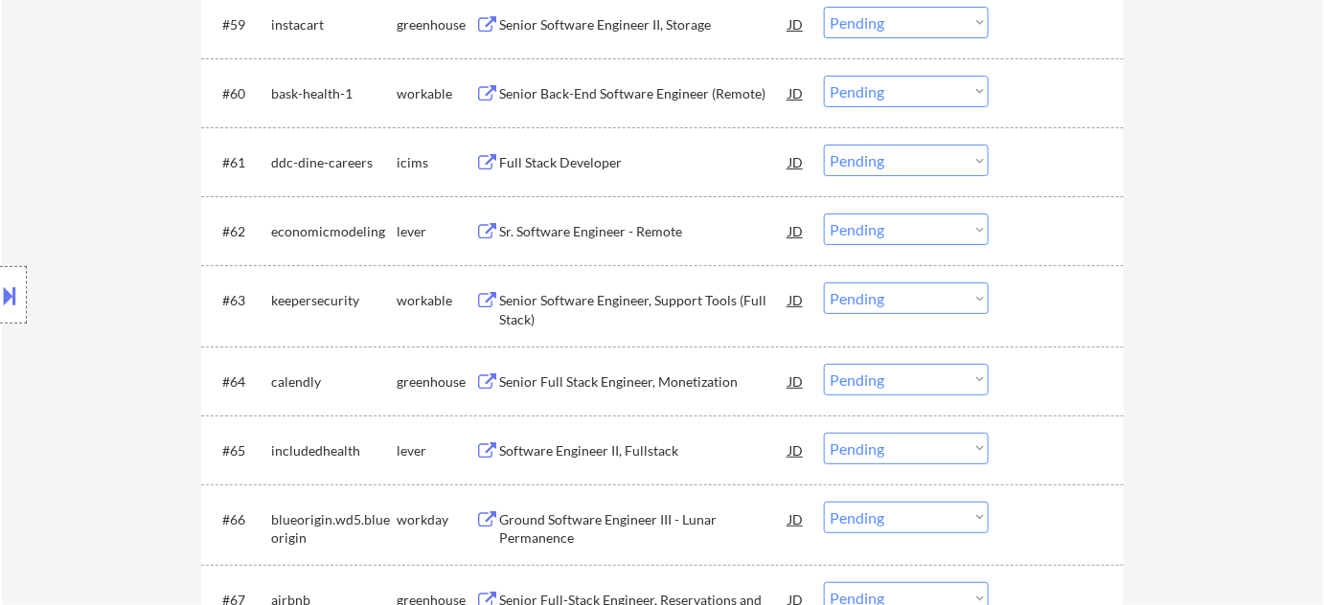
click at [611, 236] on div "Sr. Software Engineer - Remote" at bounding box center [643, 231] width 289 height 19
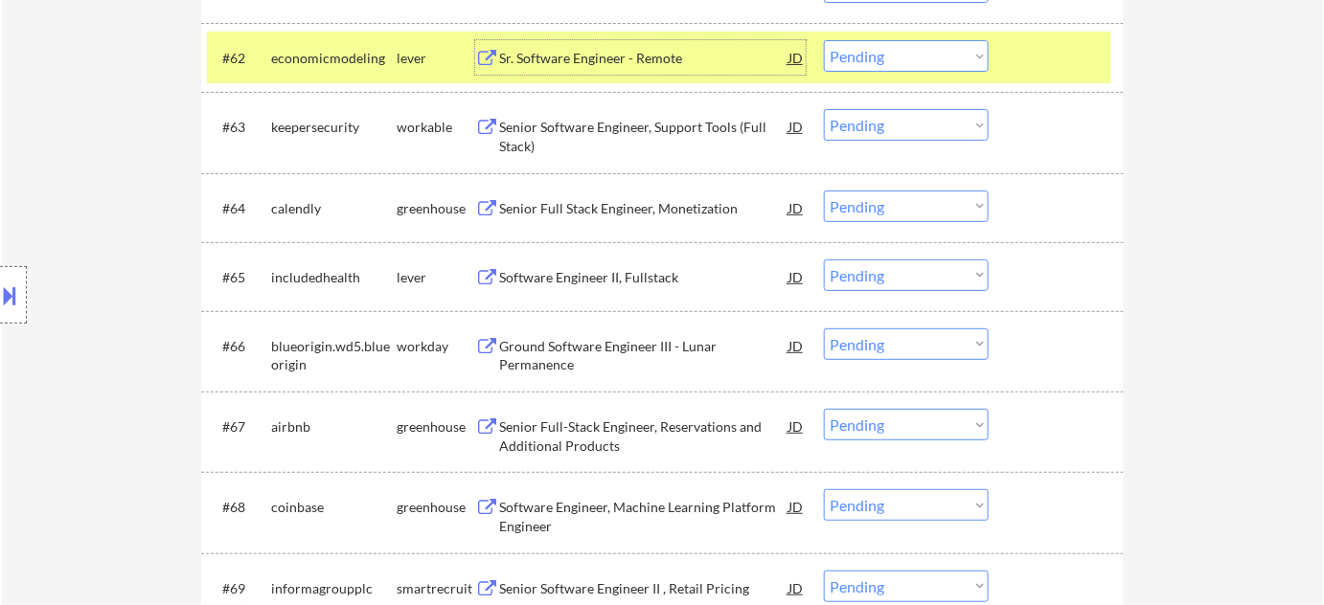
scroll to position [5051, 0]
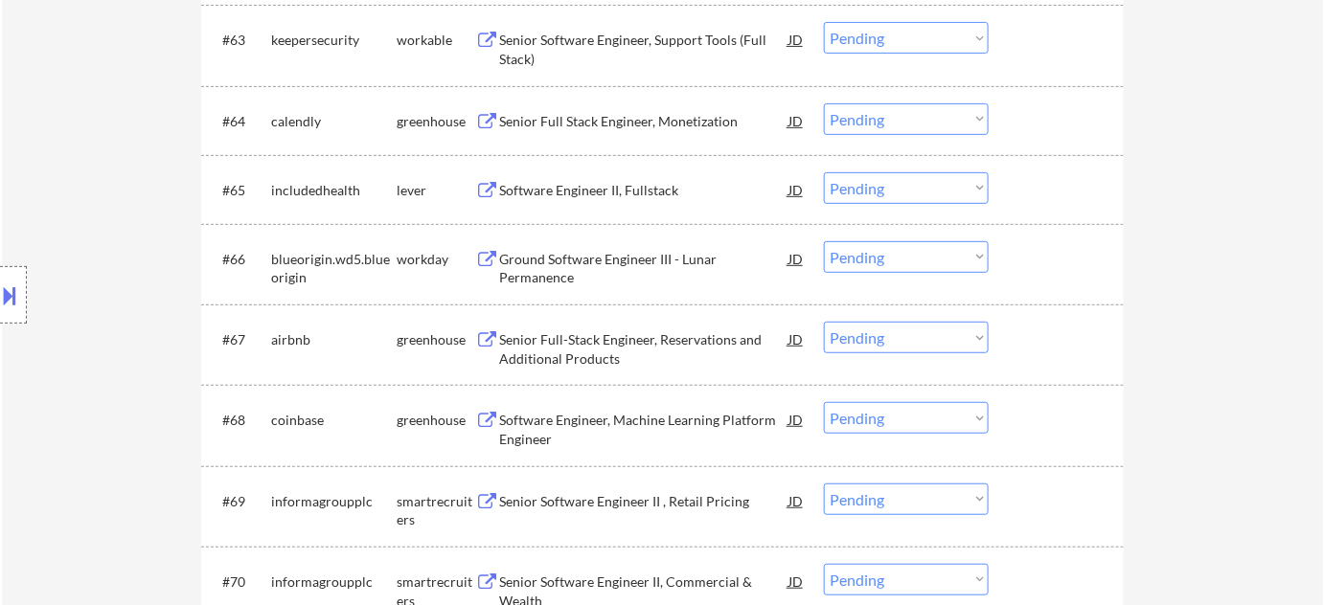
click at [548, 270] on div "Ground Software Engineer III - Lunar Permanence" at bounding box center [643, 268] width 289 height 37
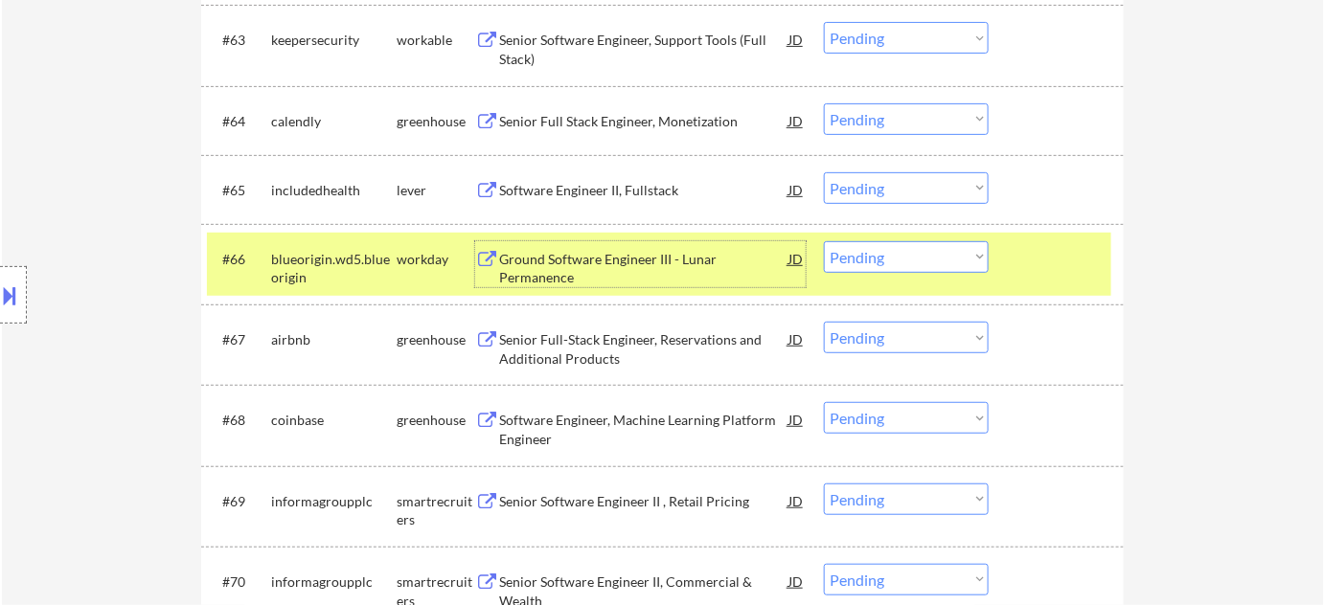
click at [917, 260] on select "Choose an option... Pending Applied Excluded (Questions) Excluded (Expired) Exc…" at bounding box center [906, 257] width 165 height 32
click at [824, 241] on select "Choose an option... Pending Applied Excluded (Questions) Excluded (Expired) Exc…" at bounding box center [906, 257] width 165 height 32
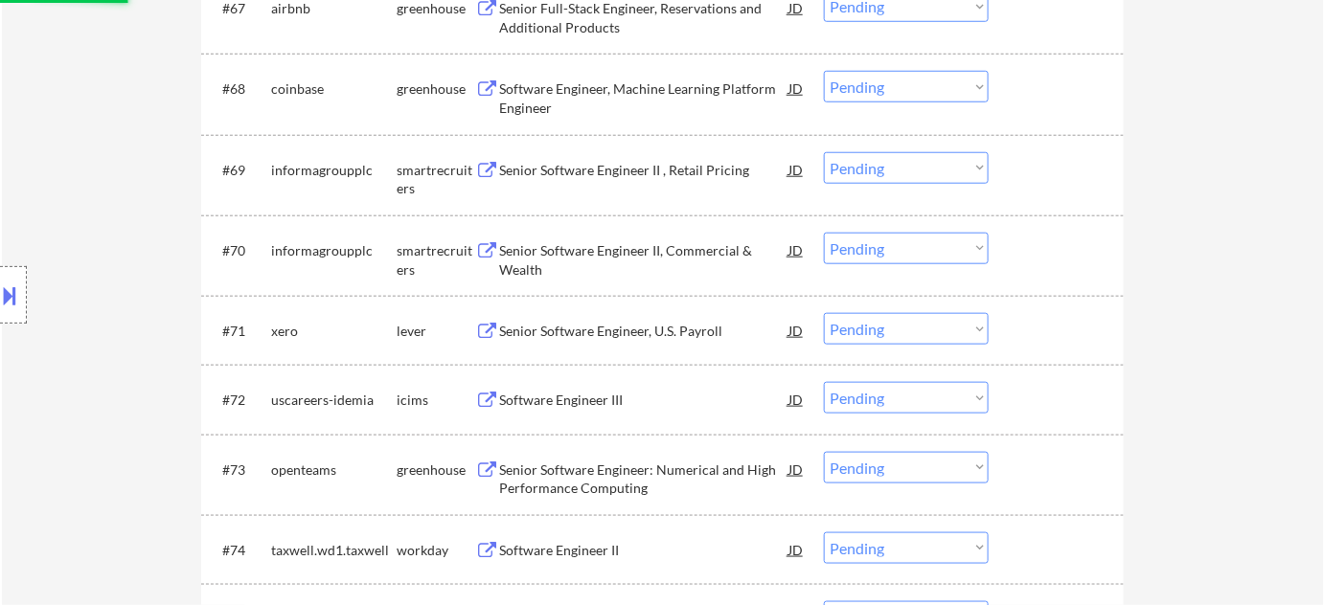
scroll to position [5400, 0]
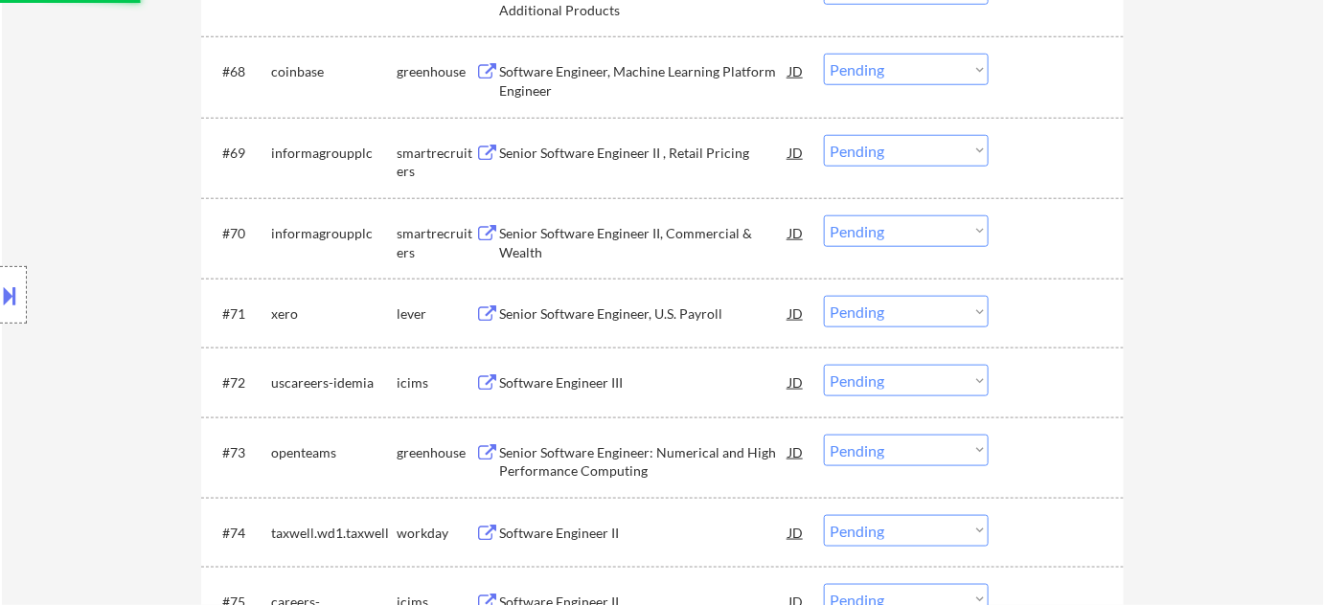
select select ""pending""
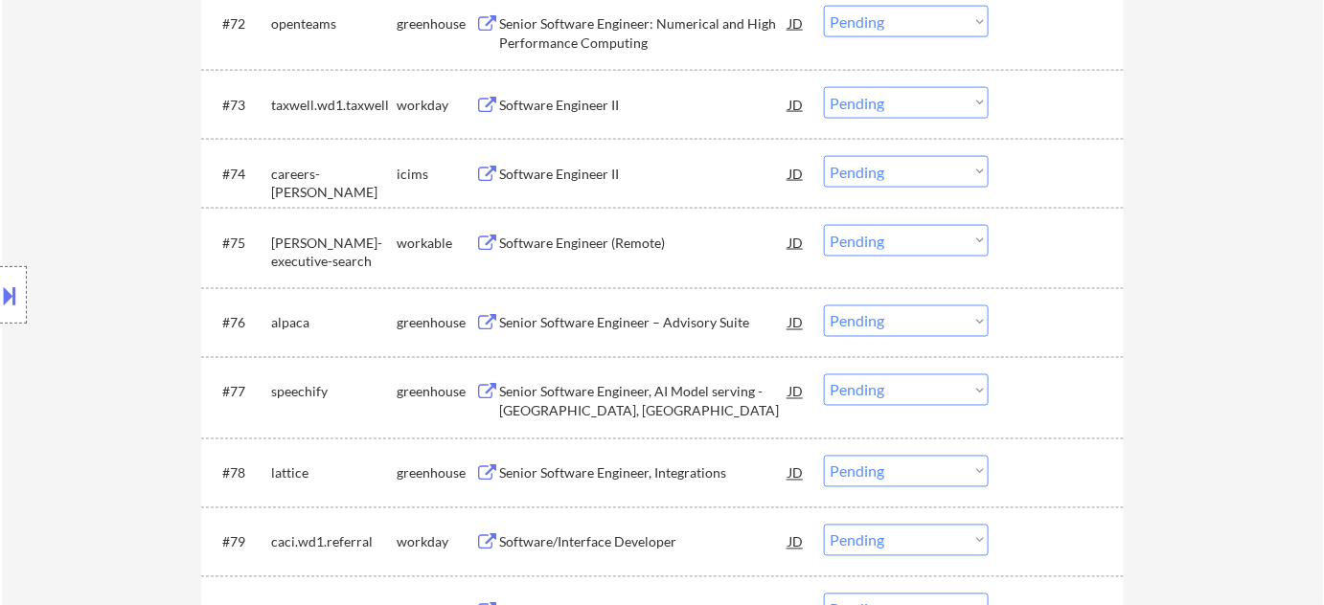
scroll to position [5748, 0]
click at [588, 318] on div "Senior Software Engineer – Advisory Suite" at bounding box center [643, 322] width 289 height 19
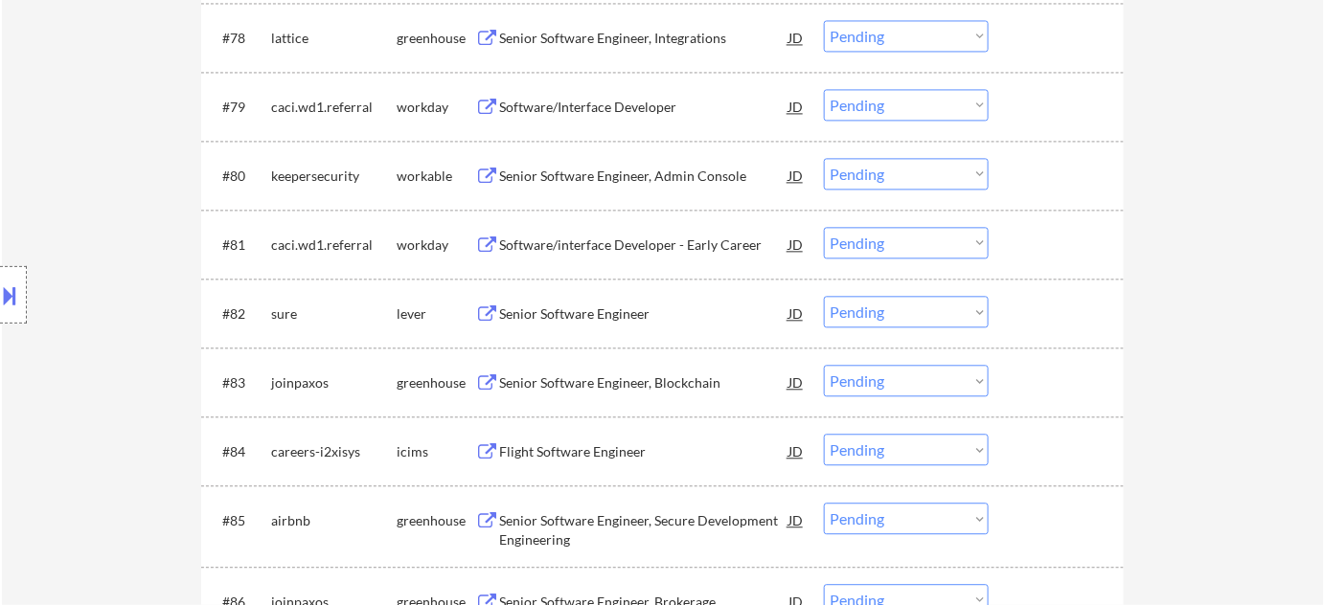
scroll to position [6271, 0]
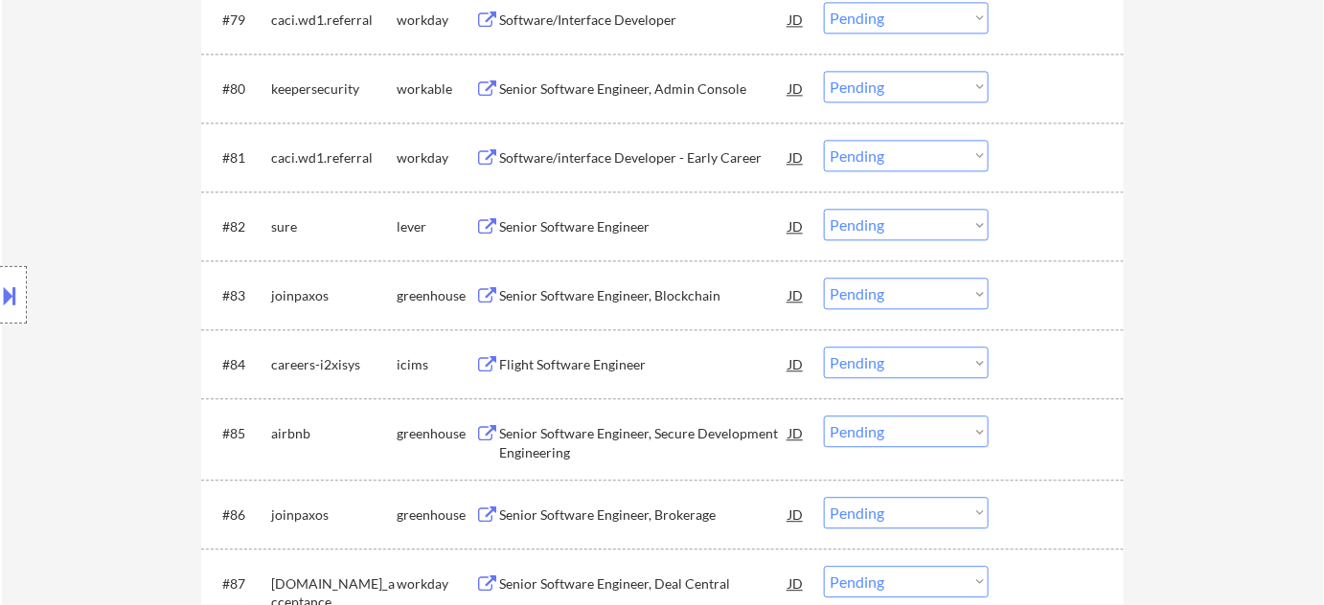
click at [578, 360] on div "Flight Software Engineer" at bounding box center [643, 364] width 289 height 19
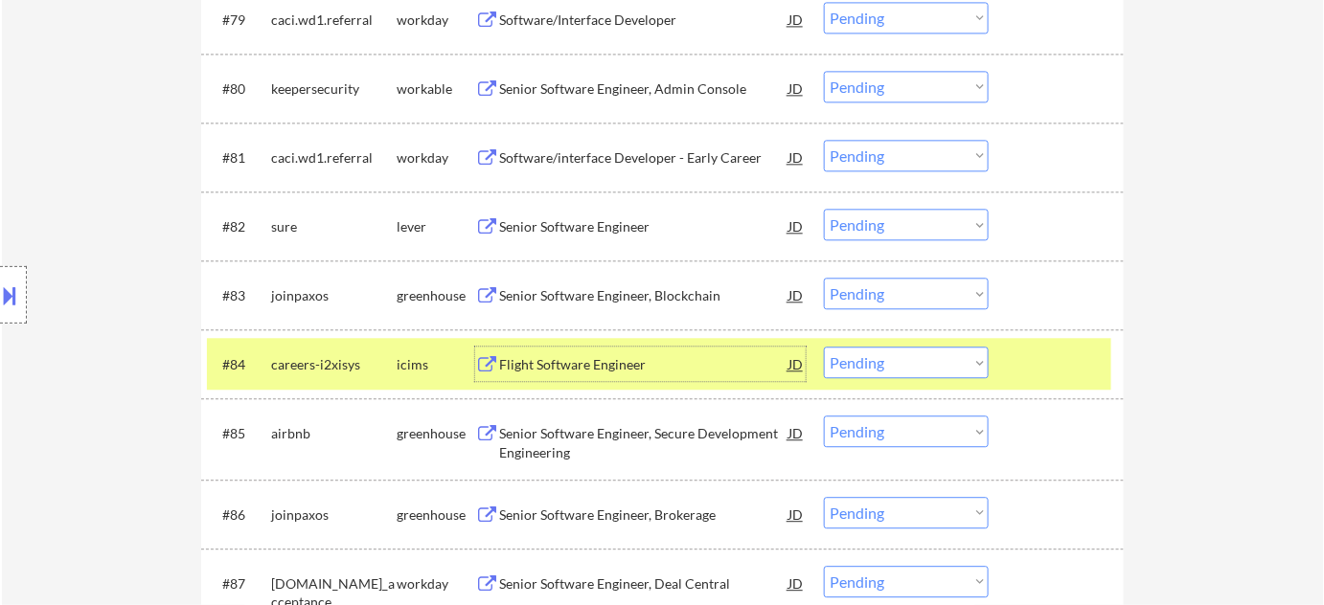
click at [920, 380] on div "#84 careers-i2xisys icims Flight Software Engineer JD Choose an option... Pendi…" at bounding box center [659, 364] width 904 height 52
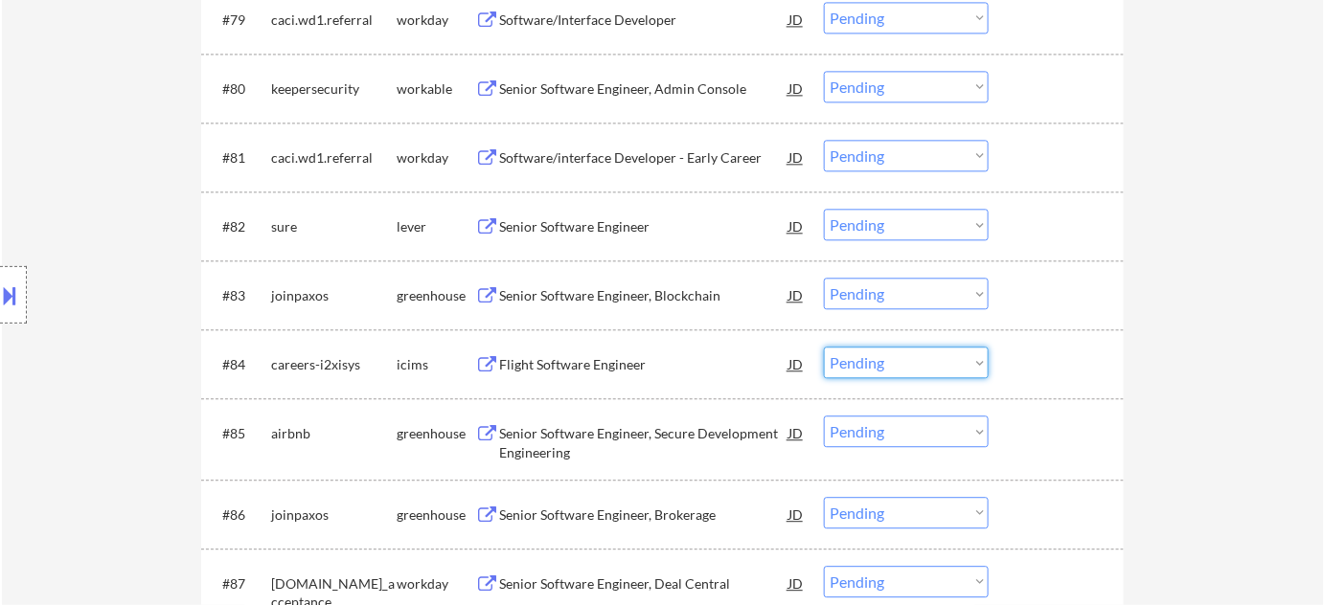
click at [937, 368] on select "Choose an option... Pending Applied Excluded (Questions) Excluded (Expired) Exc…" at bounding box center [906, 363] width 165 height 32
click at [824, 347] on select "Choose an option... Pending Applied Excluded (Questions) Excluded (Expired) Exc…" at bounding box center [906, 363] width 165 height 32
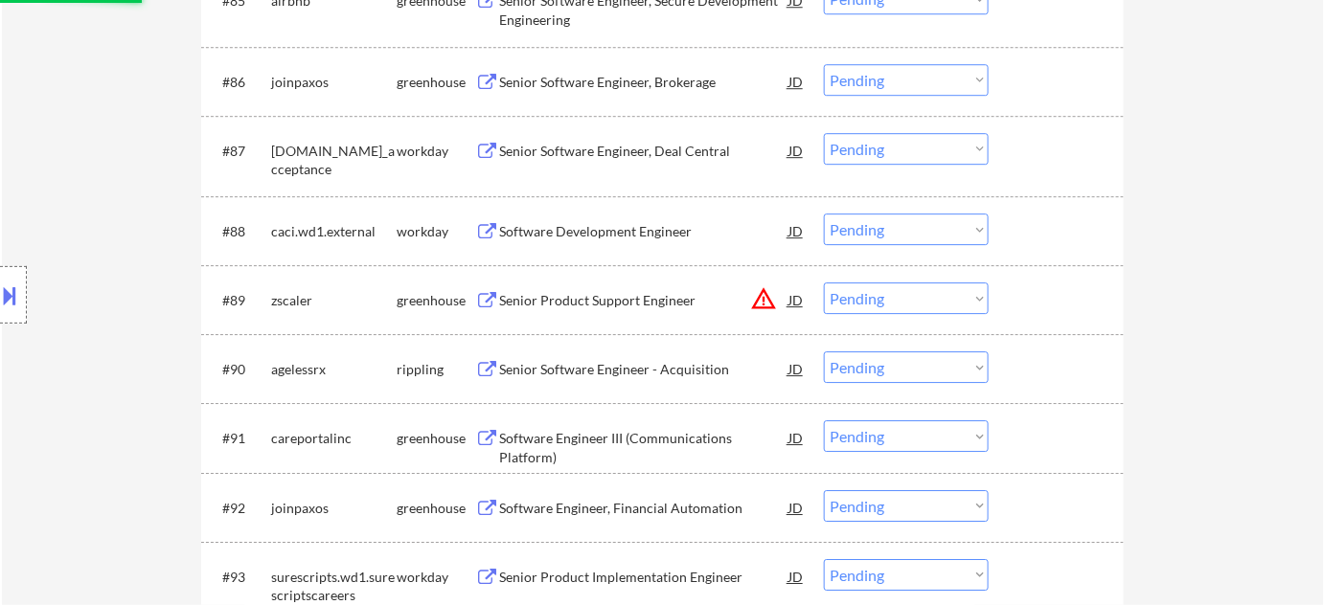
scroll to position [6706, 0]
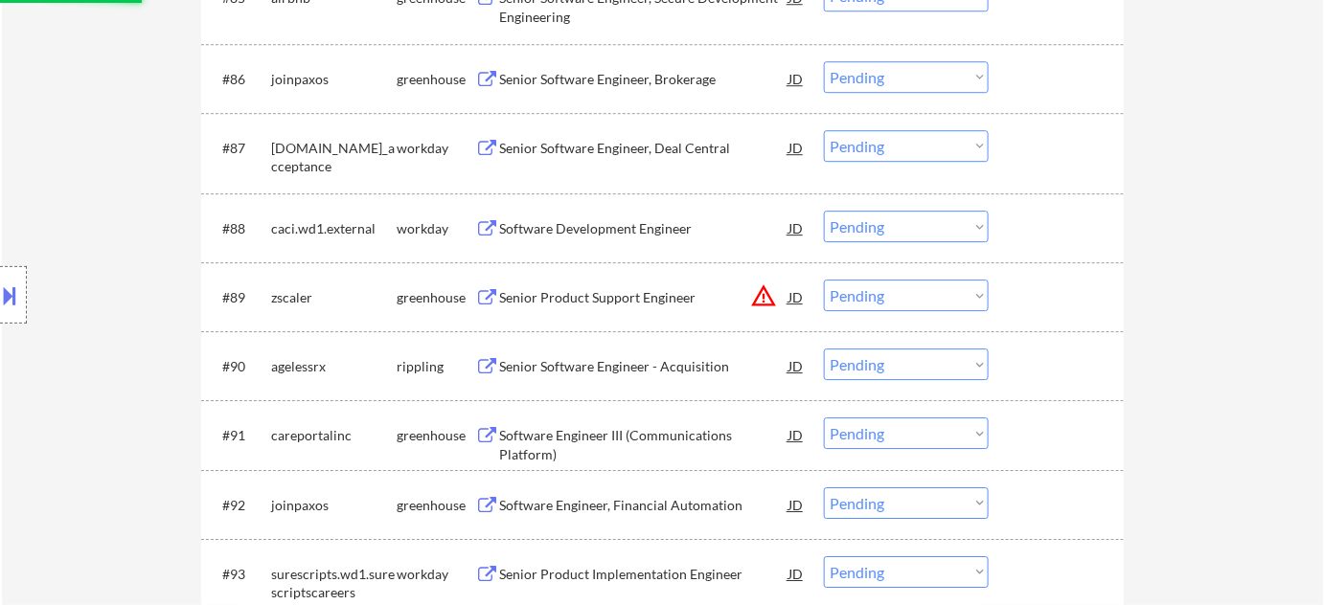
select select ""pending""
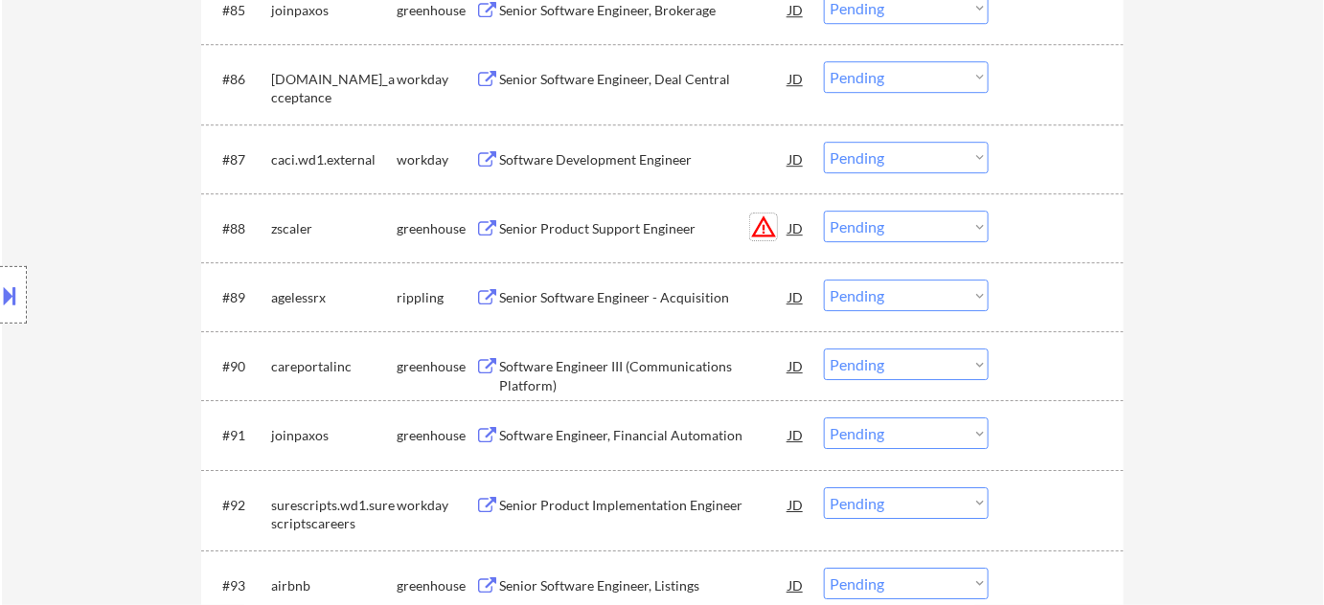
click at [753, 221] on button "warning_amber" at bounding box center [763, 227] width 27 height 27
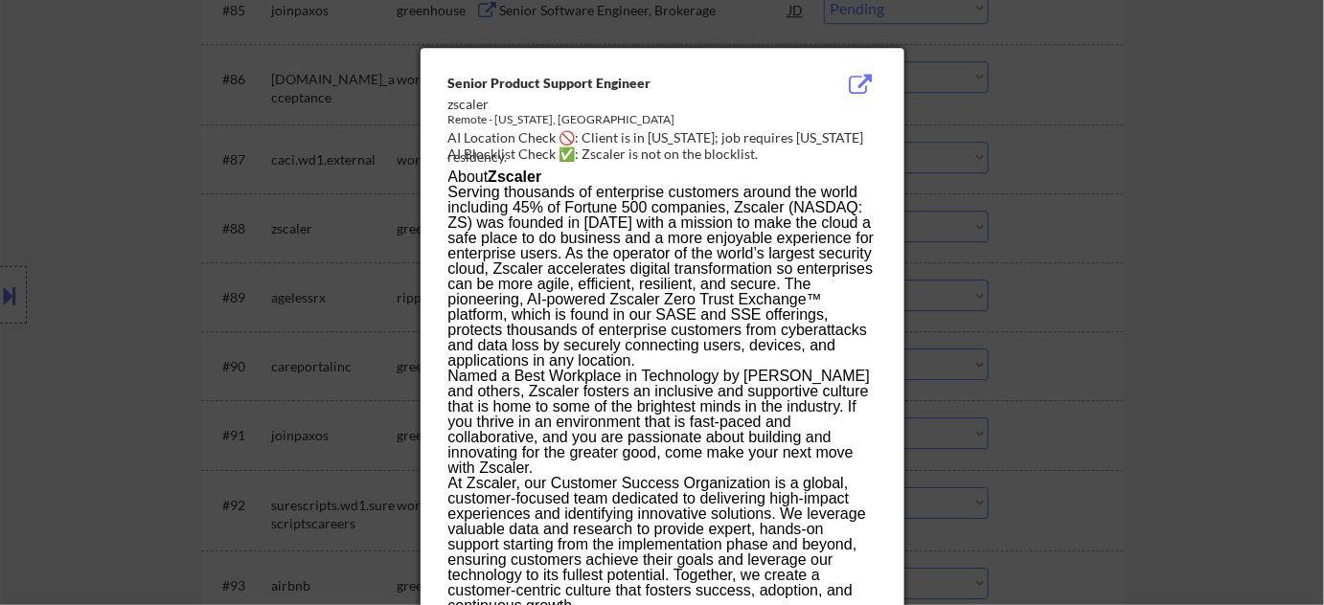
click at [1101, 286] on div at bounding box center [662, 302] width 1324 height 605
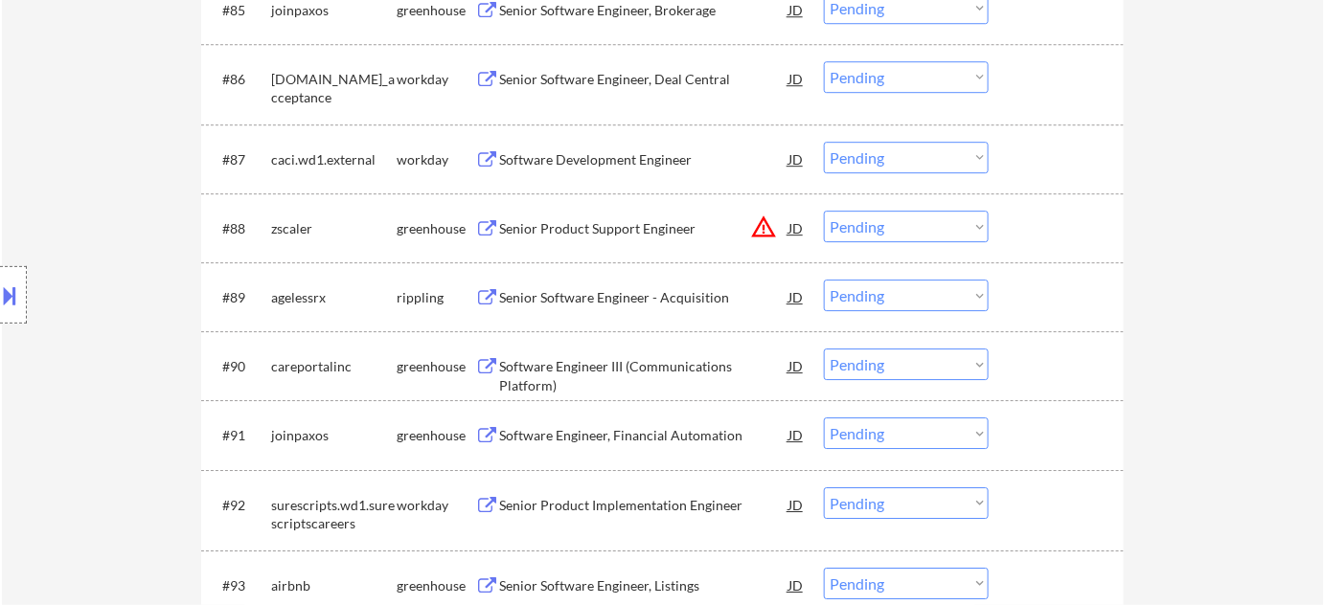
click at [934, 222] on select "Choose an option... Pending Applied Excluded (Questions) Excluded (Expired) Exc…" at bounding box center [906, 227] width 165 height 32
click at [824, 211] on select "Choose an option... Pending Applied Excluded (Questions) Excluded (Expired) Exc…" at bounding box center [906, 227] width 165 height 32
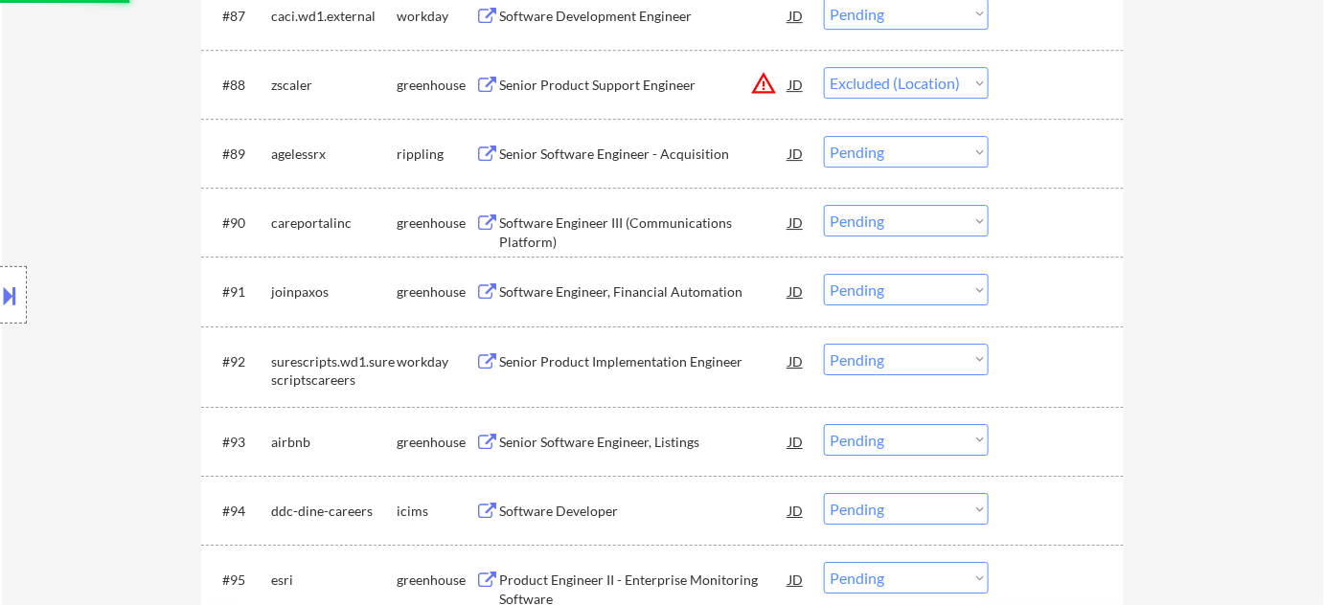
scroll to position [6880, 0]
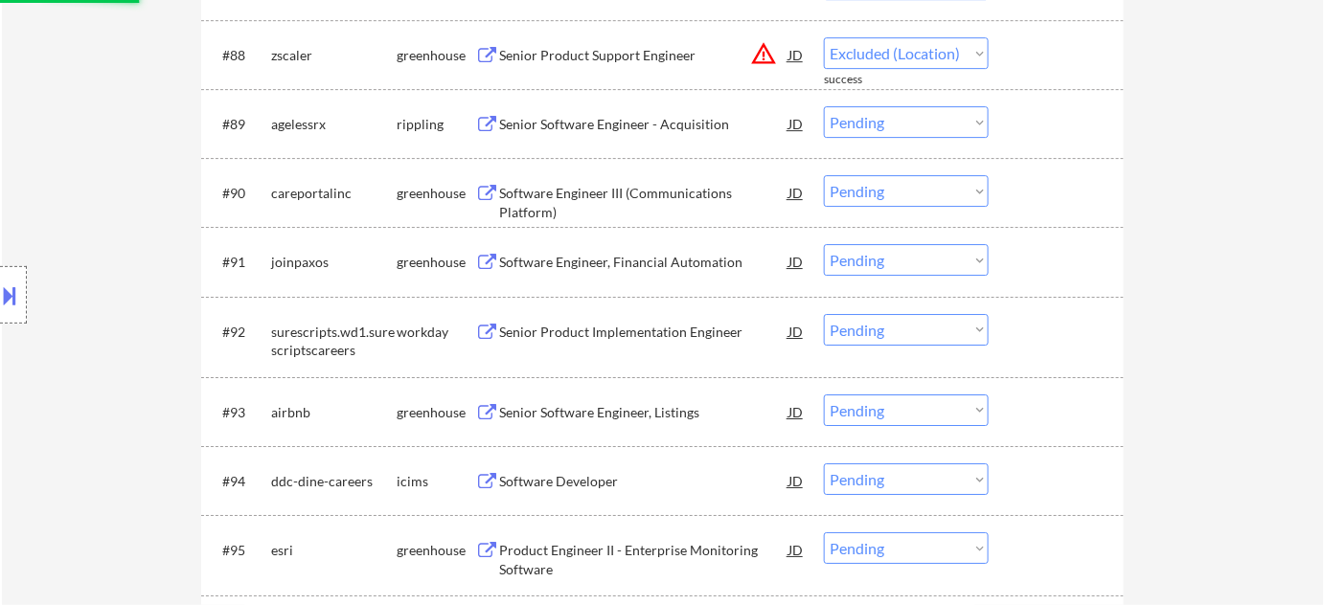
select select ""pending""
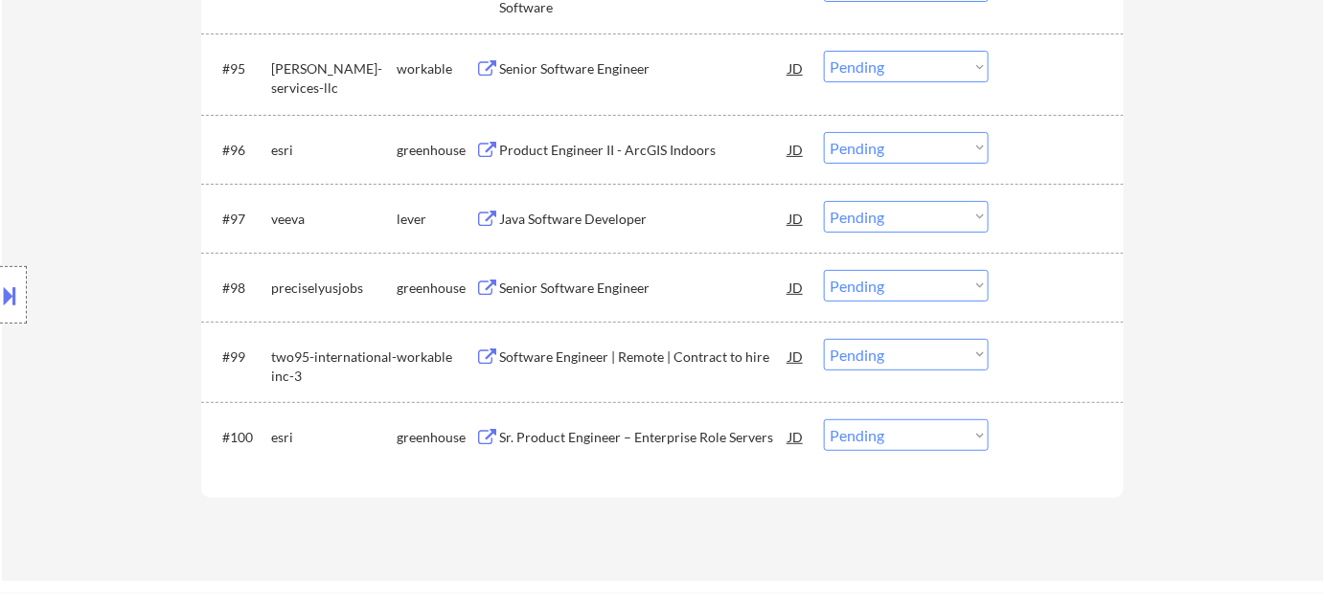
scroll to position [7403, 0]
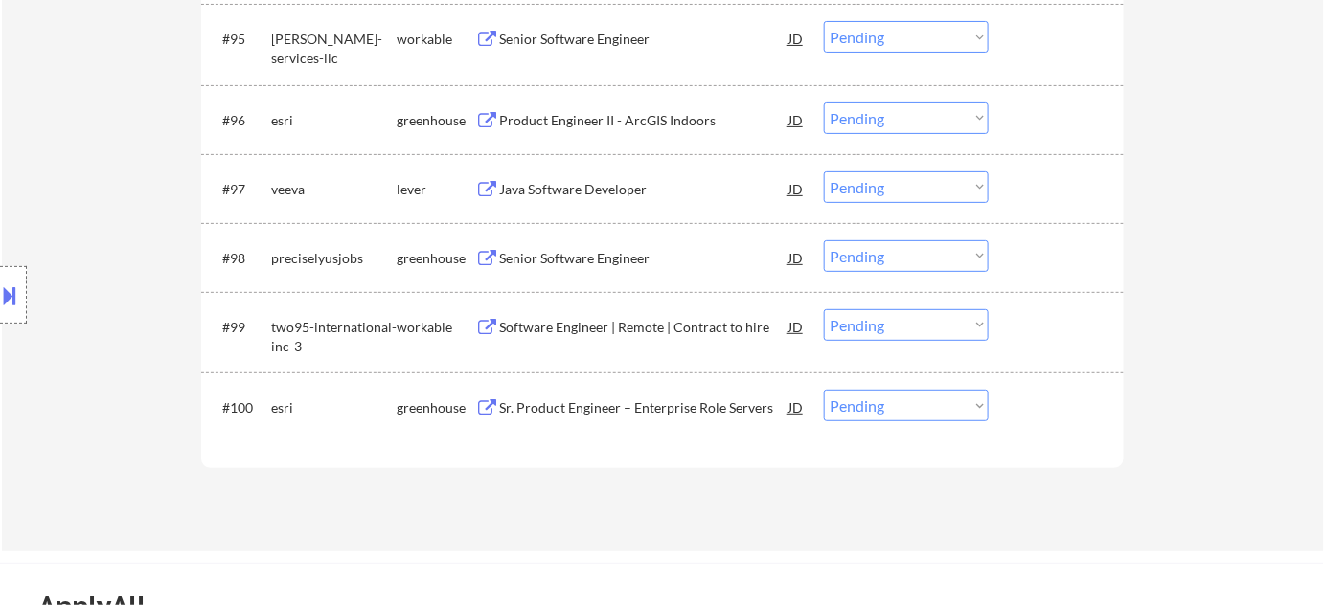
click at [585, 249] on div "Senior Software Engineer" at bounding box center [643, 258] width 289 height 19
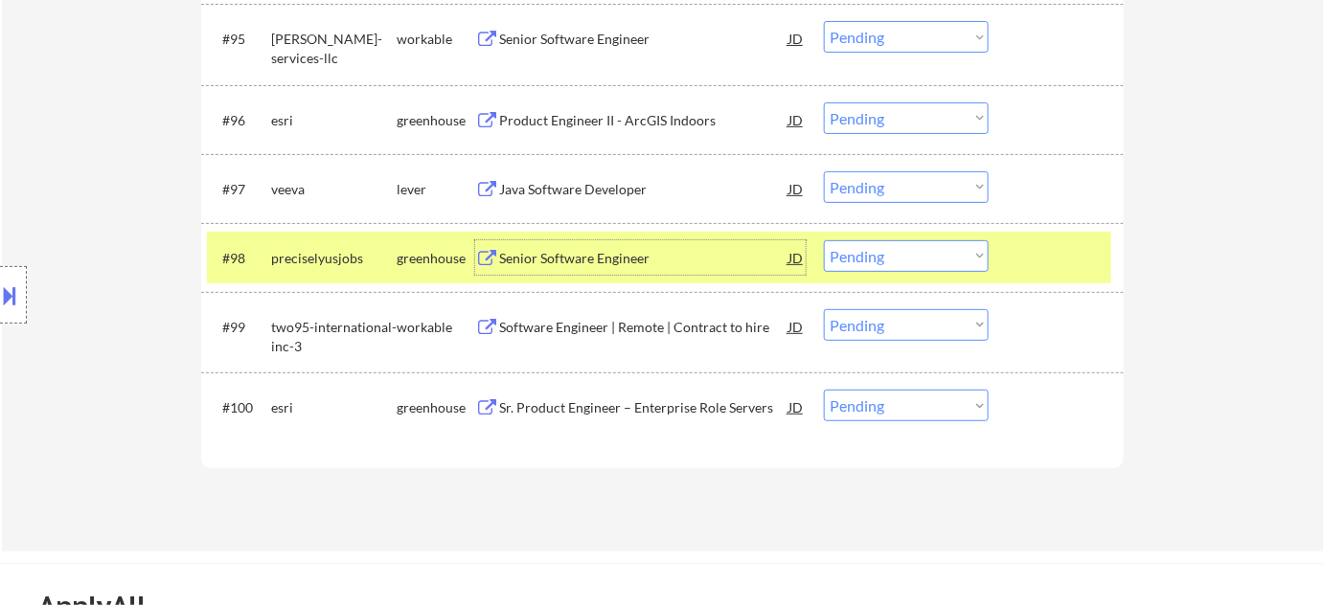
click at [869, 260] on select "Choose an option... Pending Applied Excluded (Questions) Excluded (Expired) Exc…" at bounding box center [906, 256] width 165 height 32
click at [824, 240] on select "Choose an option... Pending Applied Excluded (Questions) Excluded (Expired) Exc…" at bounding box center [906, 256] width 165 height 32
select select ""pending""
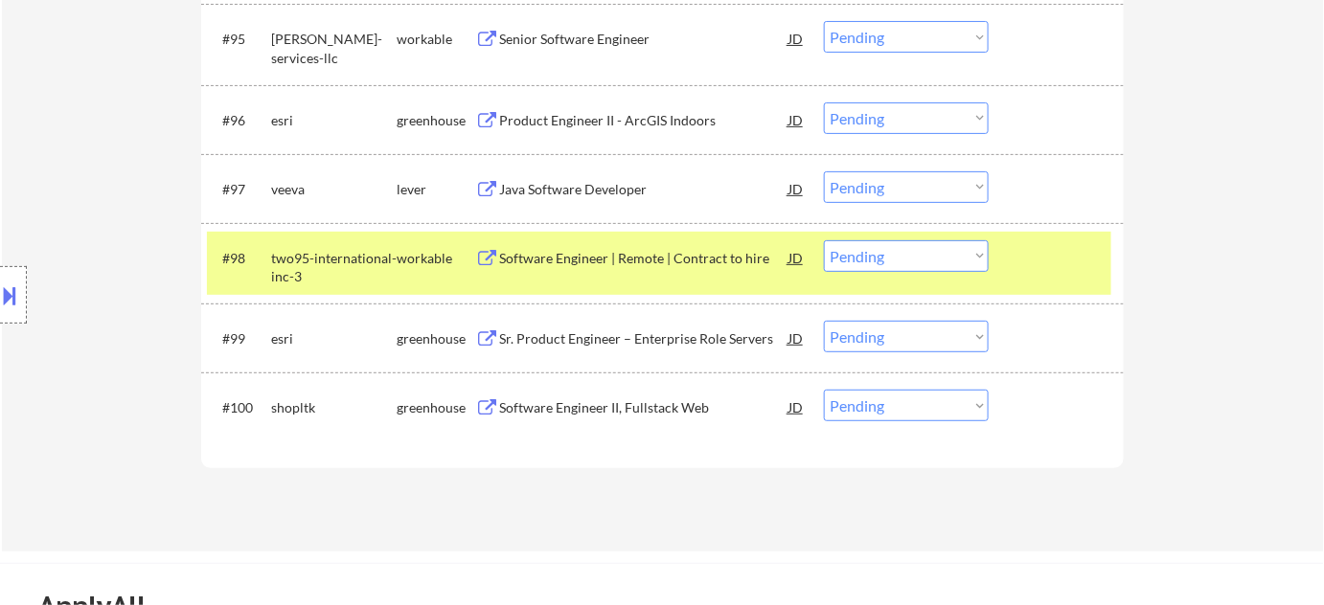
click at [613, 116] on div "Product Engineer II - ArcGIS Indoors" at bounding box center [643, 120] width 289 height 19
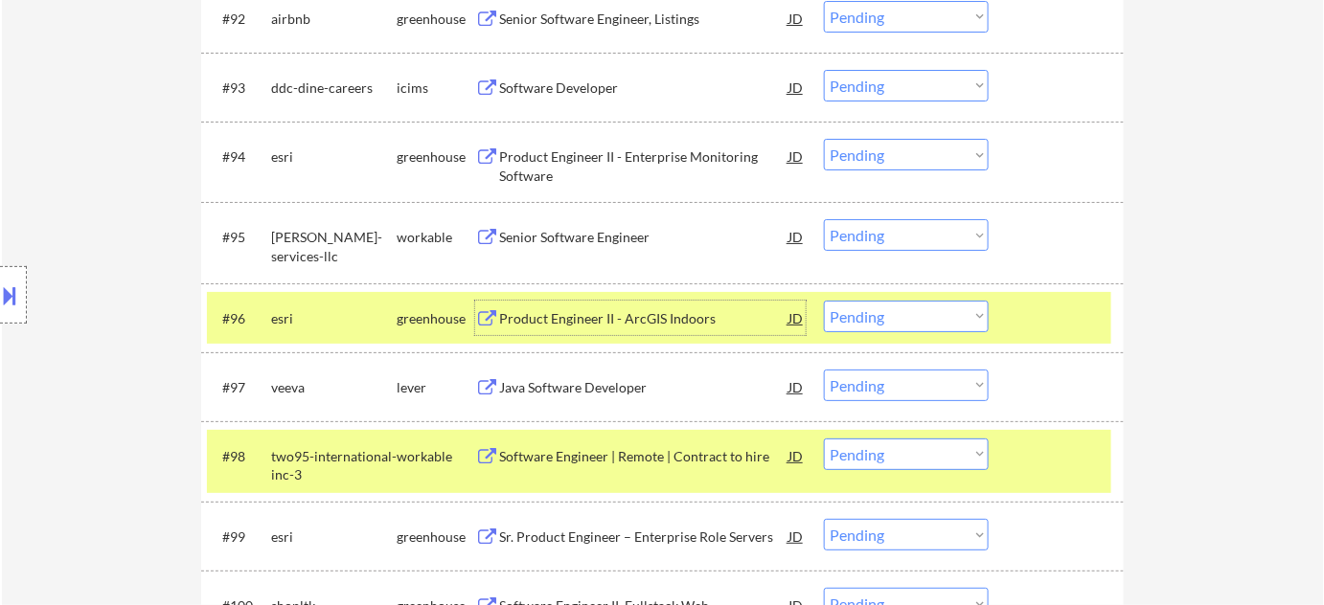
scroll to position [7141, 0]
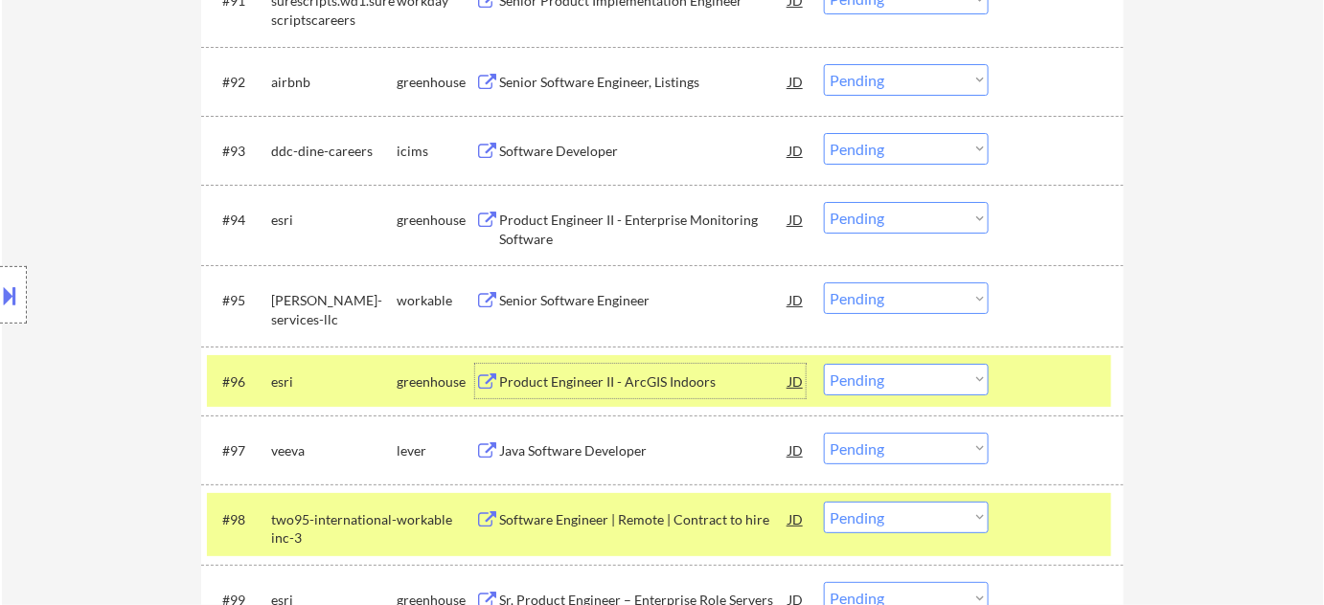
click at [556, 152] on div "Software Developer" at bounding box center [643, 151] width 289 height 19
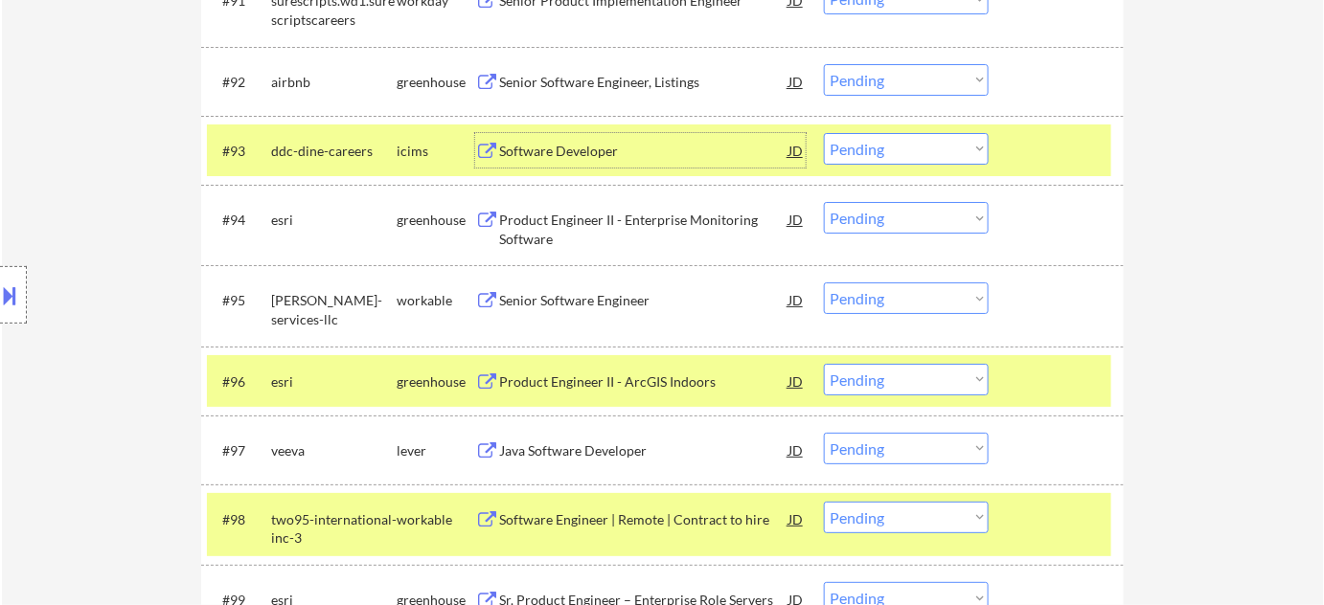
click at [934, 149] on select "Choose an option... Pending Applied Excluded (Questions) Excluded (Expired) Exc…" at bounding box center [906, 149] width 165 height 32
click at [824, 133] on select "Choose an option... Pending Applied Excluded (Questions) Excluded (Expired) Exc…" at bounding box center [906, 149] width 165 height 32
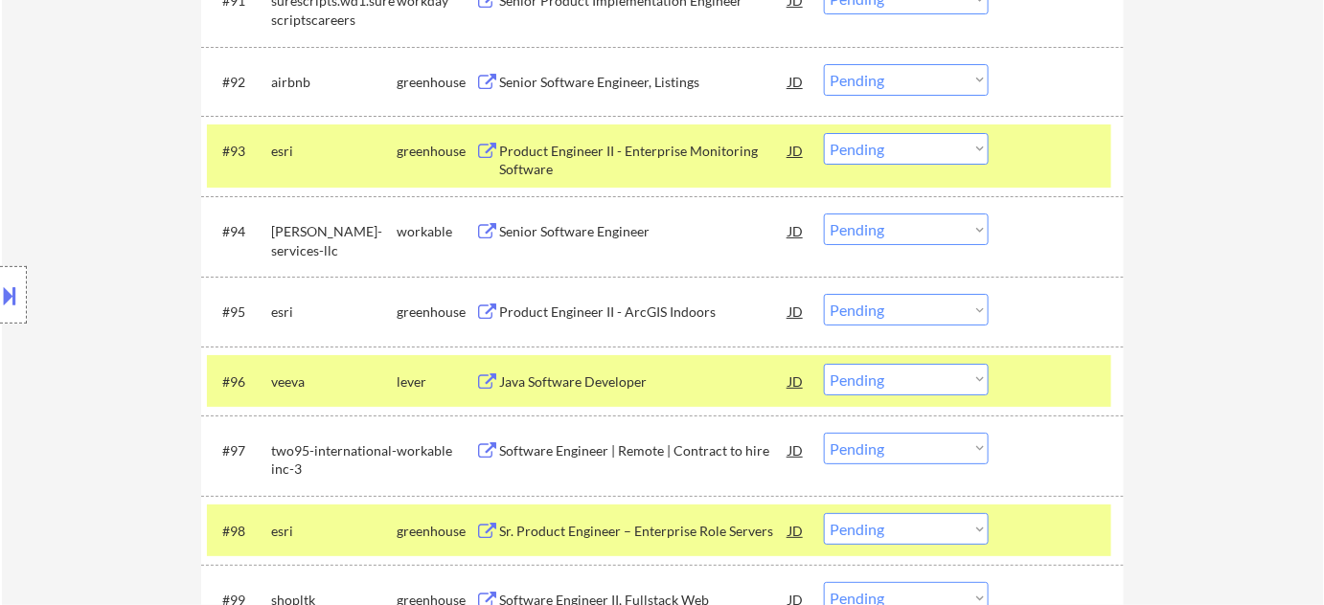
drag, startPoint x: 887, startPoint y: 147, endPoint x: 889, endPoint y: 160, distance: 13.5
click at [887, 147] on select "Choose an option... Pending Applied Excluded (Questions) Excluded (Expired) Exc…" at bounding box center [906, 149] width 165 height 32
click at [824, 133] on select "Choose an option... Pending Applied Excluded (Questions) Excluded (Expired) Exc…" at bounding box center [906, 149] width 165 height 32
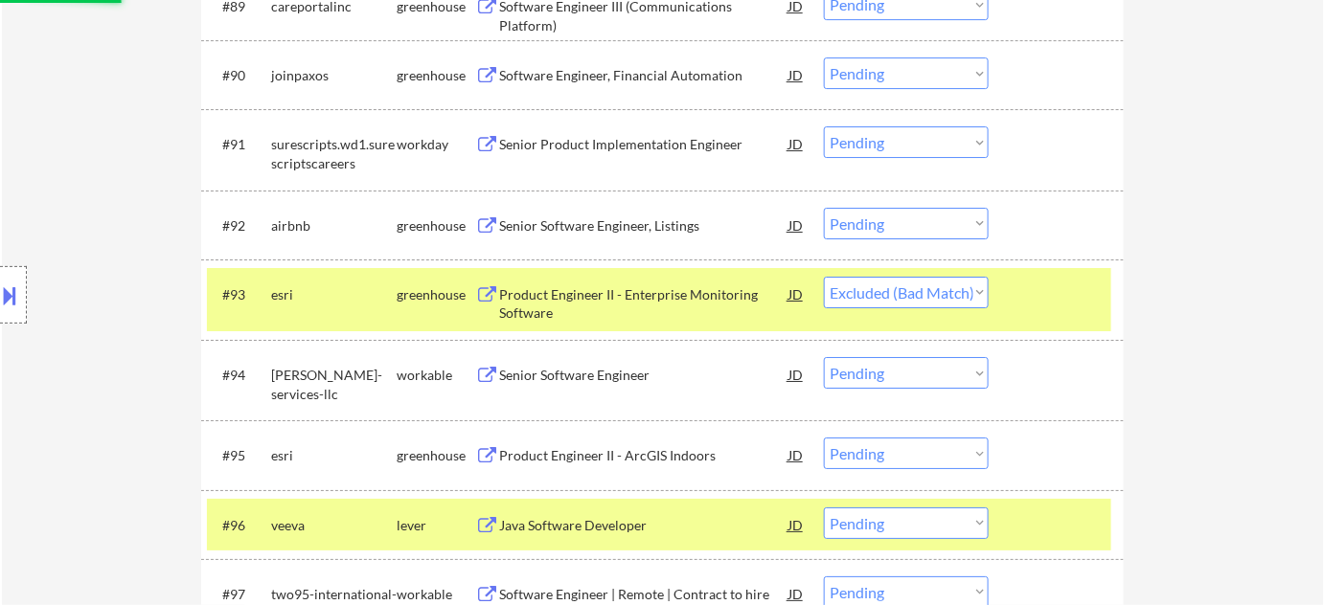
scroll to position [6967, 0]
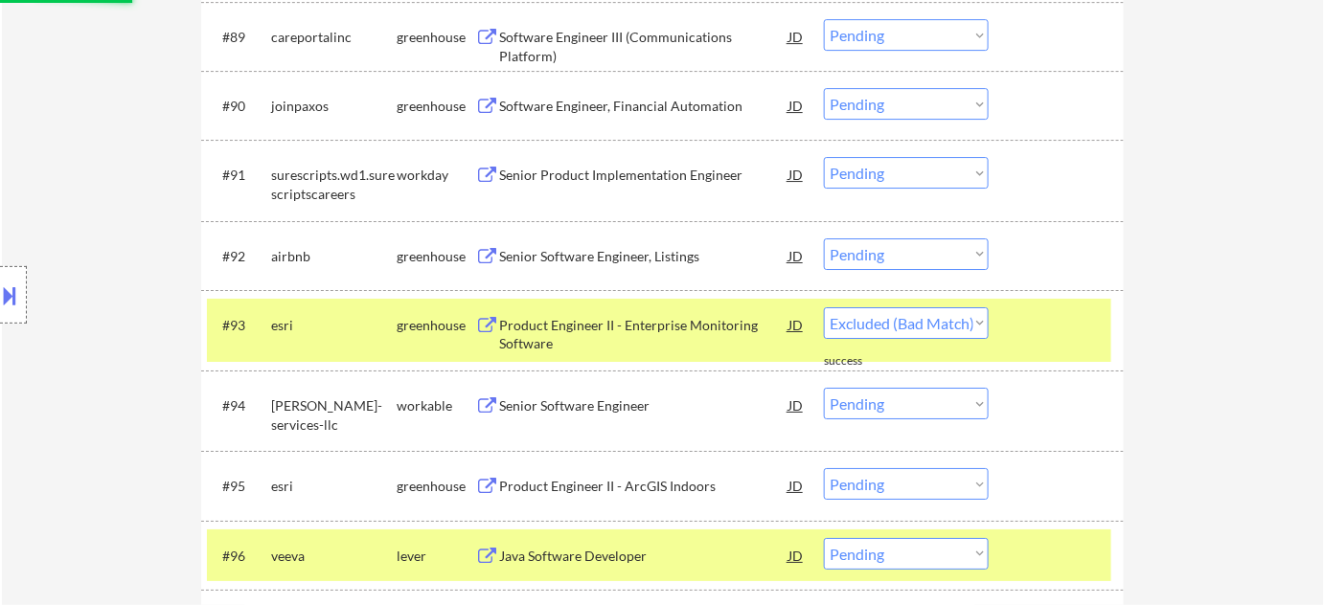
select select ""pending""
click at [646, 166] on div "Senior Product Implementation Engineer" at bounding box center [643, 175] width 289 height 19
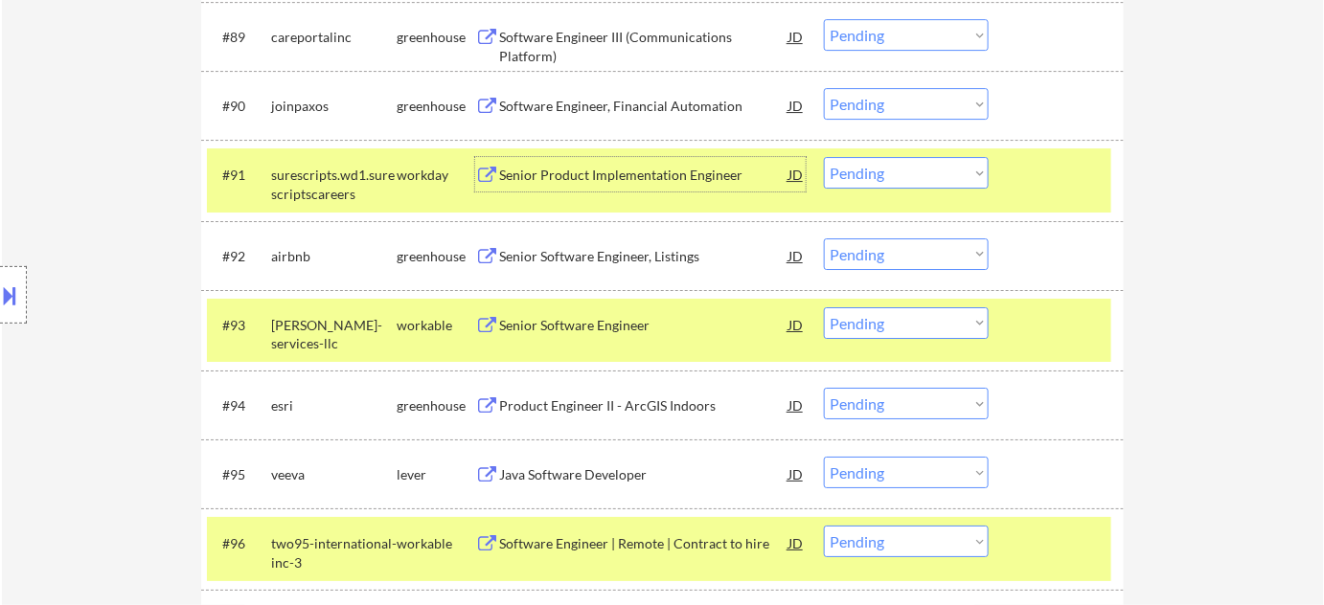
drag, startPoint x: 886, startPoint y: 180, endPoint x: 898, endPoint y: 184, distance: 12.1
click at [886, 180] on select "Choose an option... Pending Applied Excluded (Questions) Excluded (Expired) Exc…" at bounding box center [906, 173] width 165 height 32
click at [824, 157] on select "Choose an option... Pending Applied Excluded (Questions) Excluded (Expired) Exc…" at bounding box center [906, 173] width 165 height 32
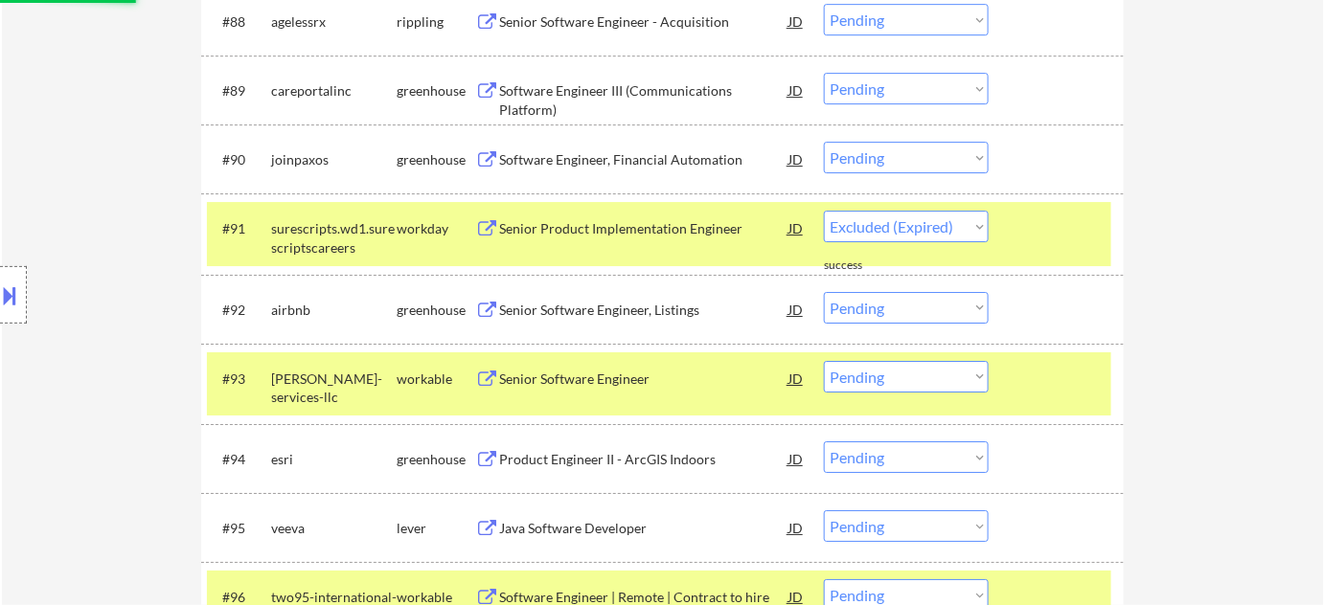
select select ""pending""
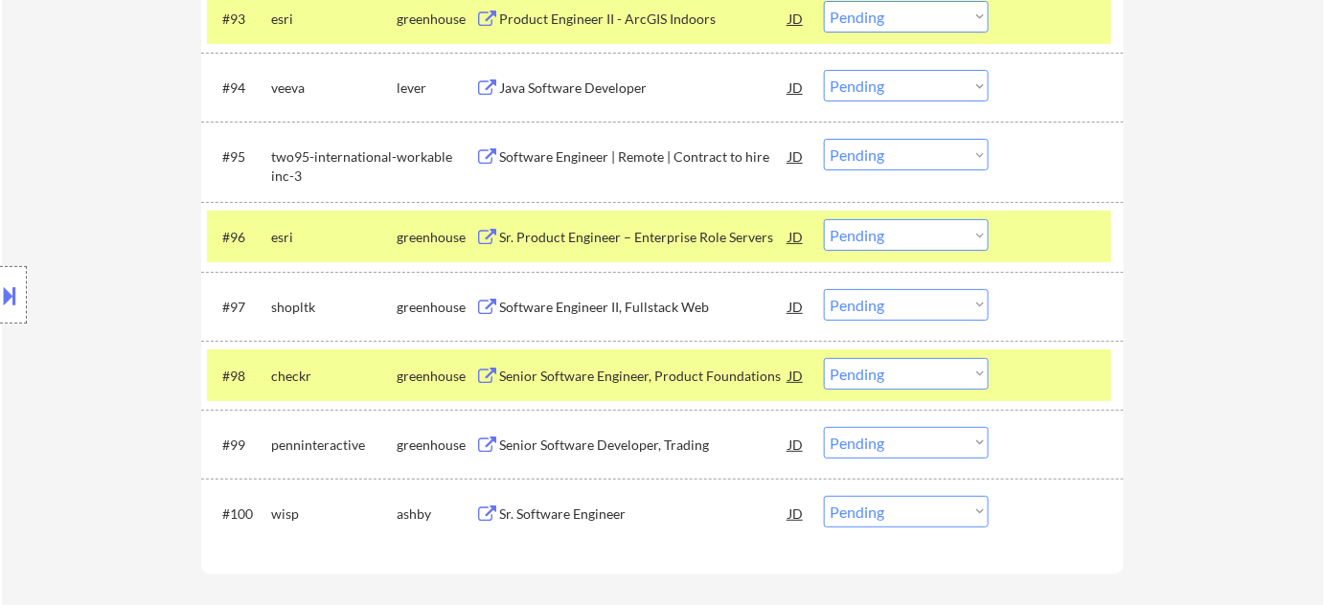
scroll to position [7316, 0]
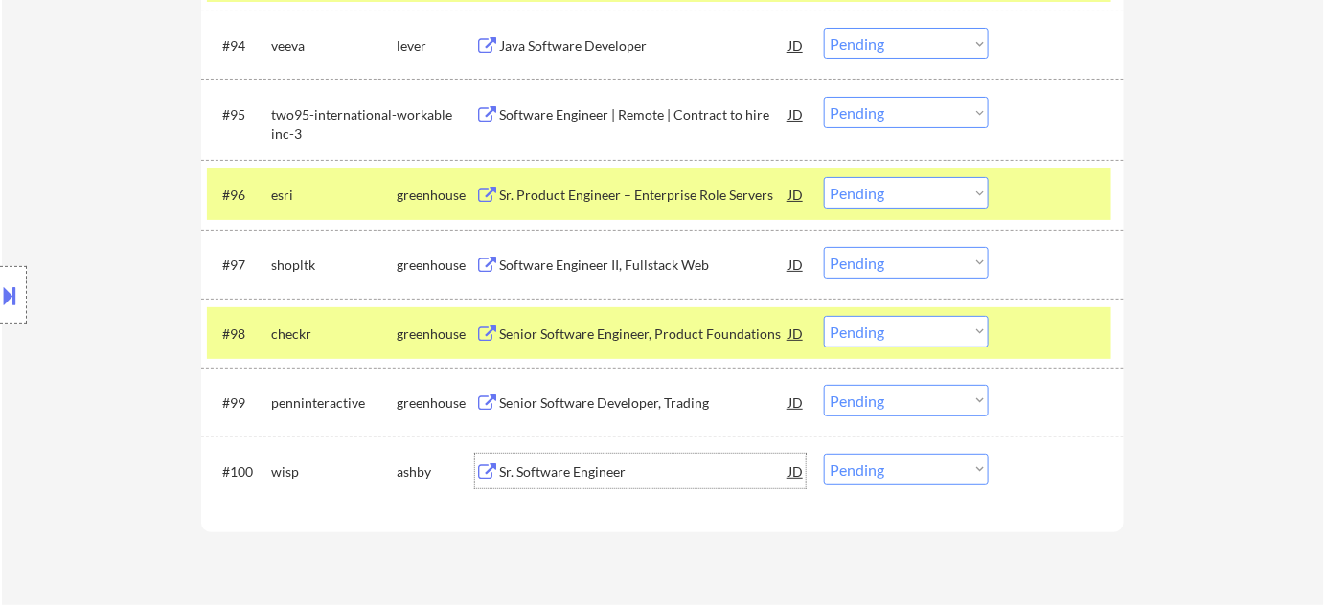
click at [594, 475] on div "Sr. Software Engineer" at bounding box center [643, 472] width 289 height 19
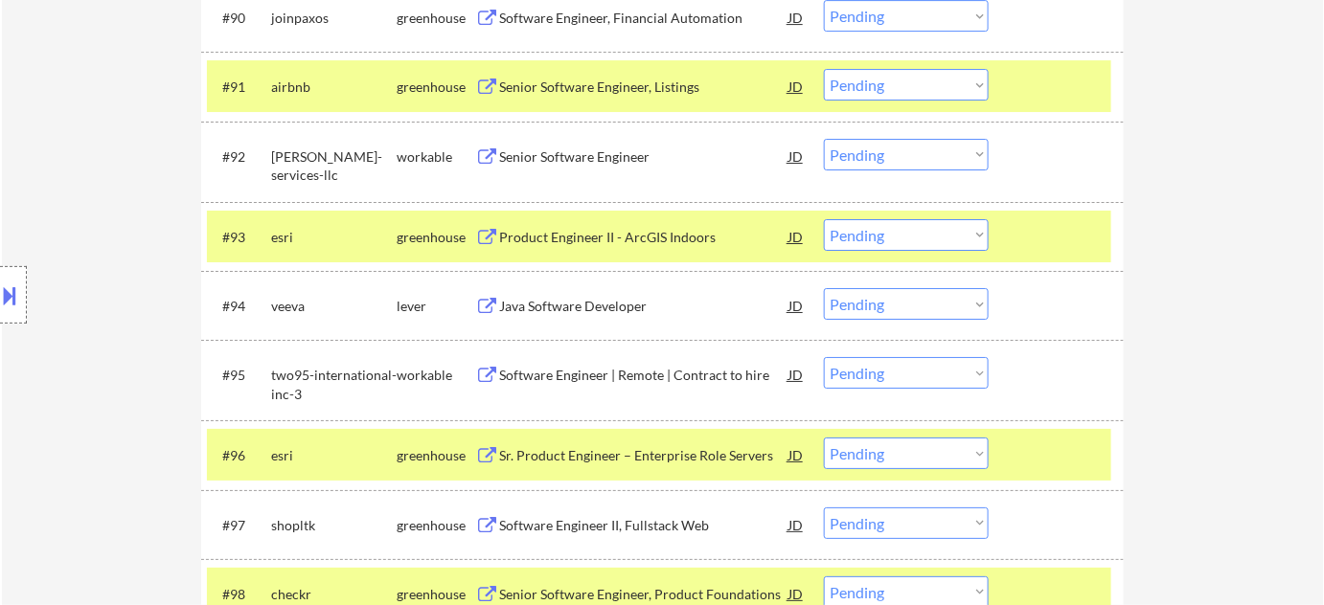
scroll to position [7054, 0]
click at [597, 319] on div "Java Software Developer" at bounding box center [643, 306] width 289 height 34
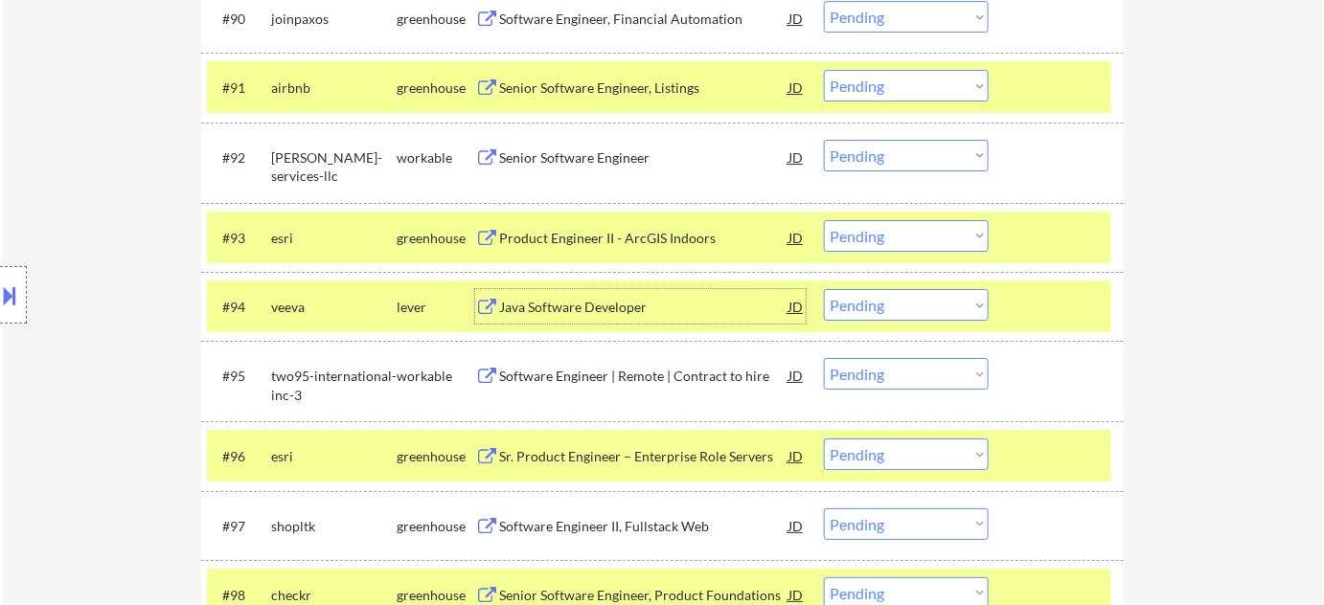
click at [906, 319] on select "Choose an option... Pending Applied Excluded (Questions) Excluded (Expired) Exc…" at bounding box center [906, 305] width 165 height 32
click at [824, 289] on select "Choose an option... Pending Applied Excluded (Questions) Excluded (Expired) Exc…" at bounding box center [906, 305] width 165 height 32
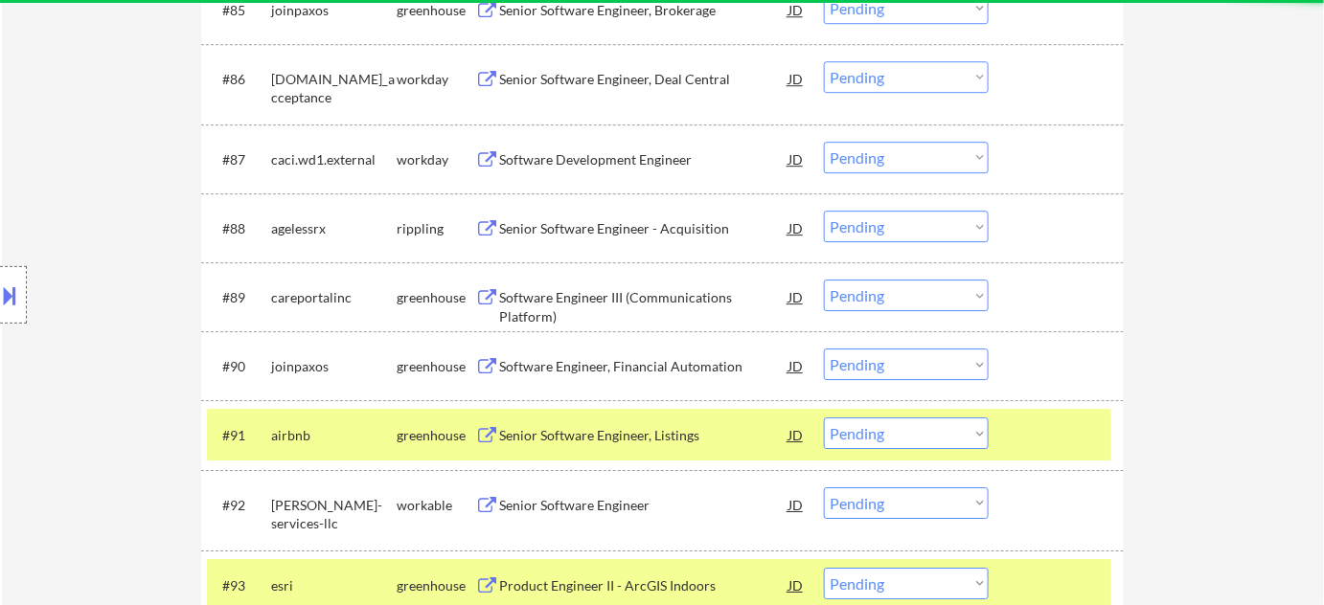
select select ""pending""
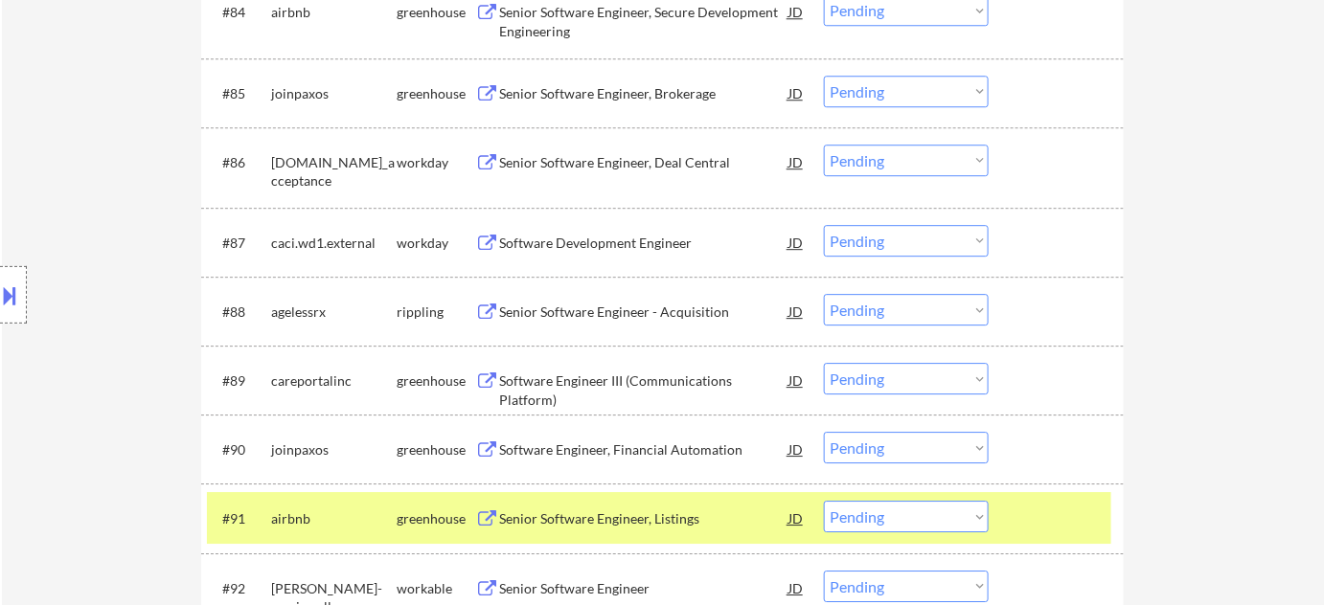
scroll to position [6532, 0]
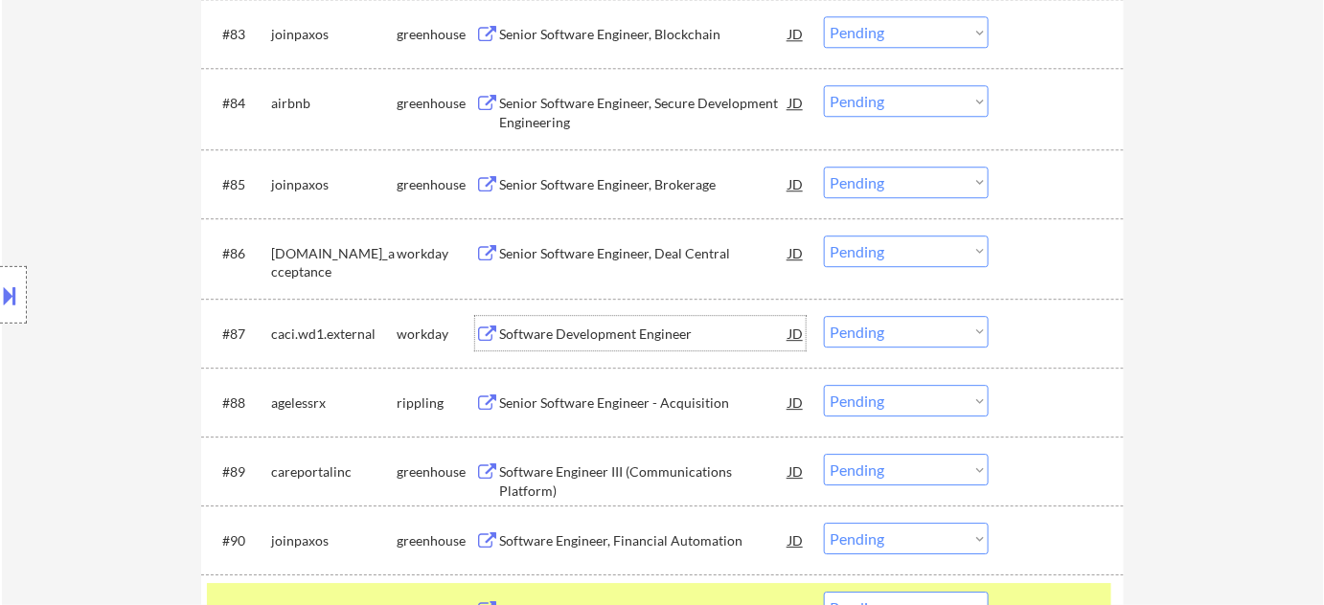
click at [618, 336] on div "Software Development Engineer" at bounding box center [643, 334] width 289 height 19
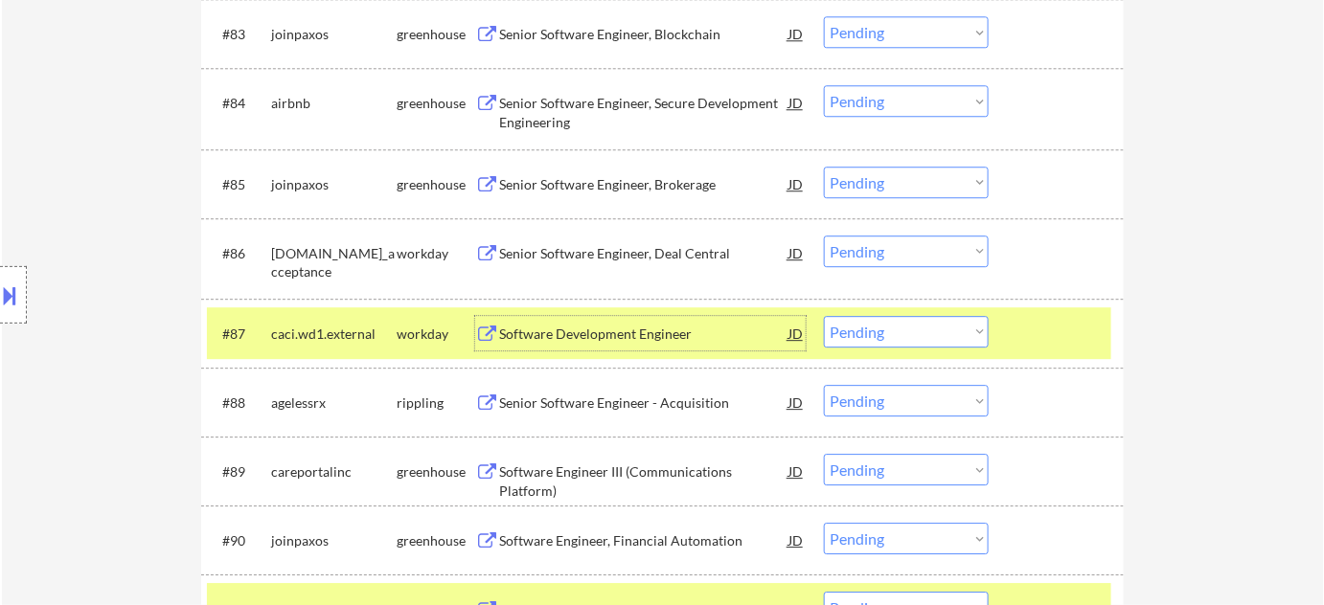
drag, startPoint x: 853, startPoint y: 332, endPoint x: 857, endPoint y: 342, distance: 10.3
click at [854, 332] on select "Choose an option... Pending Applied Excluded (Questions) Excluded (Expired) Exc…" at bounding box center [906, 332] width 165 height 32
click at [824, 316] on select "Choose an option... Pending Applied Excluded (Questions) Excluded (Expired) Exc…" at bounding box center [906, 332] width 165 height 32
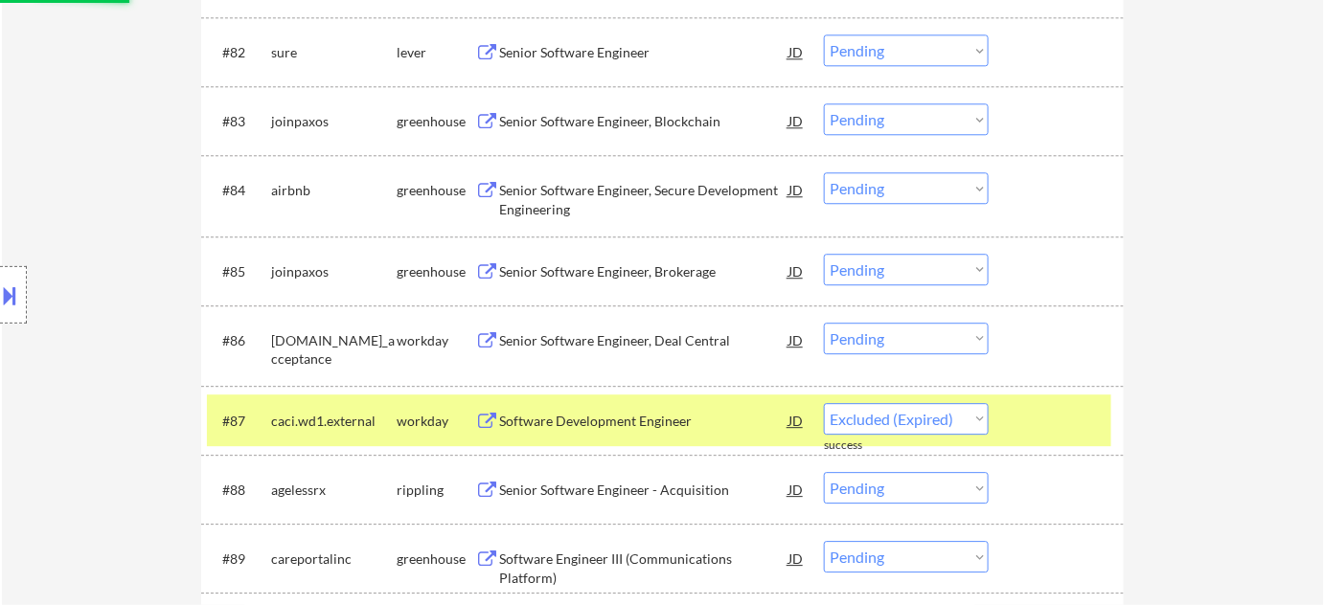
scroll to position [6358, 0]
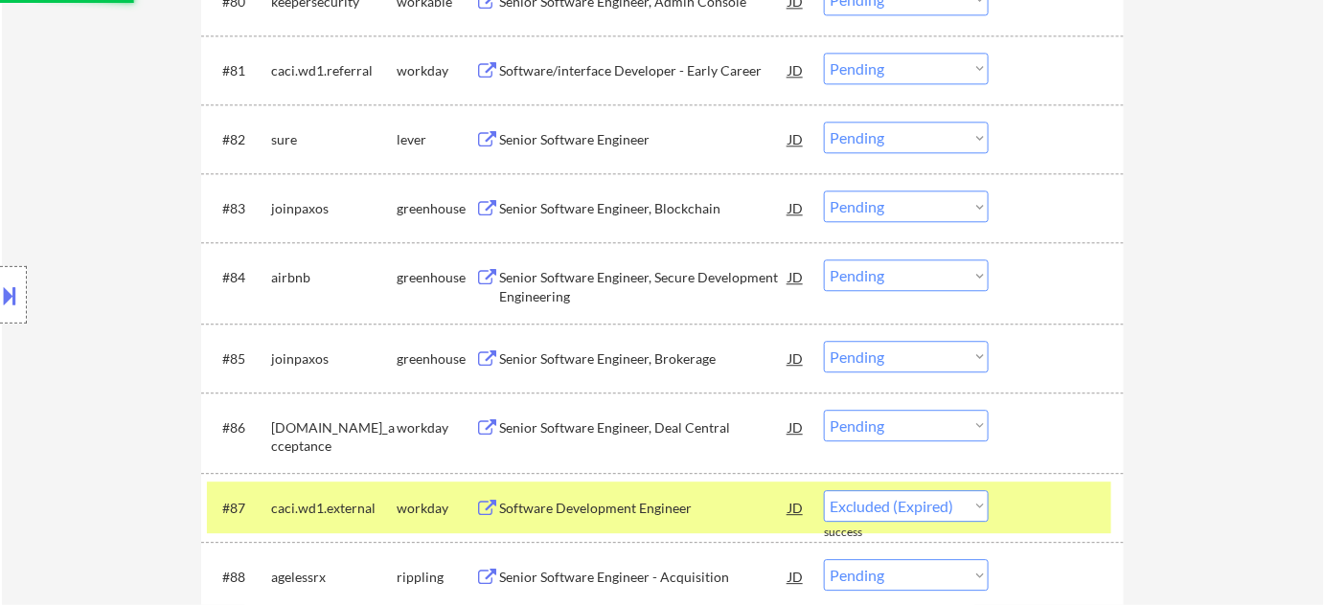
select select ""pending""
click at [644, 63] on div "Software/interface Developer - Early Career" at bounding box center [643, 70] width 289 height 19
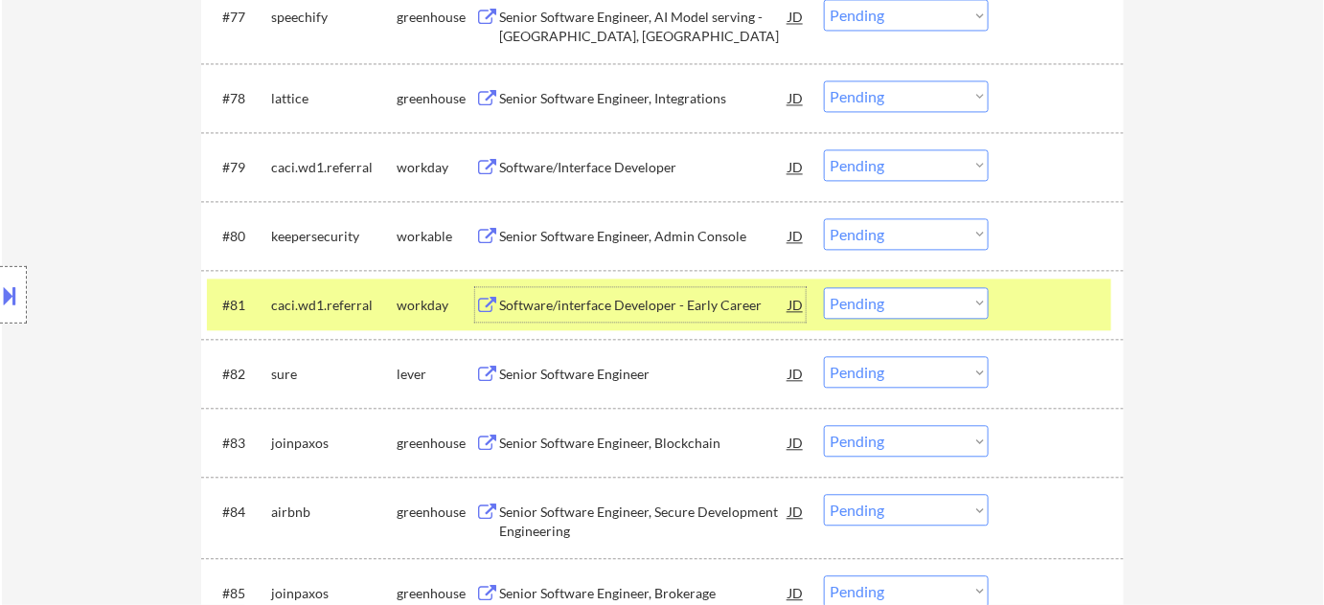
scroll to position [6096, 0]
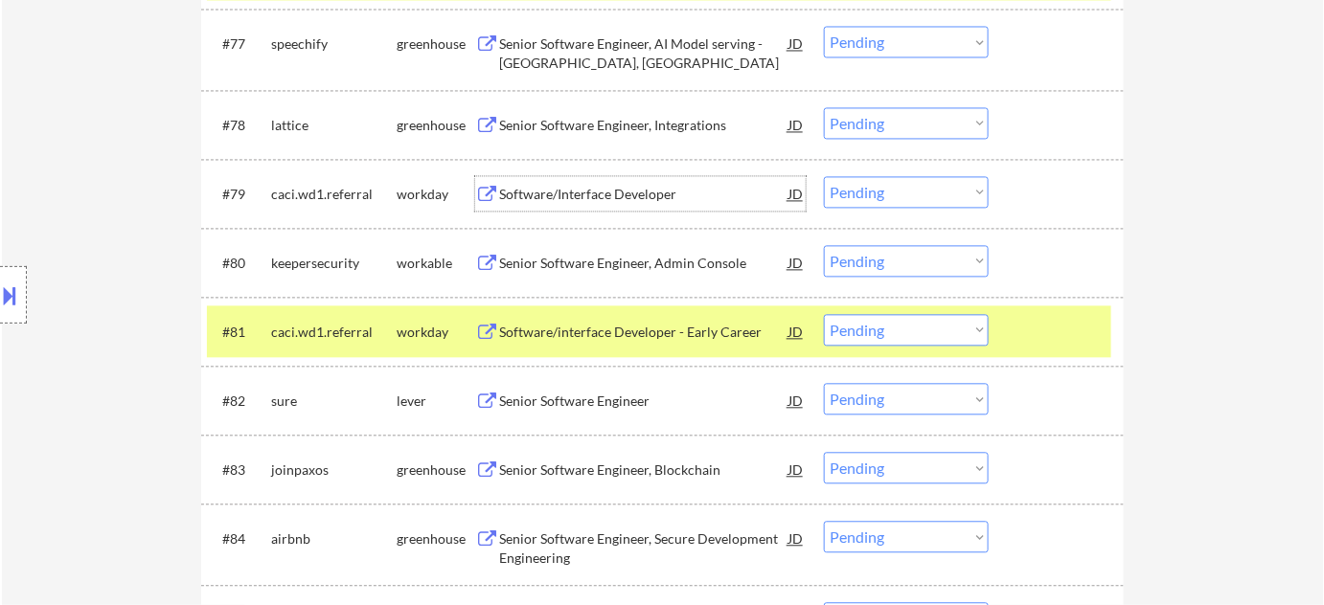
click at [602, 195] on div "Software/Interface Developer" at bounding box center [643, 194] width 289 height 19
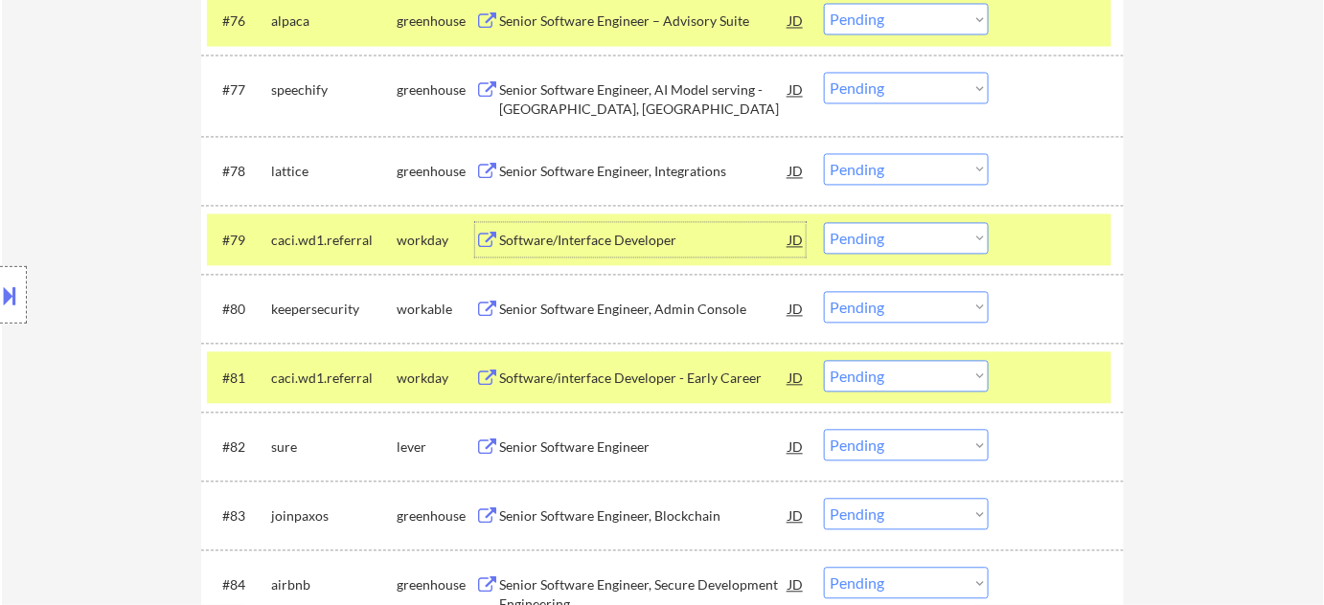
scroll to position [6009, 0]
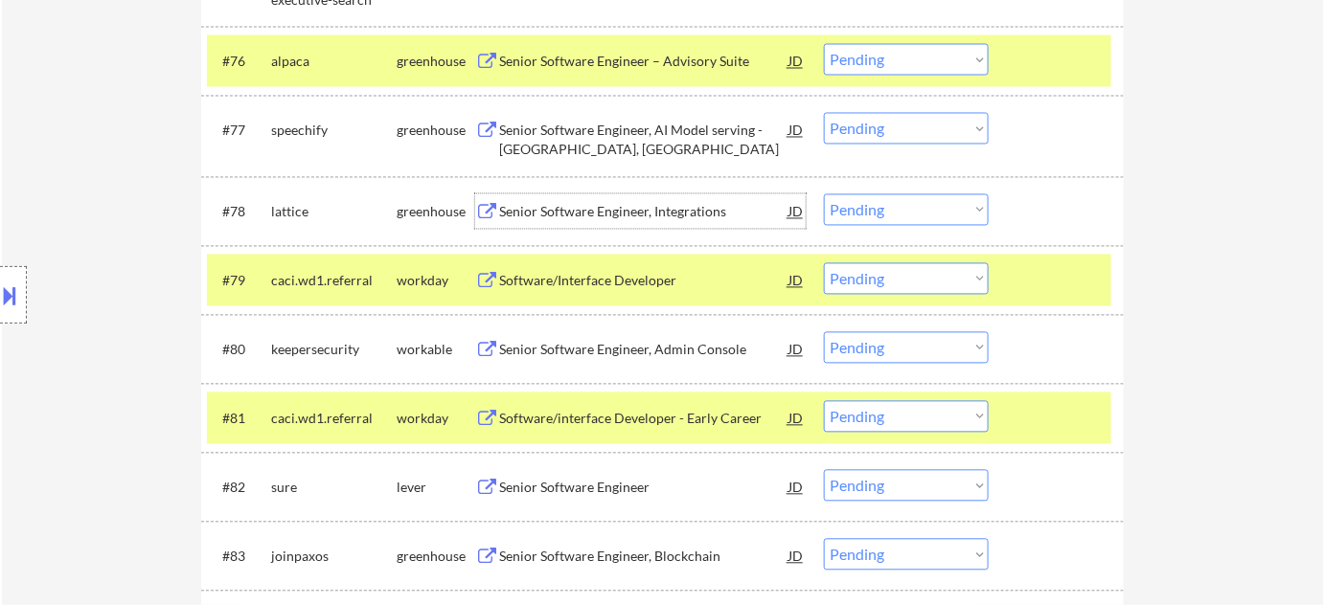
click at [591, 202] on div "Senior Software Engineer, Integrations" at bounding box center [643, 211] width 289 height 34
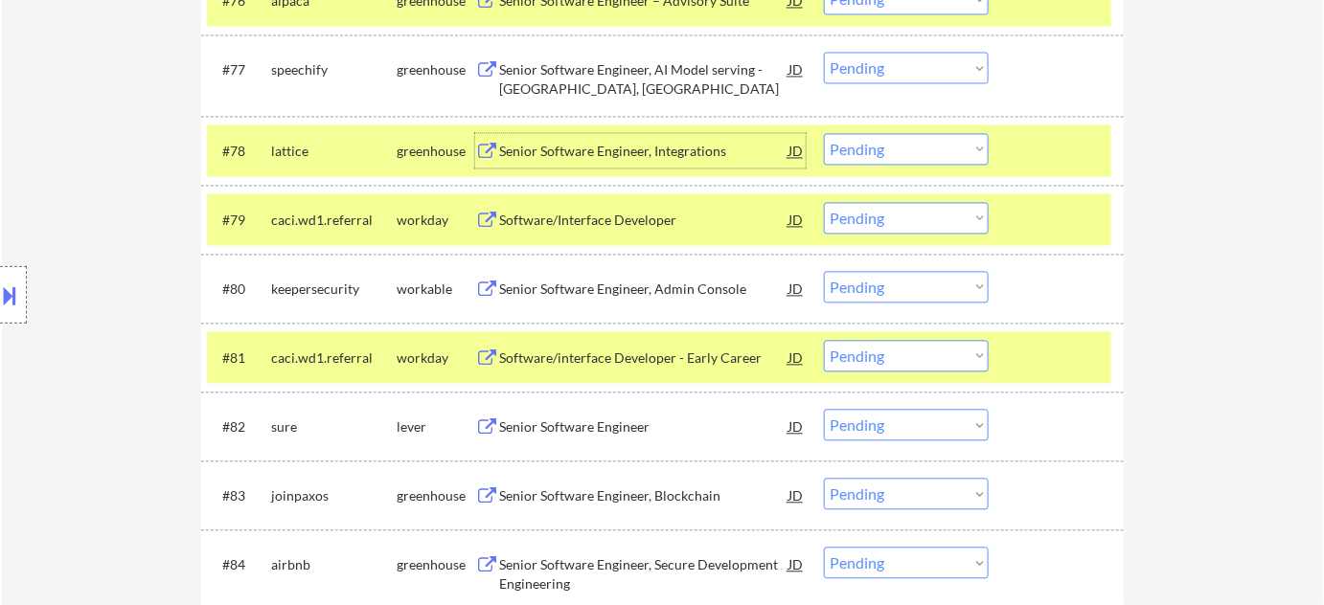
scroll to position [6096, 0]
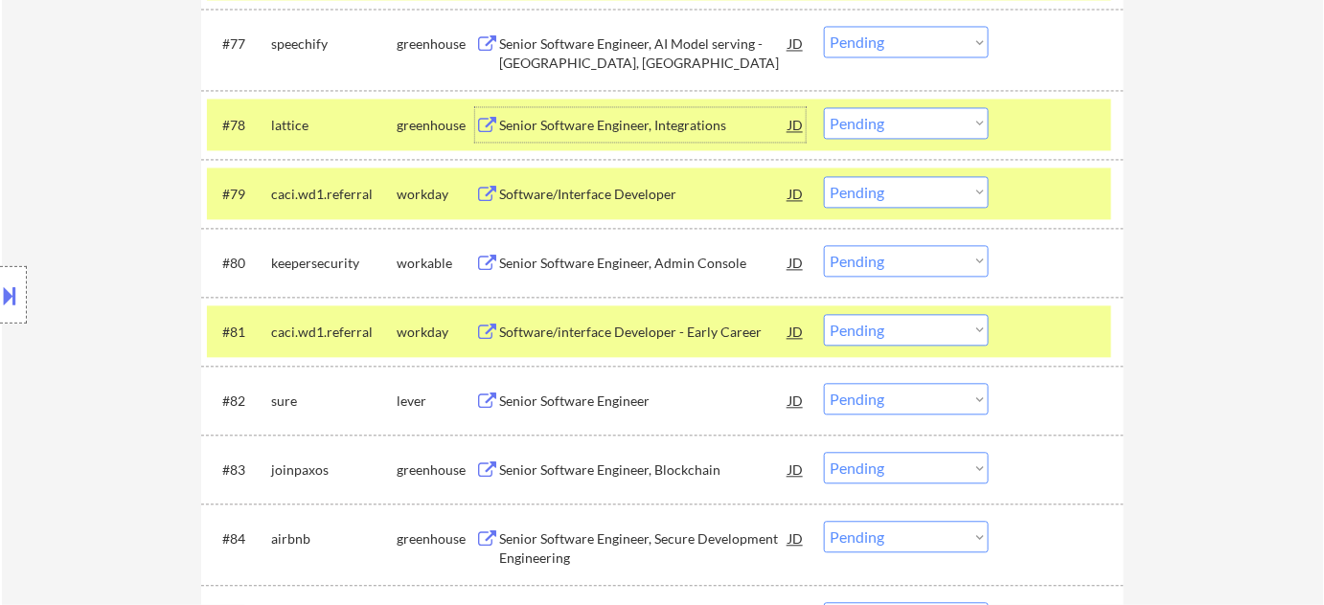
click at [608, 395] on div "Senior Software Engineer" at bounding box center [643, 401] width 289 height 19
